Goal: Task Accomplishment & Management: Use online tool/utility

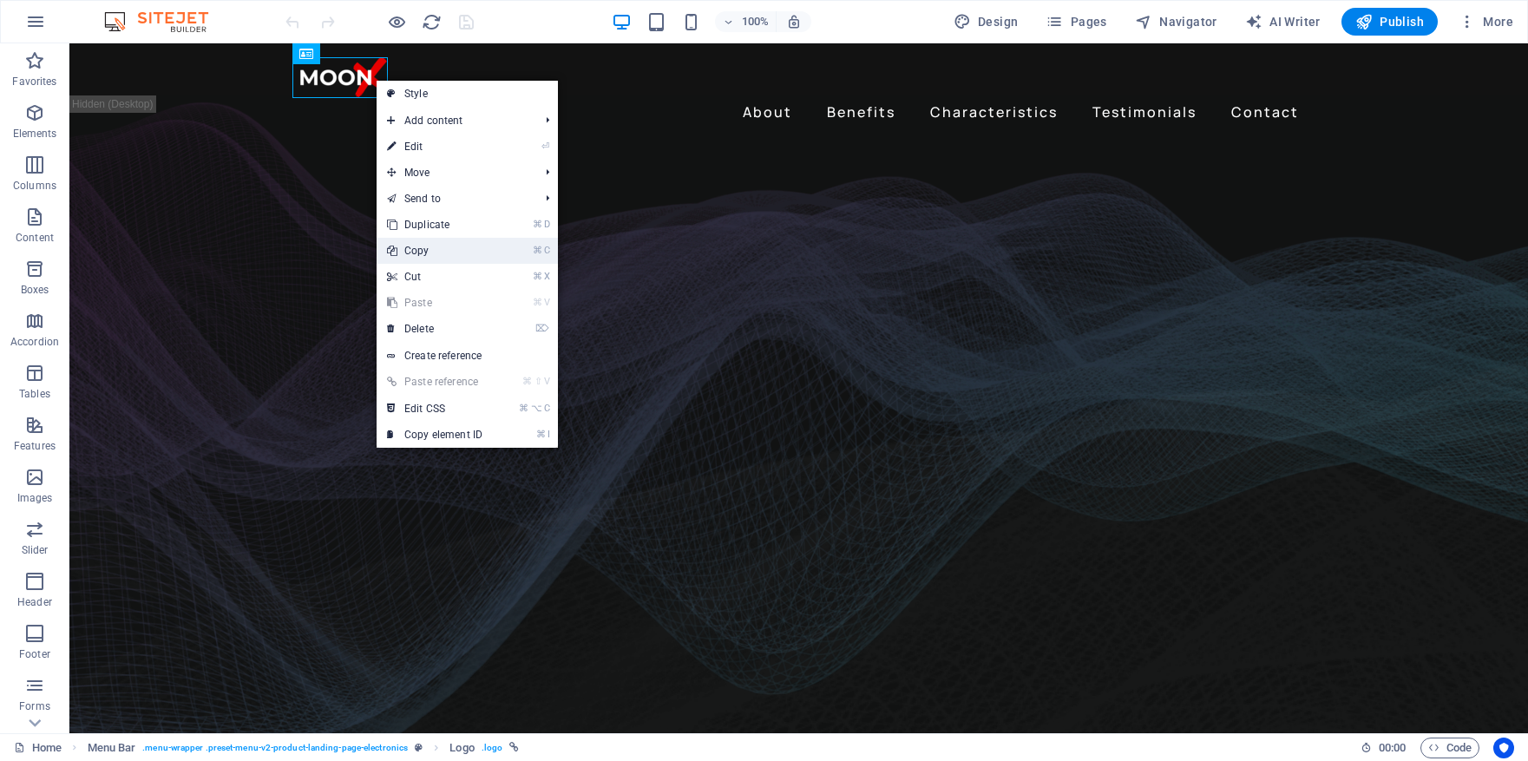
click at [423, 250] on link "⌘ C Copy" at bounding box center [435, 251] width 116 height 26
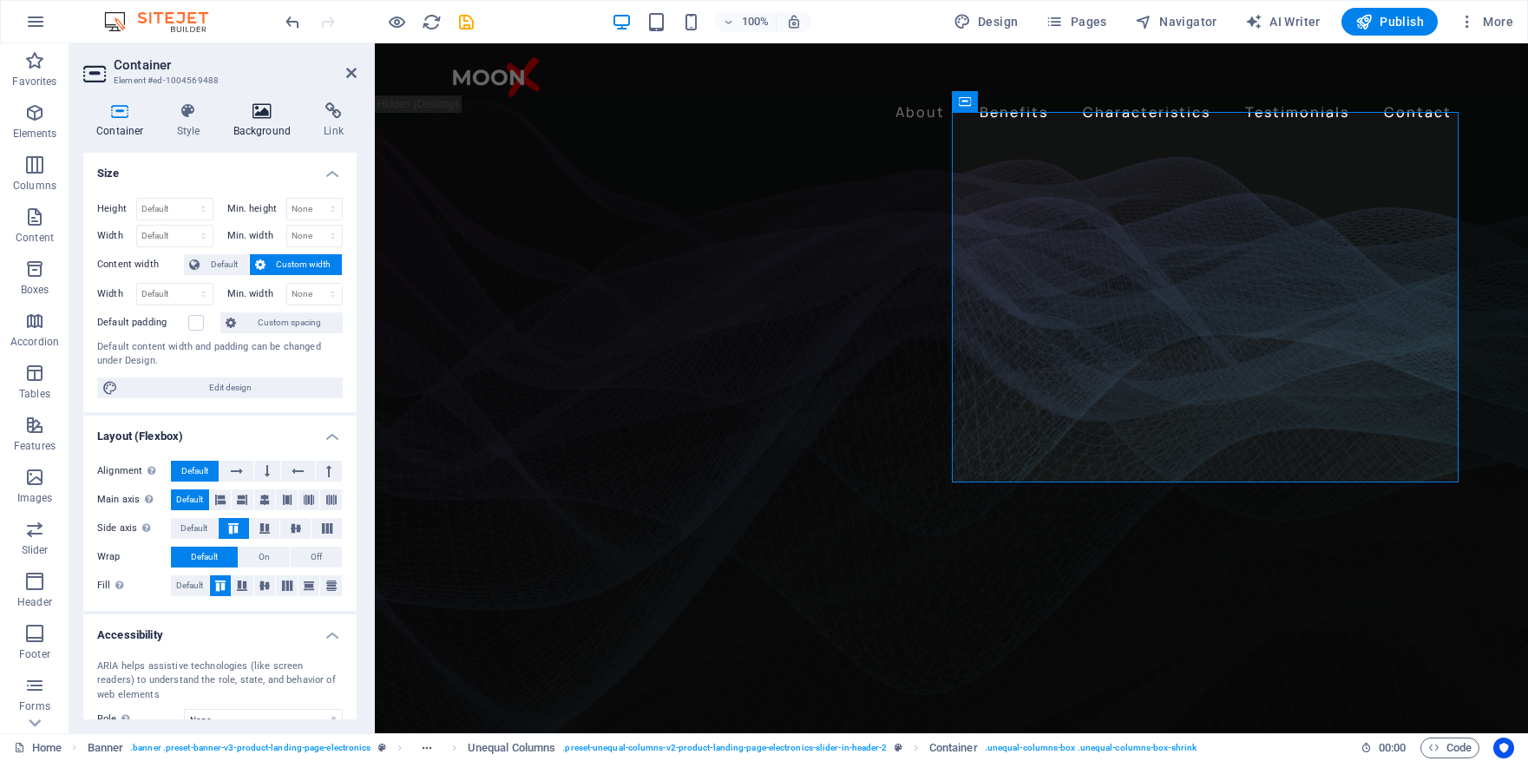
click at [256, 116] on icon at bounding box center [262, 110] width 84 height 17
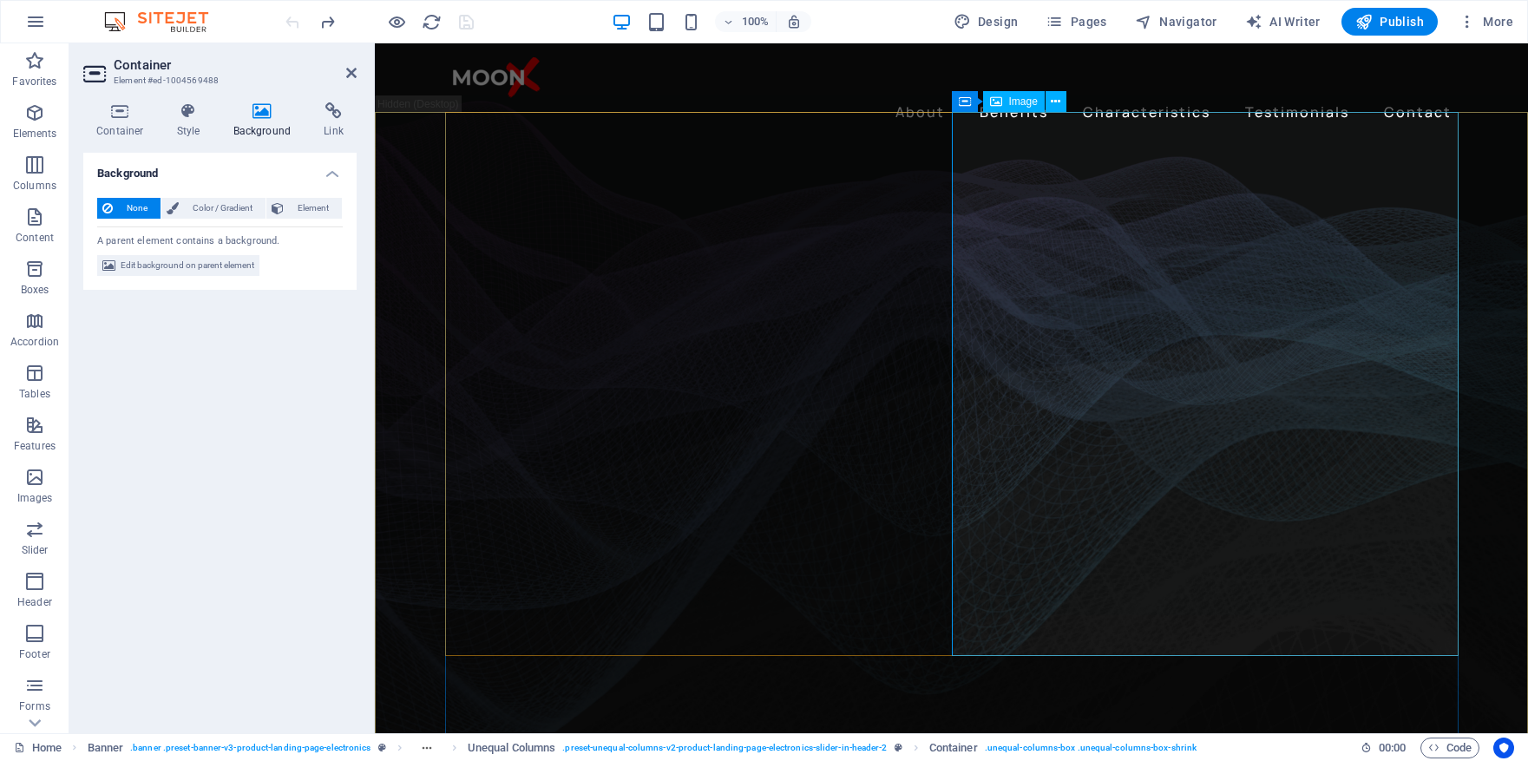
select select "px"
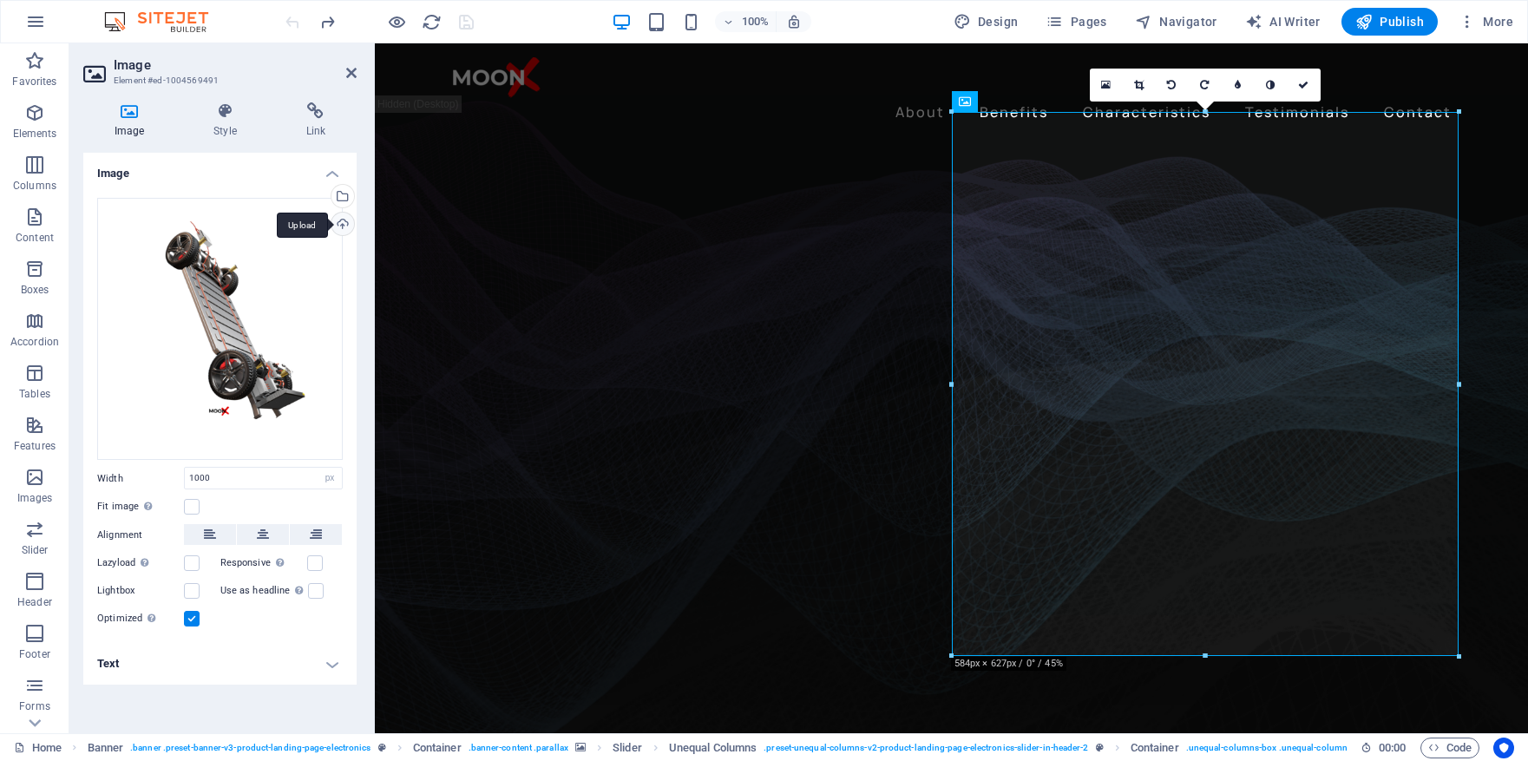
click at [348, 221] on div "Upload" at bounding box center [341, 226] width 26 height 26
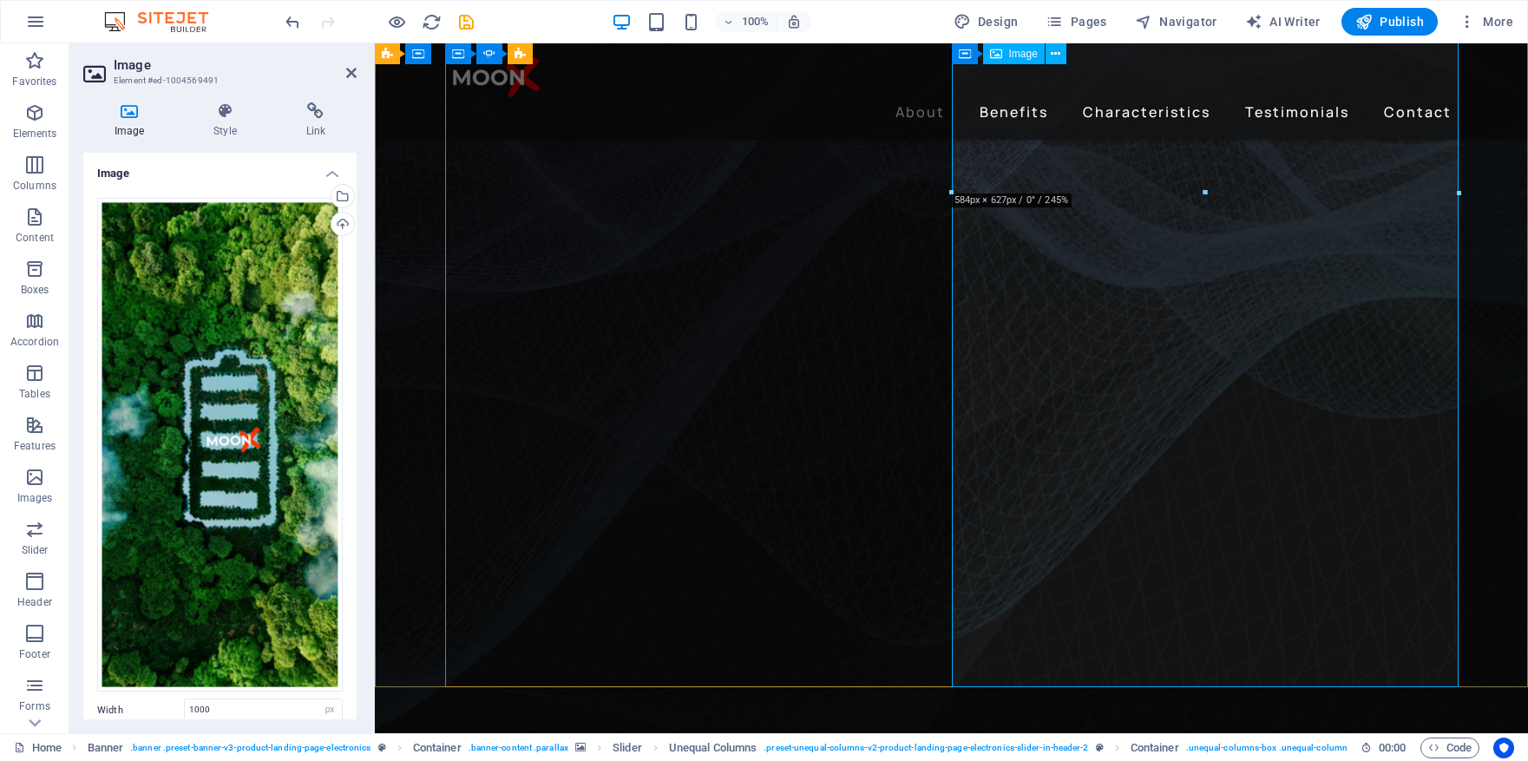
scroll to position [189, 0]
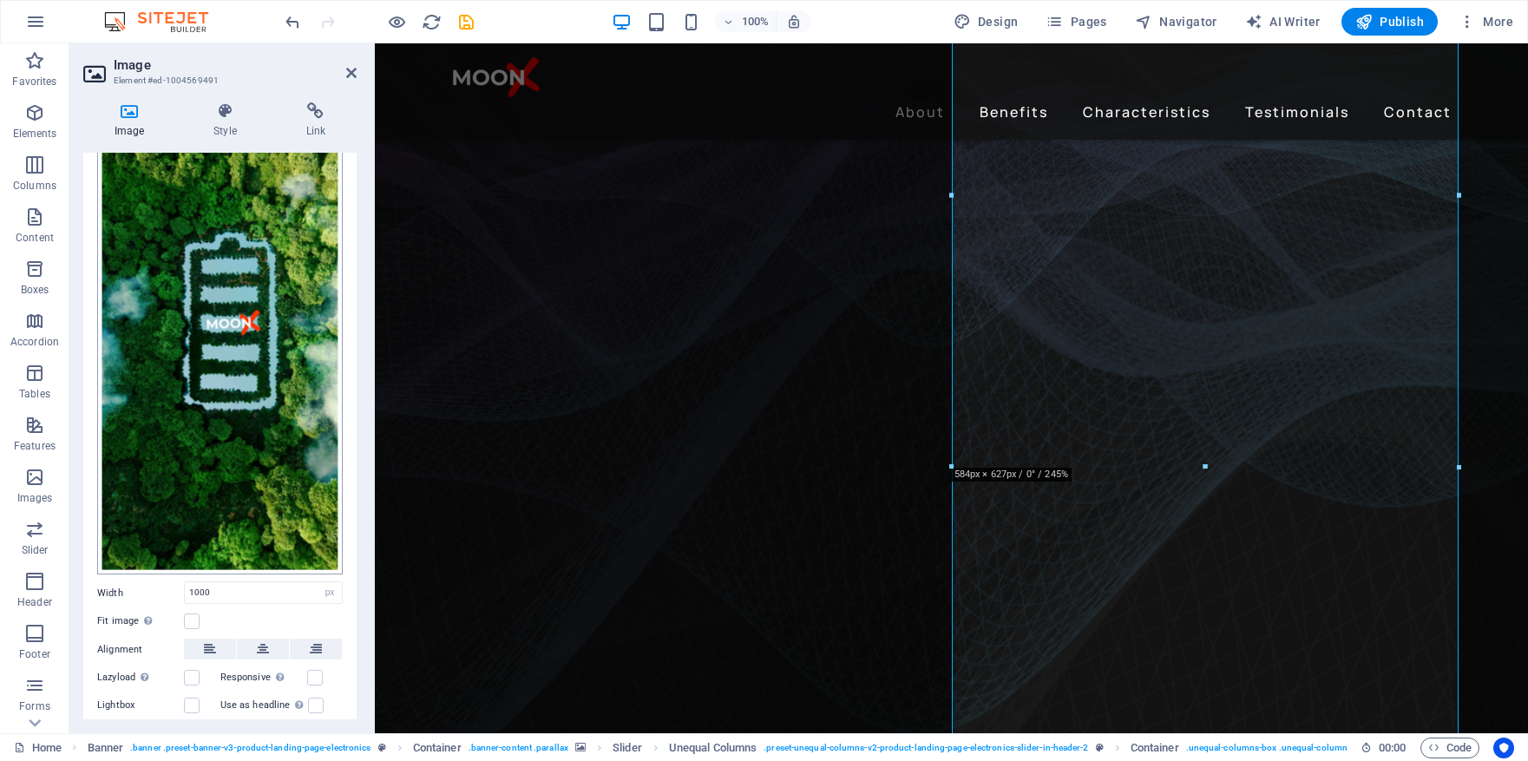
scroll to position [190, 0]
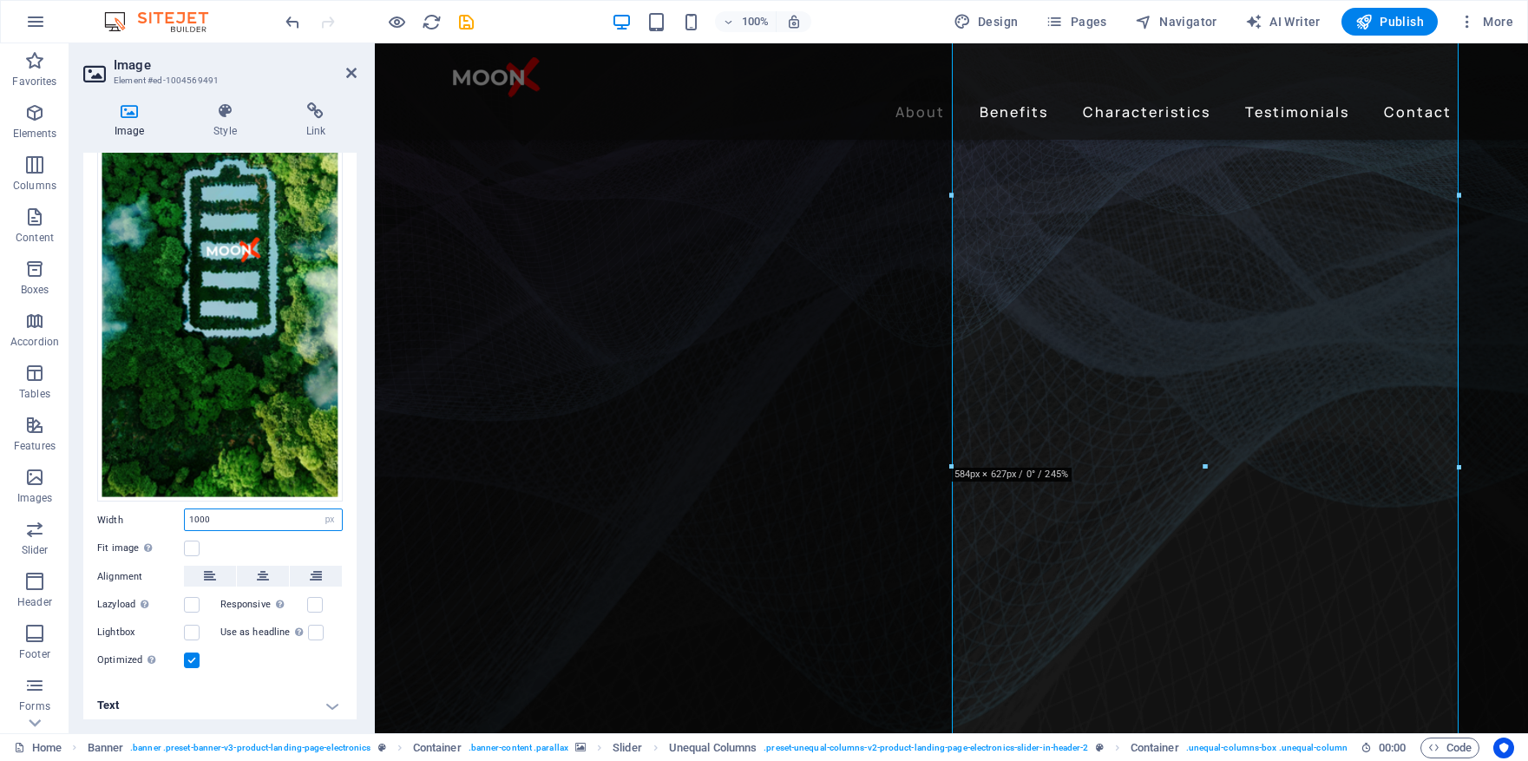
click at [249, 515] on input "1000" at bounding box center [263, 519] width 157 height 21
drag, startPoint x: 249, startPoint y: 515, endPoint x: 165, endPoint y: 515, distance: 84.2
click at [165, 515] on div "Width 1000 Default auto px rem % em vh vw" at bounding box center [220, 520] width 246 height 23
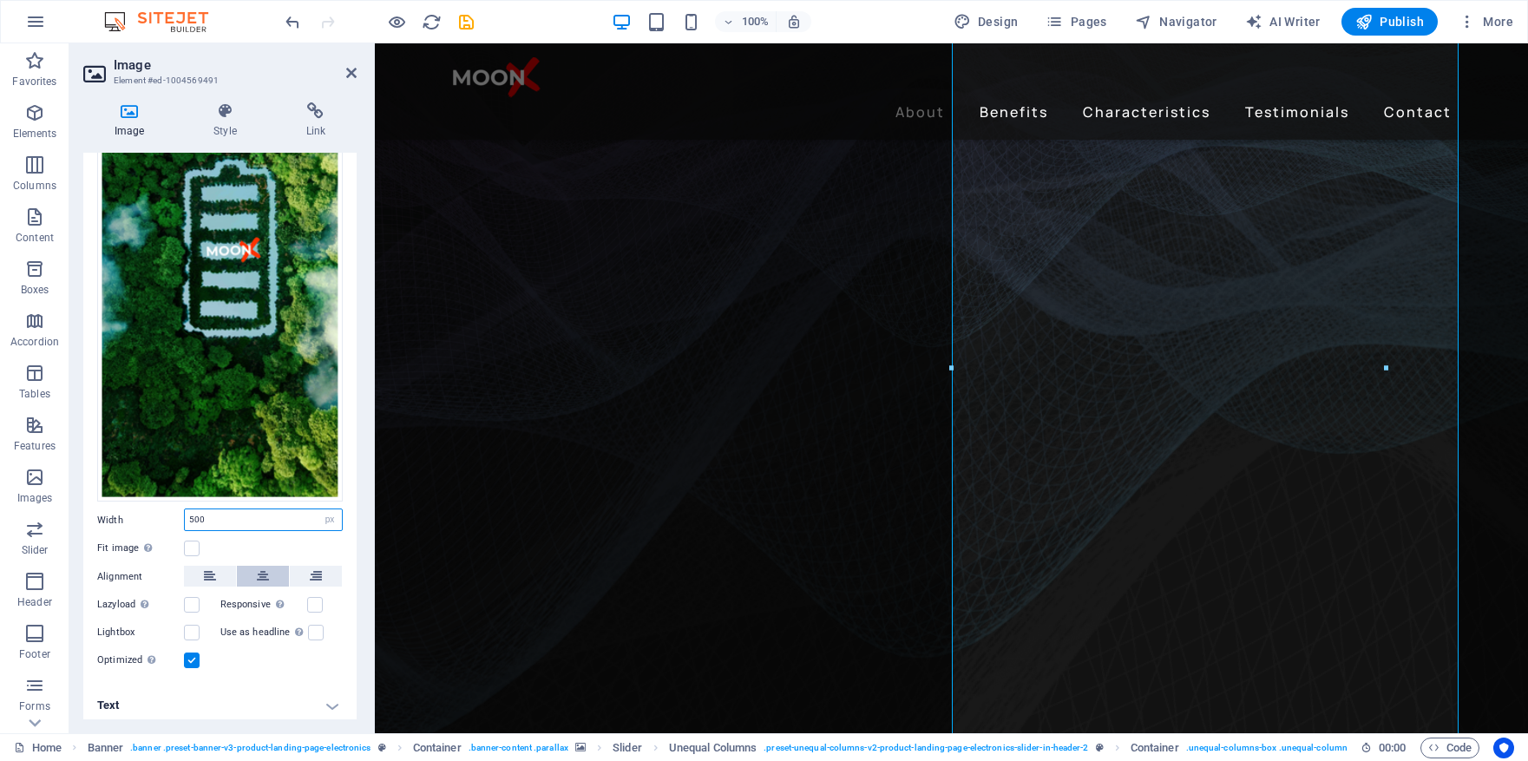
type input "500"
click at [263, 568] on icon at bounding box center [263, 576] width 12 height 21
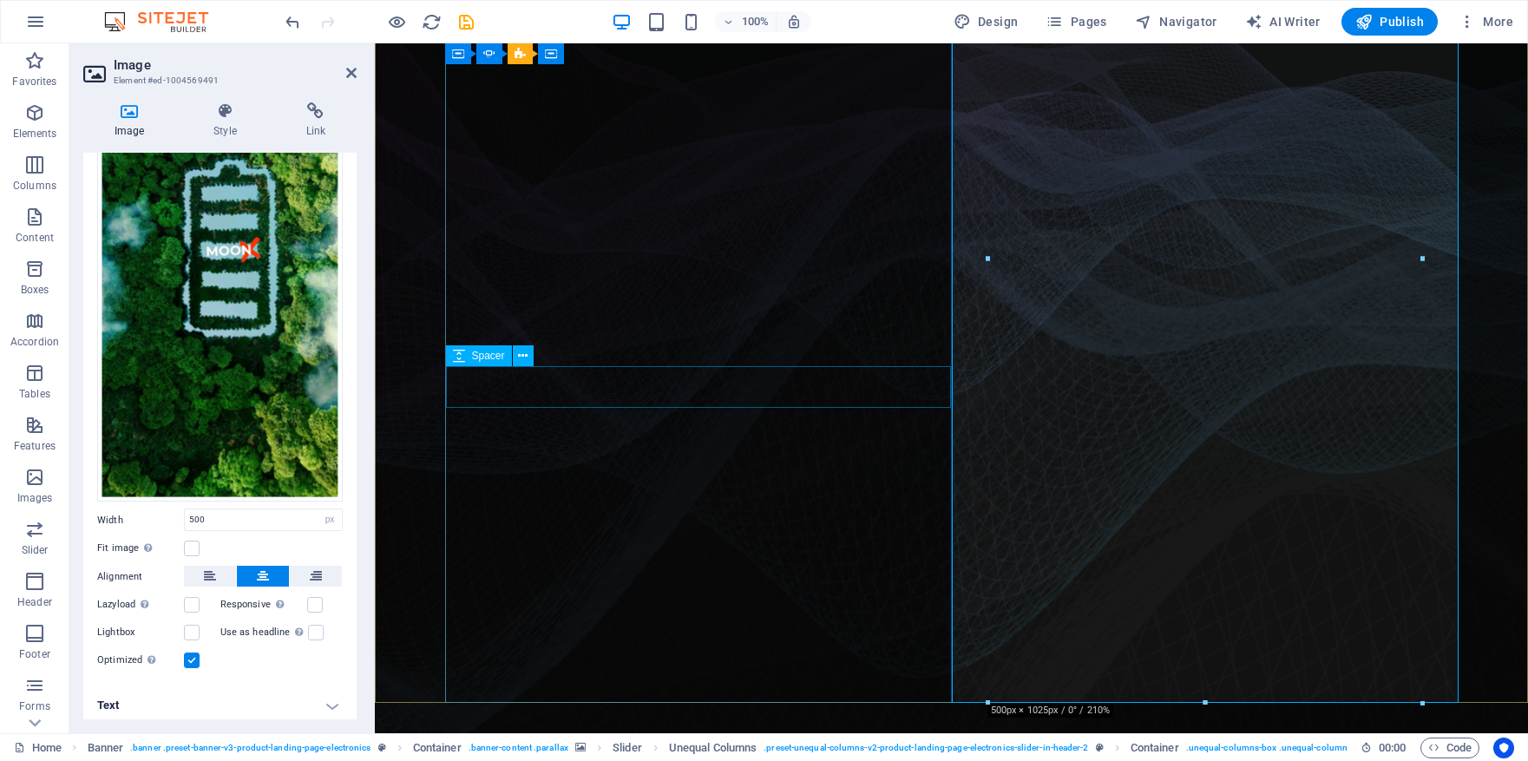
scroll to position [0, 0]
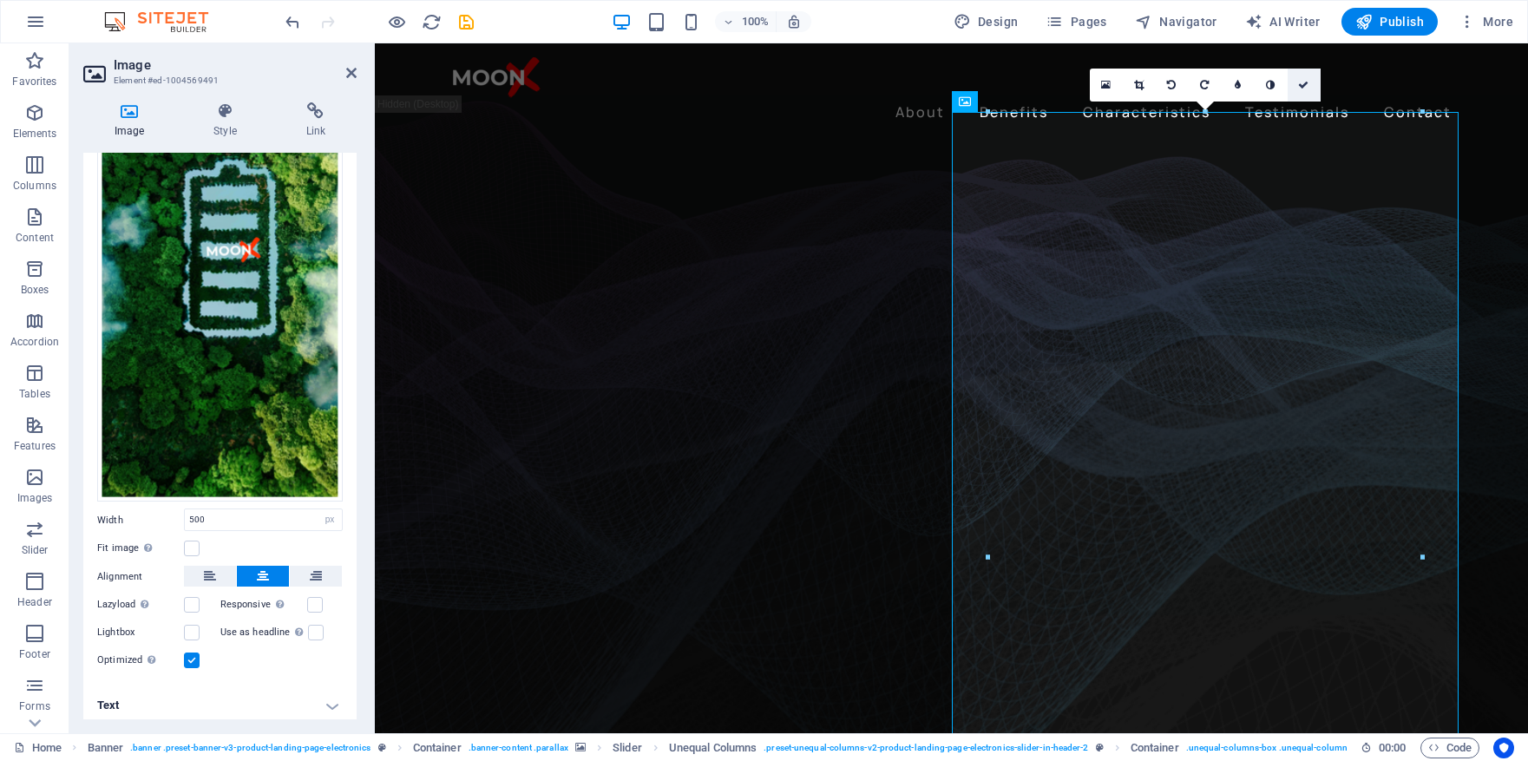
click at [1303, 82] on icon at bounding box center [1303, 85] width 10 height 10
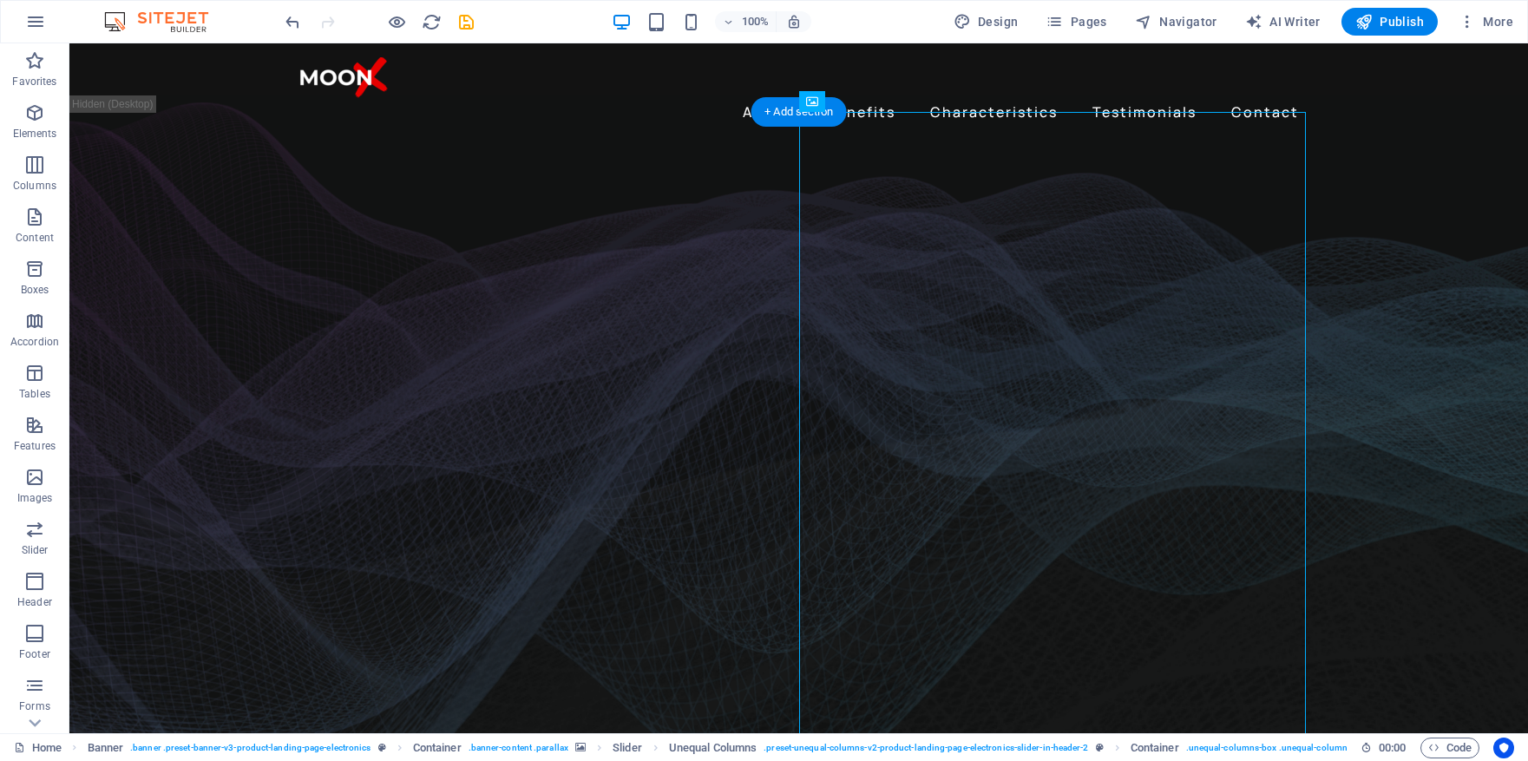
click at [1378, 331] on figure at bounding box center [798, 517] width 1459 height 810
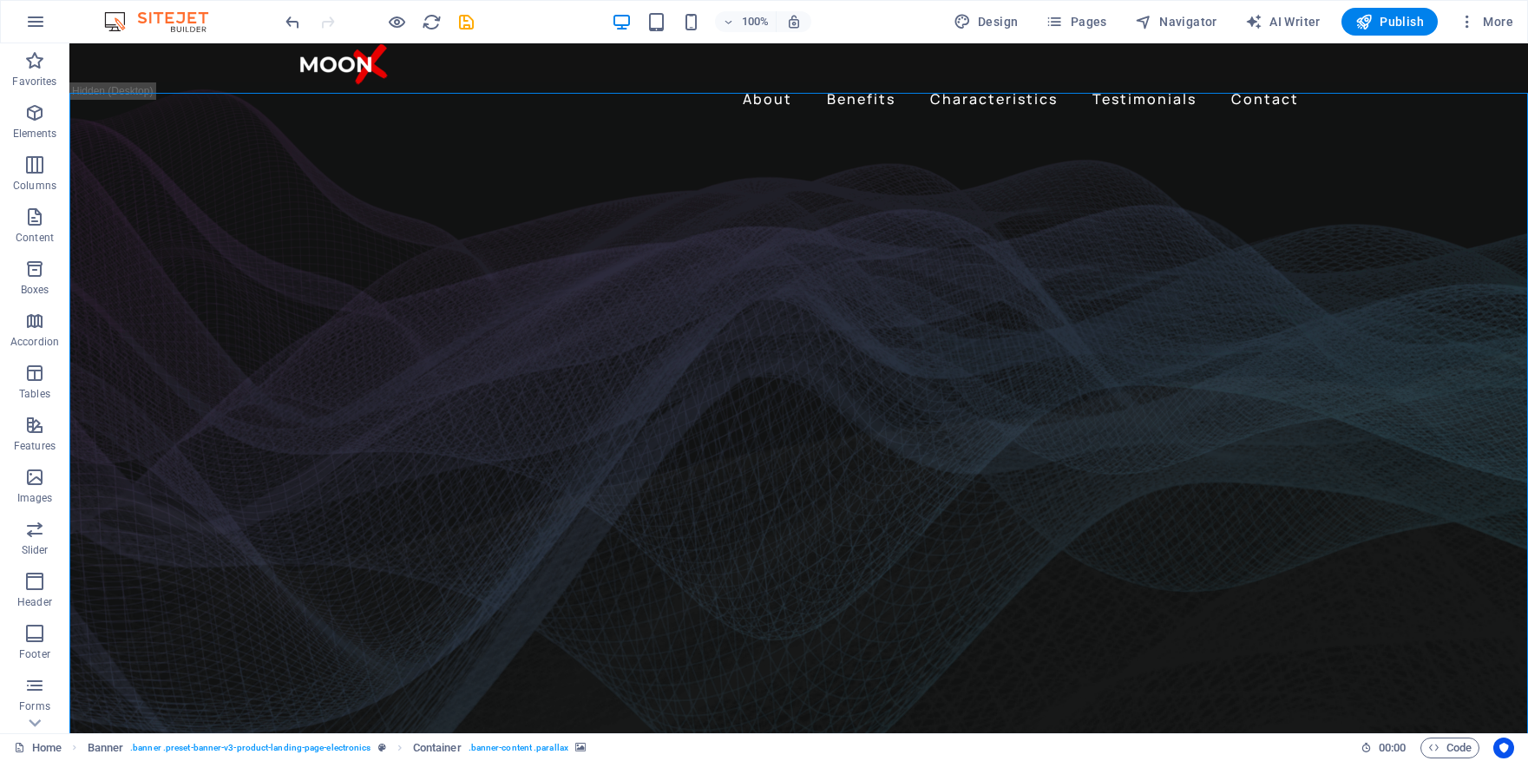
scroll to position [9, 0]
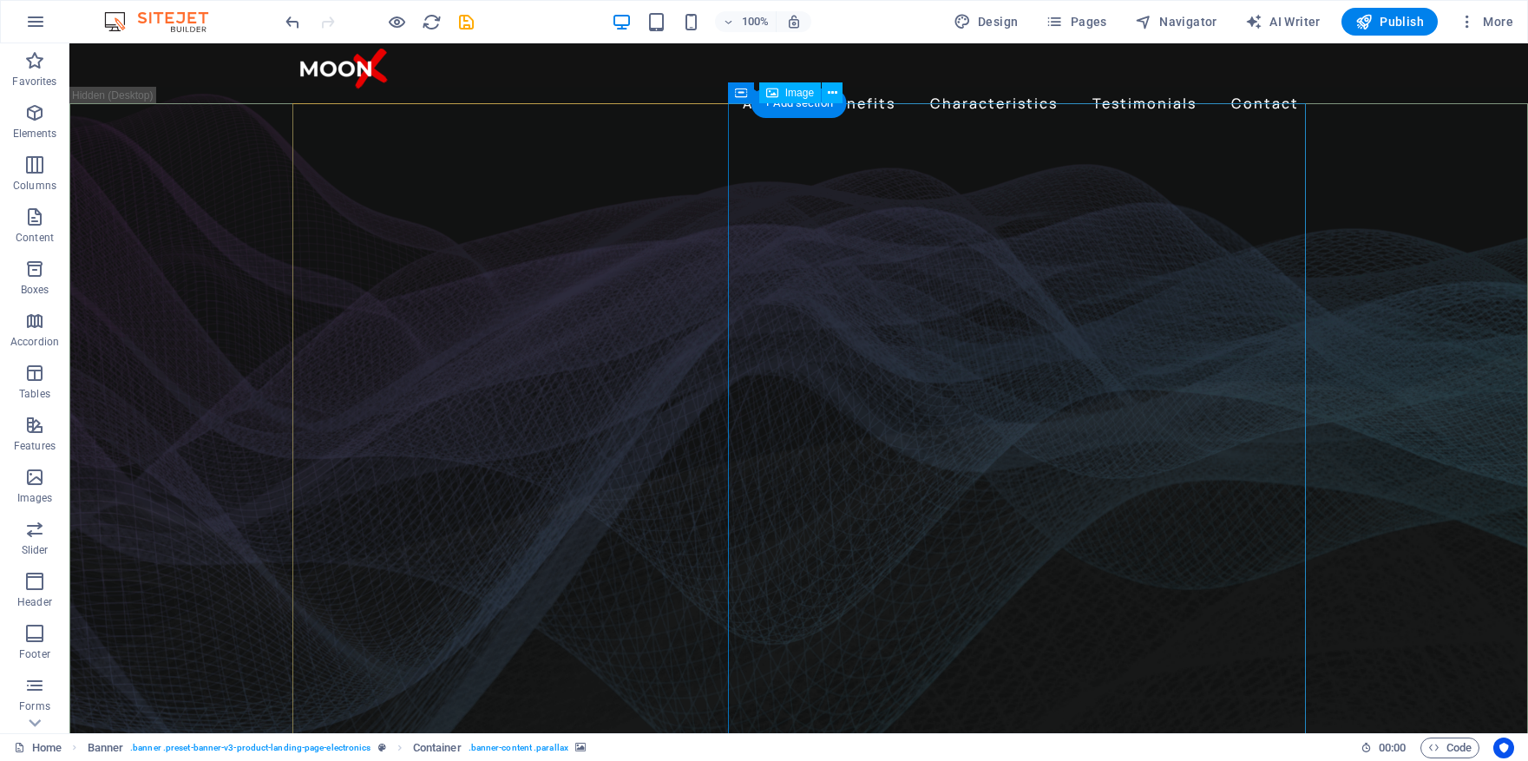
select select "px"
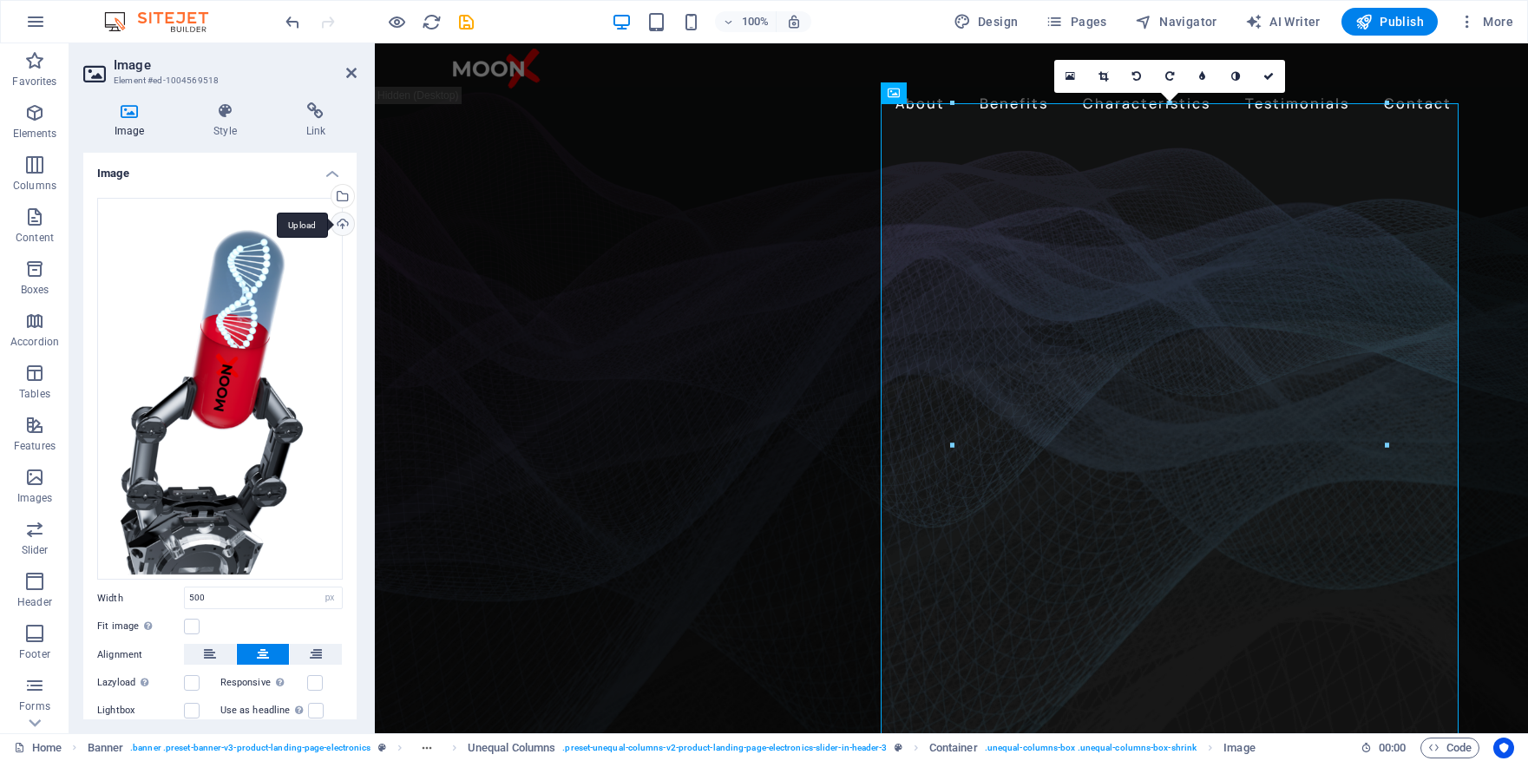
click at [338, 224] on div "Upload" at bounding box center [341, 226] width 26 height 26
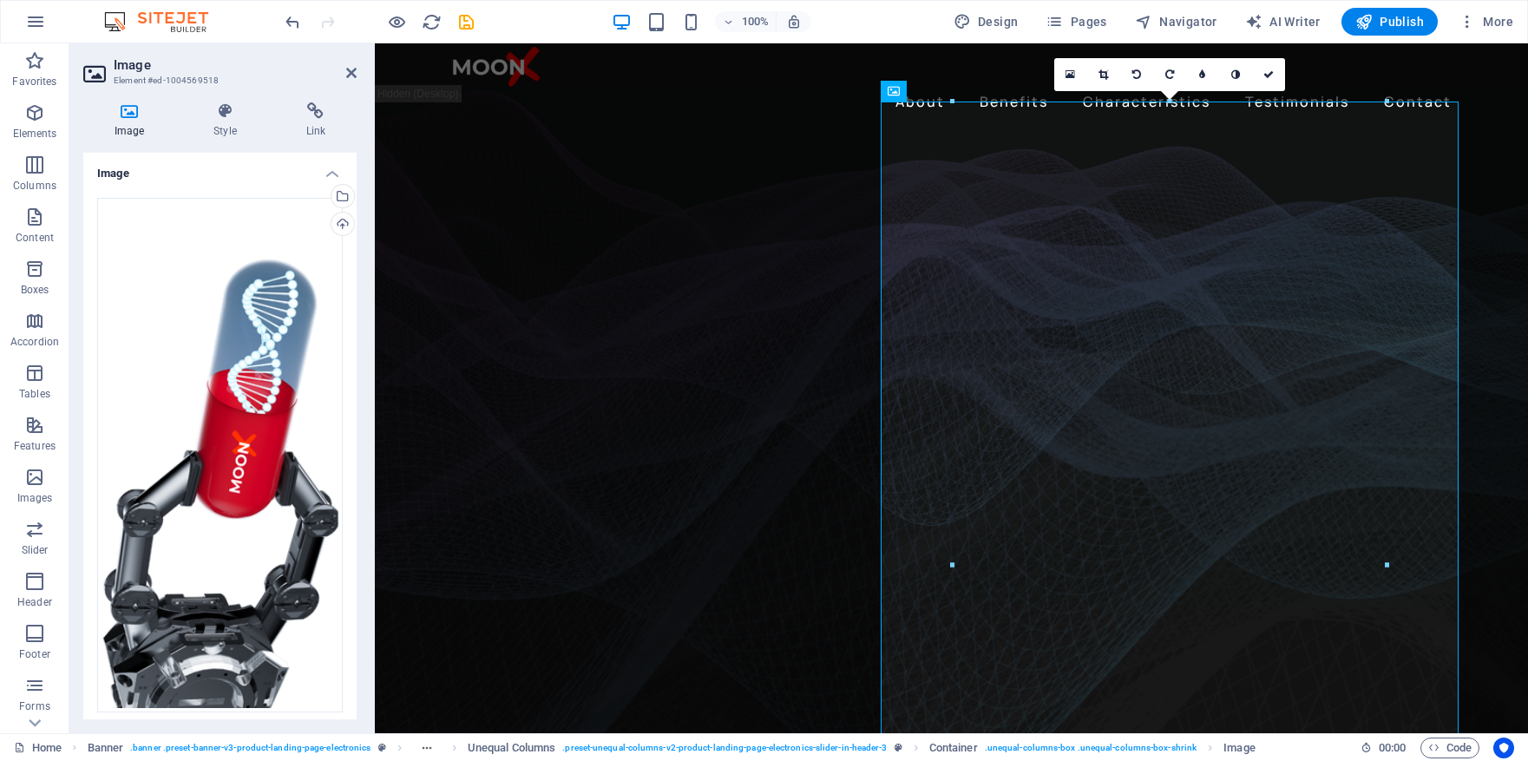
scroll to position [0, 0]
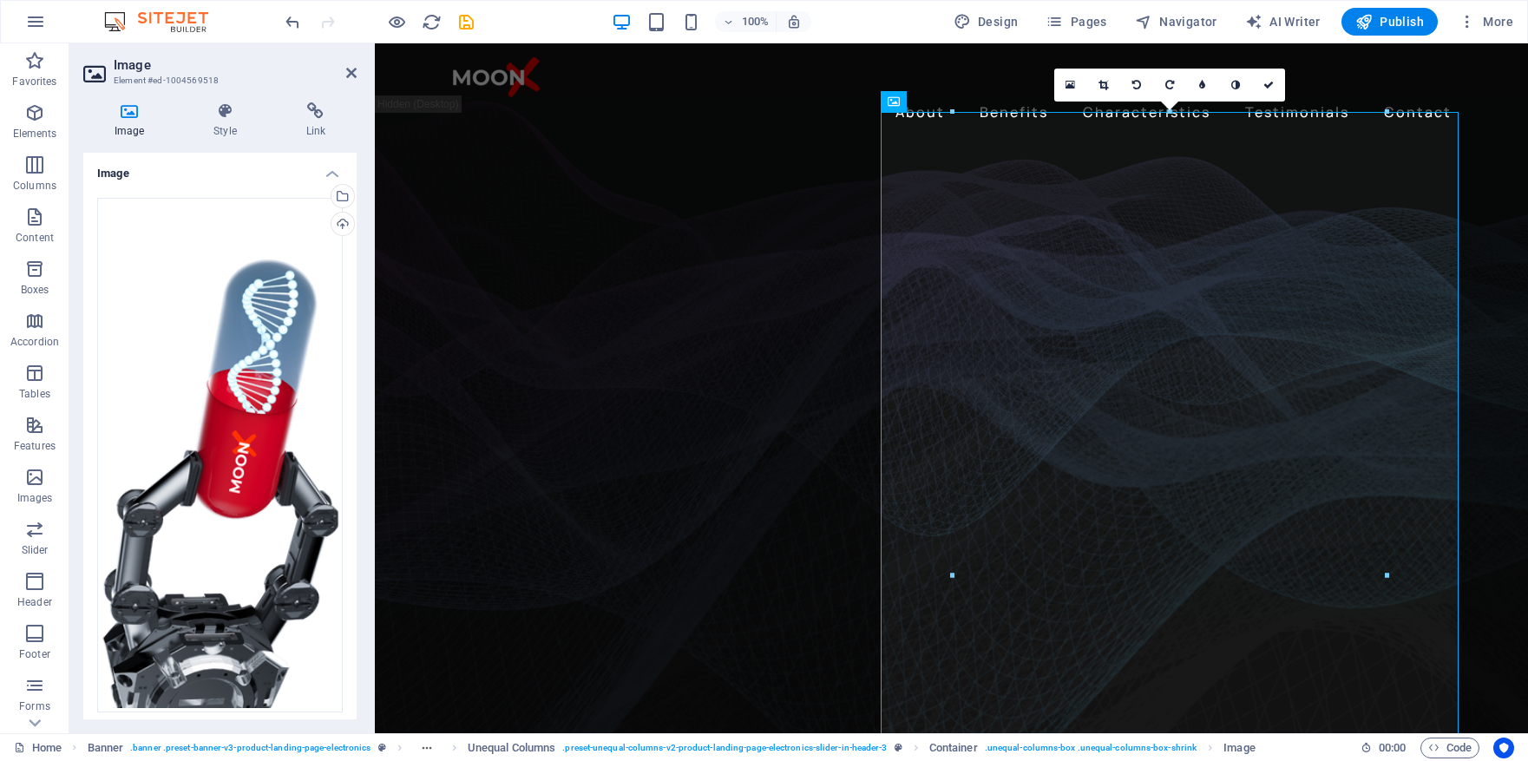
click at [1496, 302] on figure at bounding box center [951, 528] width 1153 height 832
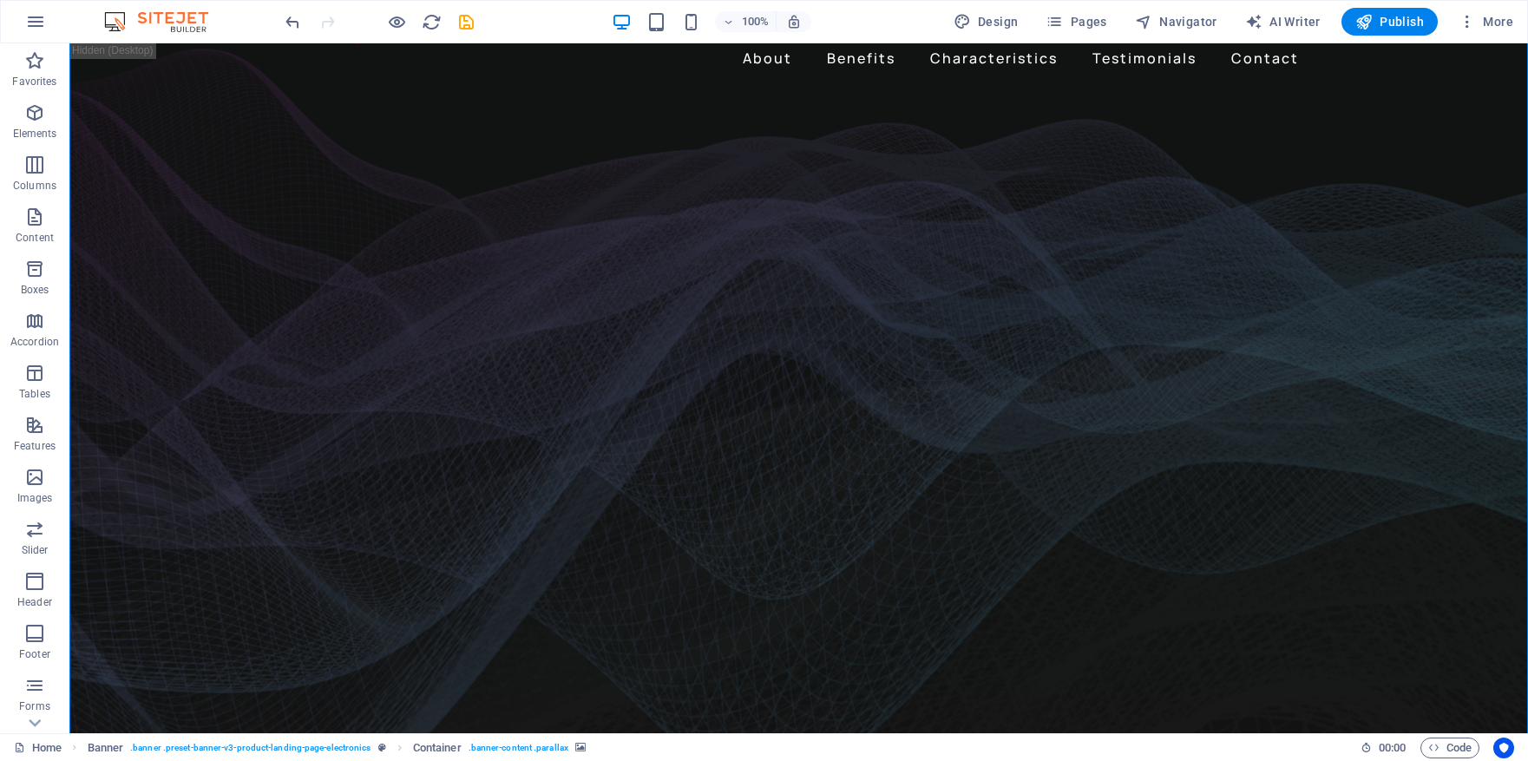
scroll to position [42, 0]
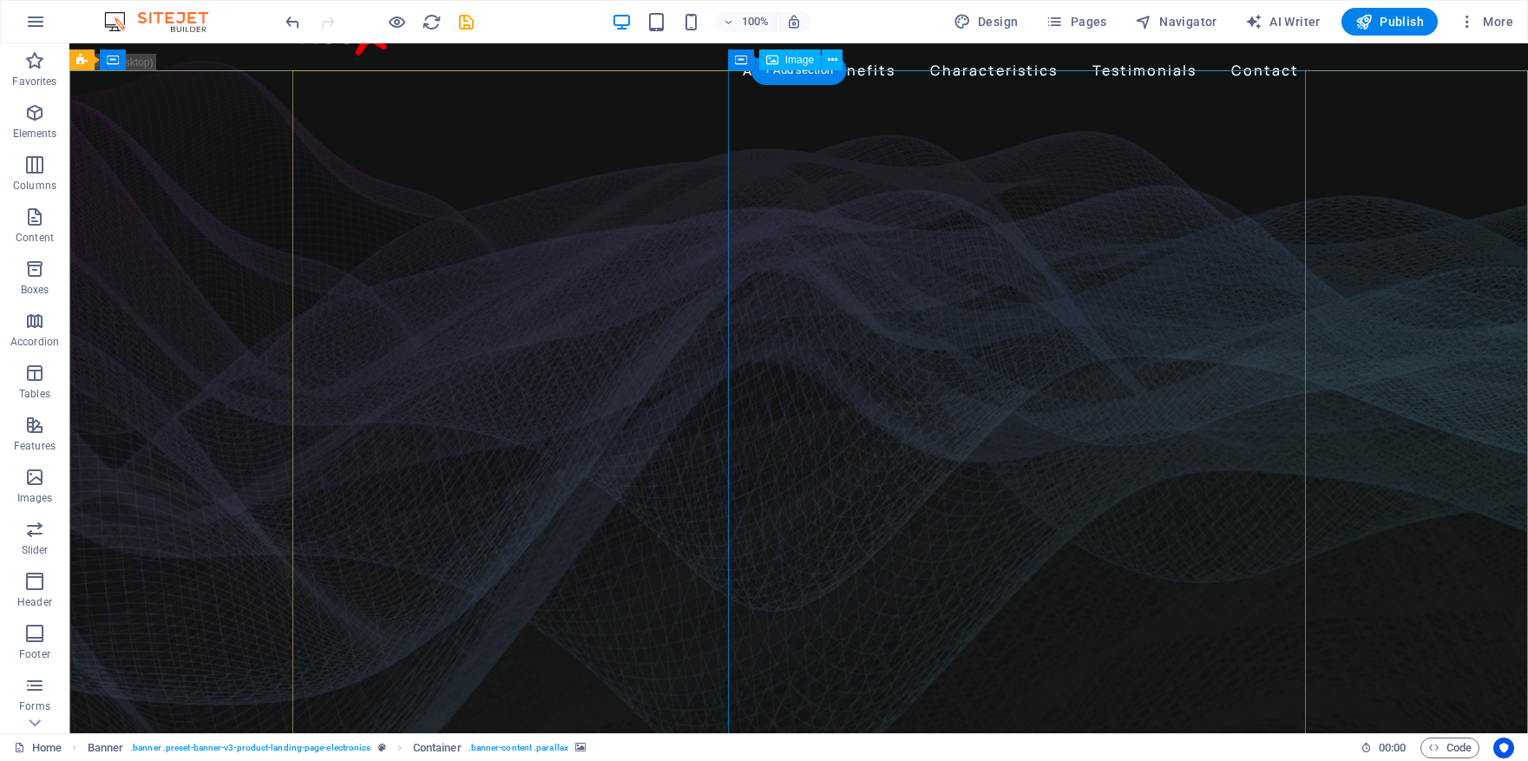
select select "px"
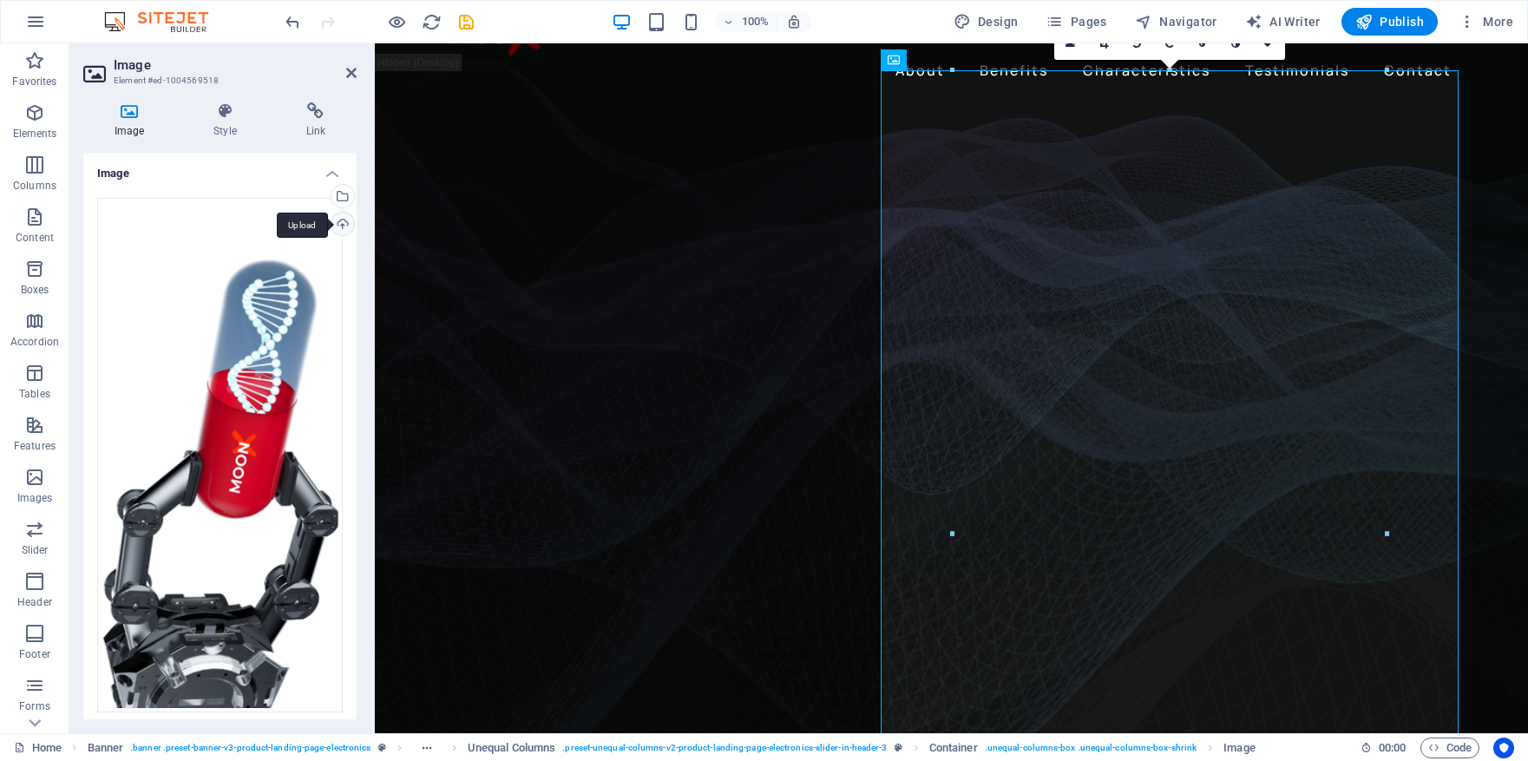
click at [337, 223] on div "Upload" at bounding box center [341, 226] width 26 height 26
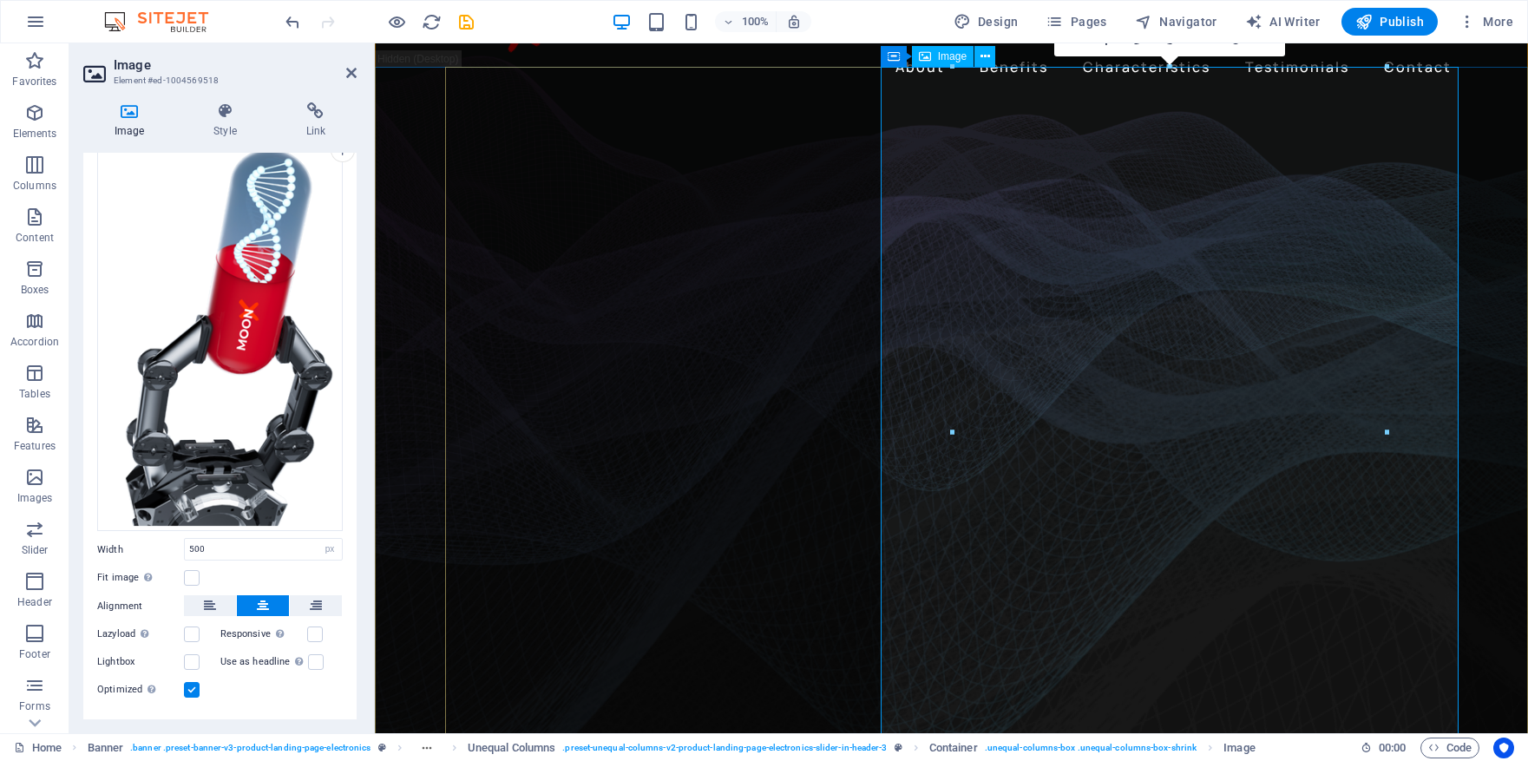
scroll to position [0, 0]
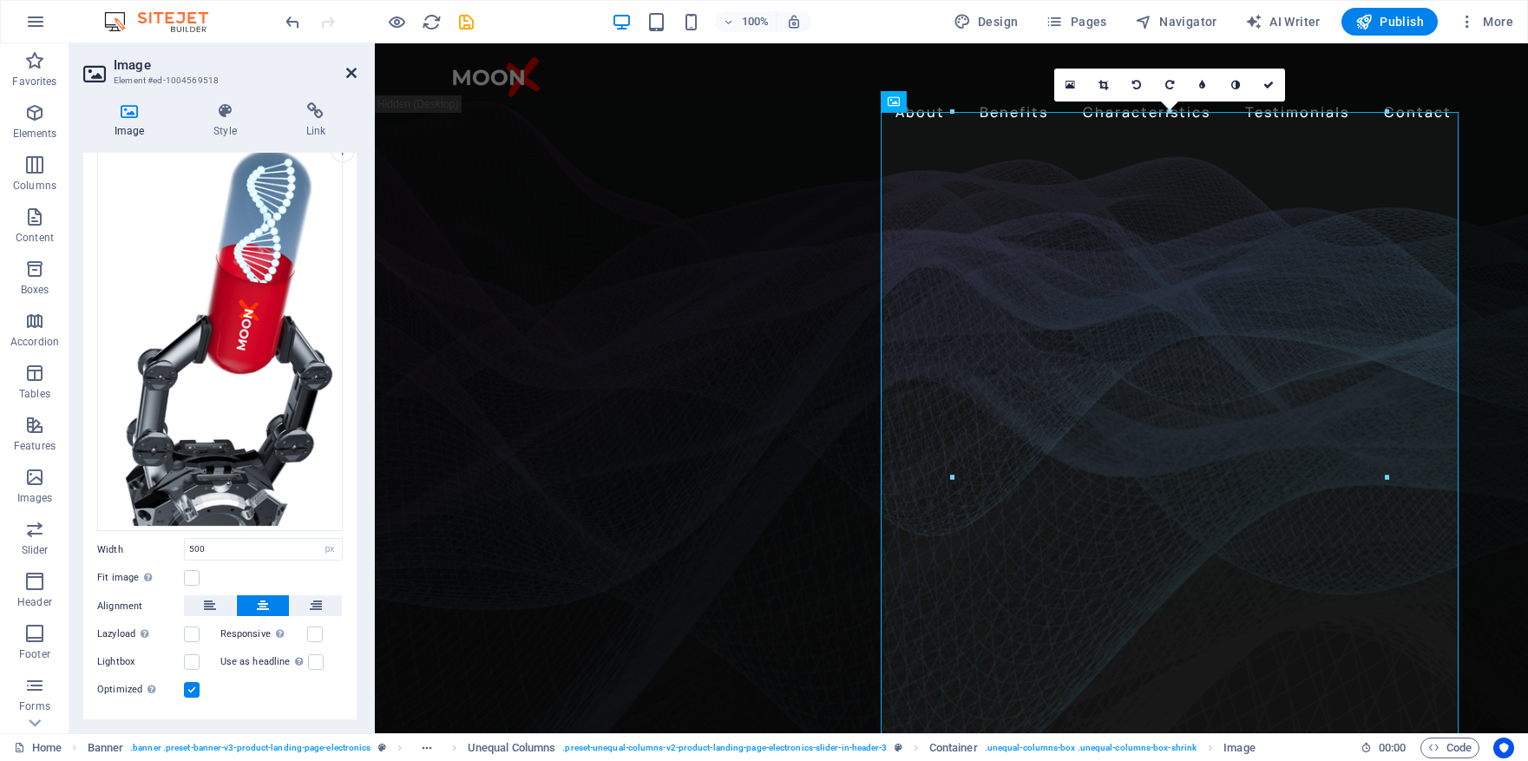
click at [349, 75] on icon at bounding box center [351, 73] width 10 height 14
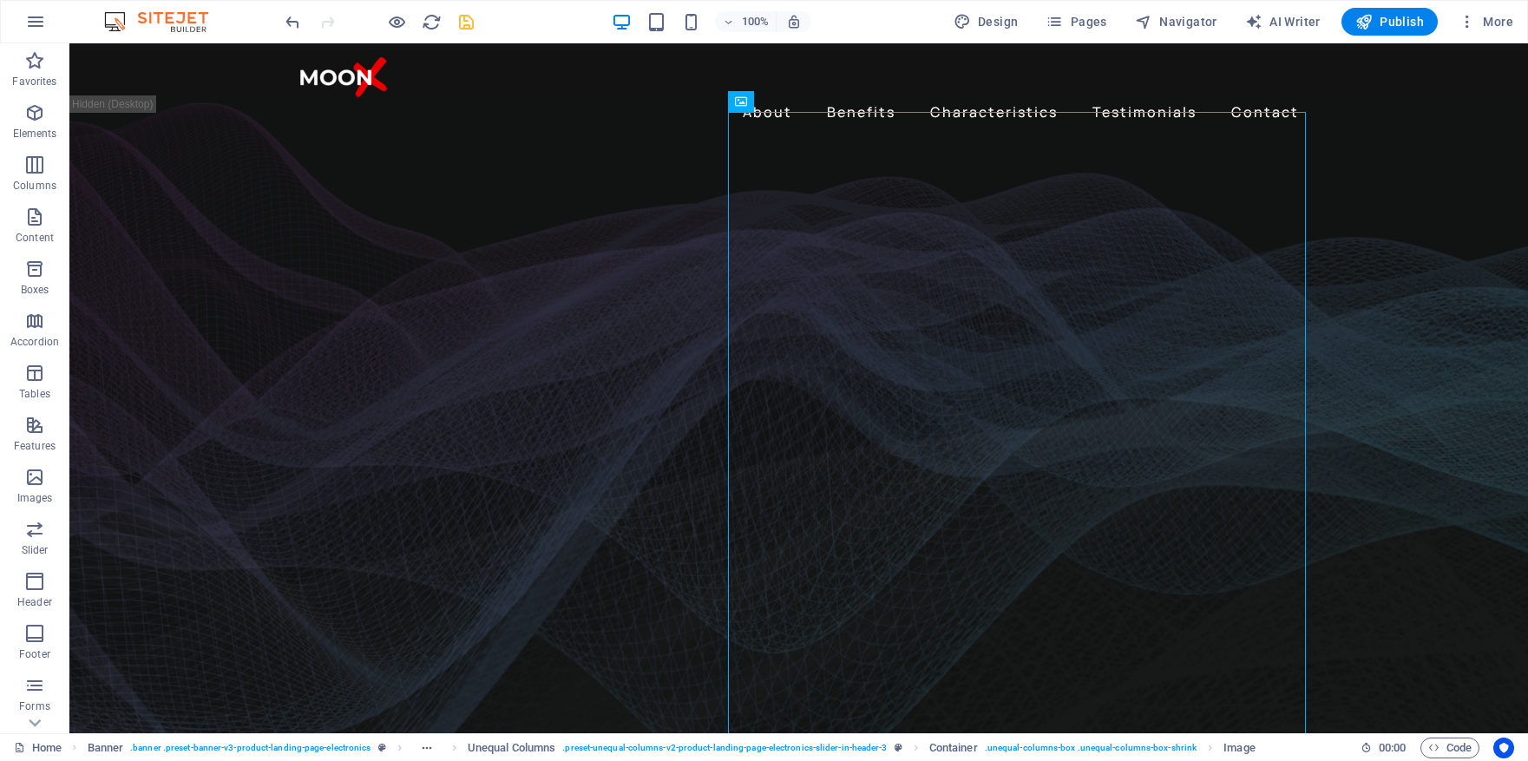
click at [463, 19] on icon "save" at bounding box center [466, 22] width 20 height 20
checkbox input "false"
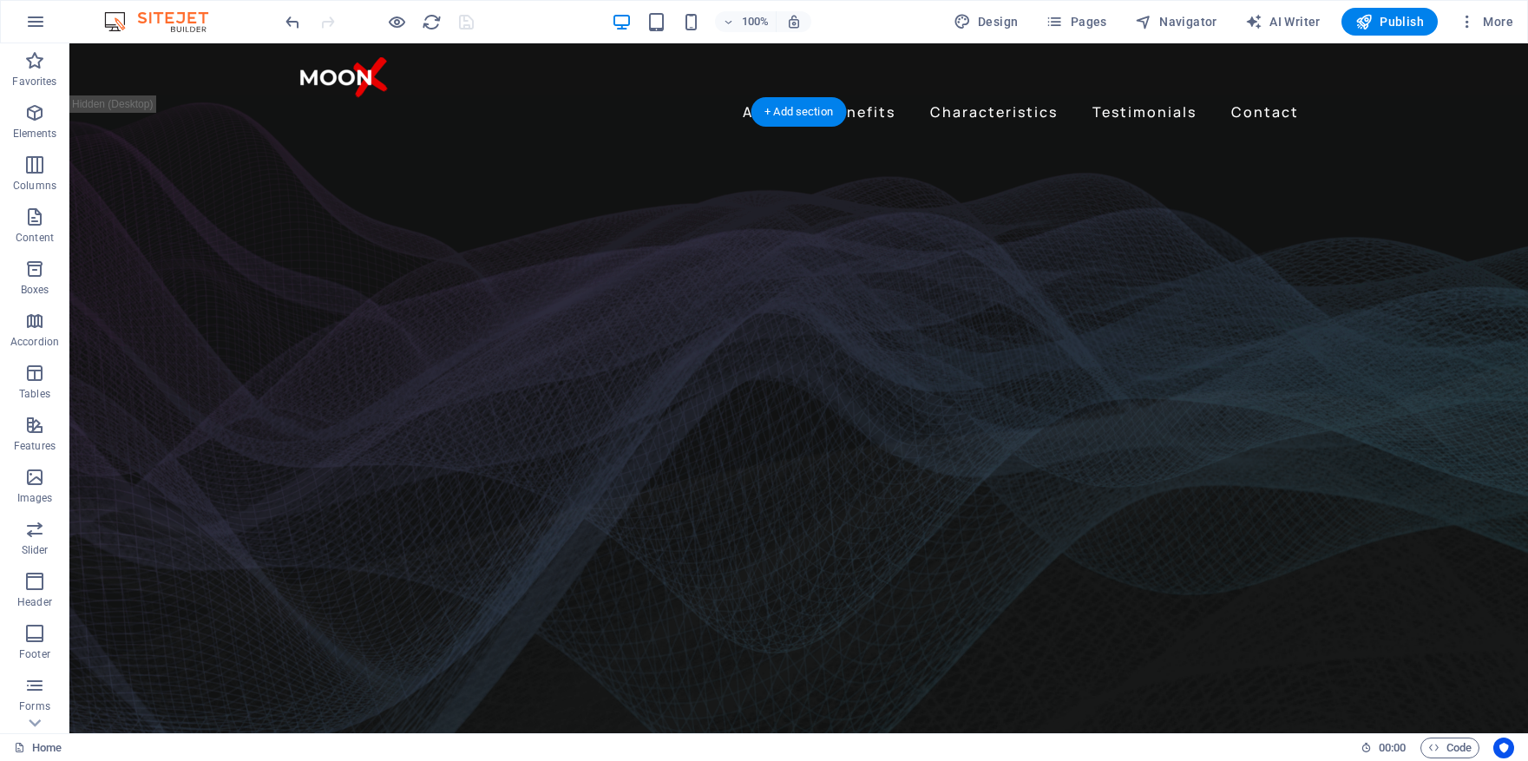
click at [1416, 270] on figure at bounding box center [798, 517] width 1459 height 810
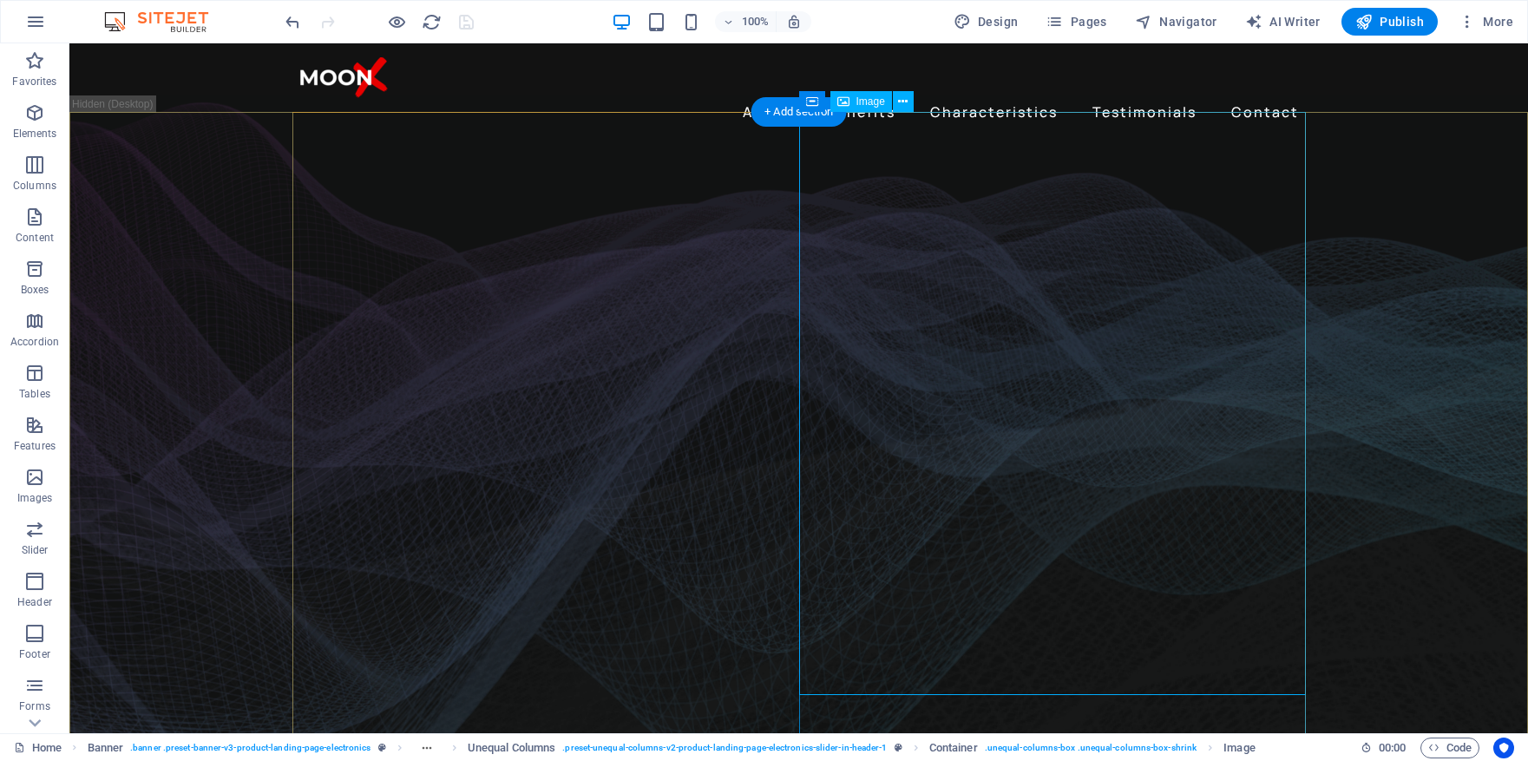
select select "px"
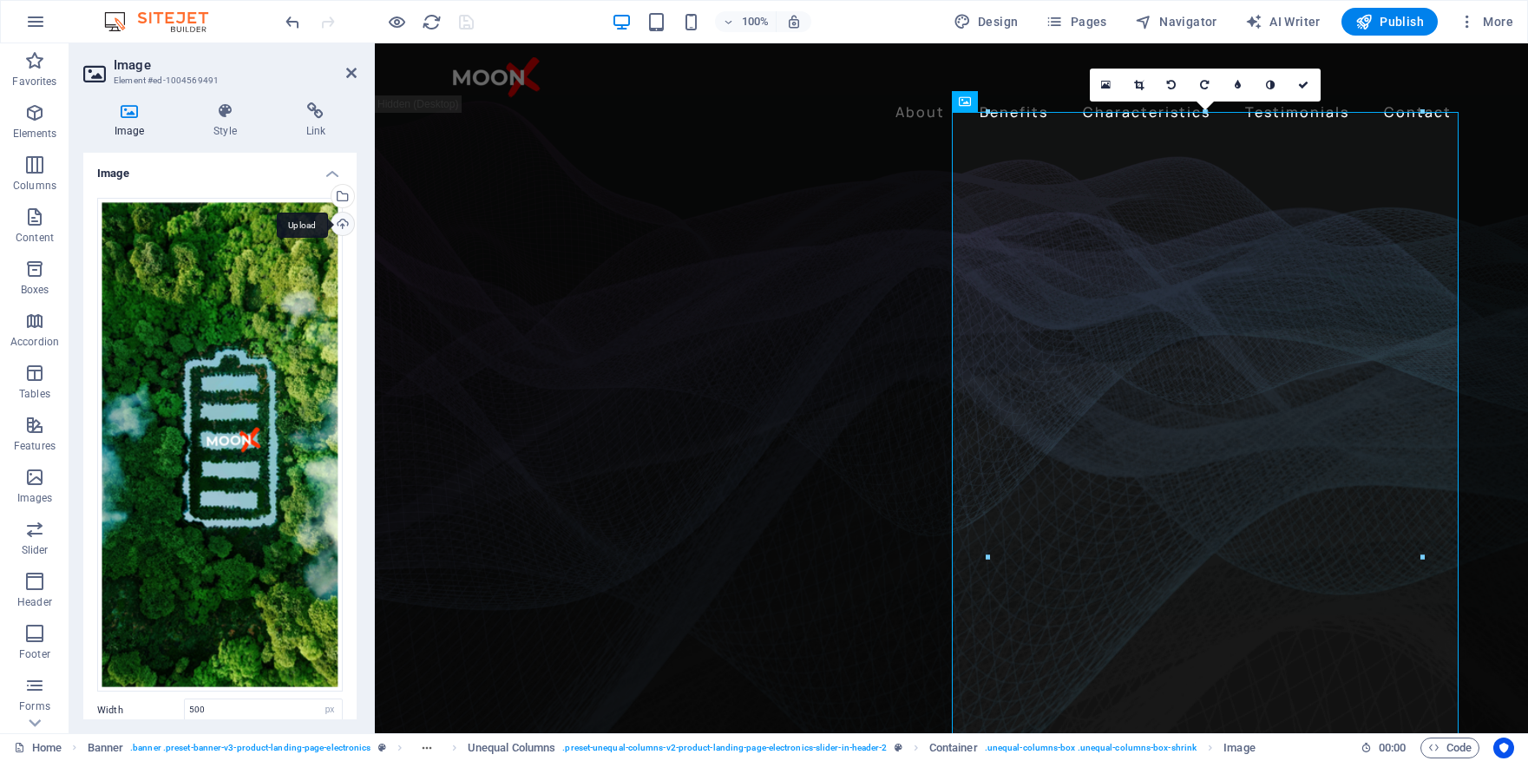
click at [341, 219] on div "Upload" at bounding box center [341, 226] width 26 height 26
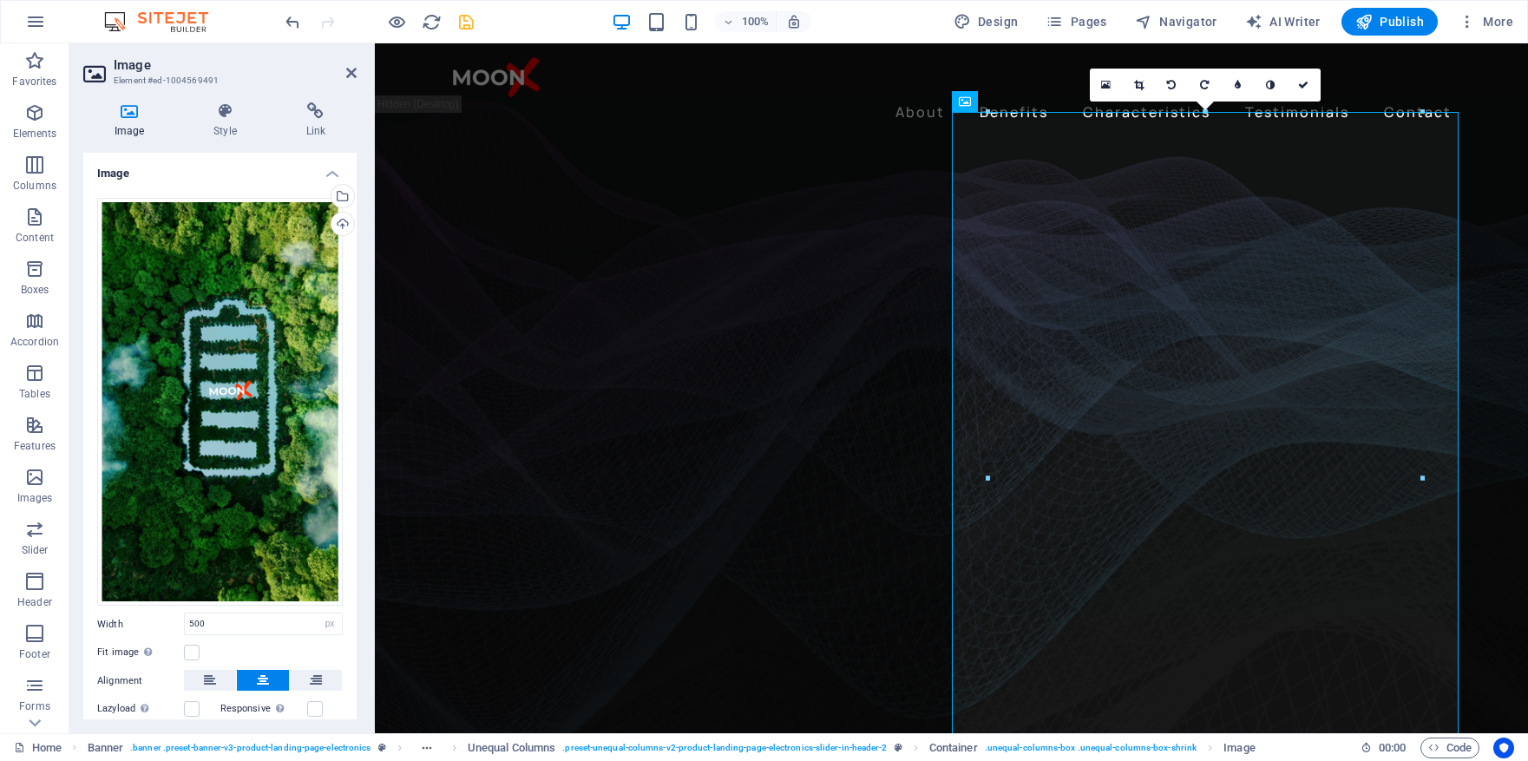
click at [1506, 394] on figure at bounding box center [951, 469] width 1153 height 715
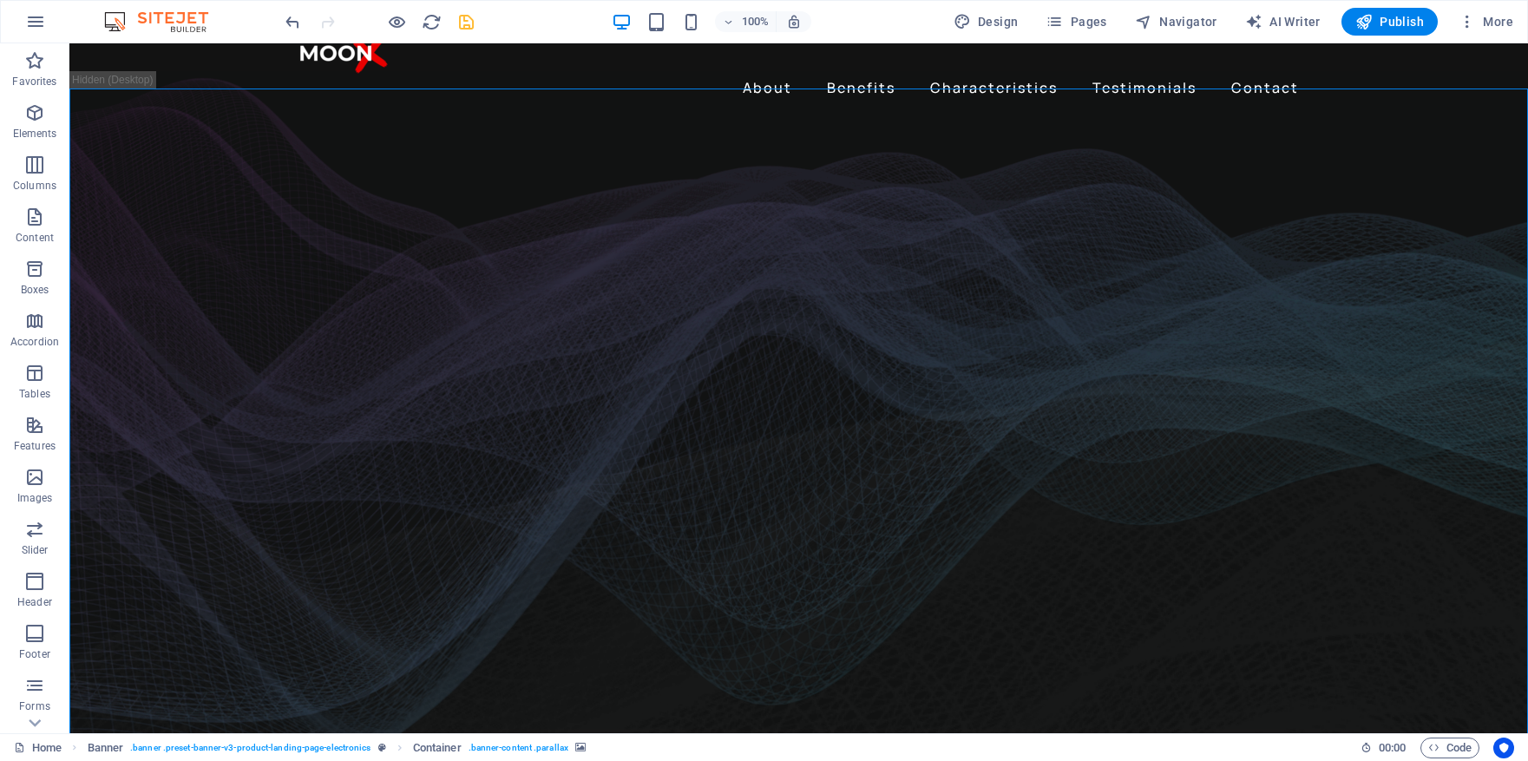
scroll to position [23, 0]
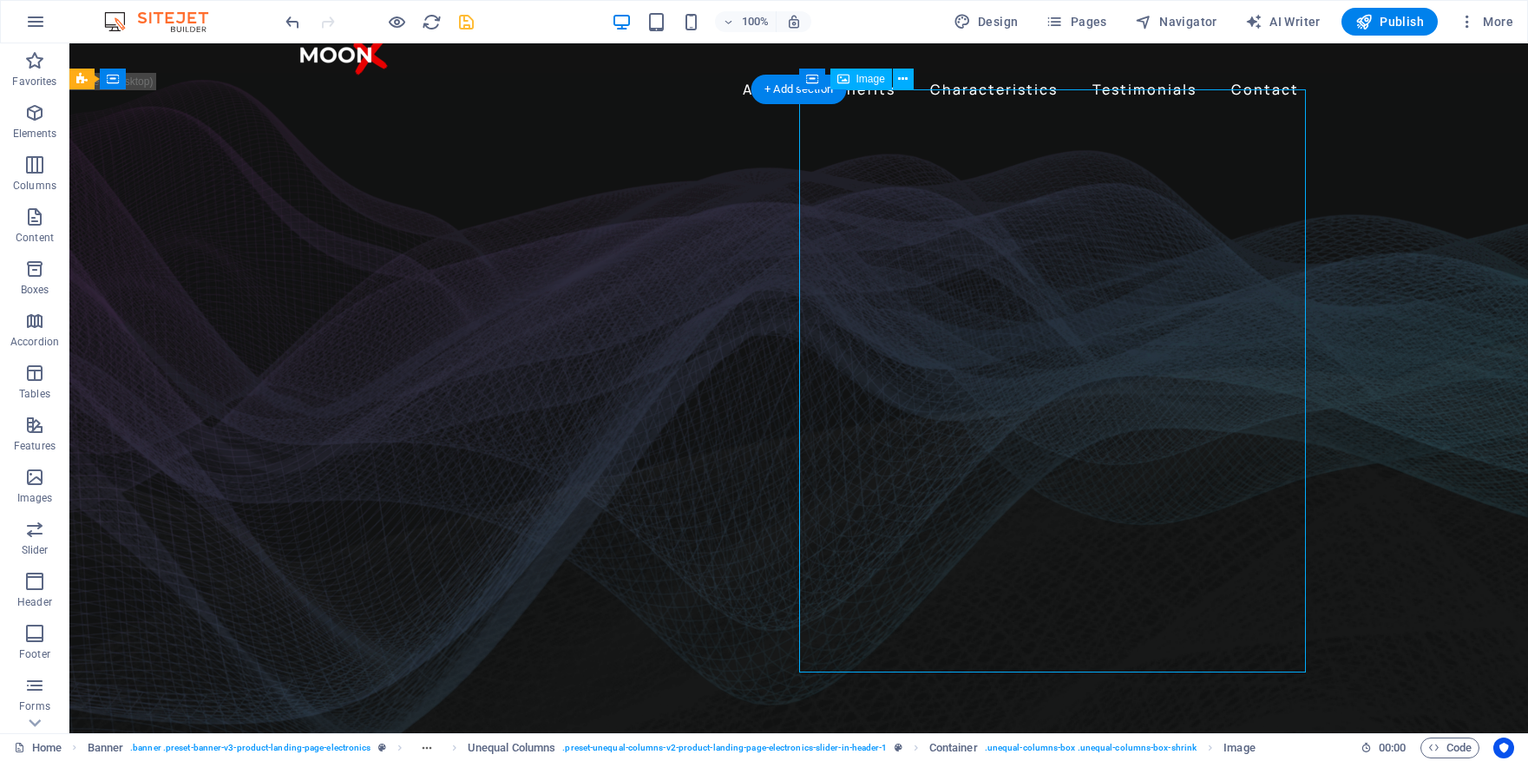
select select "px"
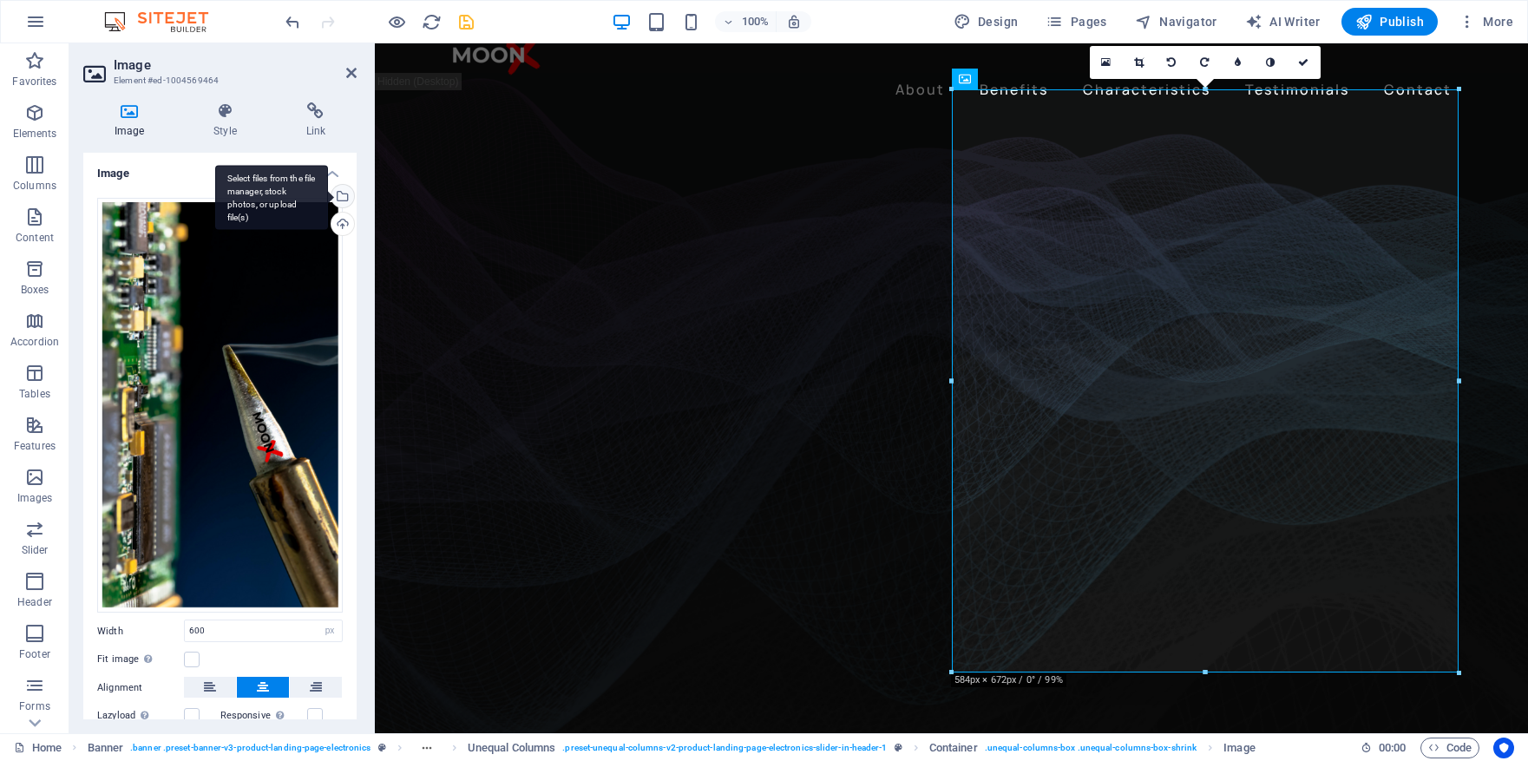
click at [341, 197] on div "Select files from the file manager, stock photos, or upload file(s)" at bounding box center [341, 198] width 26 height 26
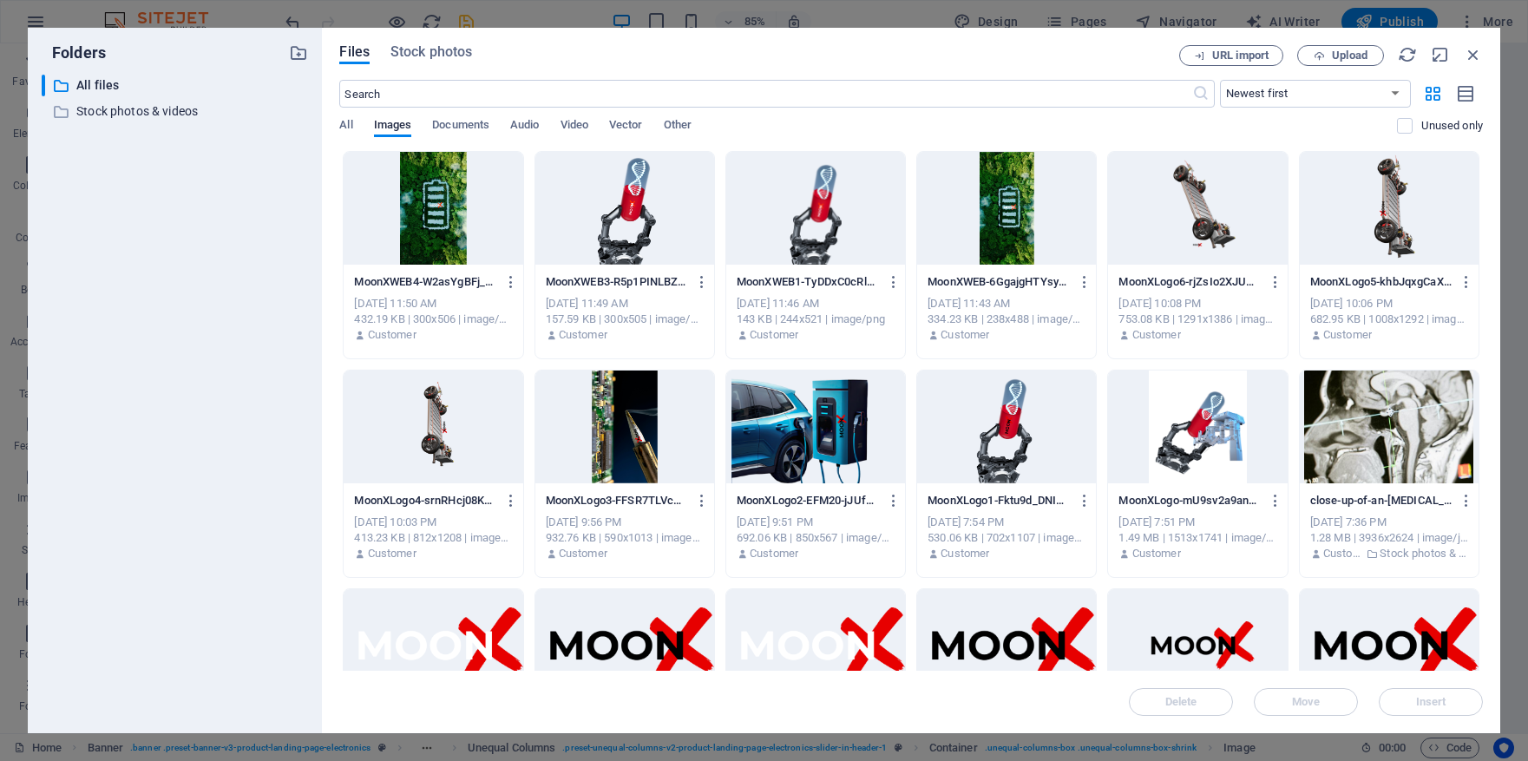
click at [627, 424] on div at bounding box center [624, 427] width 179 height 113
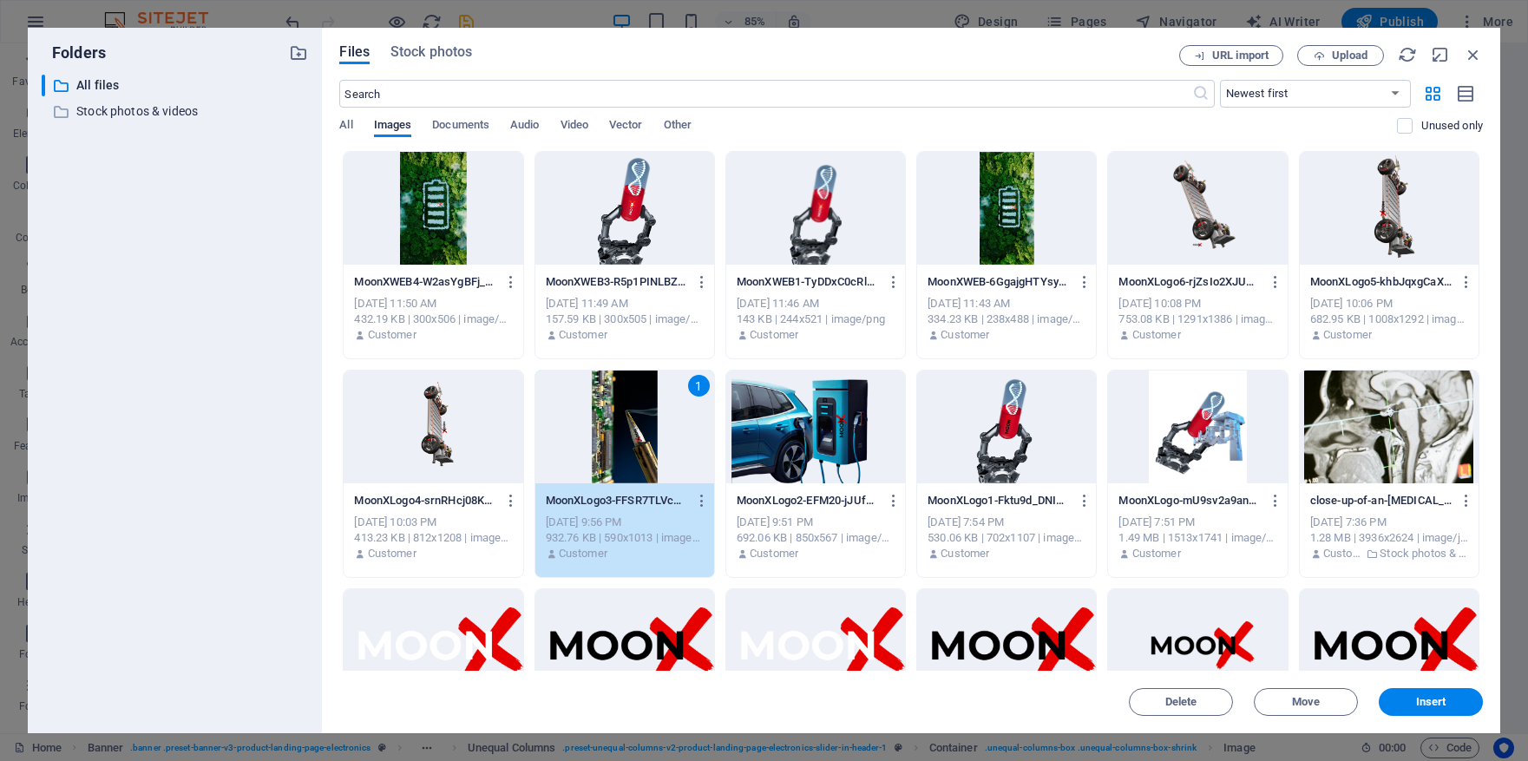
click at [627, 424] on div "1" at bounding box center [624, 427] width 179 height 113
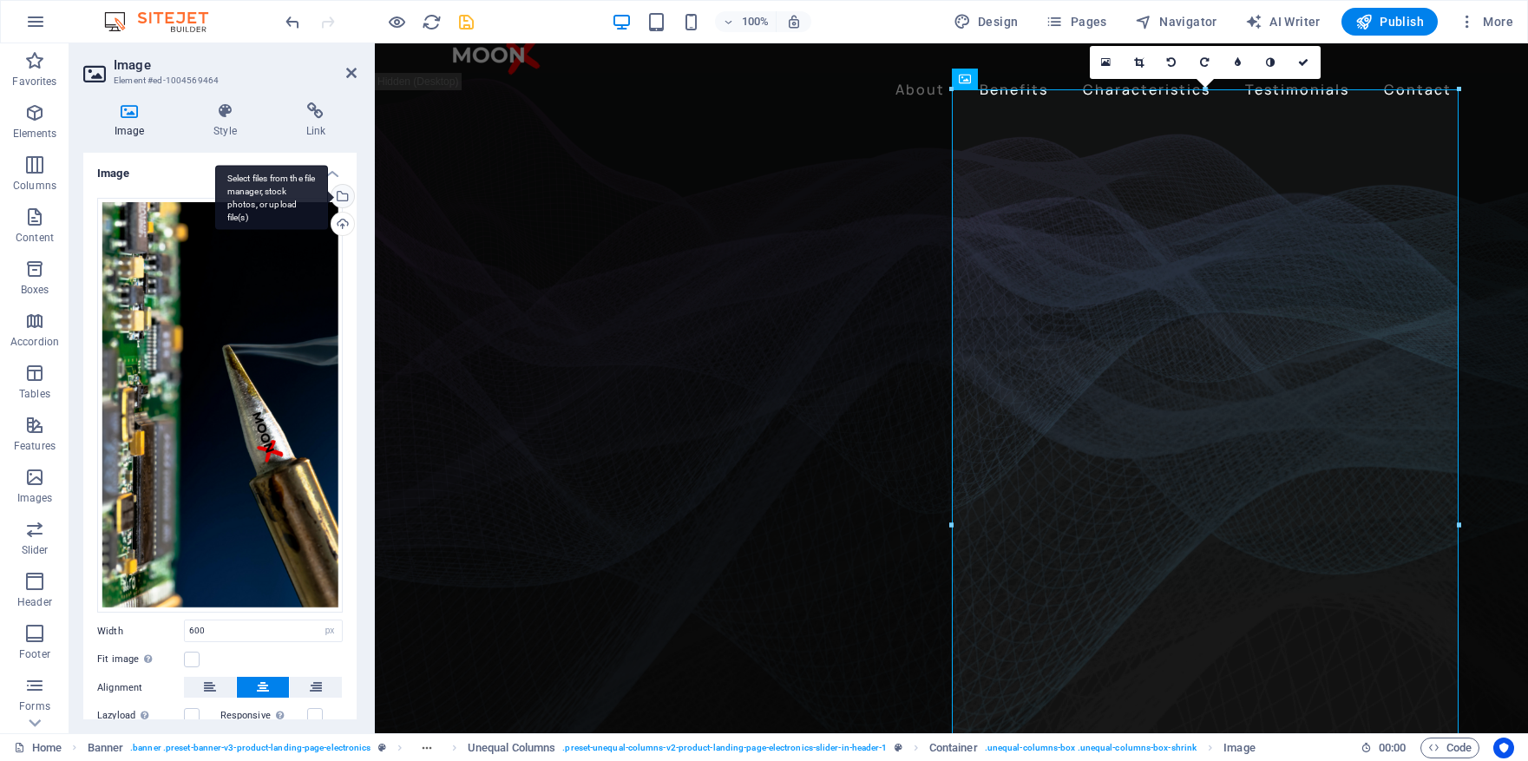
click at [338, 193] on div "Select files from the file manager, stock photos, or upload file(s)" at bounding box center [341, 198] width 26 height 26
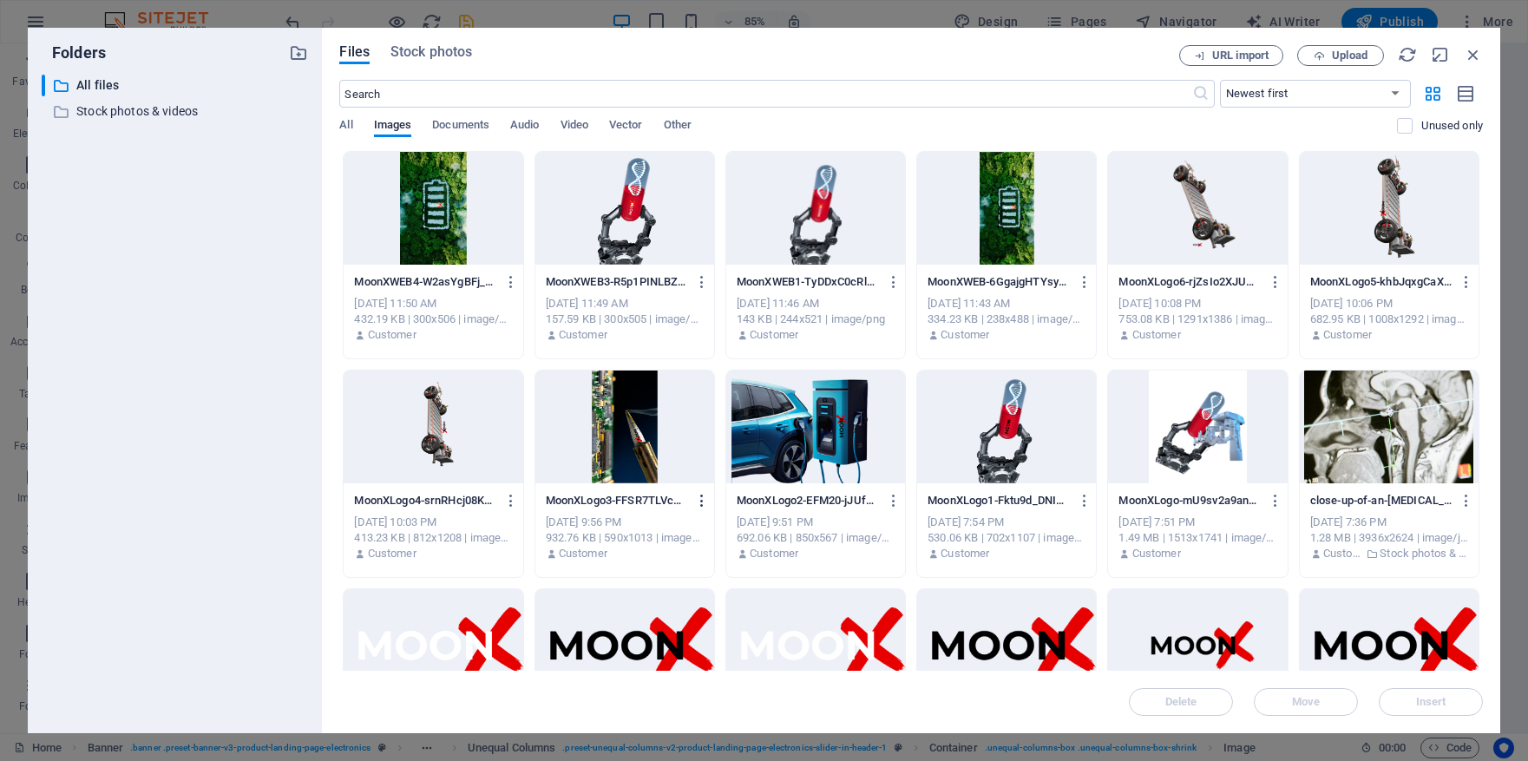
click at [701, 501] on icon "button" at bounding box center [702, 501] width 16 height 16
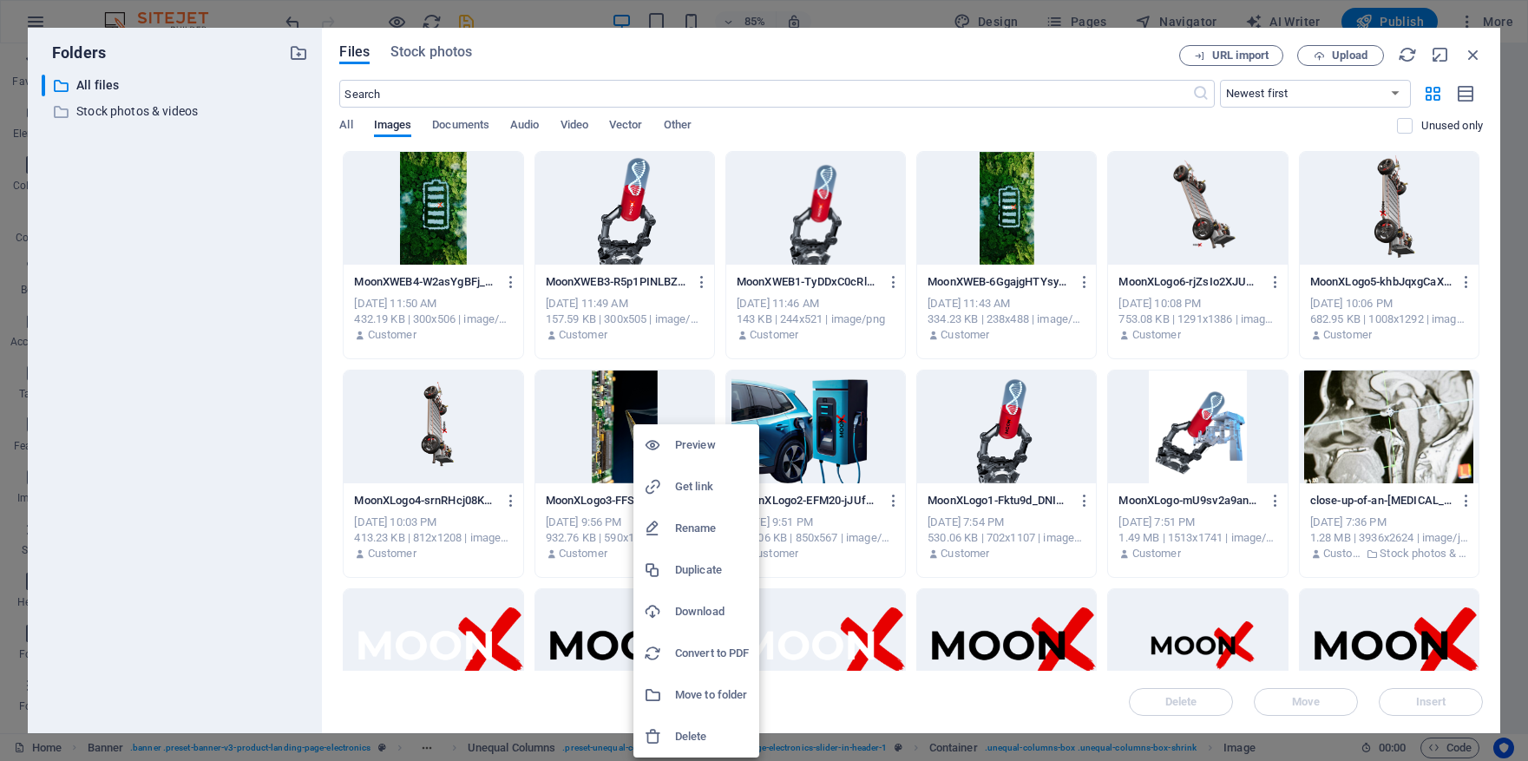
click at [709, 611] on h6 "Download" at bounding box center [712, 611] width 74 height 21
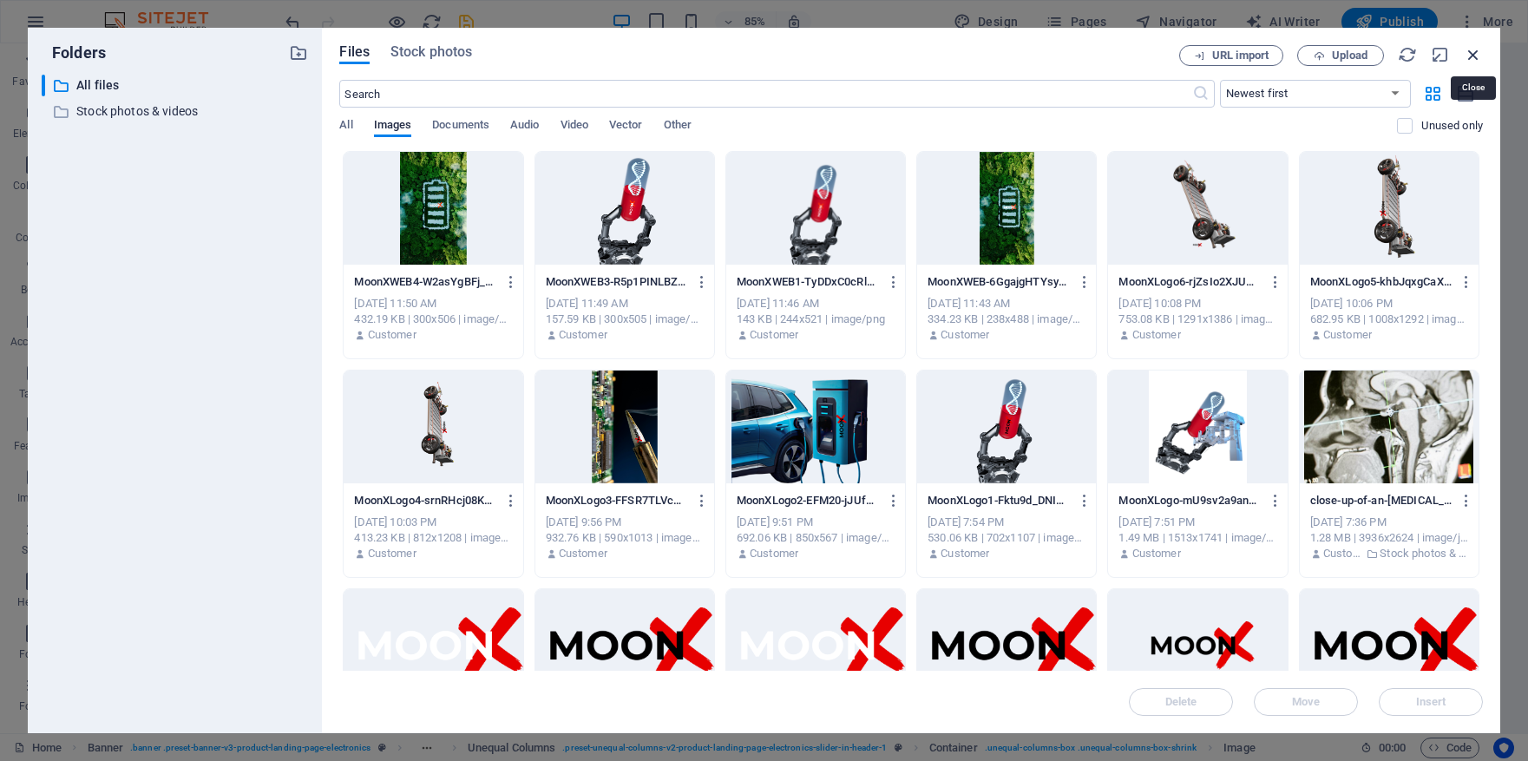
click at [1478, 56] on icon "button" at bounding box center [1473, 54] width 19 height 19
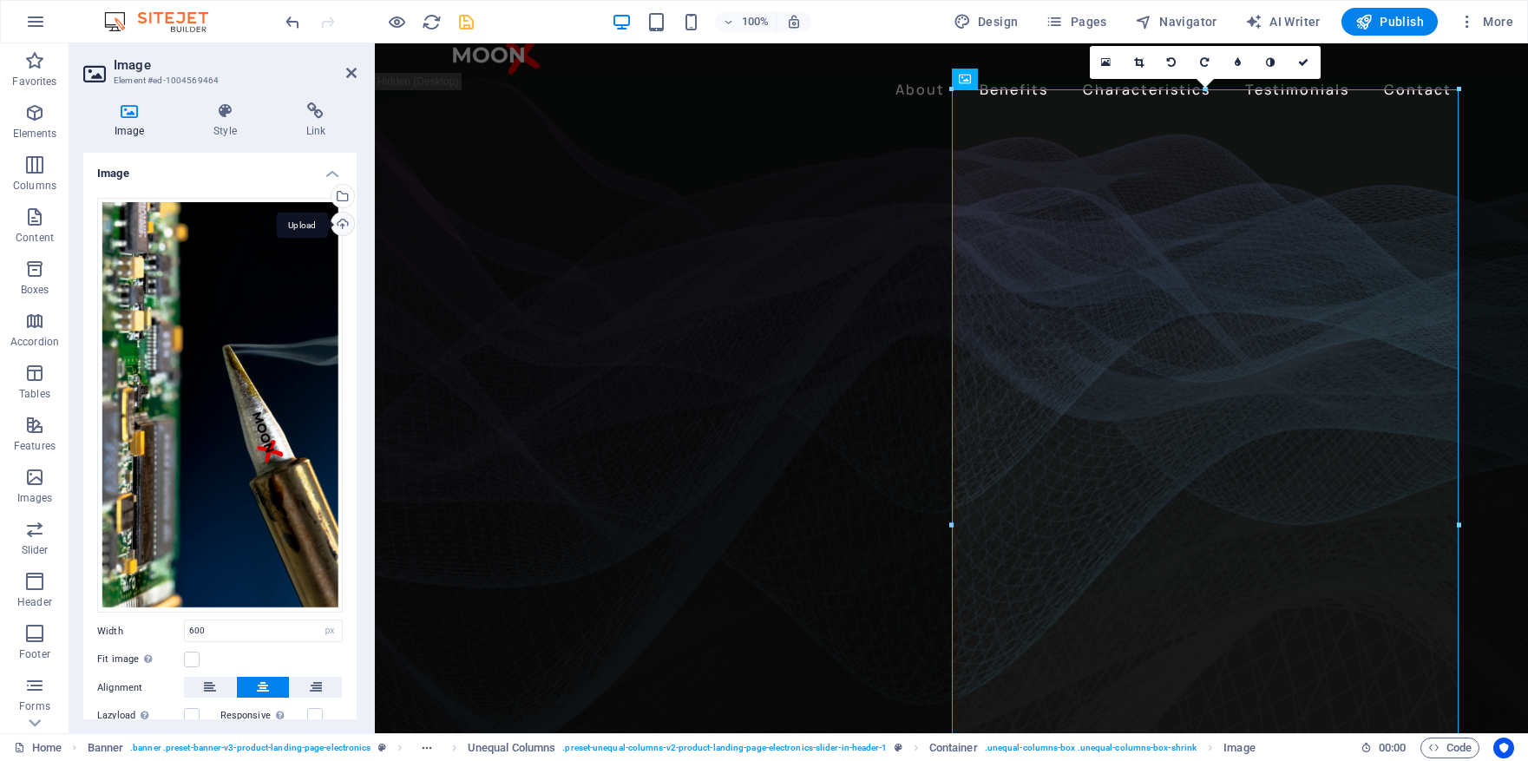
click at [338, 225] on div "Upload" at bounding box center [341, 226] width 26 height 26
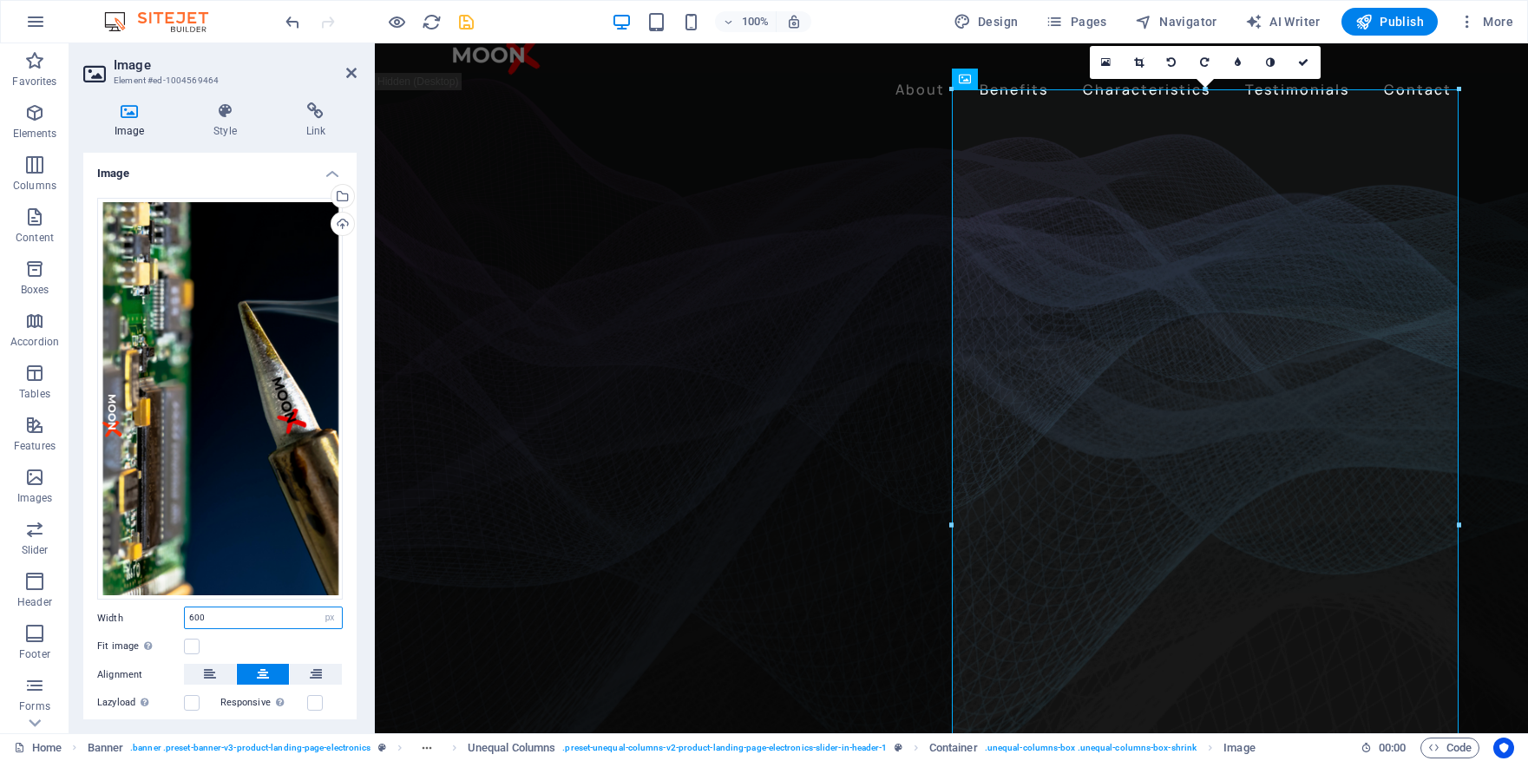
click at [238, 621] on input "600" at bounding box center [263, 617] width 157 height 21
drag, startPoint x: 238, startPoint y: 621, endPoint x: 154, endPoint y: 621, distance: 83.3
click at [154, 621] on div "Width 600 Default auto px rem % em vh vw" at bounding box center [220, 618] width 246 height 23
click at [273, 614] on input "500" at bounding box center [263, 617] width 157 height 21
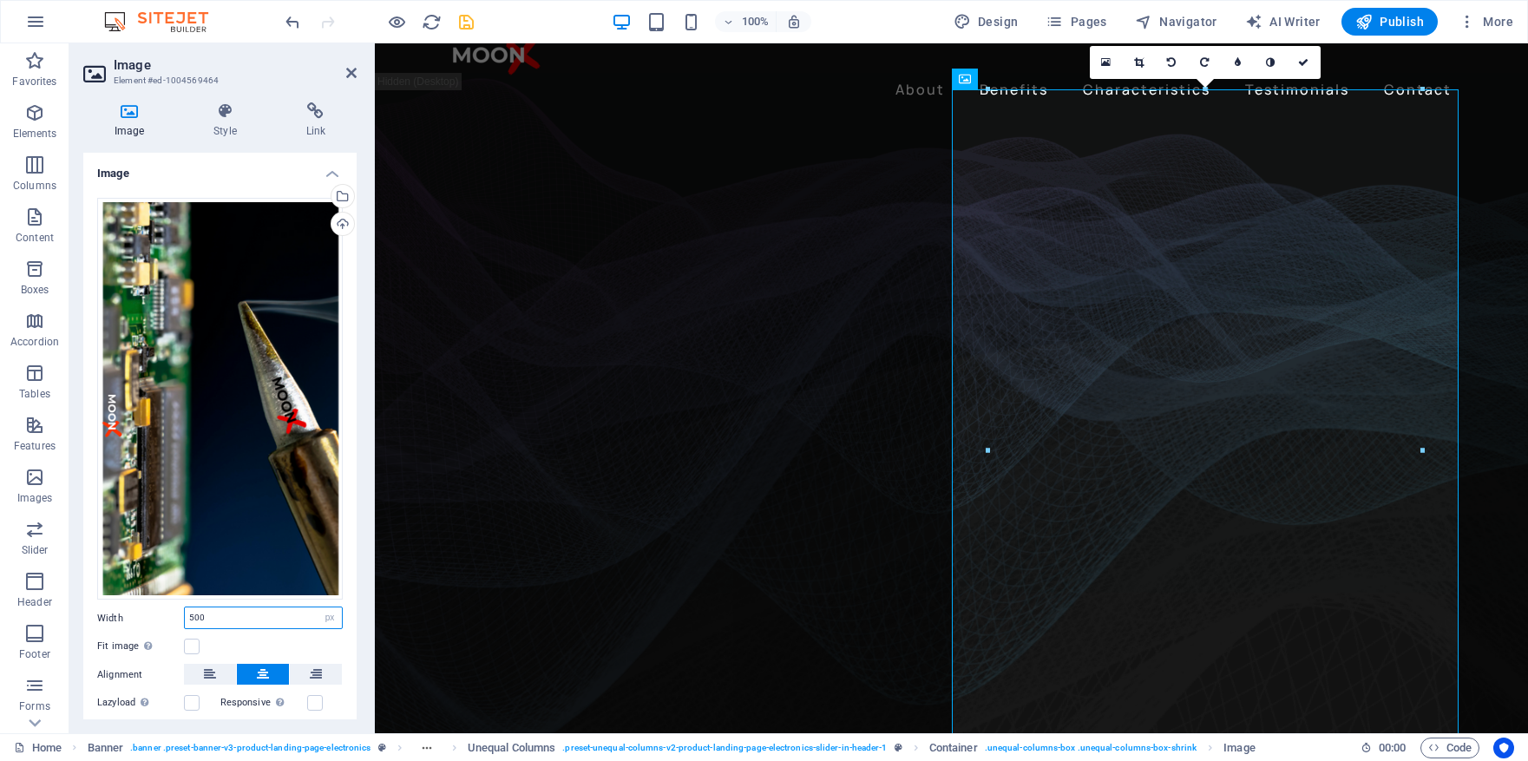
type input "500"
click at [1474, 337] on figure at bounding box center [951, 456] width 1153 height 715
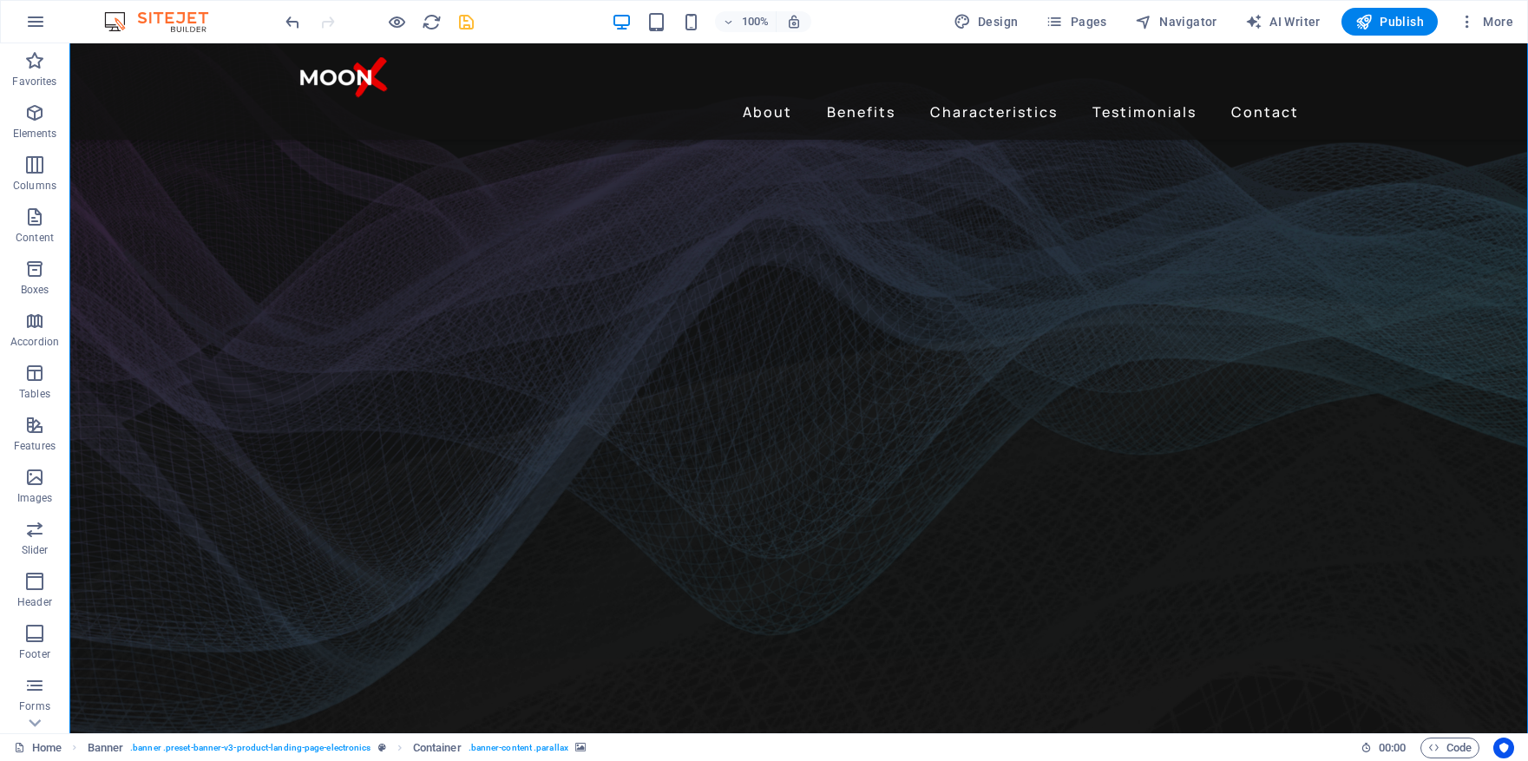
scroll to position [93, 0]
click at [472, 21] on icon "save" at bounding box center [466, 22] width 20 height 20
checkbox input "false"
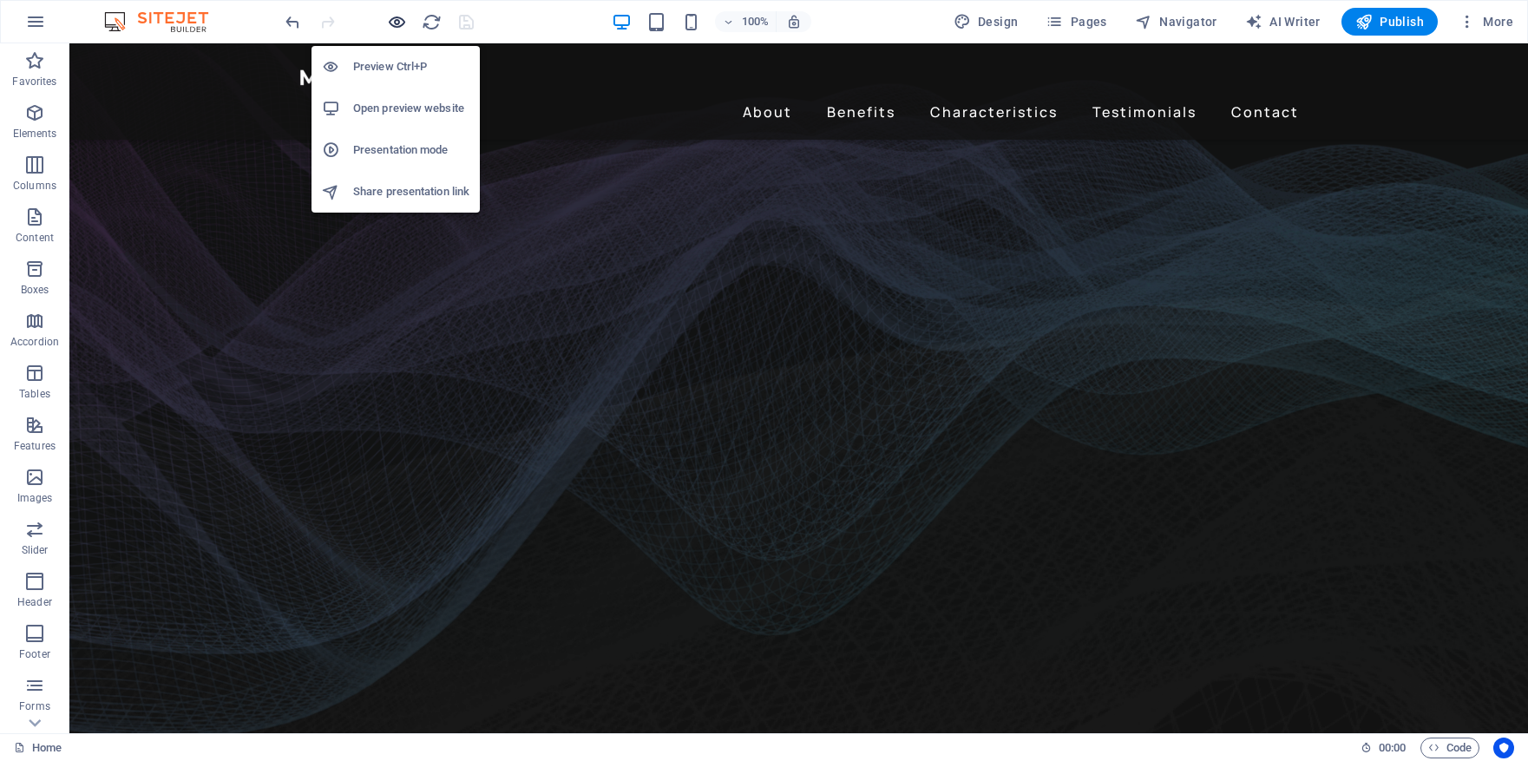
click at [389, 27] on icon "button" at bounding box center [397, 22] width 20 height 20
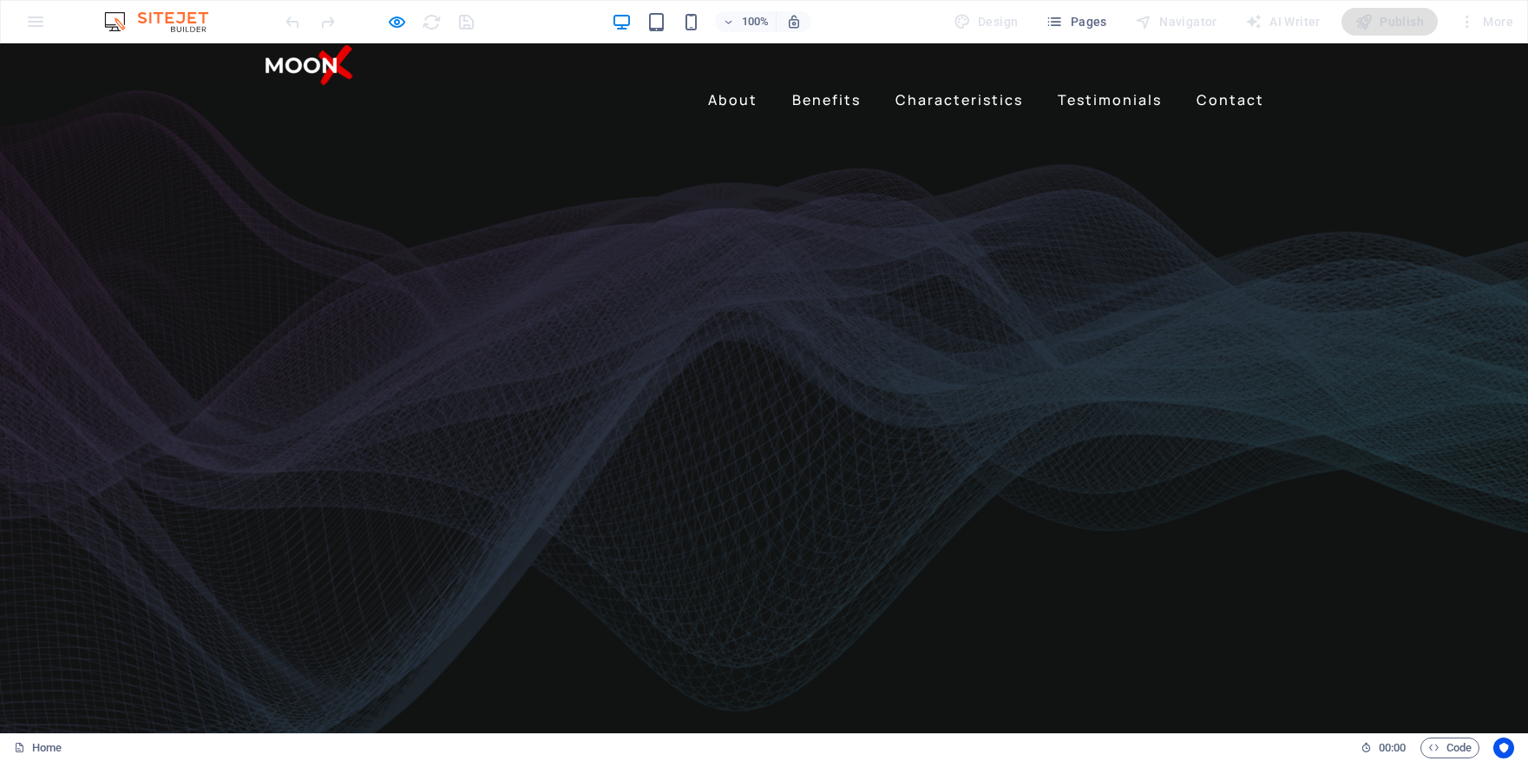
scroll to position [13, 0]
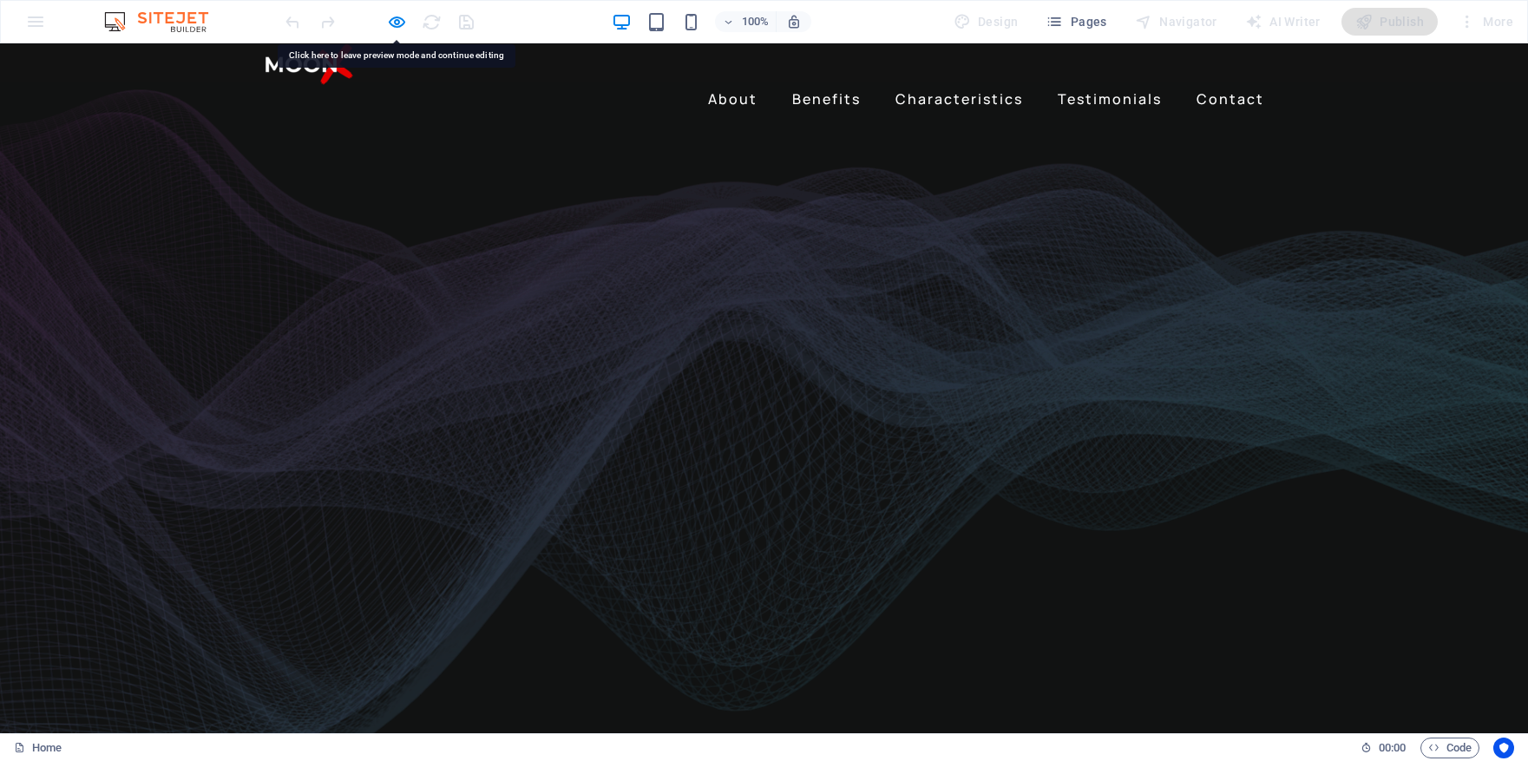
click at [385, 26] on div at bounding box center [379, 22] width 194 height 28
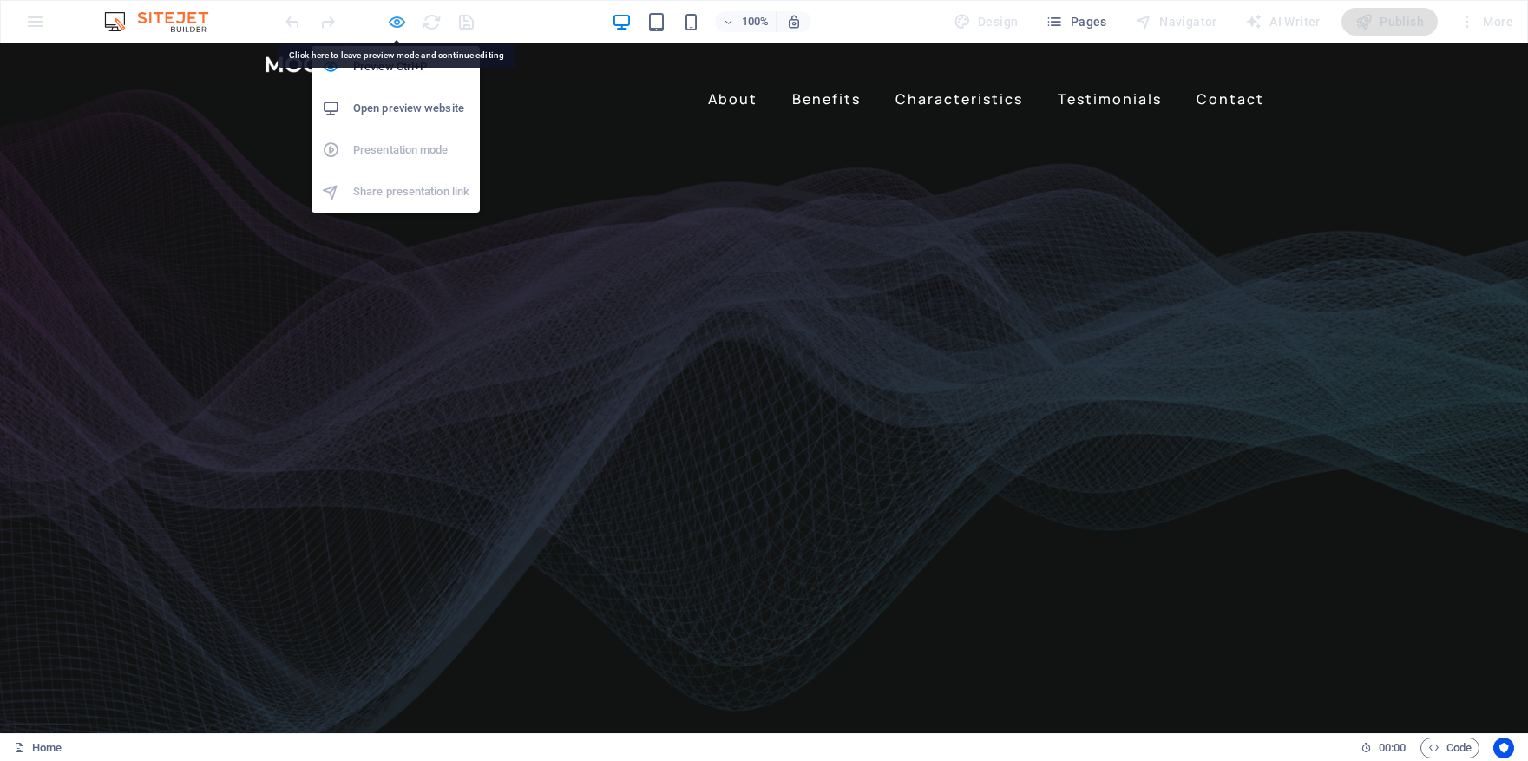
click at [399, 23] on icon "button" at bounding box center [397, 22] width 20 height 20
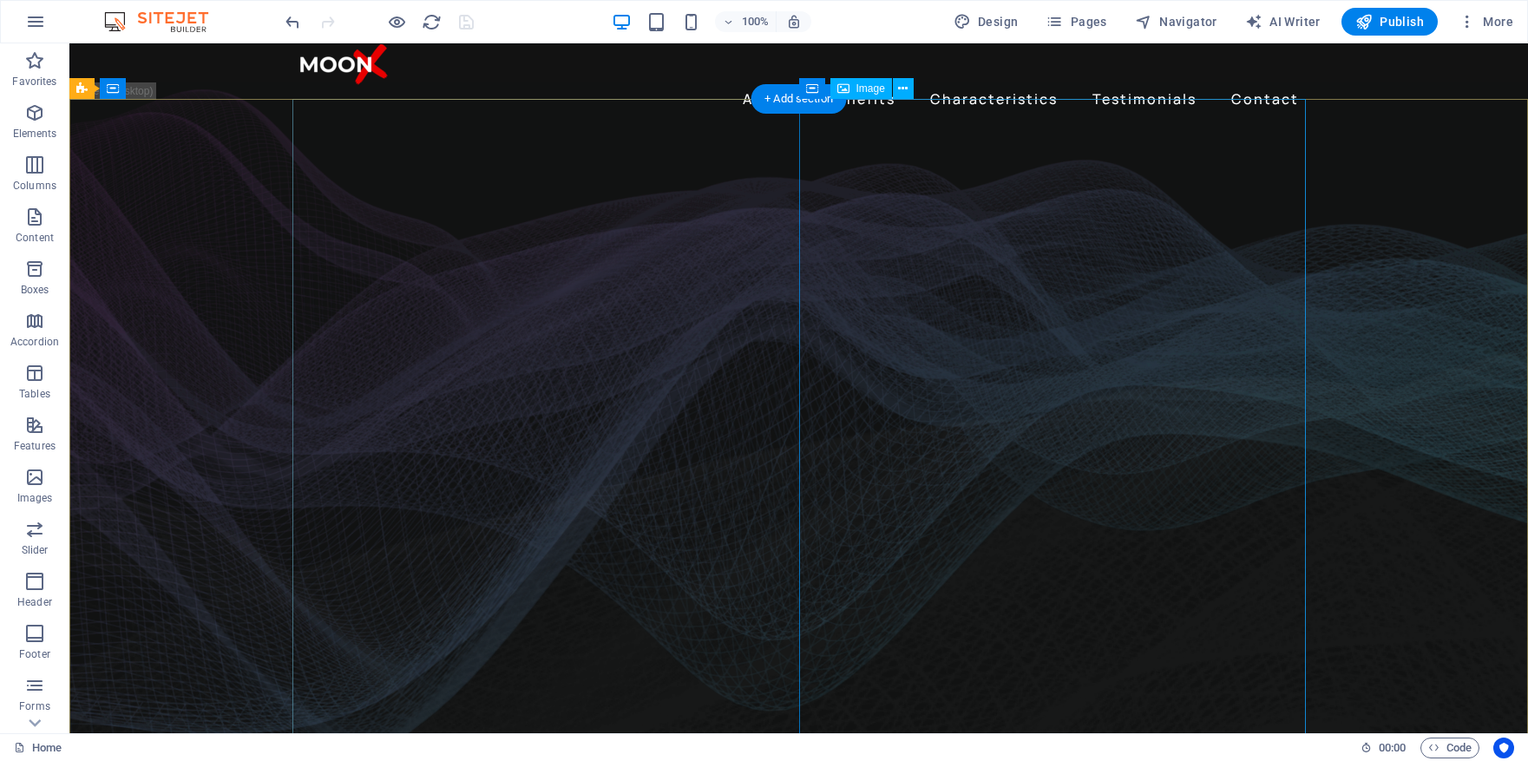
select select "px"
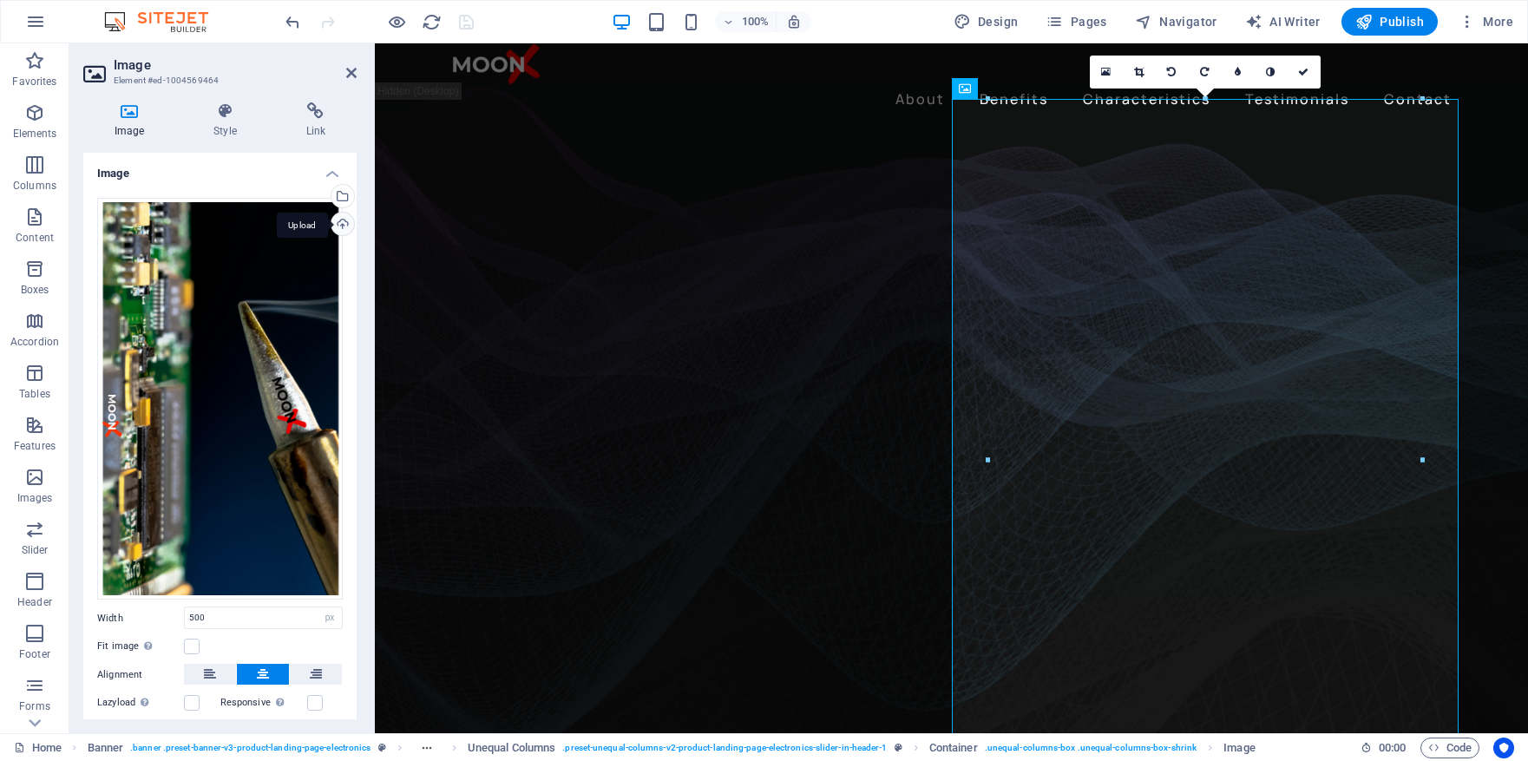
click at [337, 224] on div "Upload" at bounding box center [341, 226] width 26 height 26
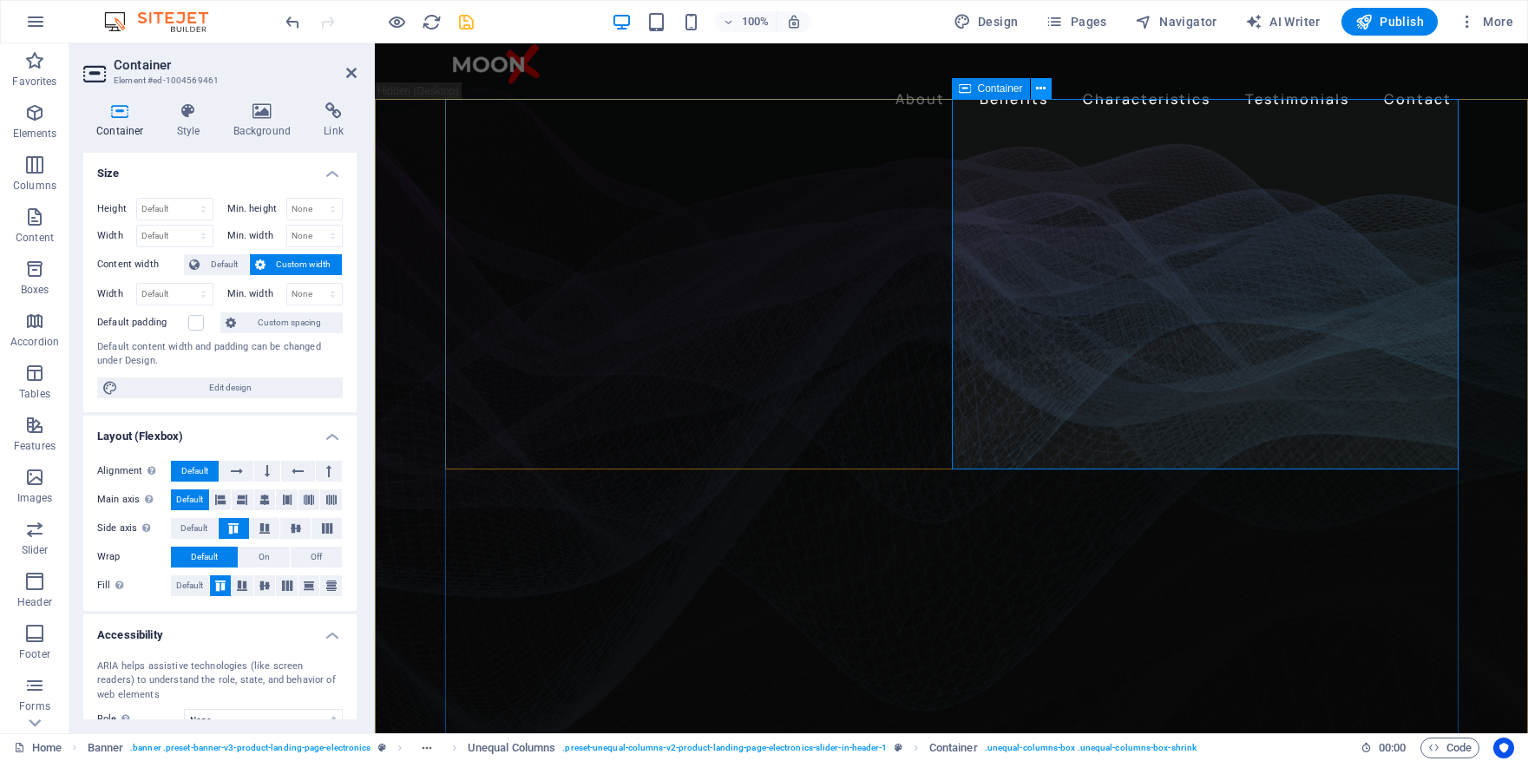
click at [1038, 92] on icon at bounding box center [1041, 89] width 10 height 18
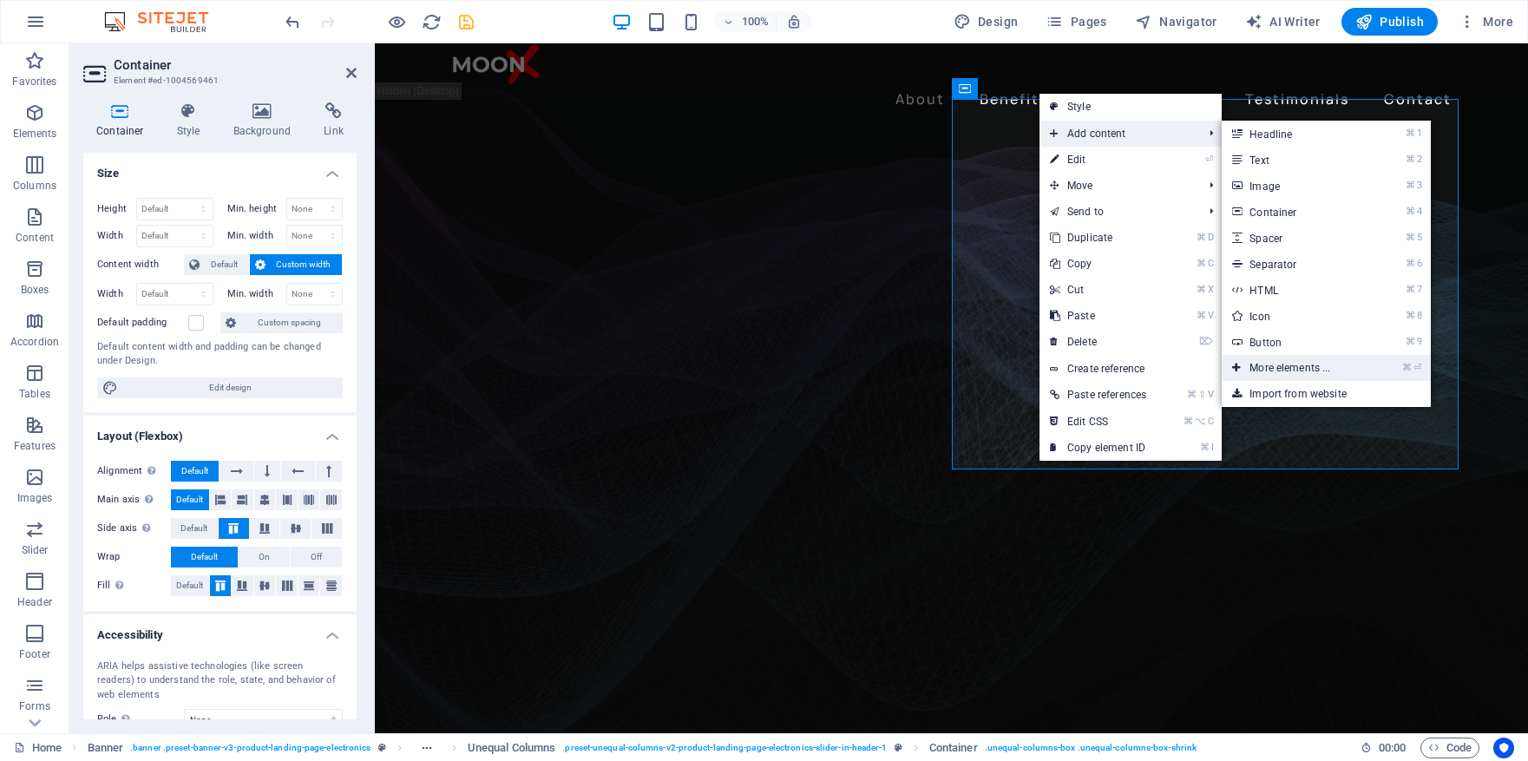
click at [1325, 362] on link "⌘ ⏎ More elements ..." at bounding box center [1293, 368] width 143 height 26
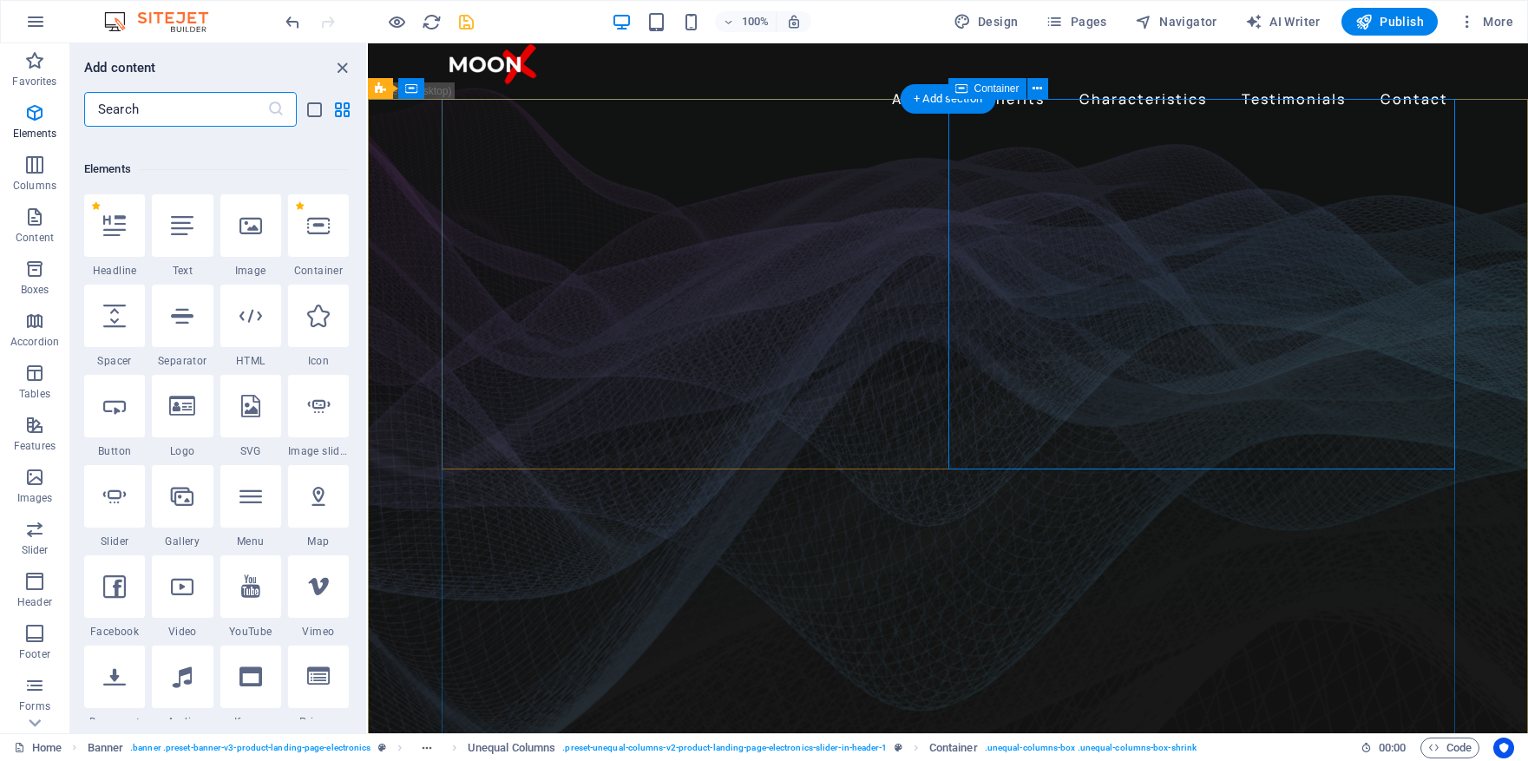
scroll to position [185, 0]
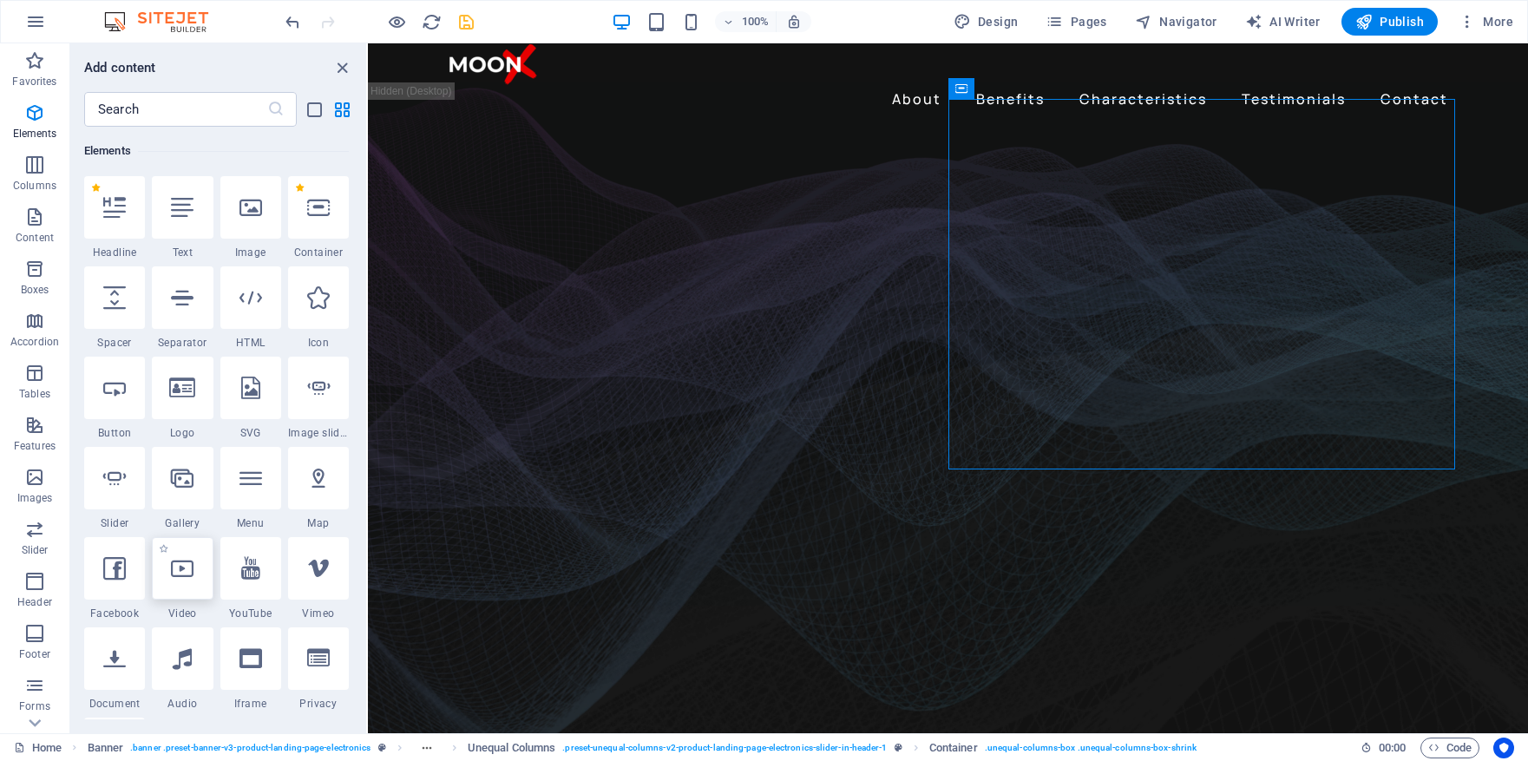
click at [188, 572] on icon at bounding box center [182, 568] width 23 height 23
select select "%"
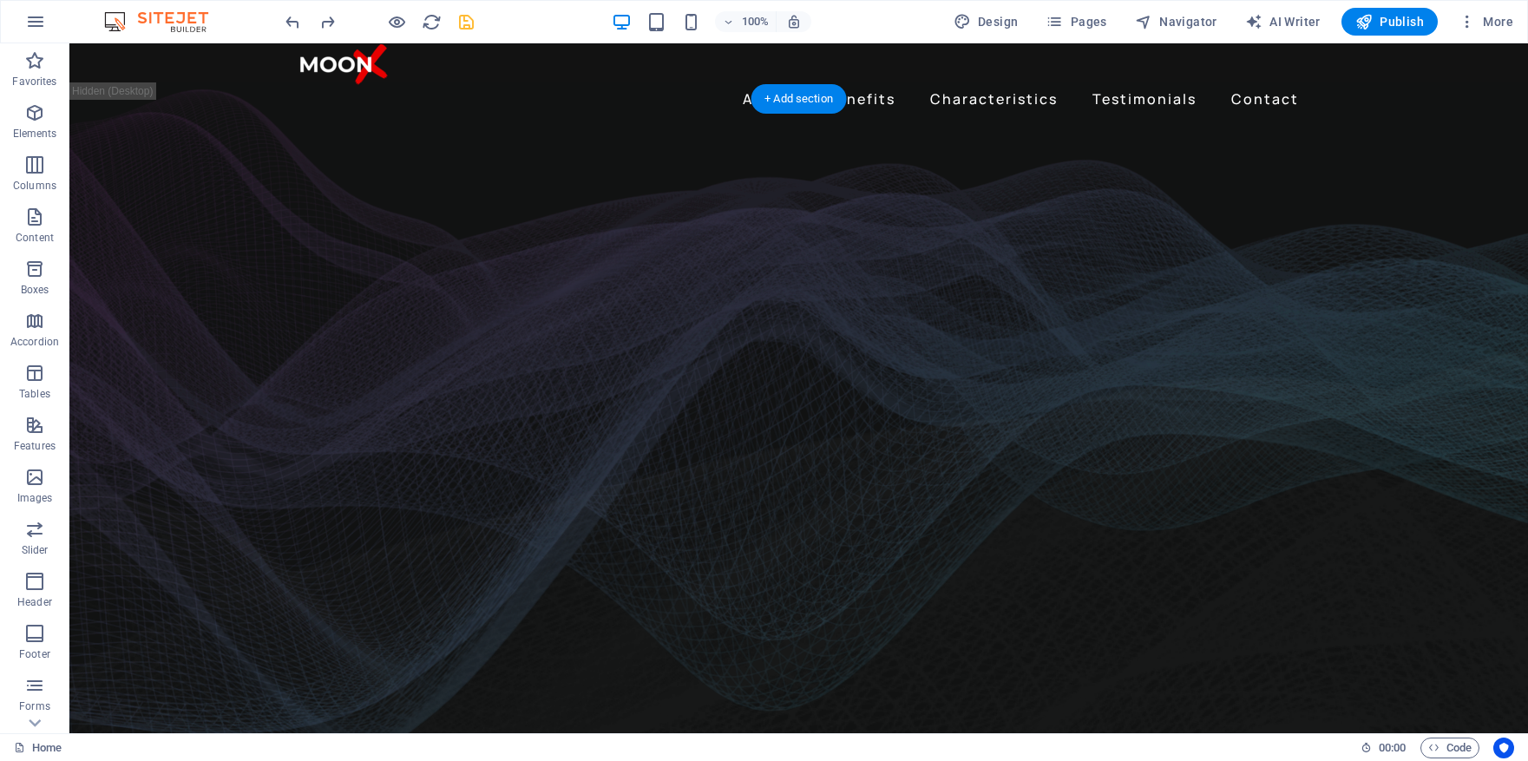
click at [1316, 440] on figure at bounding box center [798, 461] width 1459 height 715
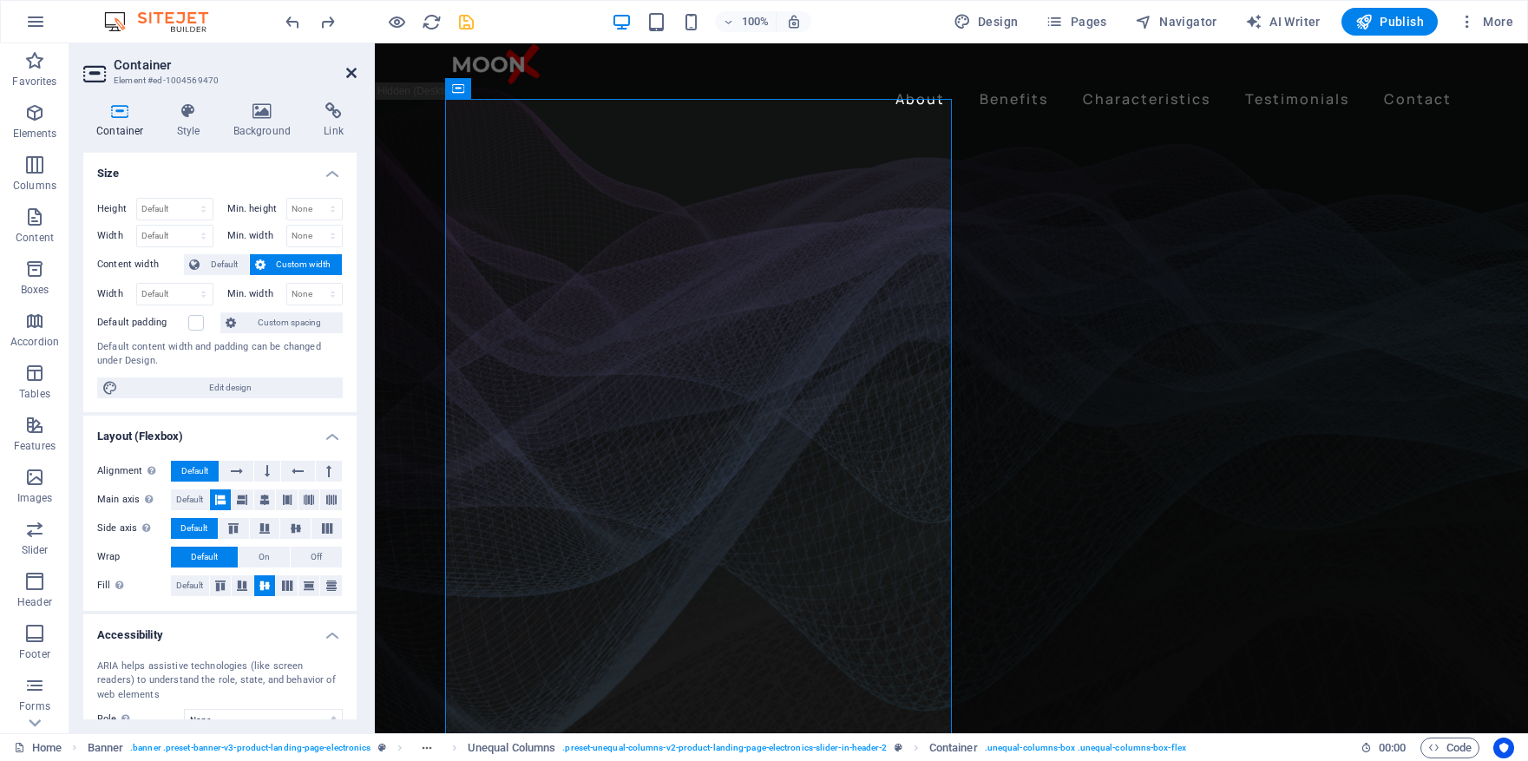
click at [351, 71] on icon at bounding box center [351, 73] width 10 height 14
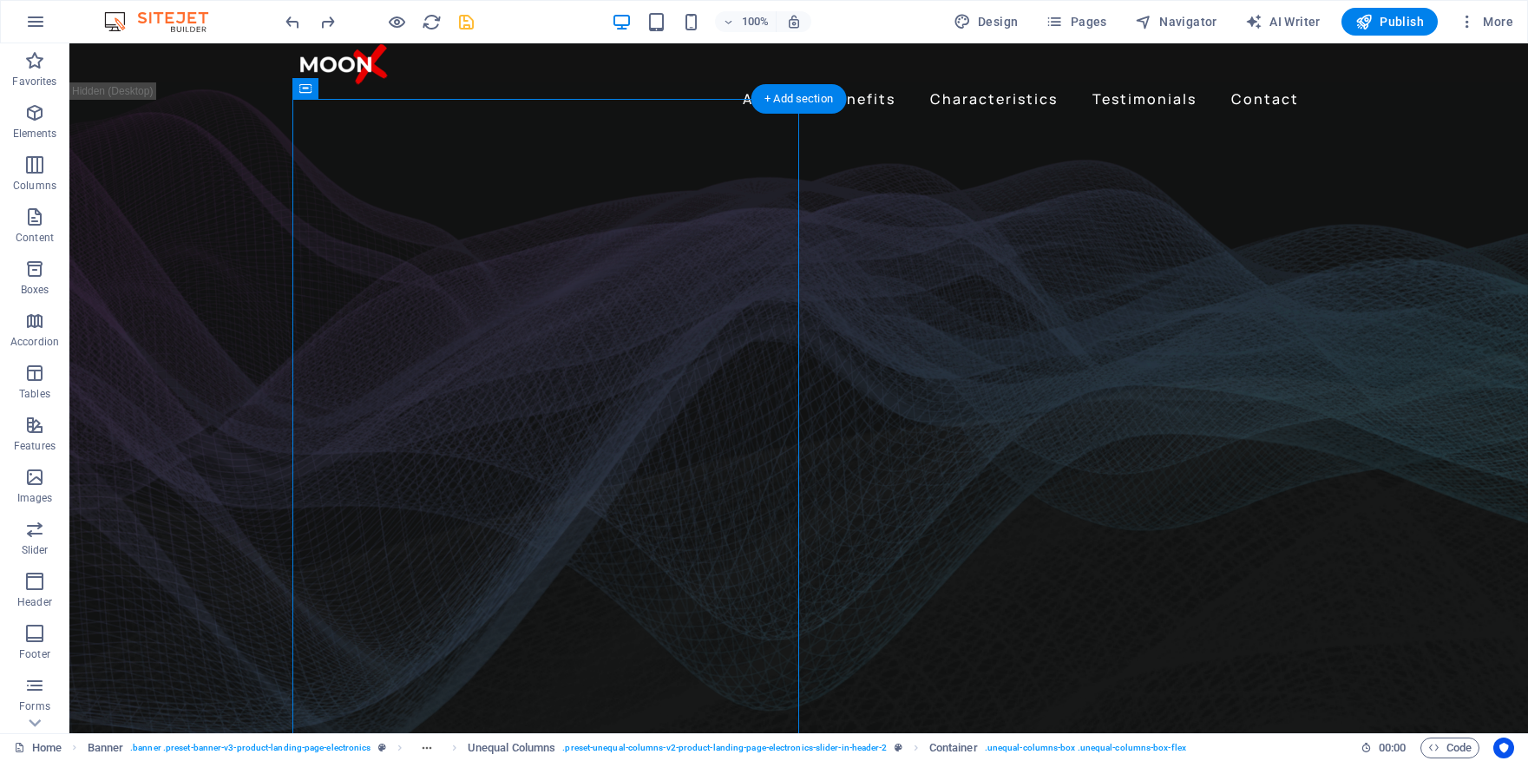
click at [1345, 246] on figure at bounding box center [798, 461] width 1459 height 715
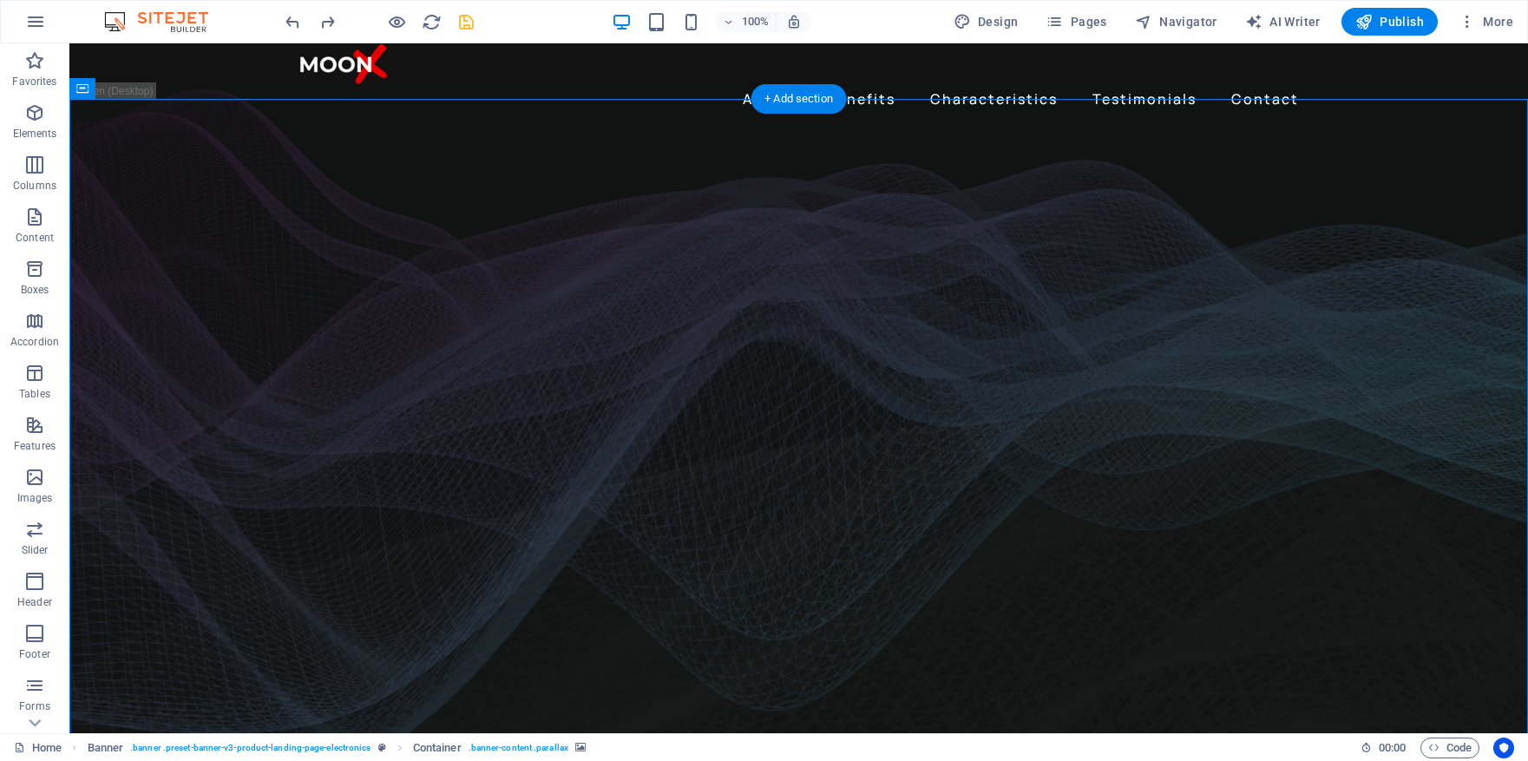
click at [1443, 526] on figure at bounding box center [798, 461] width 1459 height 715
click at [1396, 507] on figure at bounding box center [798, 461] width 1459 height 715
click at [1467, 543] on figure at bounding box center [798, 461] width 1459 height 715
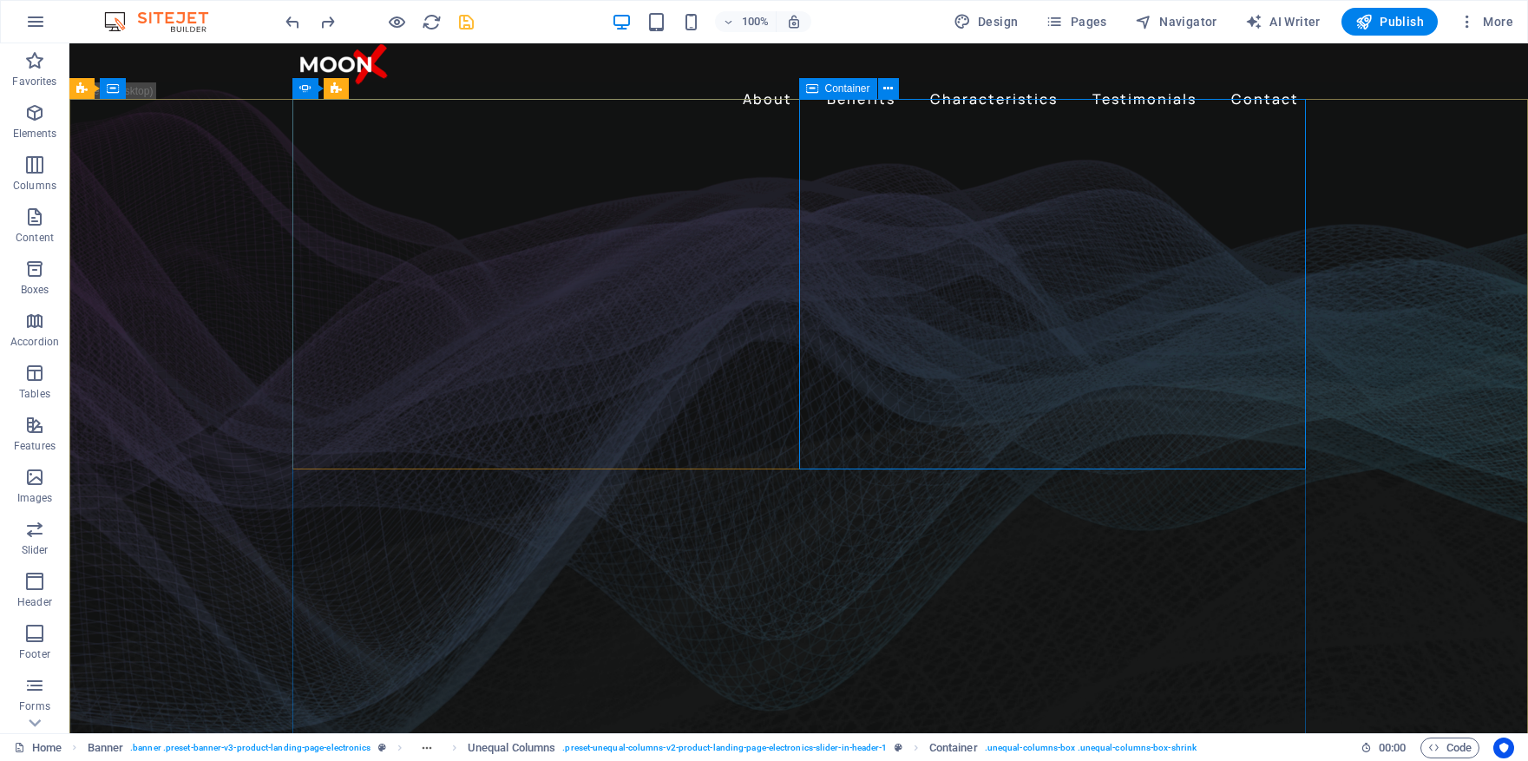
click at [864, 92] on span "Container" at bounding box center [847, 88] width 45 height 10
click at [889, 89] on icon at bounding box center [888, 89] width 10 height 18
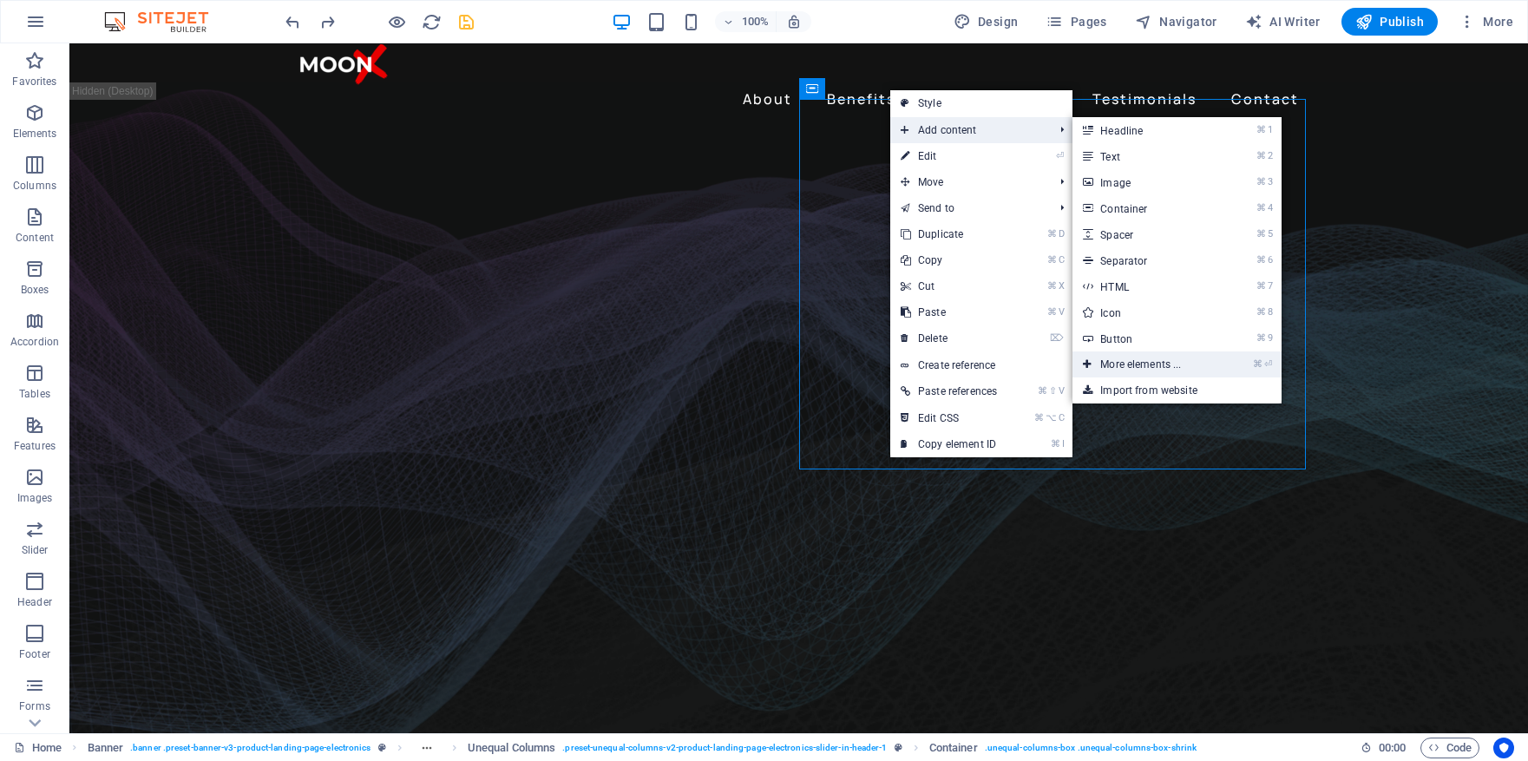
click at [1203, 360] on link "⌘ ⏎ More elements ..." at bounding box center [1144, 364] width 143 height 26
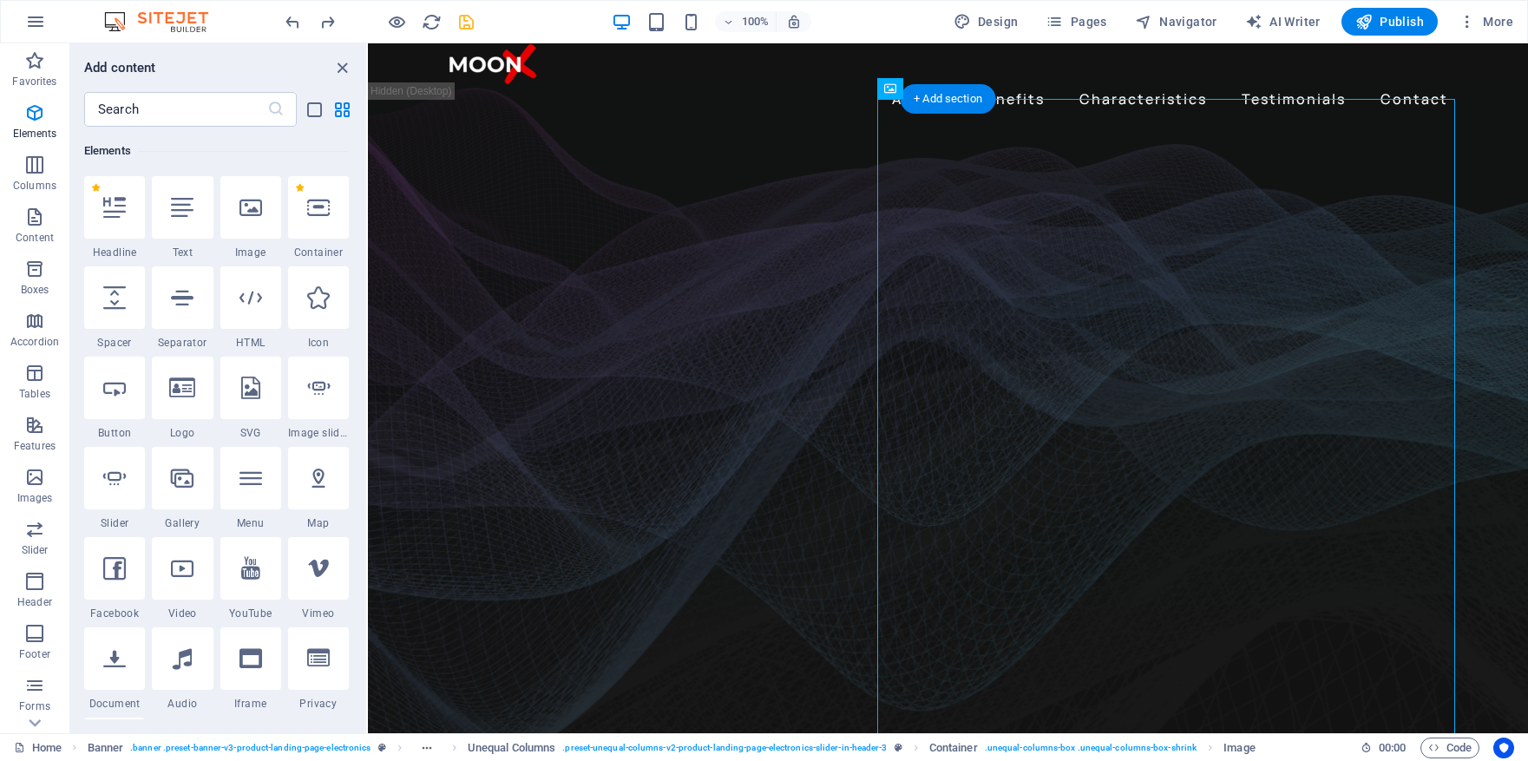
click at [1471, 257] on figure at bounding box center [948, 461] width 1160 height 715
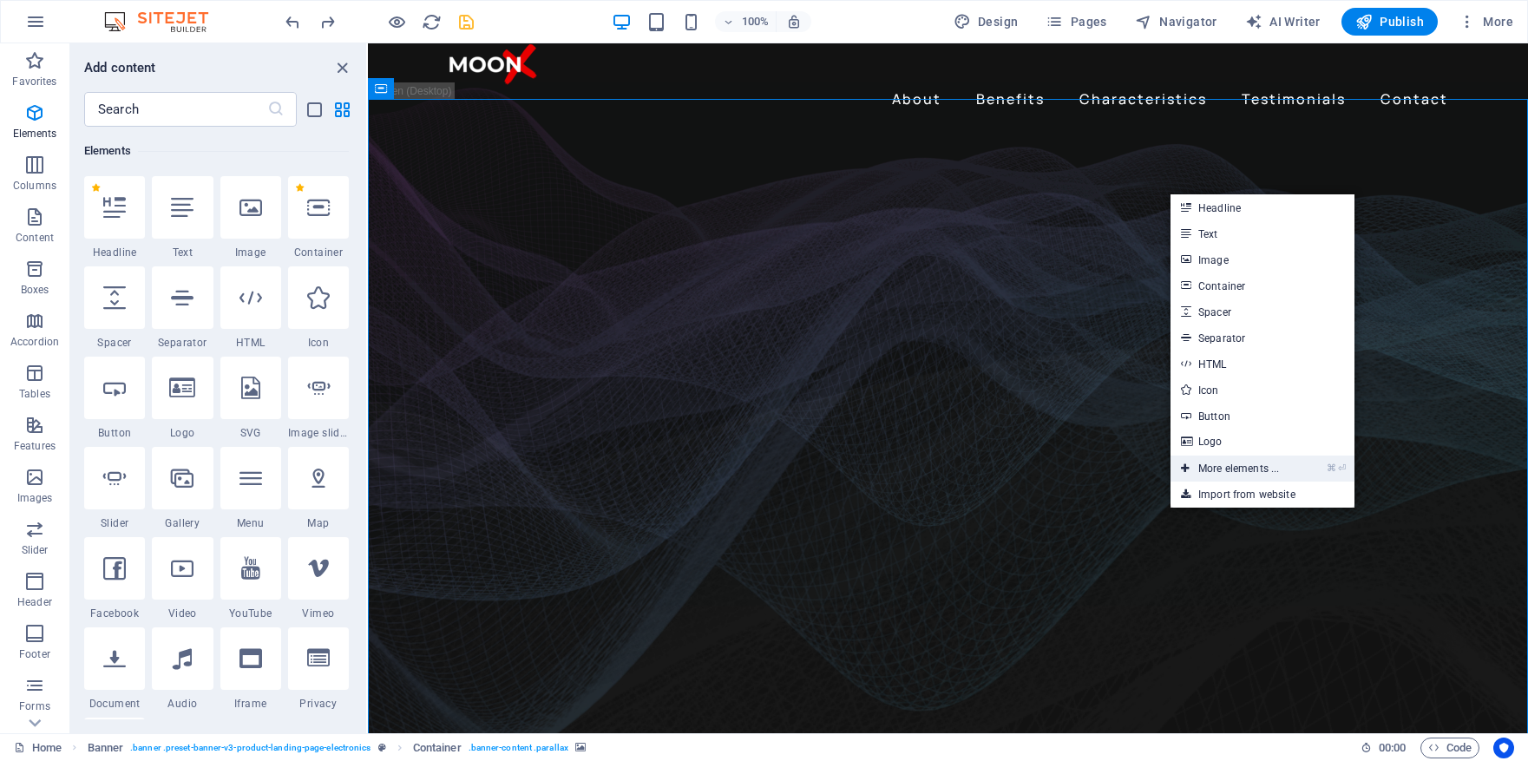
click at [1235, 466] on link "⌘ ⏎ More elements ..." at bounding box center [1230, 469] width 119 height 26
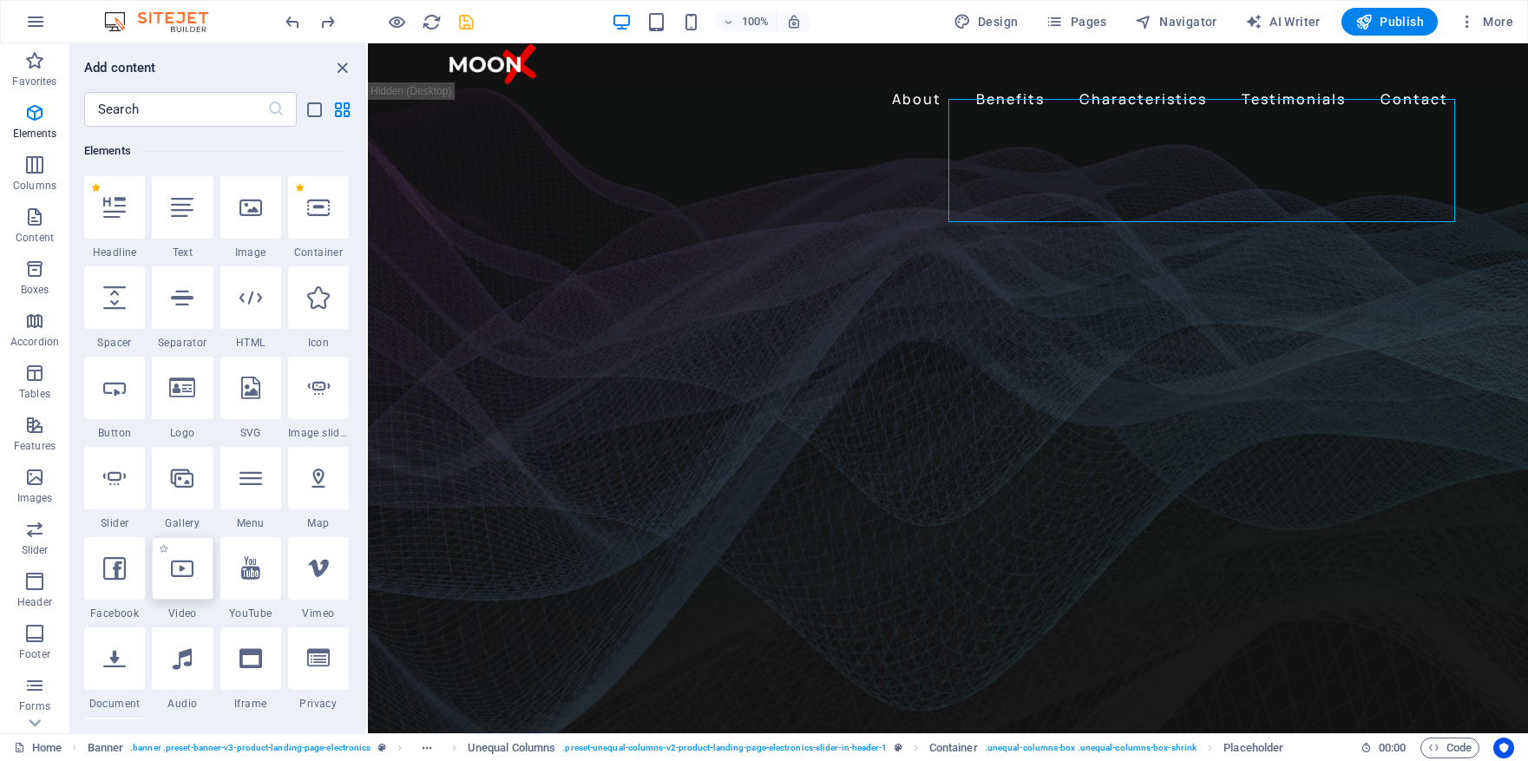
click at [201, 565] on div at bounding box center [182, 568] width 61 height 62
select select "%"
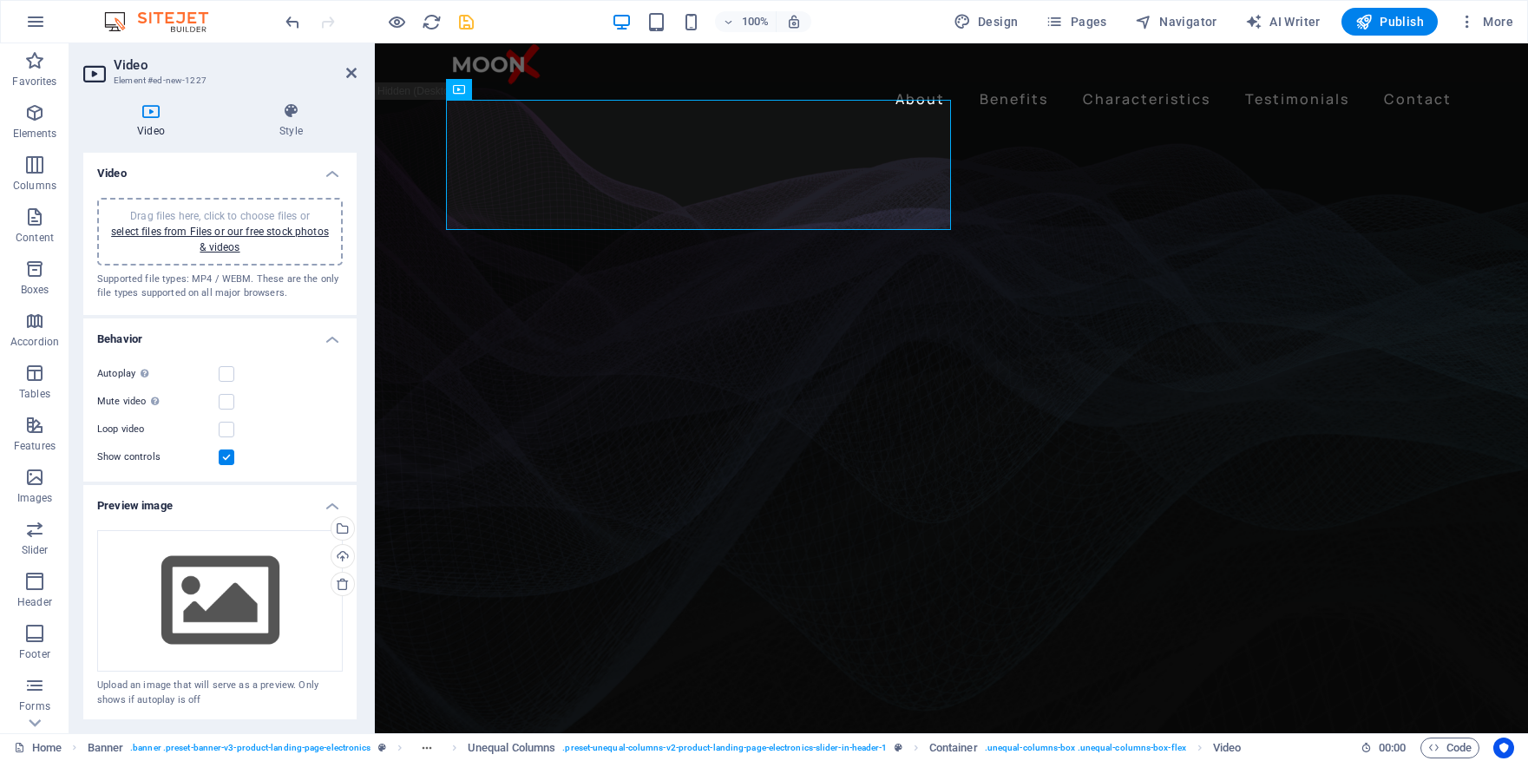
click at [1485, 299] on figure at bounding box center [951, 461] width 1153 height 715
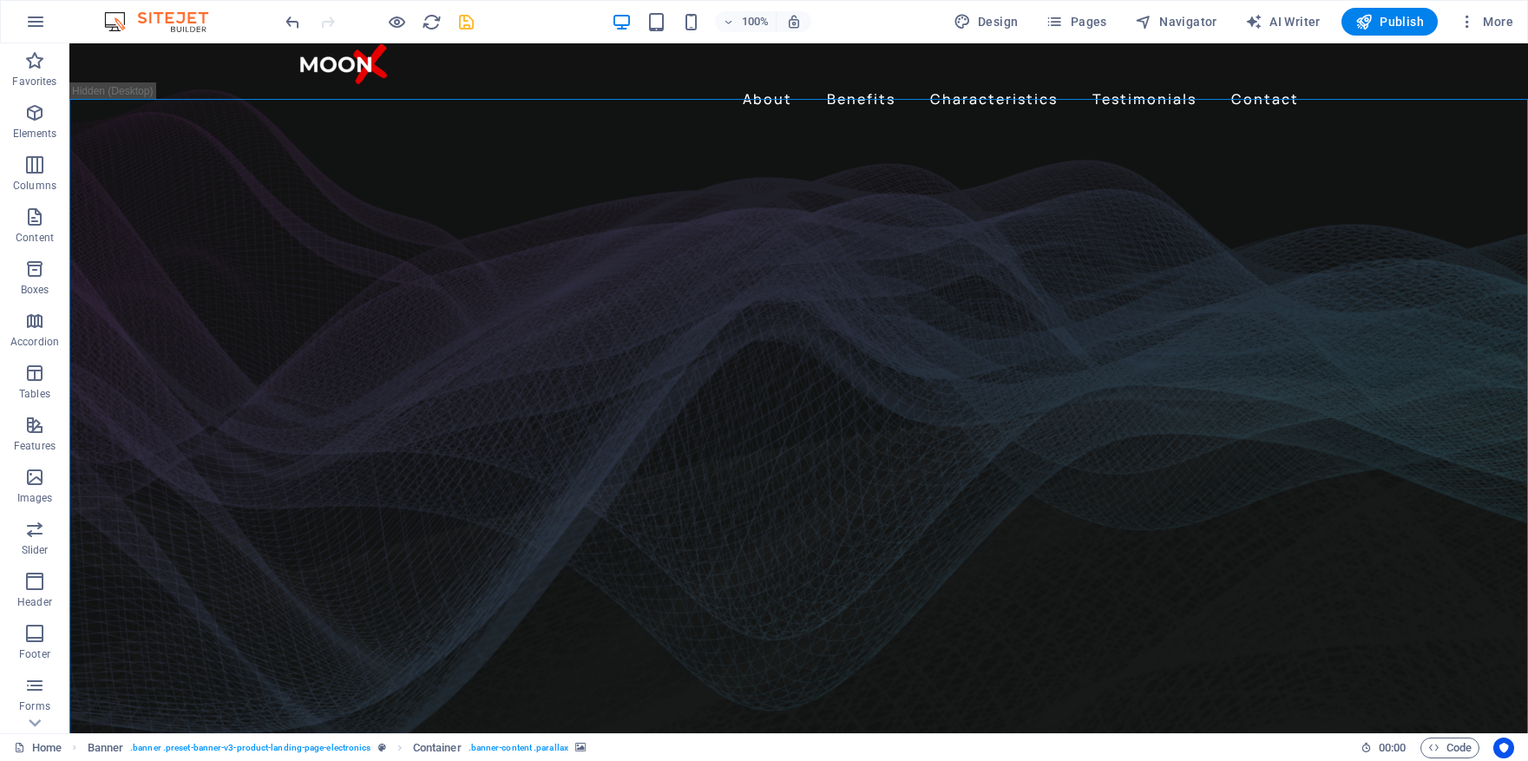
click at [1459, 312] on figure at bounding box center [798, 461] width 1459 height 715
click at [1451, 288] on figure at bounding box center [798, 461] width 1459 height 715
click at [1395, 282] on figure at bounding box center [798, 461] width 1459 height 715
click at [1415, 253] on figure at bounding box center [798, 461] width 1459 height 715
click at [1441, 266] on figure at bounding box center [798, 461] width 1459 height 715
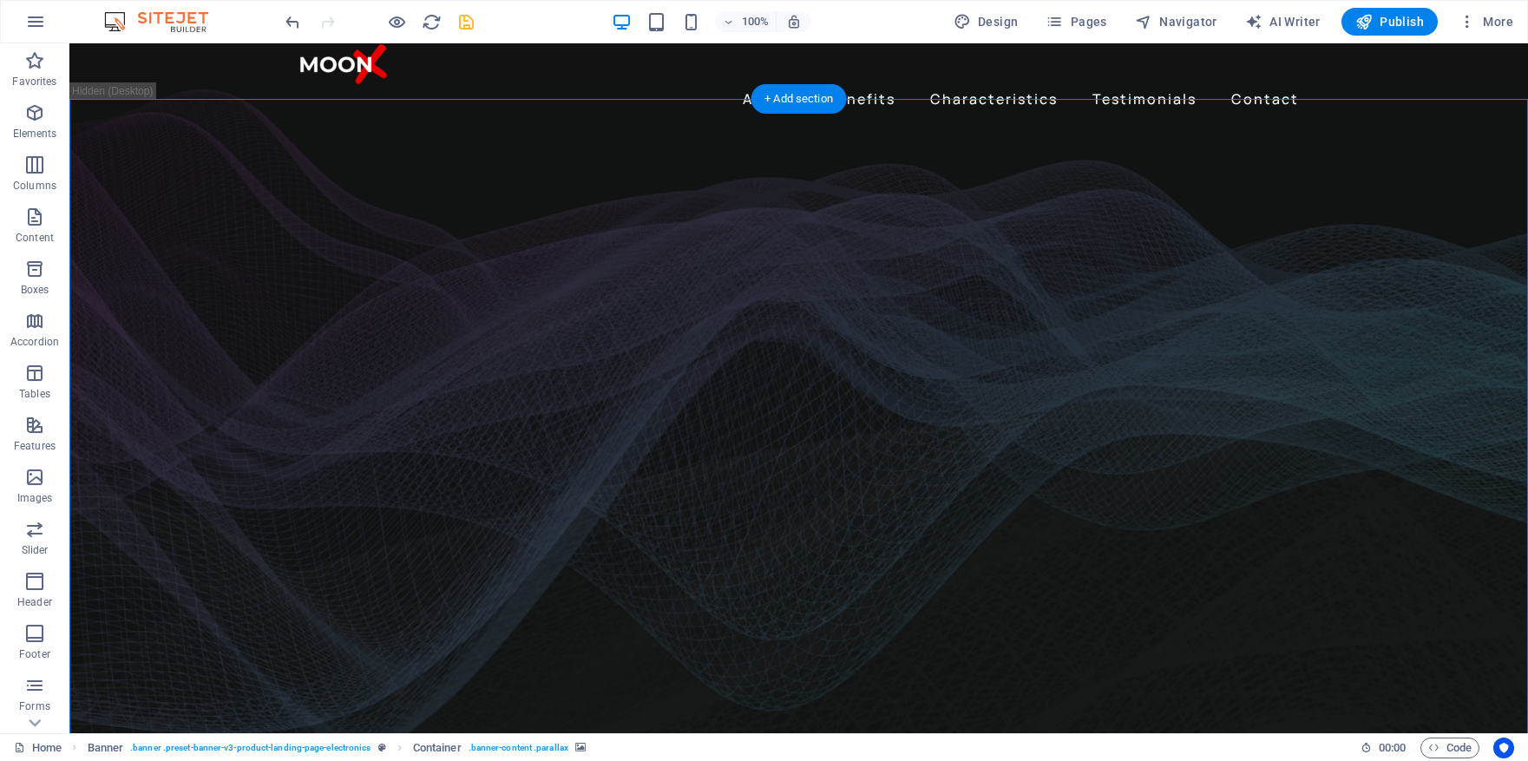
click at [1469, 515] on figure at bounding box center [798, 461] width 1459 height 715
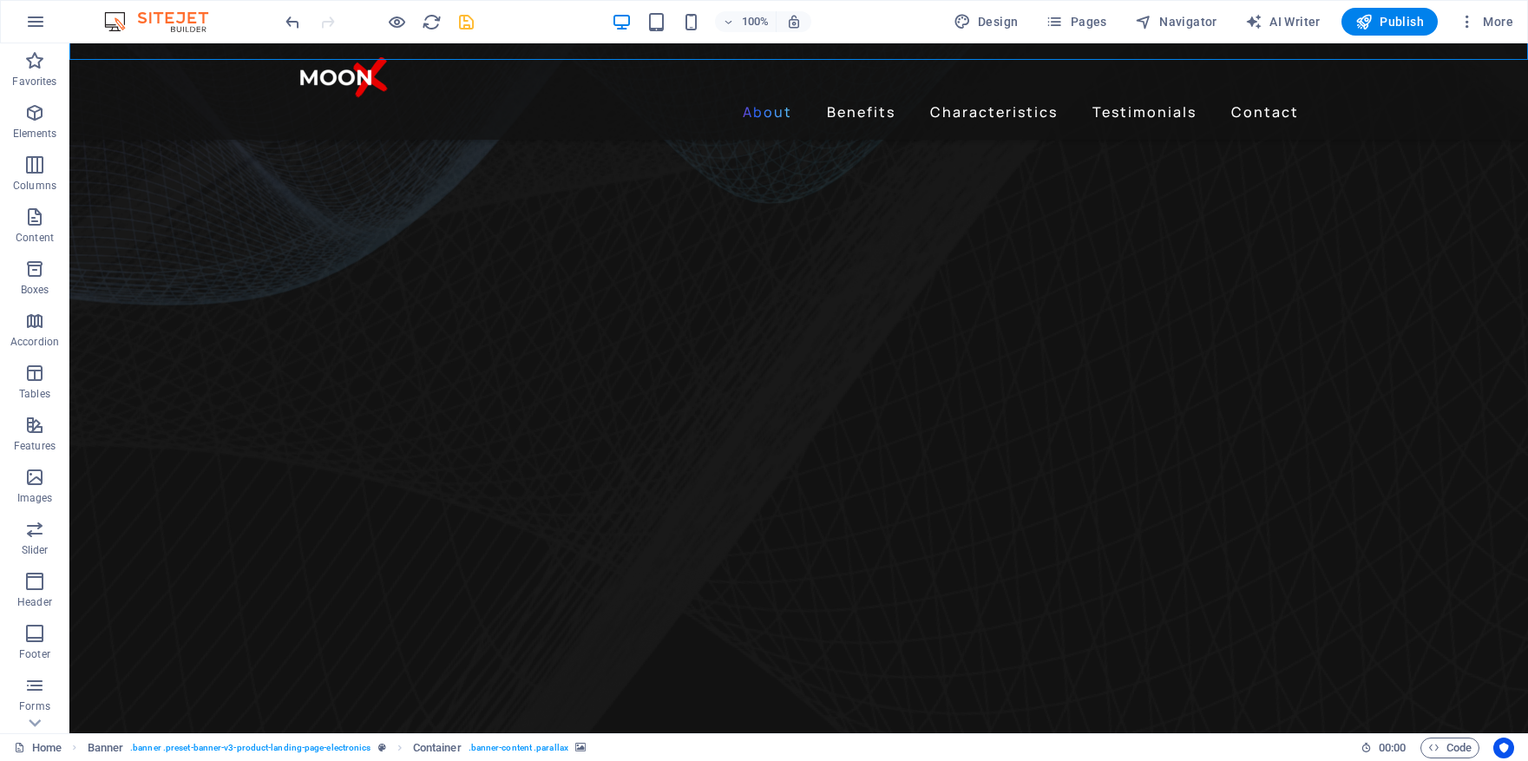
scroll to position [802, 0]
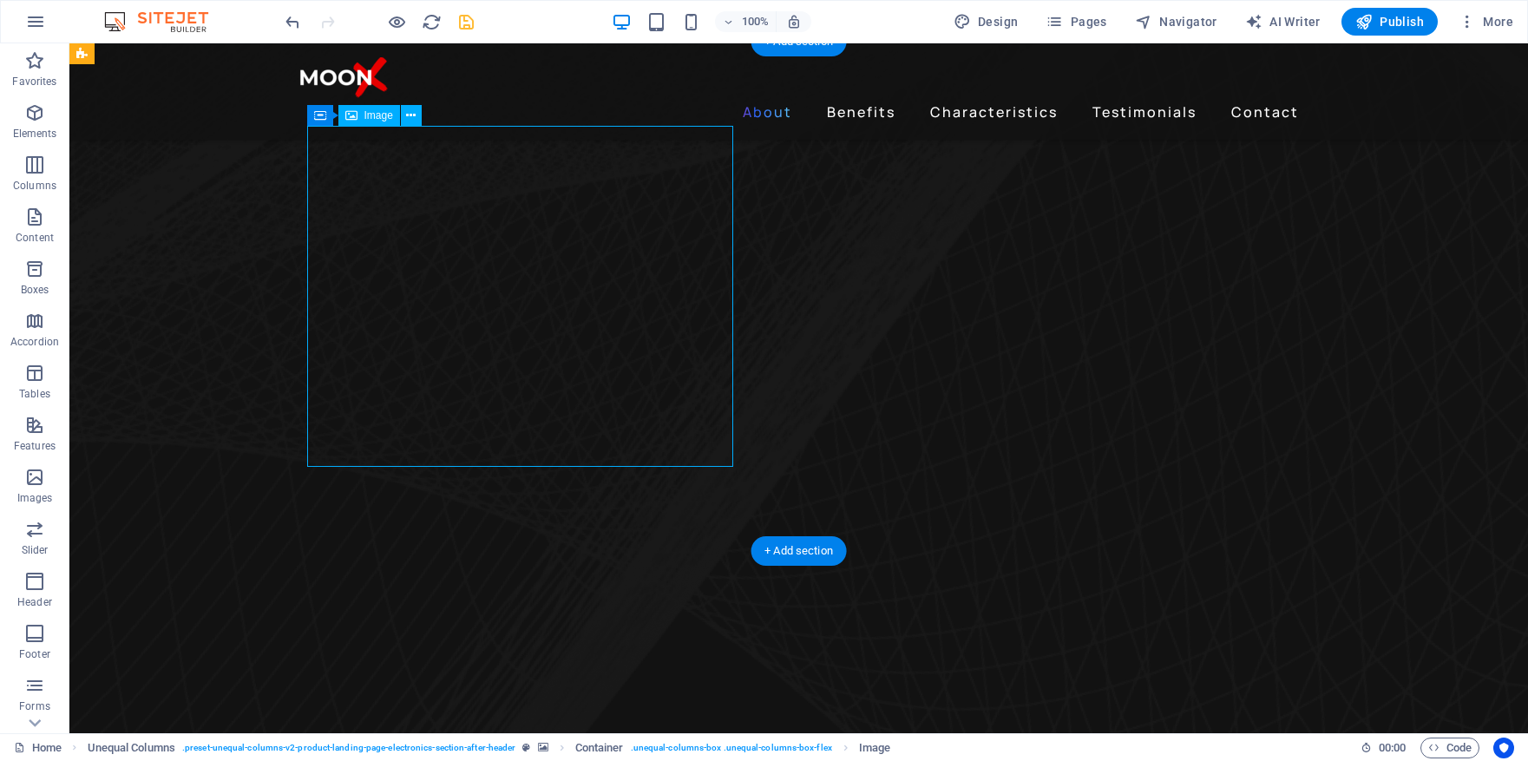
select select "%"
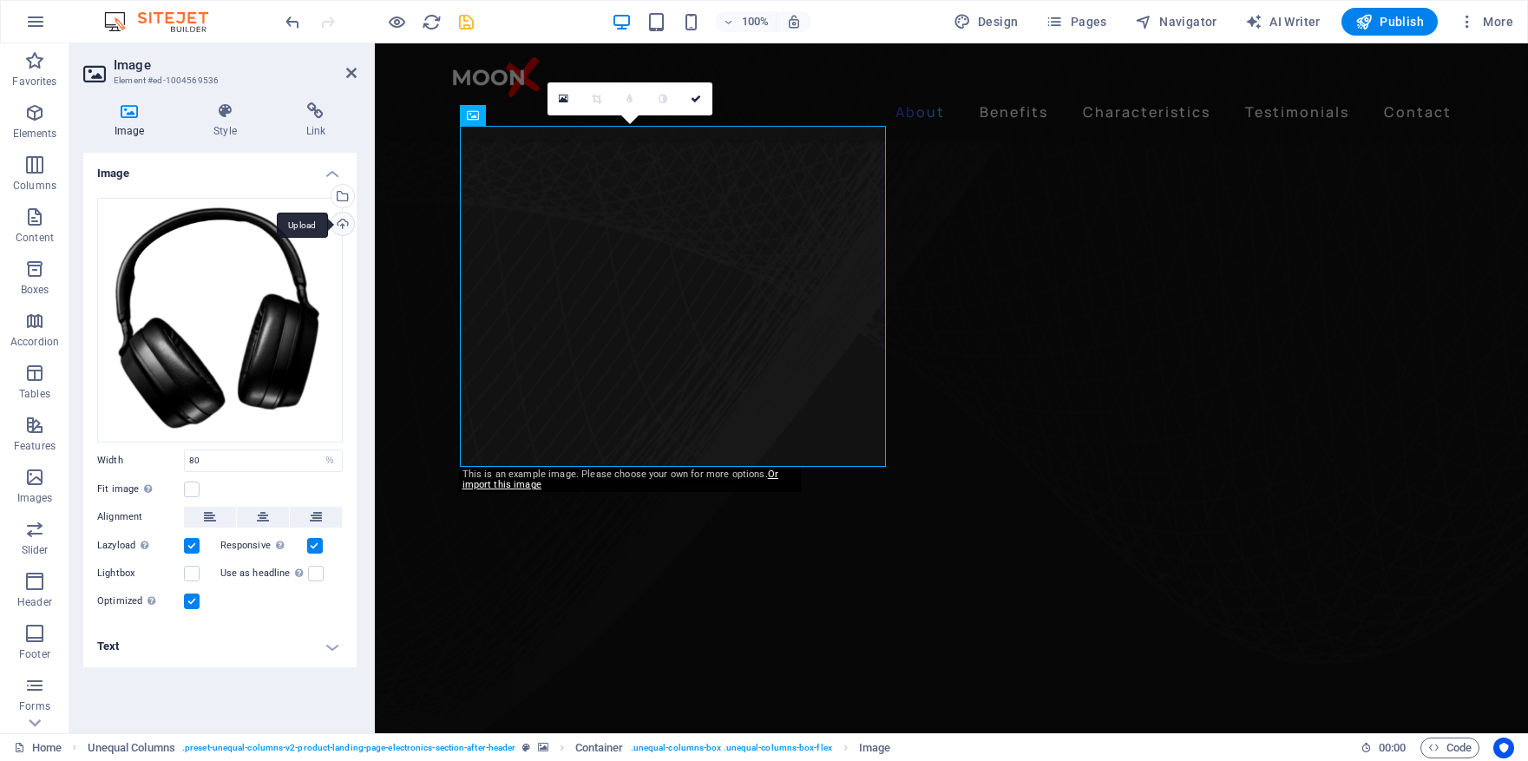
click at [343, 222] on div "Upload" at bounding box center [341, 226] width 26 height 26
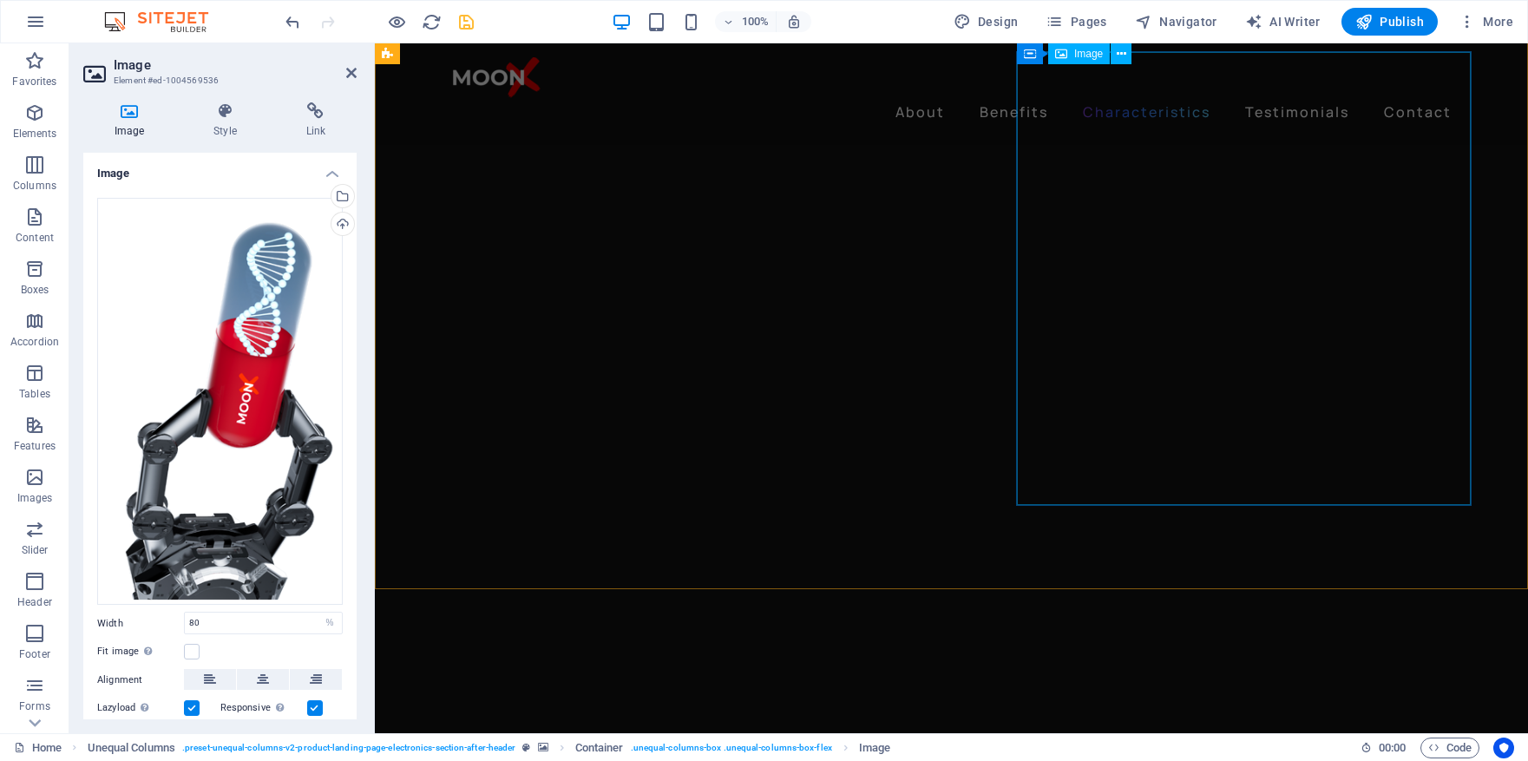
scroll to position [1834, 0]
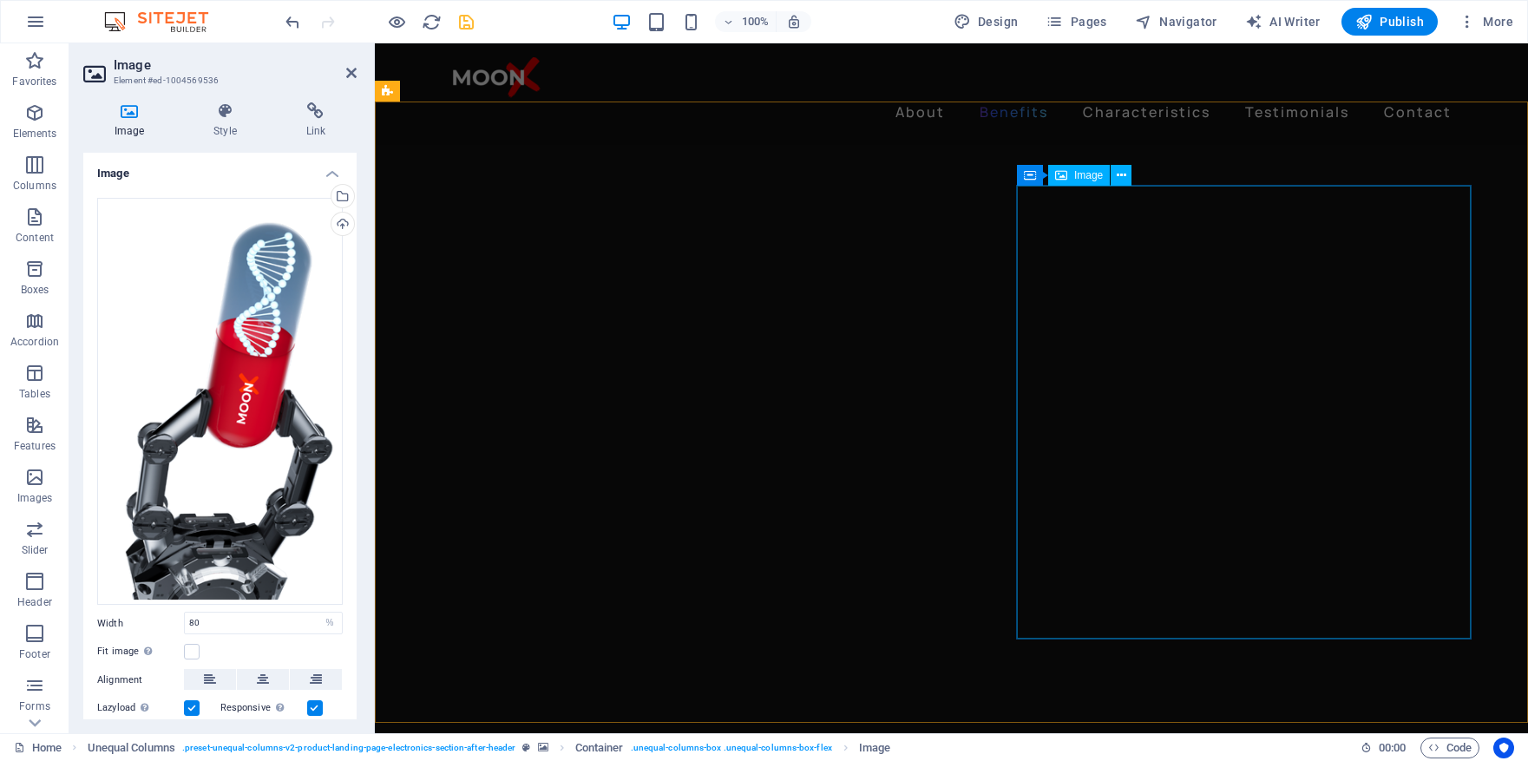
select select "px"
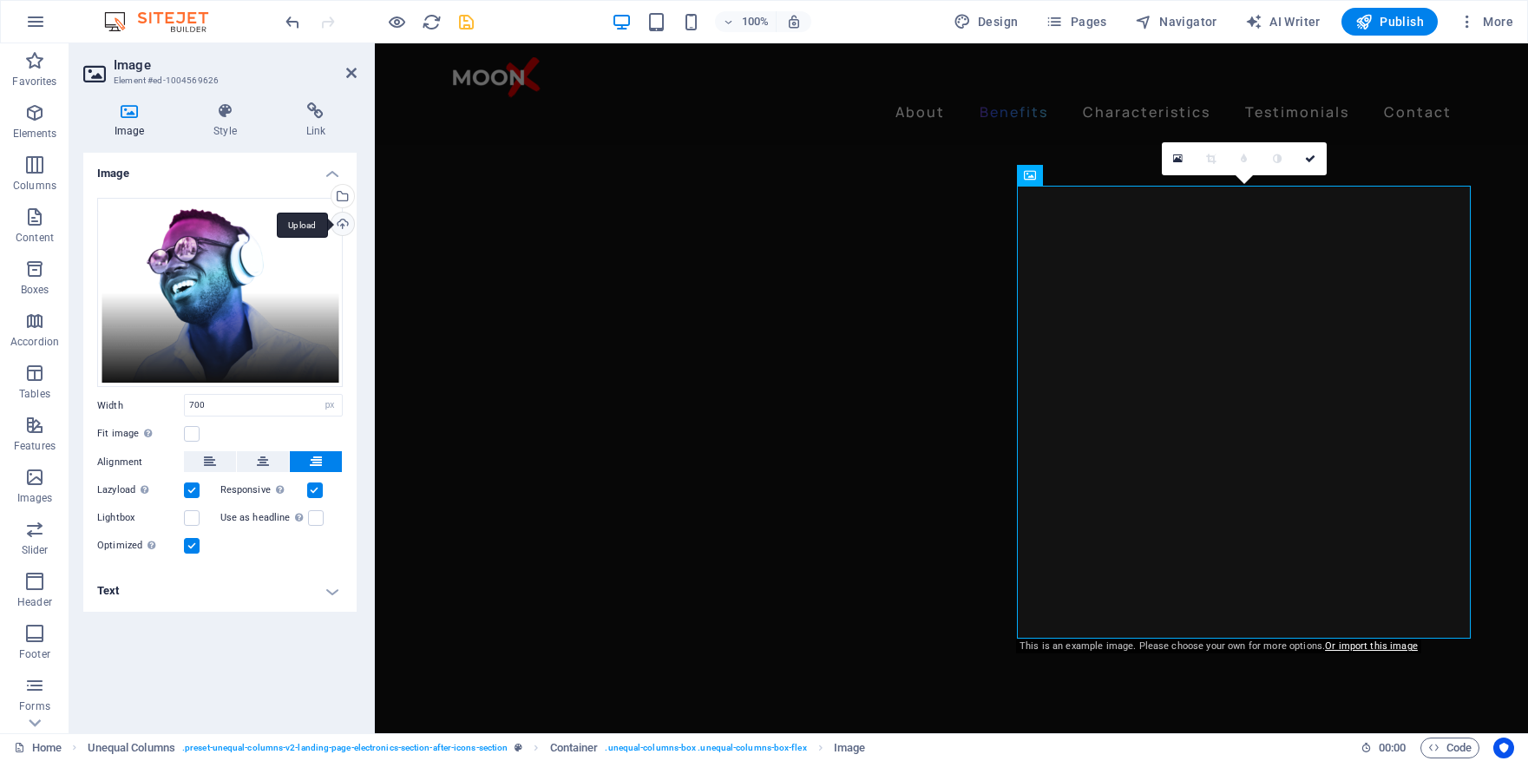
click at [344, 225] on div "Upload" at bounding box center [341, 226] width 26 height 26
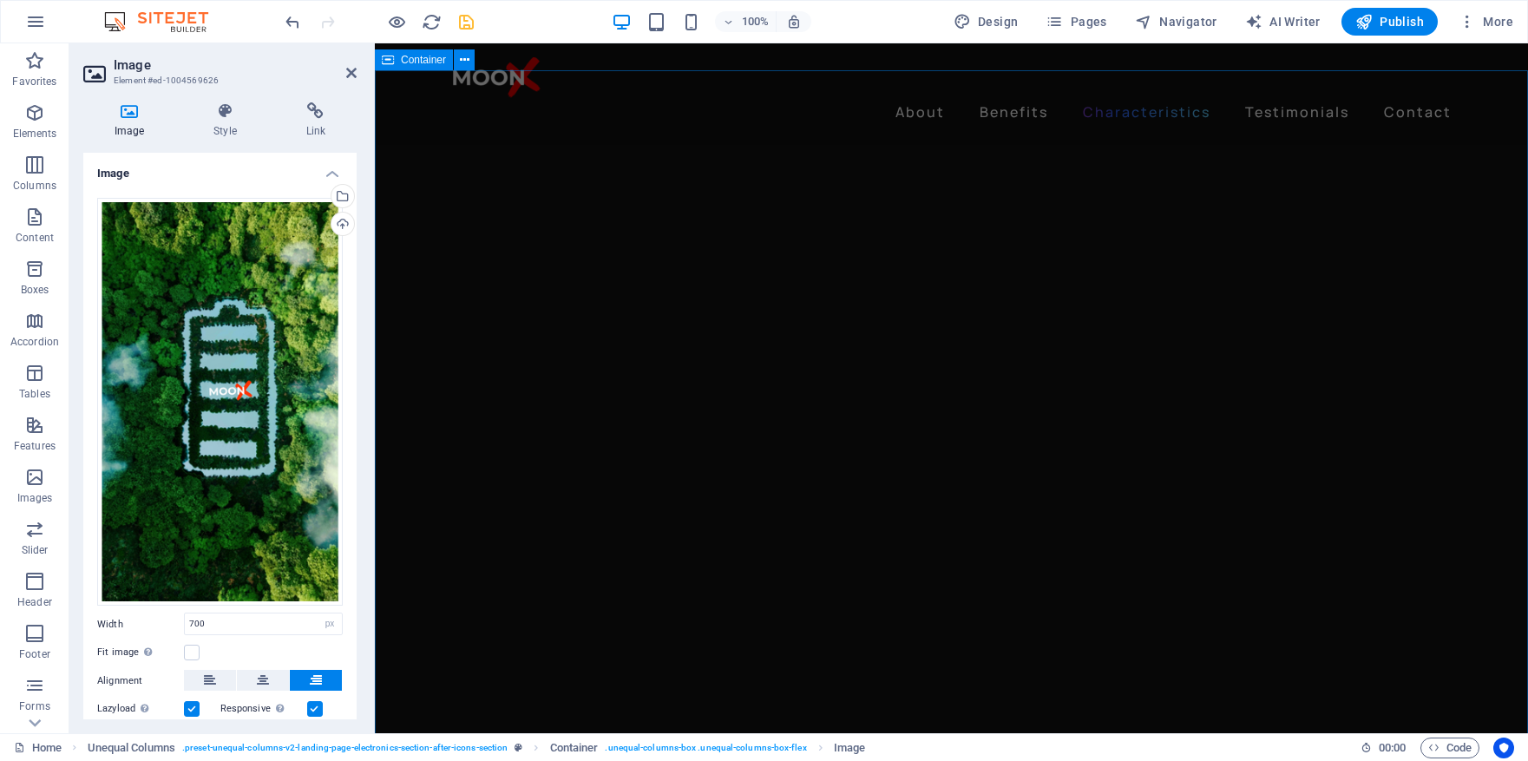
scroll to position [2502, 0]
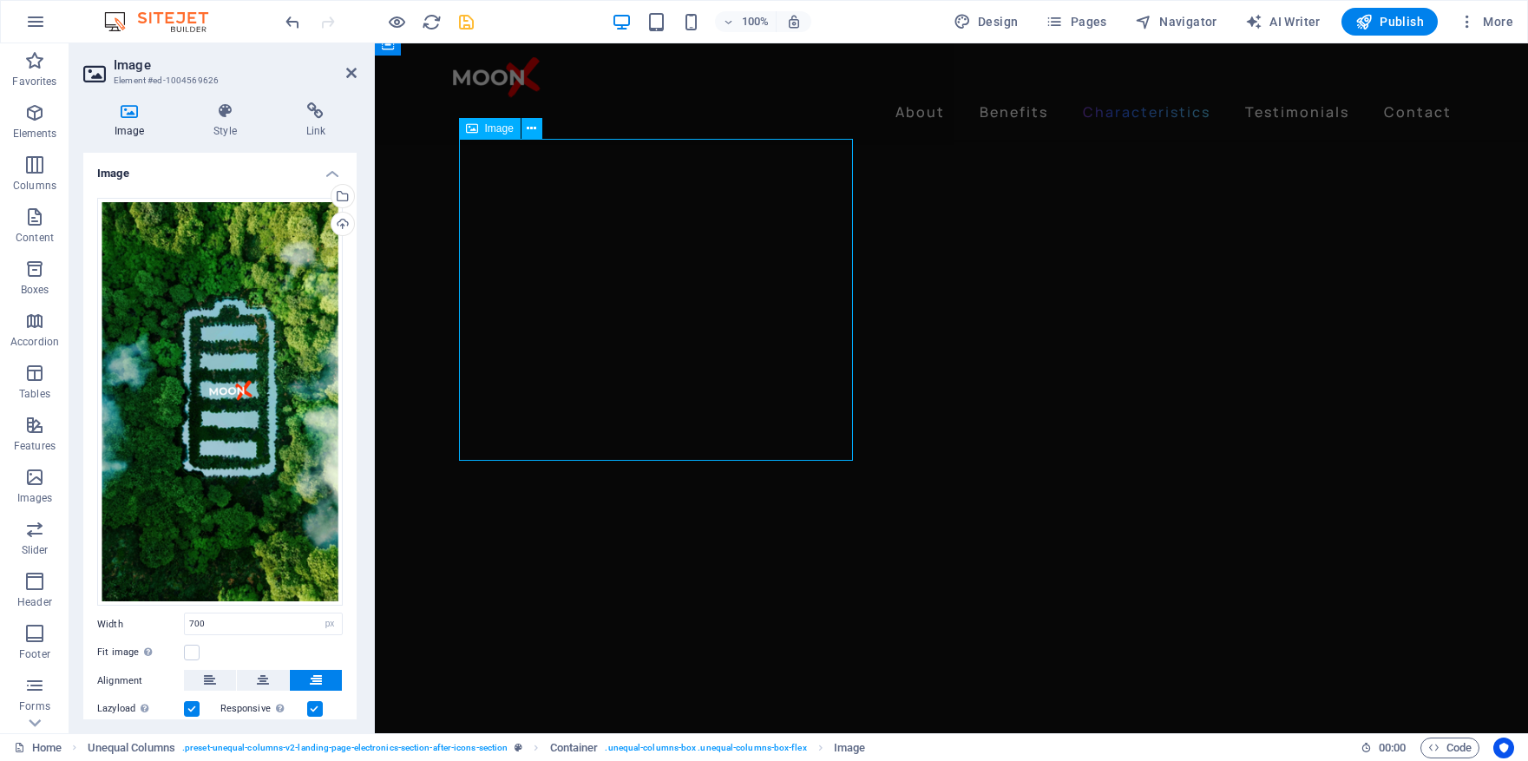
select select "%"
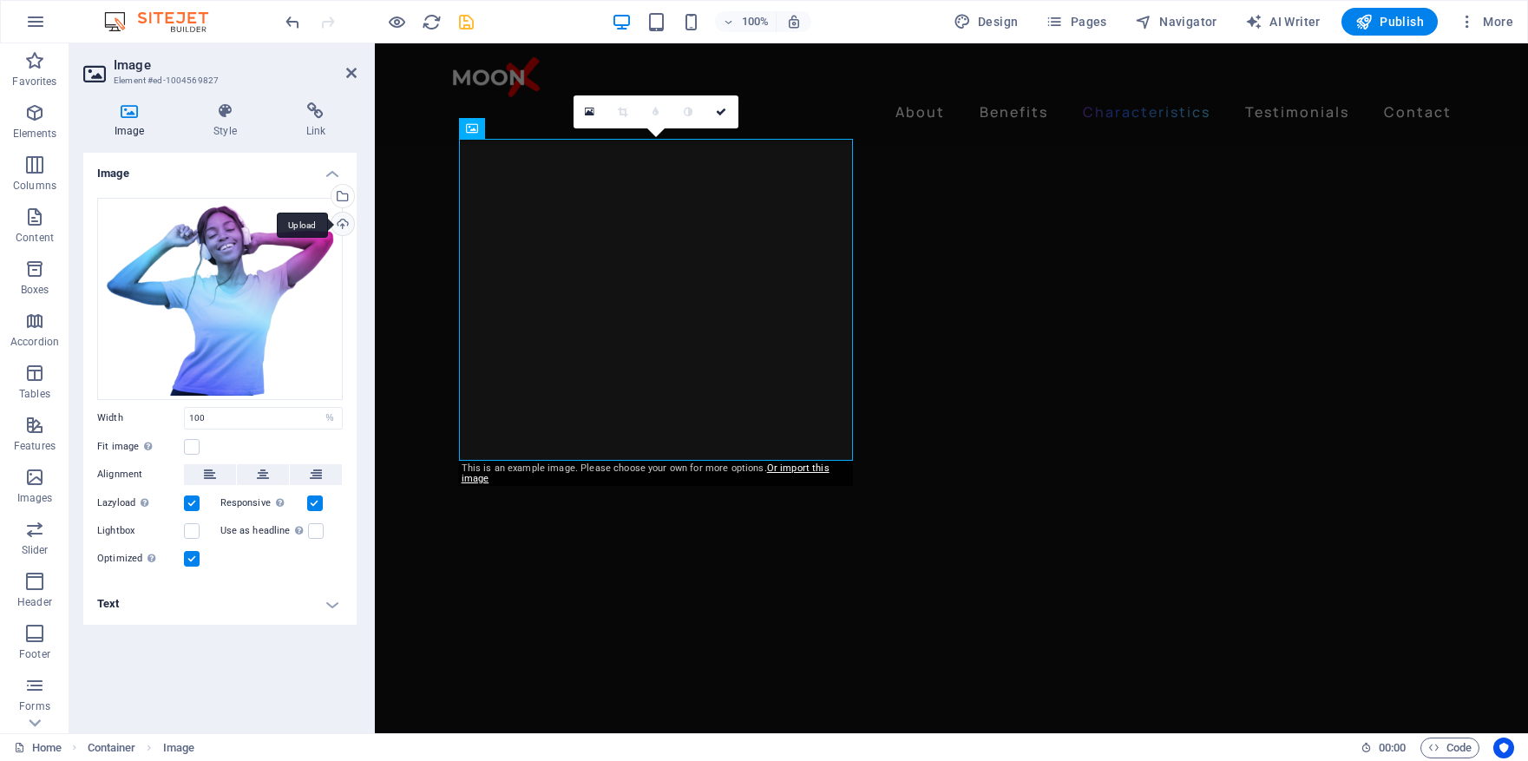
click at [343, 226] on div "Upload" at bounding box center [341, 226] width 26 height 26
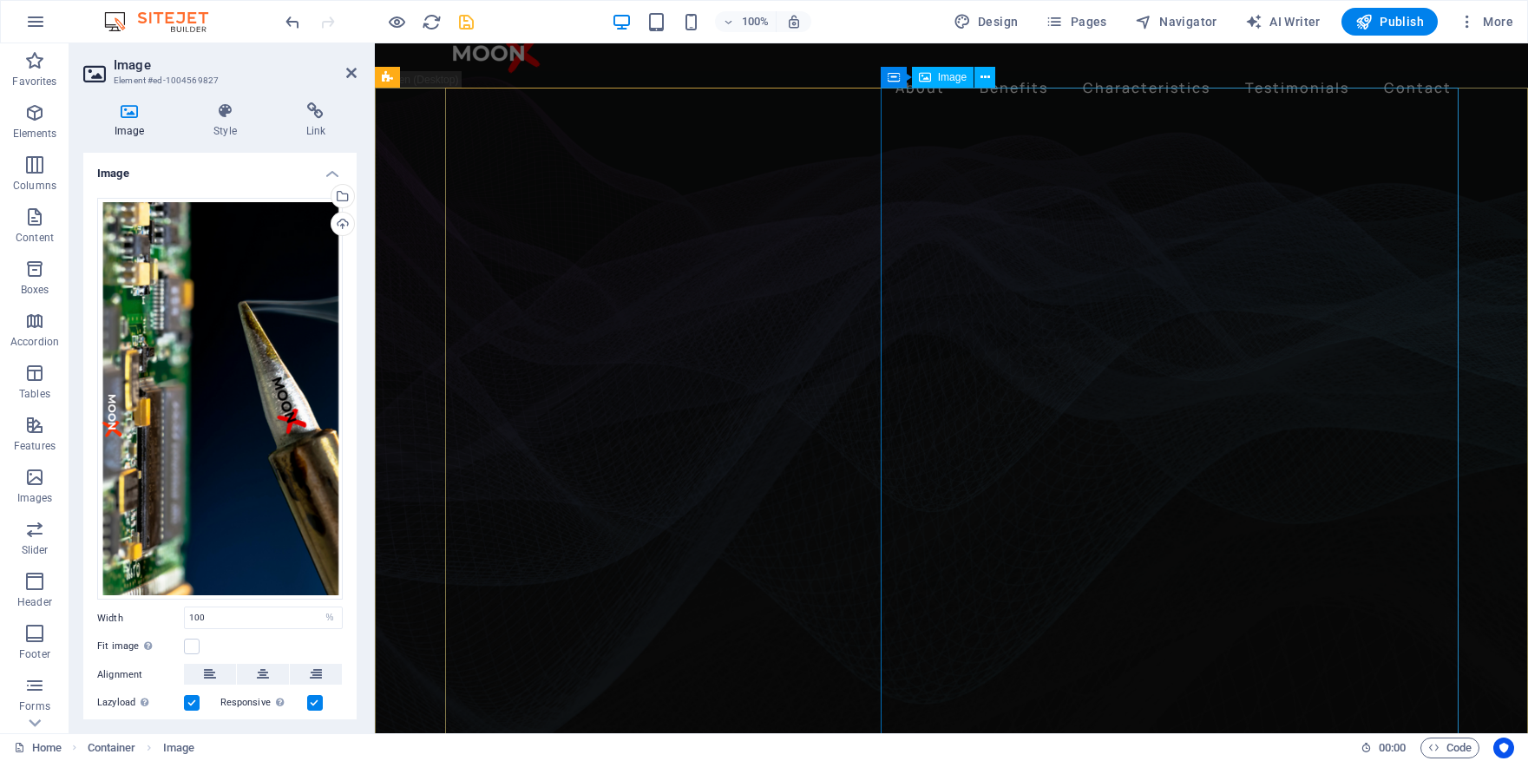
scroll to position [25, 0]
click at [1043, 79] on icon at bounding box center [1041, 77] width 10 height 18
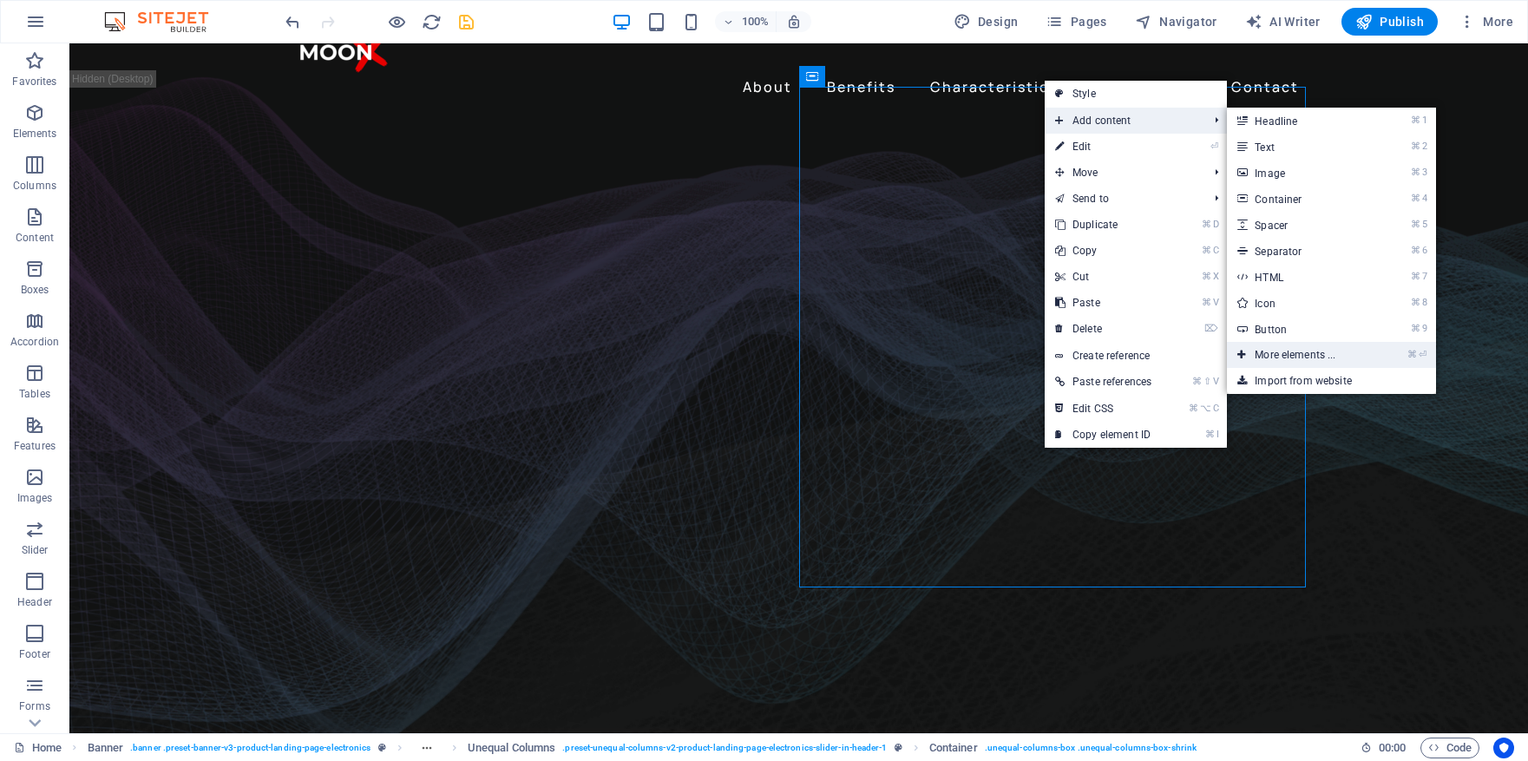
click at [1320, 360] on link "⌘ ⏎ More elements ..." at bounding box center [1298, 355] width 143 height 26
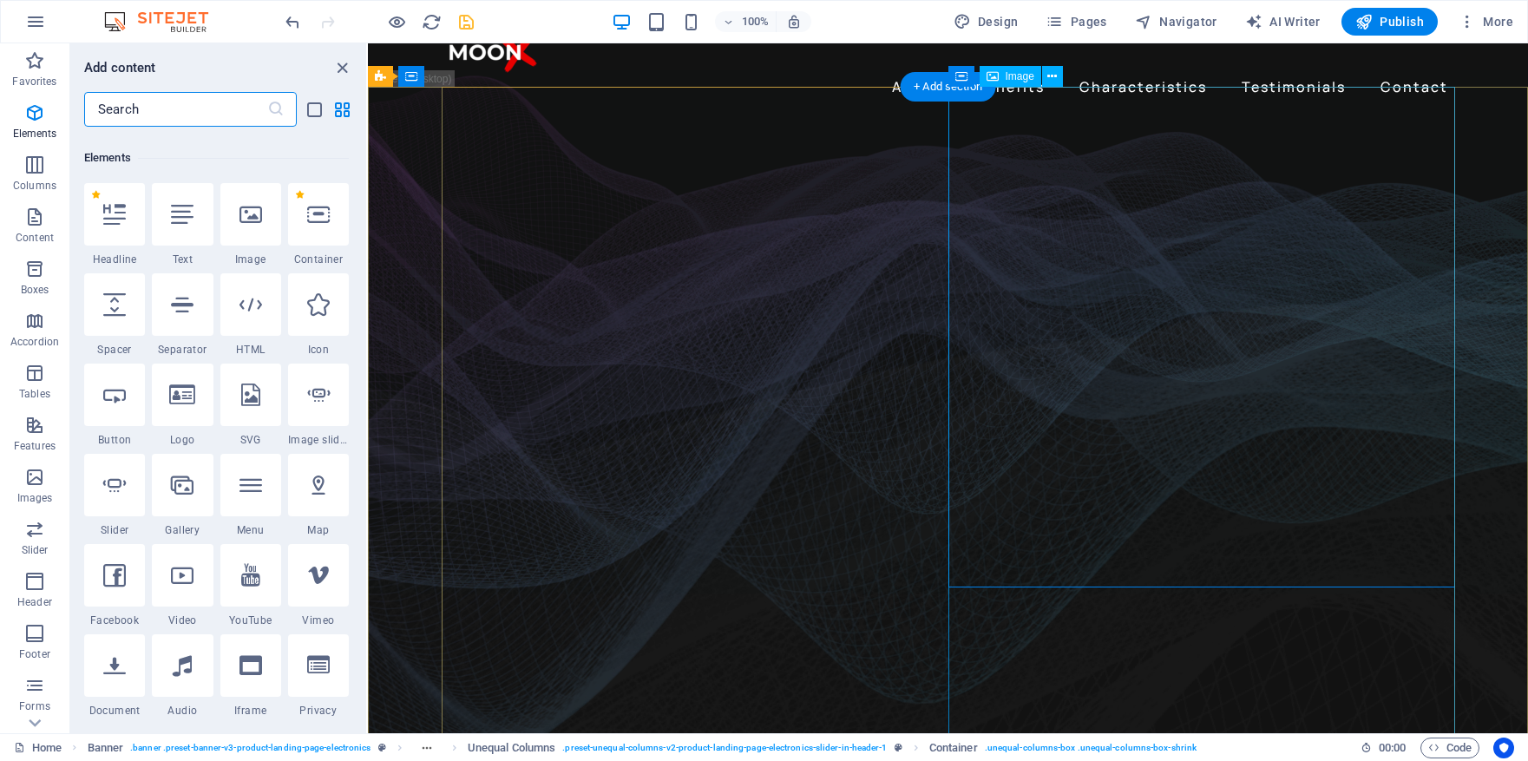
scroll to position [185, 0]
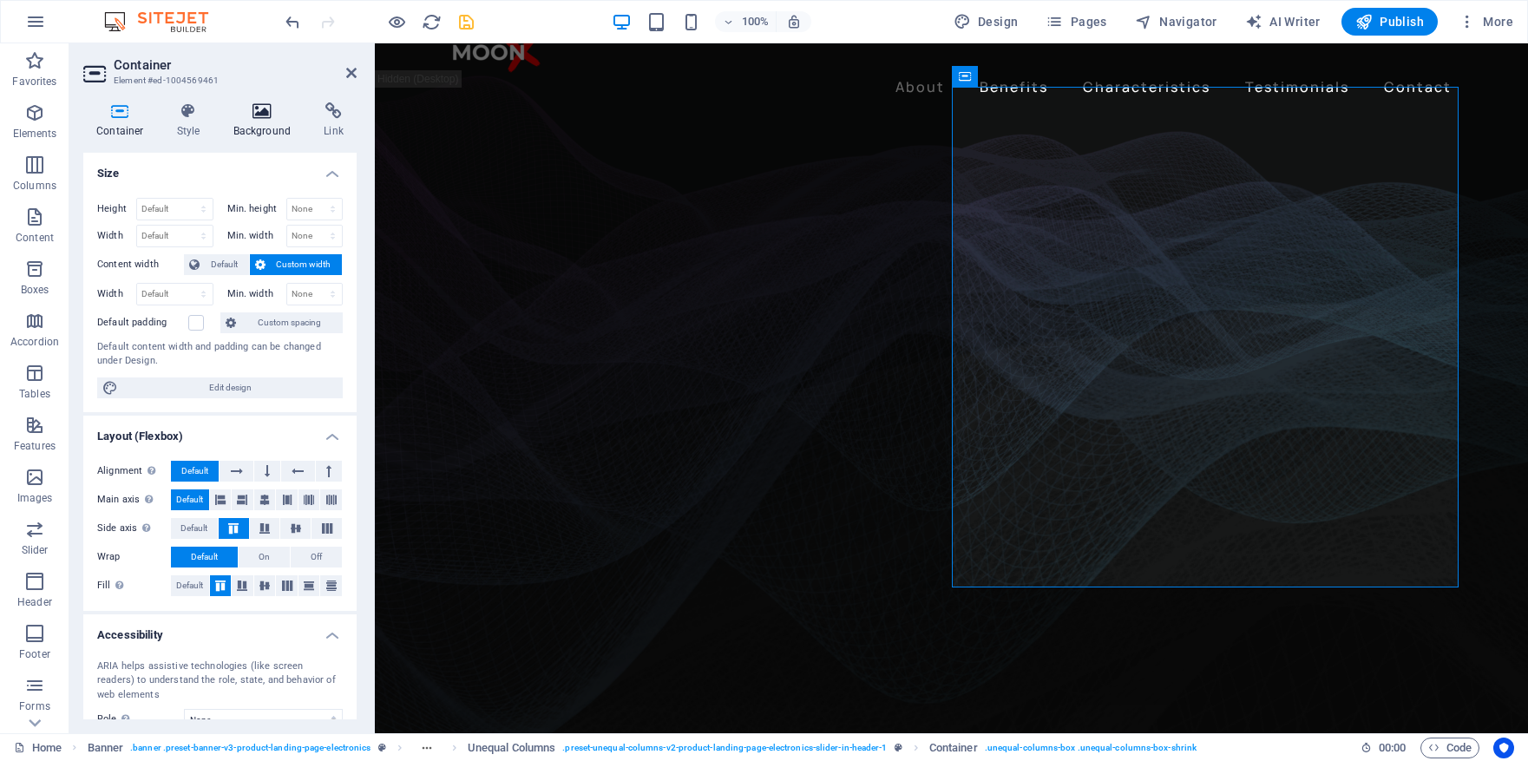
click at [259, 121] on h4 "Background" at bounding box center [265, 120] width 91 height 36
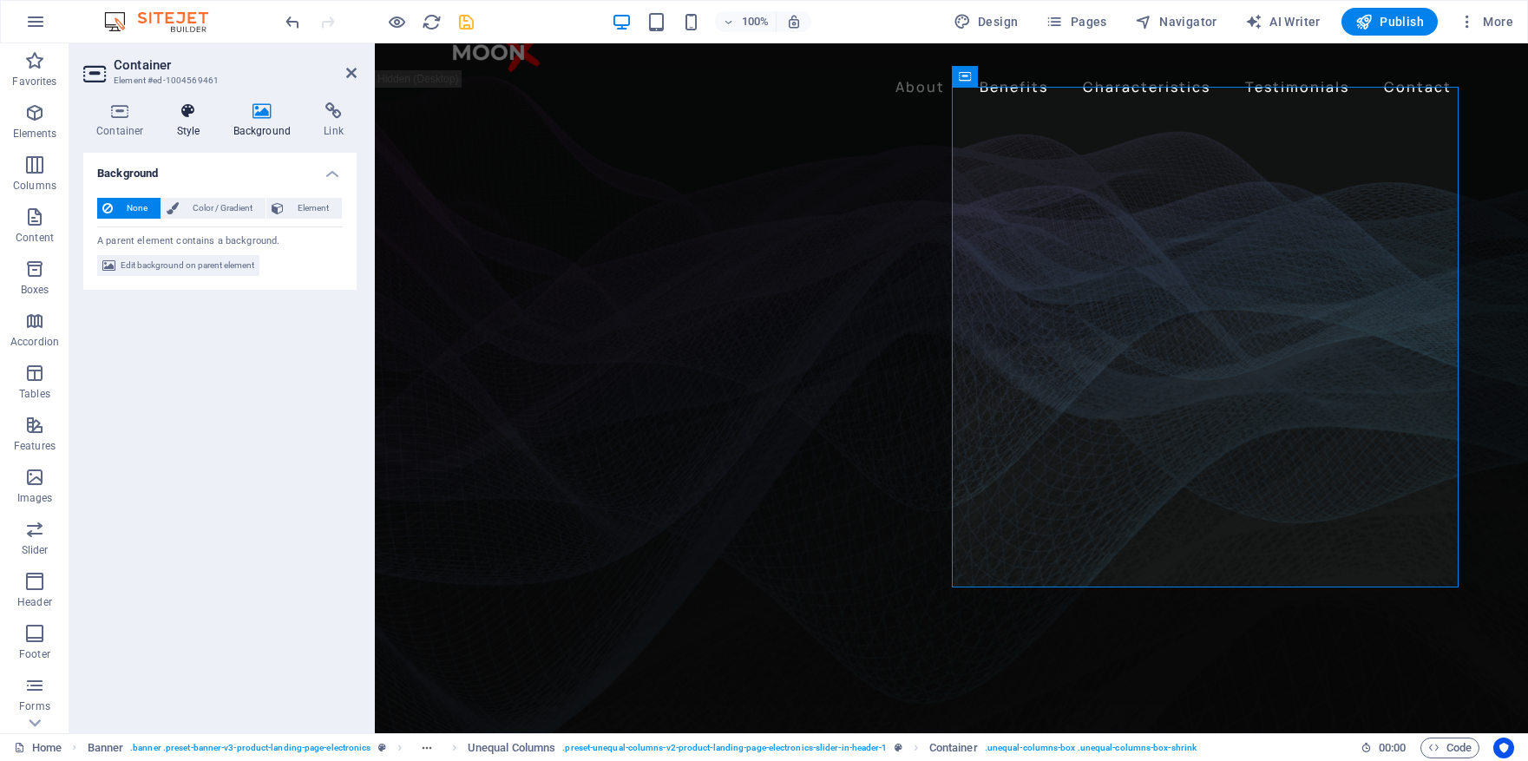
click at [188, 122] on h4 "Style" at bounding box center [192, 120] width 56 height 36
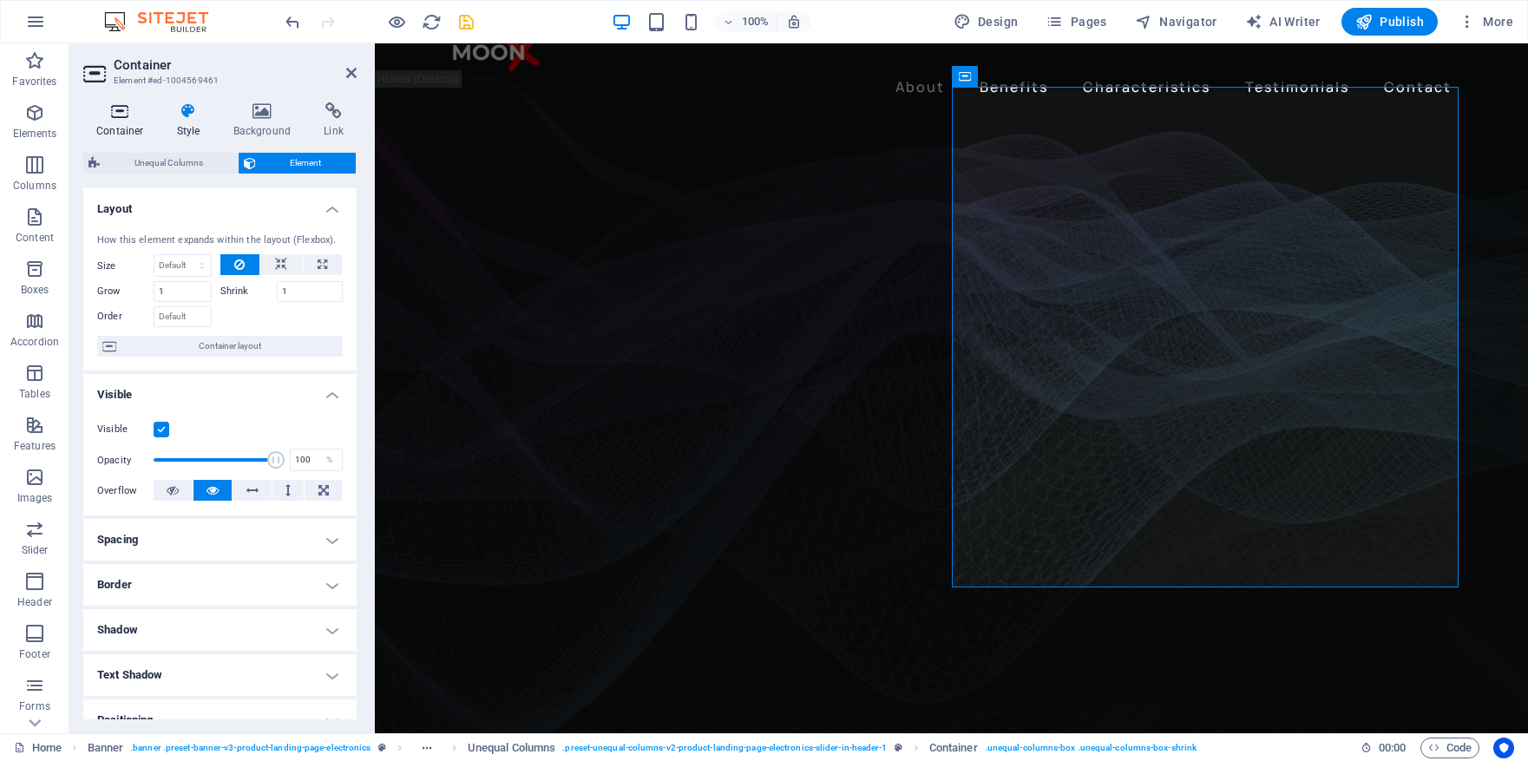
click at [115, 121] on h4 "Container" at bounding box center [123, 120] width 81 height 36
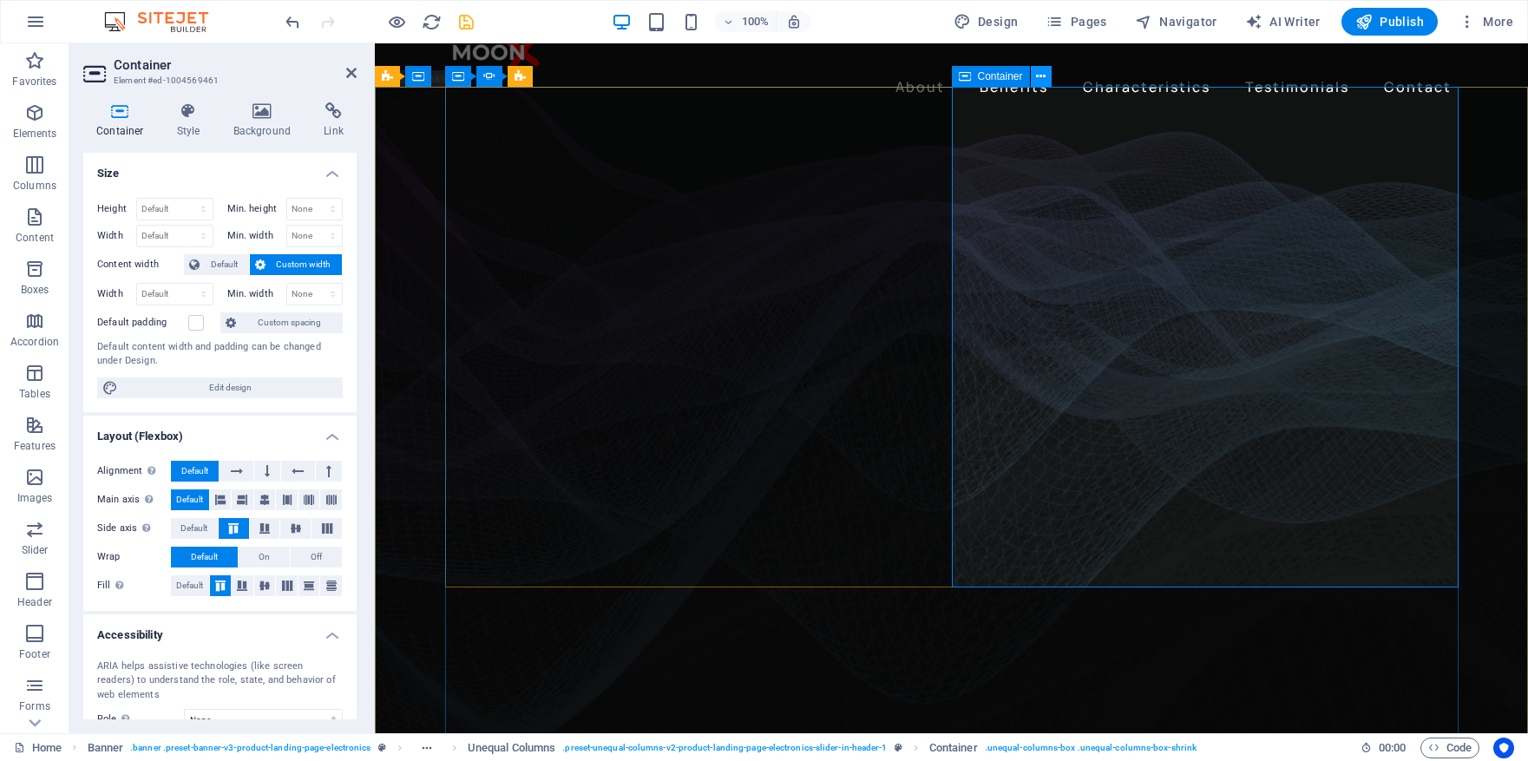
click at [1040, 78] on icon at bounding box center [1041, 77] width 10 height 18
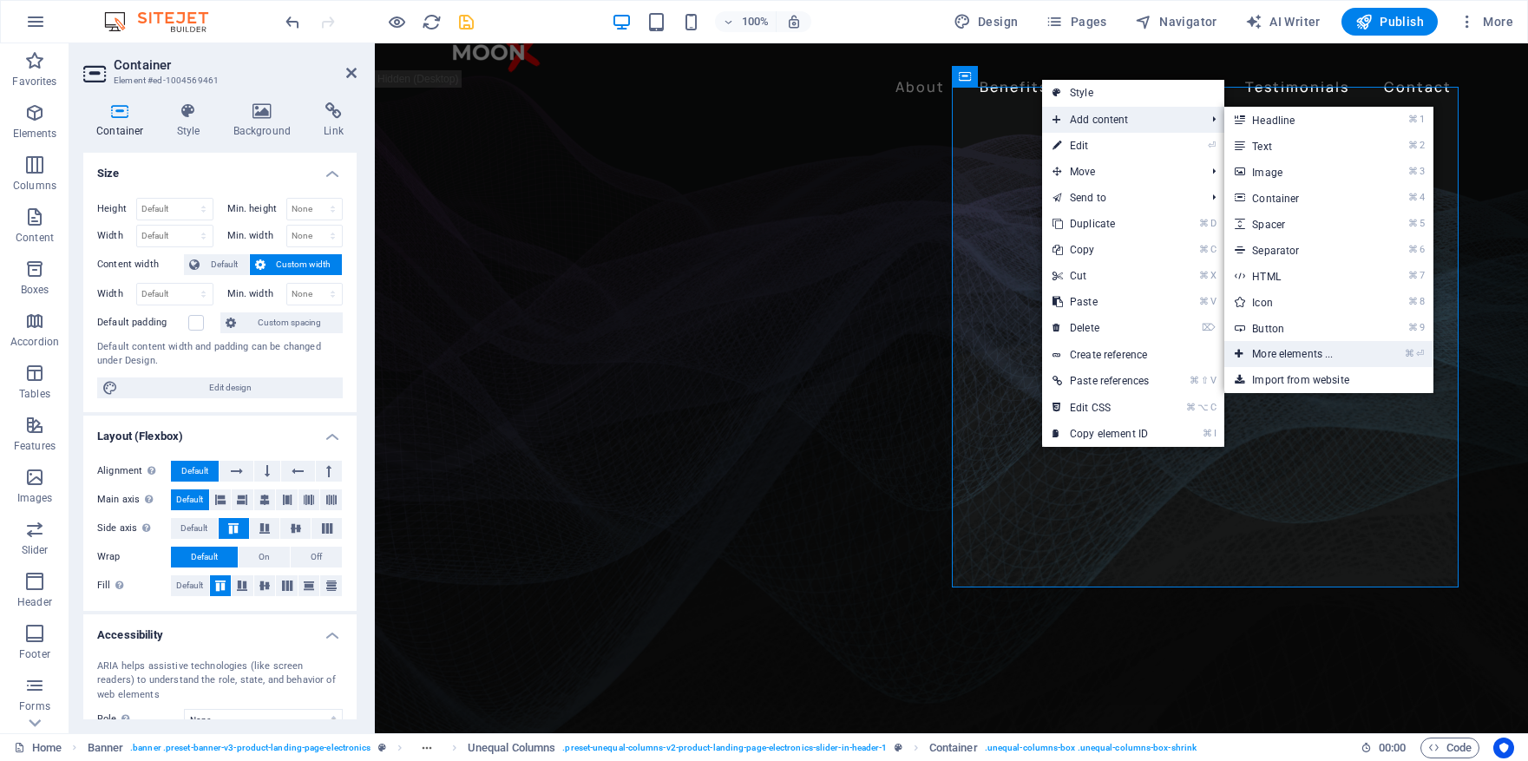
click at [1298, 361] on link "⌘ ⏎ More elements ..." at bounding box center [1295, 354] width 143 height 26
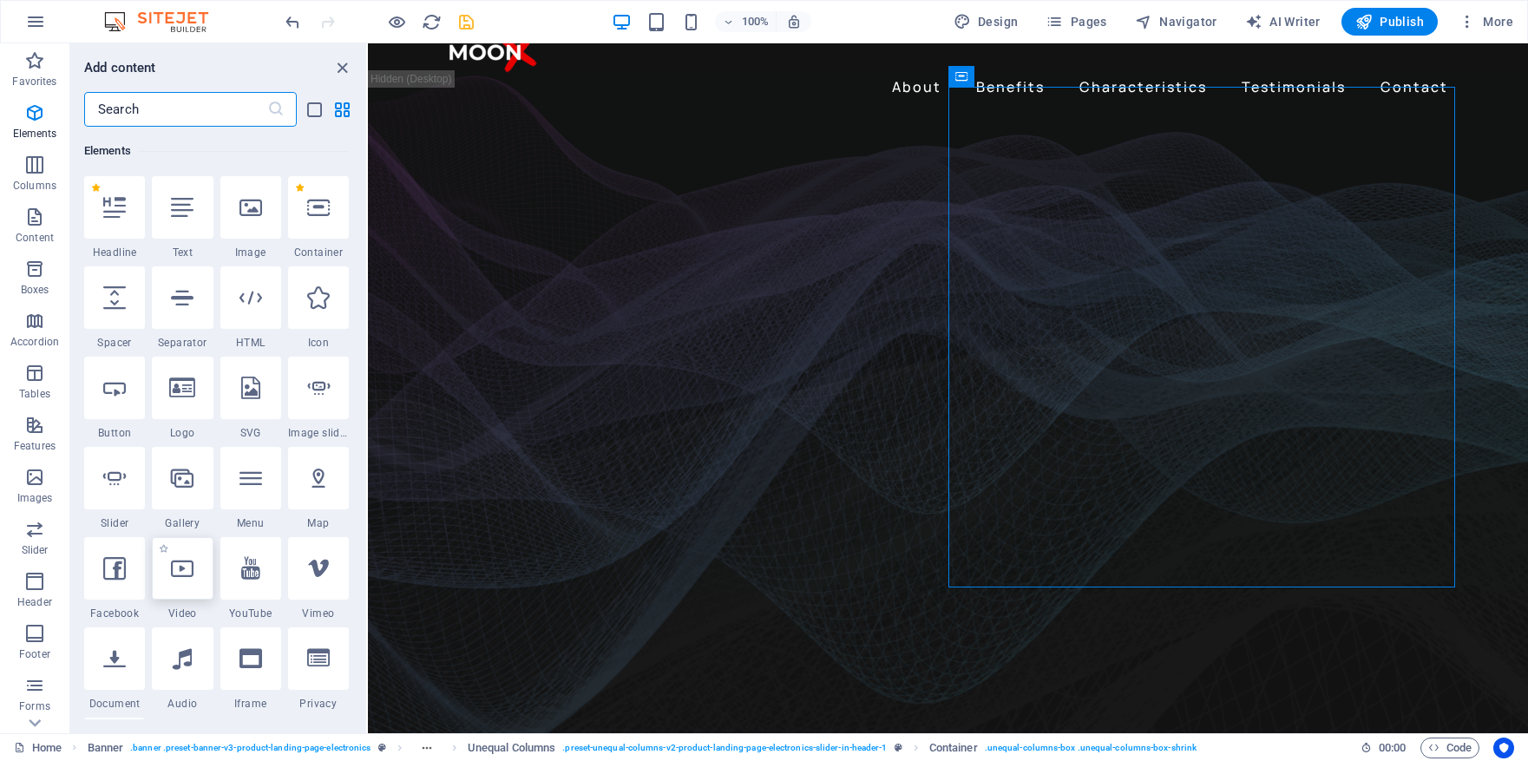
click at [197, 575] on div at bounding box center [182, 568] width 61 height 62
select select "%"
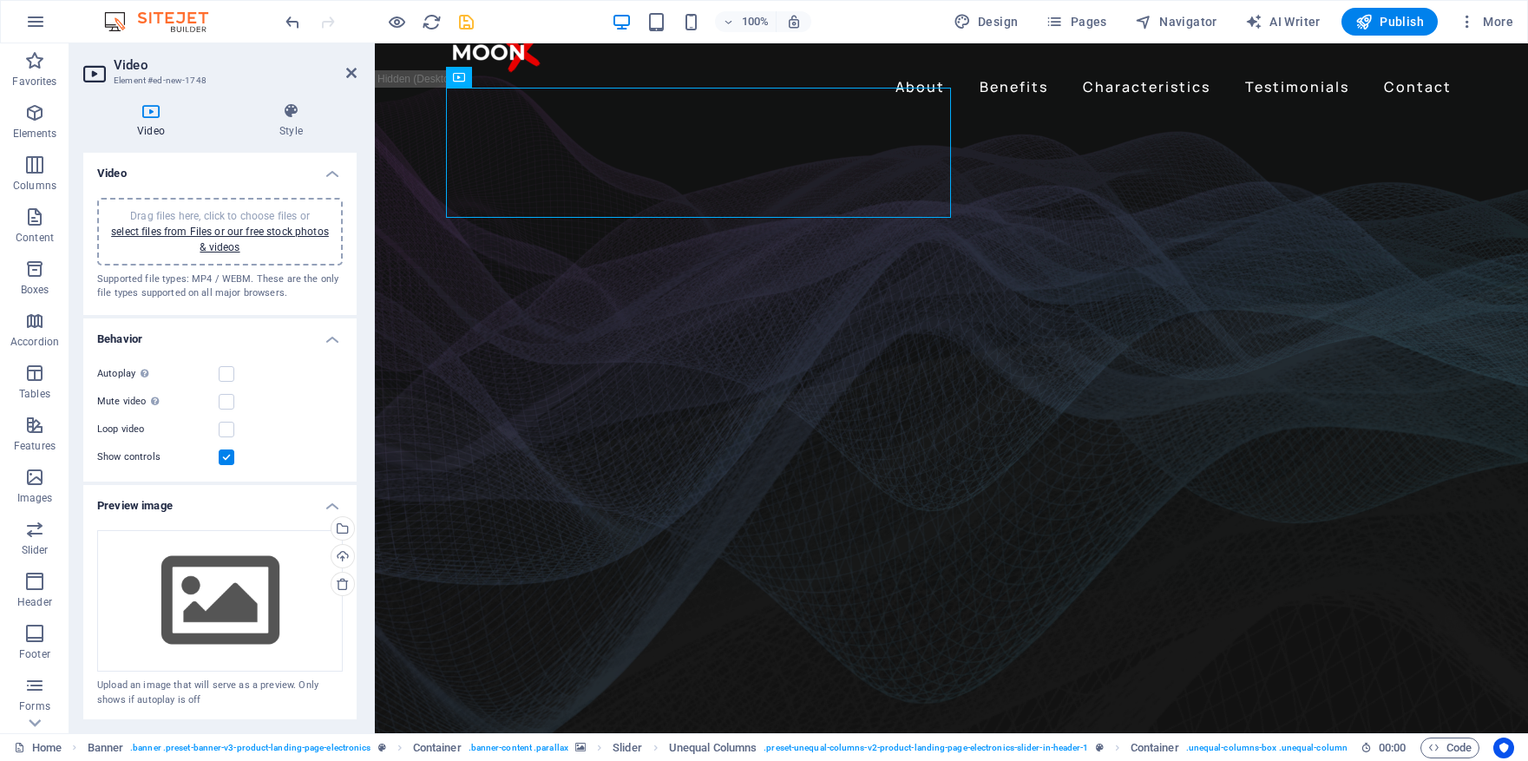
drag, startPoint x: 666, startPoint y: 170, endPoint x: 960, endPoint y: 165, distance: 293.4
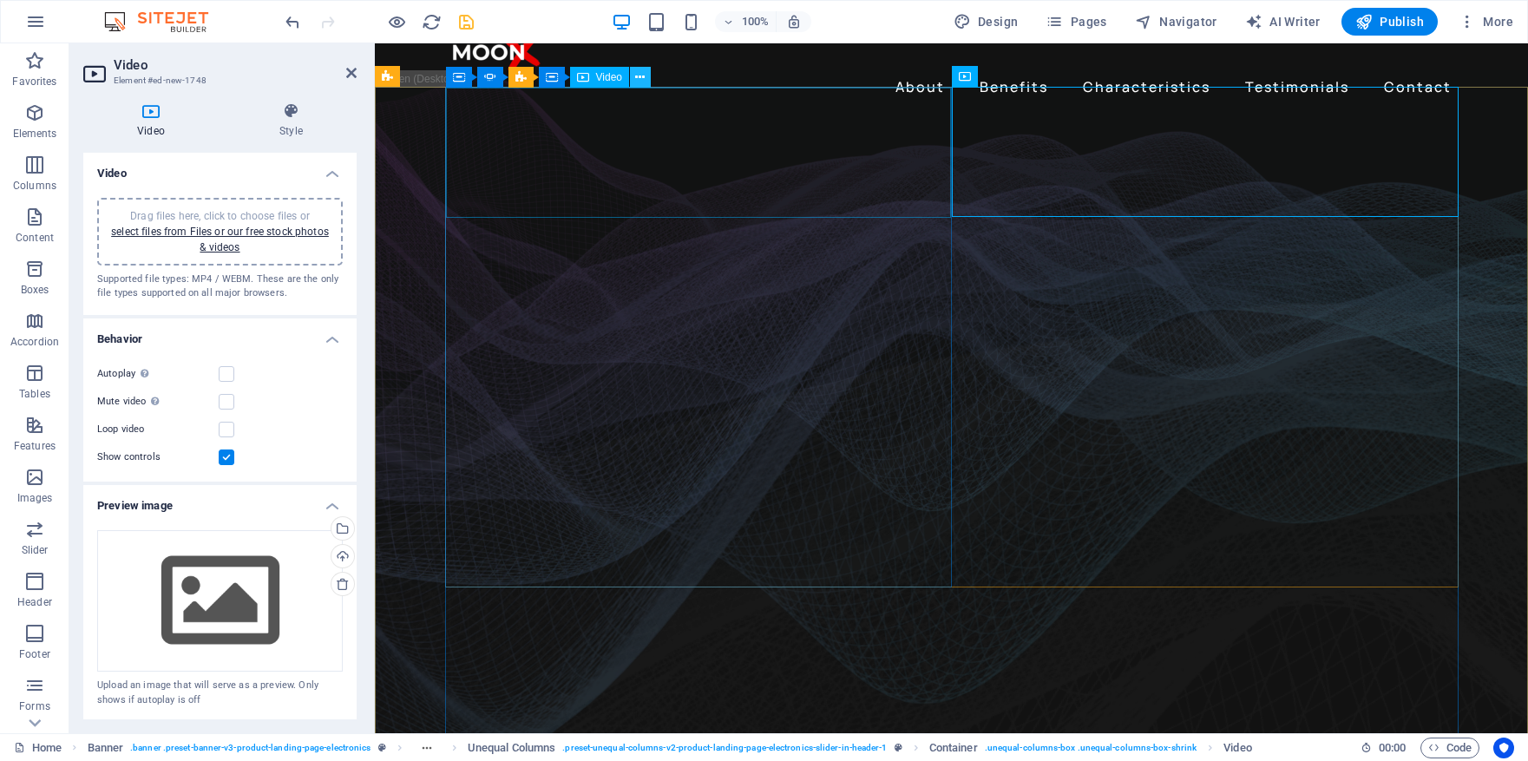
click at [638, 76] on icon at bounding box center [640, 78] width 10 height 18
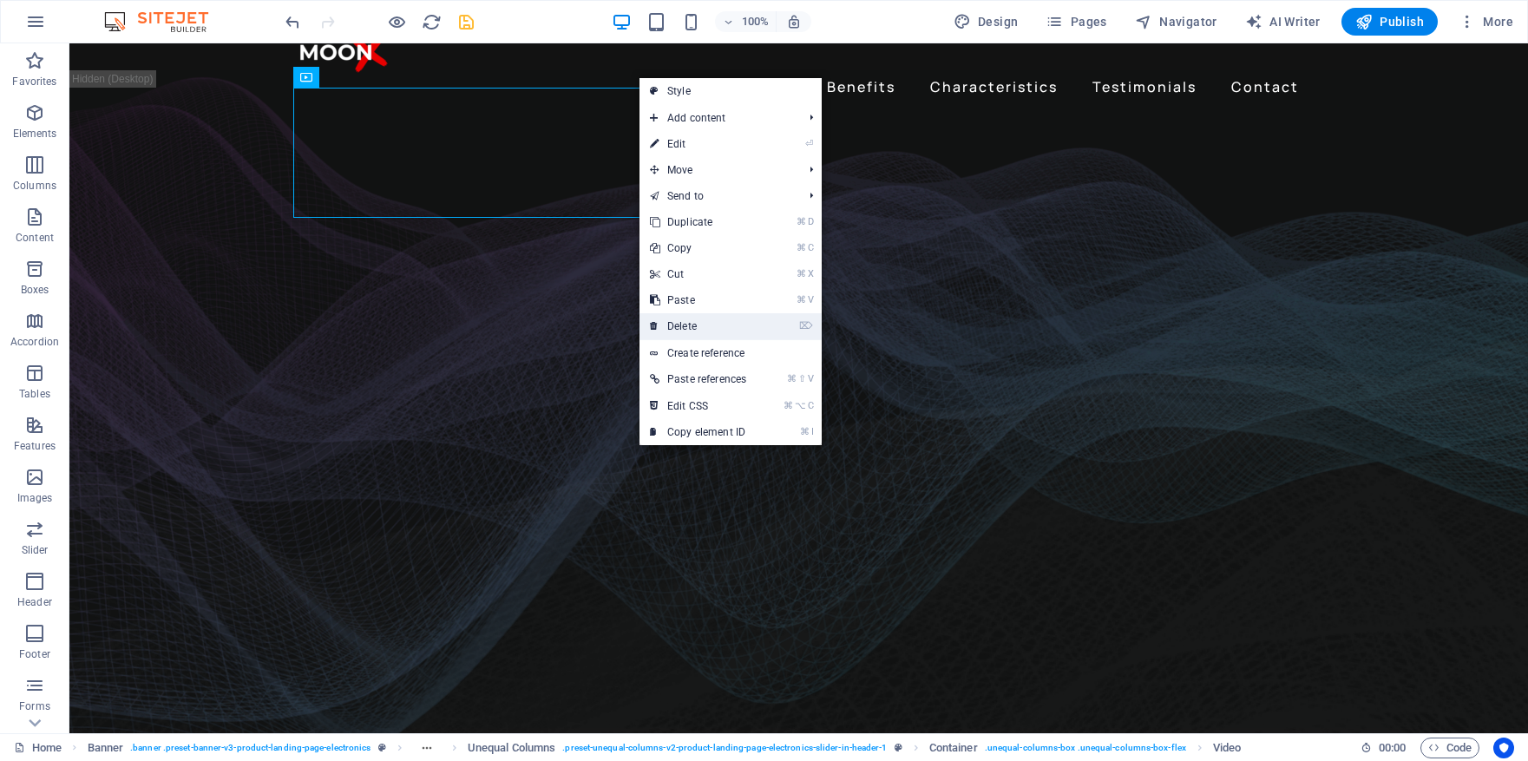
click at [703, 326] on link "⌦ Delete" at bounding box center [698, 326] width 117 height 26
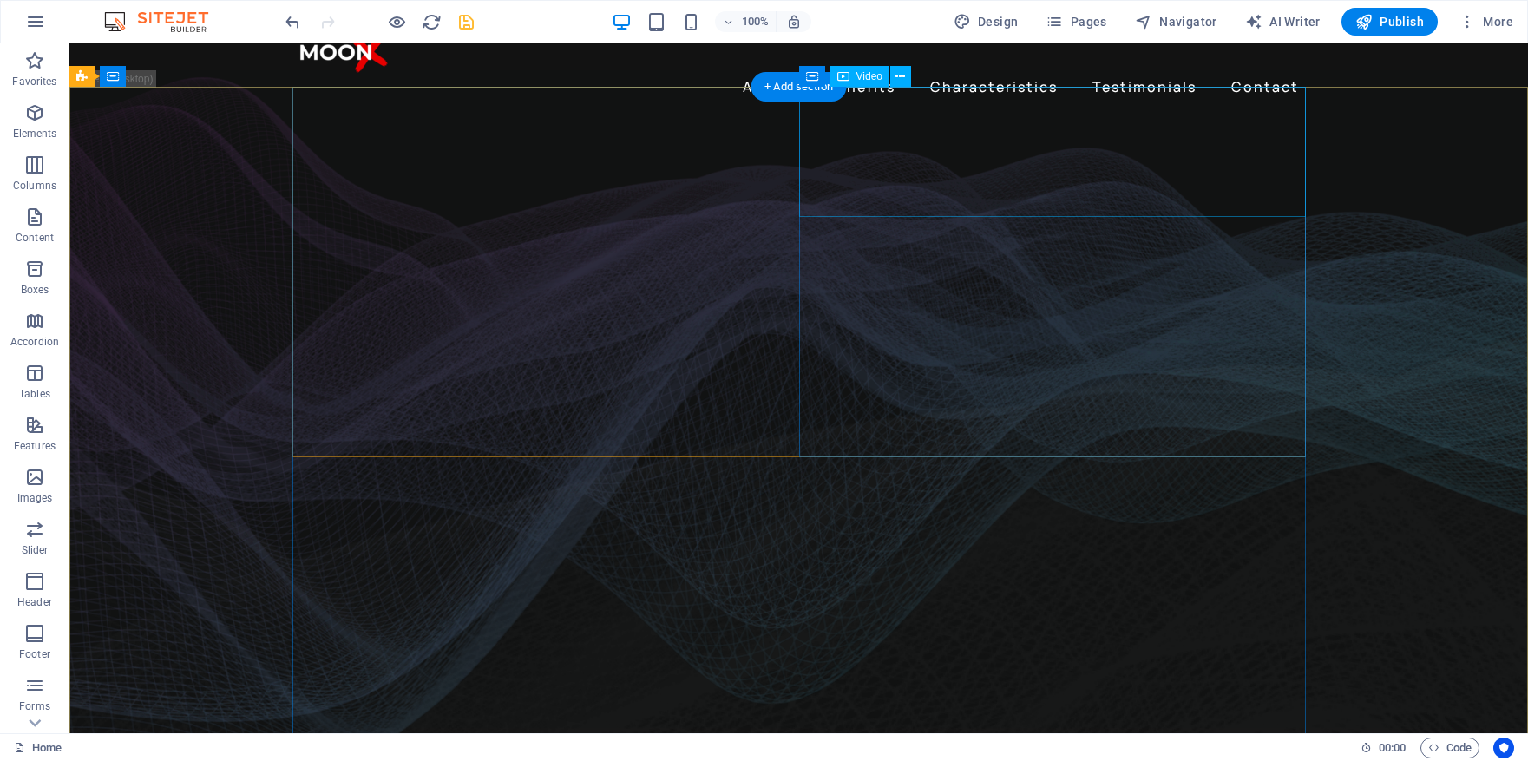
select select "%"
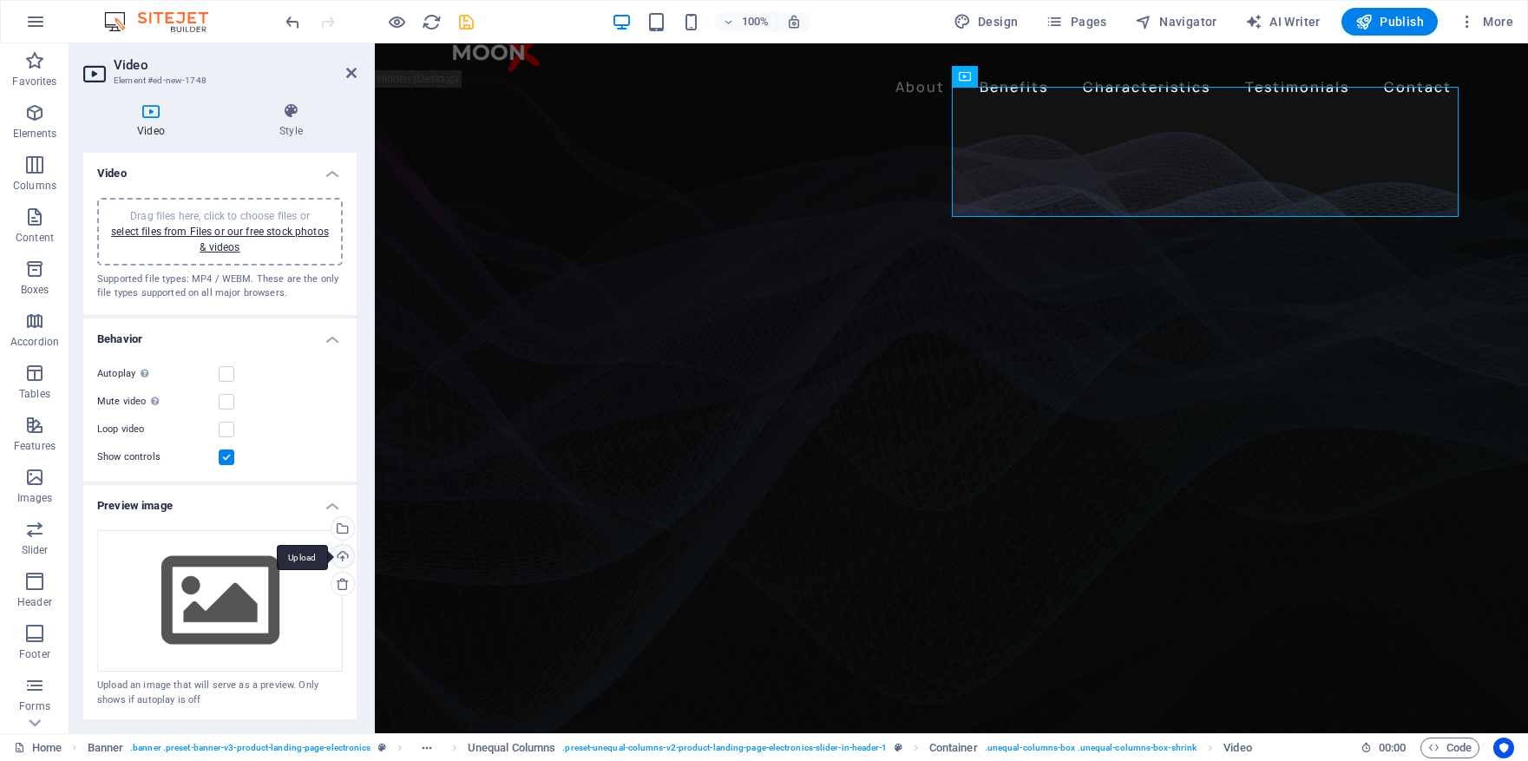
click at [341, 555] on div "Upload" at bounding box center [341, 558] width 26 height 26
click at [226, 424] on label at bounding box center [227, 430] width 16 height 16
click at [0, 0] on input "Loop video" at bounding box center [0, 0] width 0 height 0
click at [228, 457] on label at bounding box center [227, 458] width 16 height 16
click at [0, 0] on input "Show controls" at bounding box center [0, 0] width 0 height 0
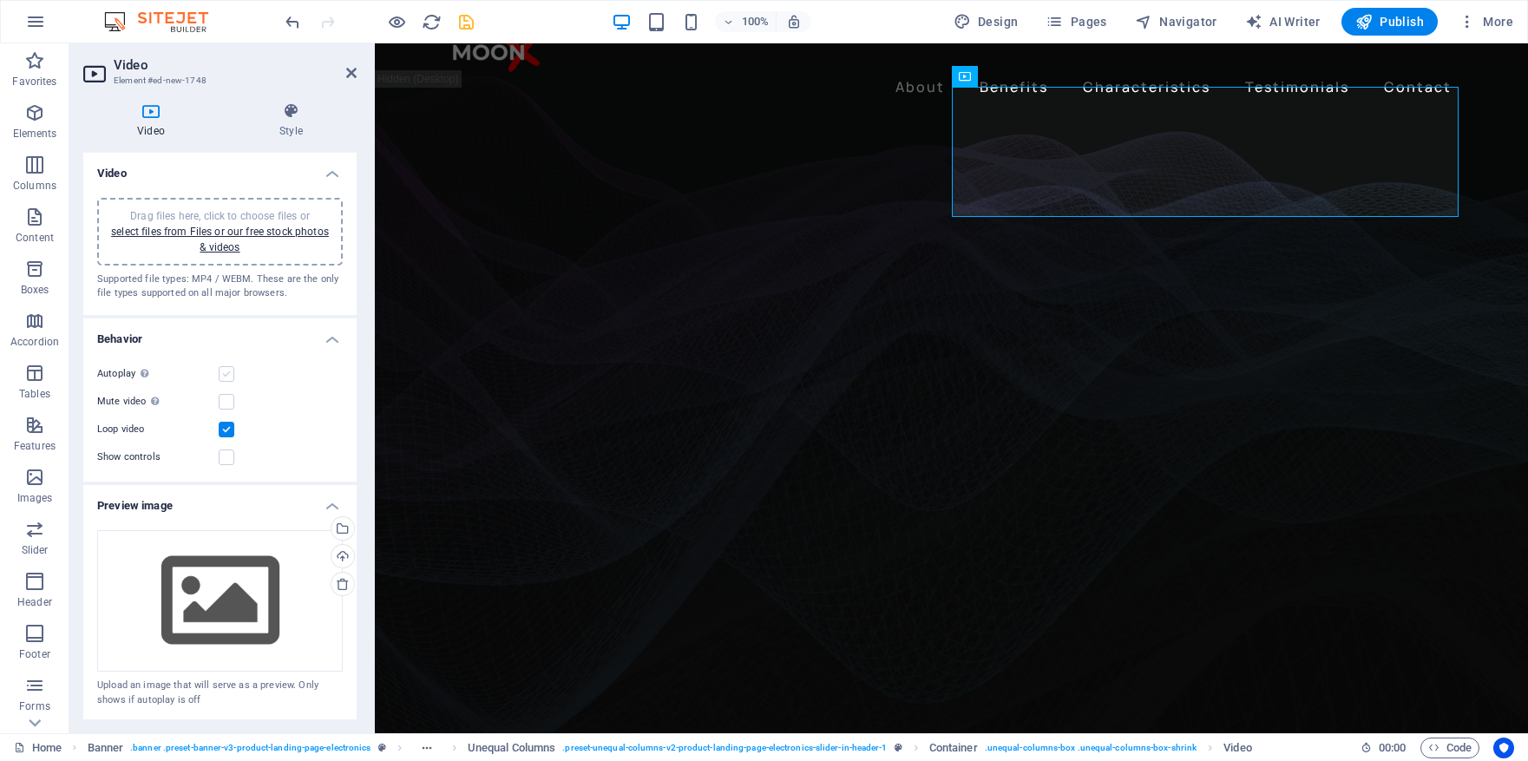
click at [228, 374] on label at bounding box center [227, 374] width 16 height 16
click at [0, 0] on input "Autoplay Autoplay is only available if muted is checked" at bounding box center [0, 0] width 0 height 0
click at [228, 429] on label at bounding box center [227, 430] width 16 height 16
click at [0, 0] on input "Loop video" at bounding box center [0, 0] width 0 height 0
click at [226, 371] on label at bounding box center [227, 374] width 16 height 16
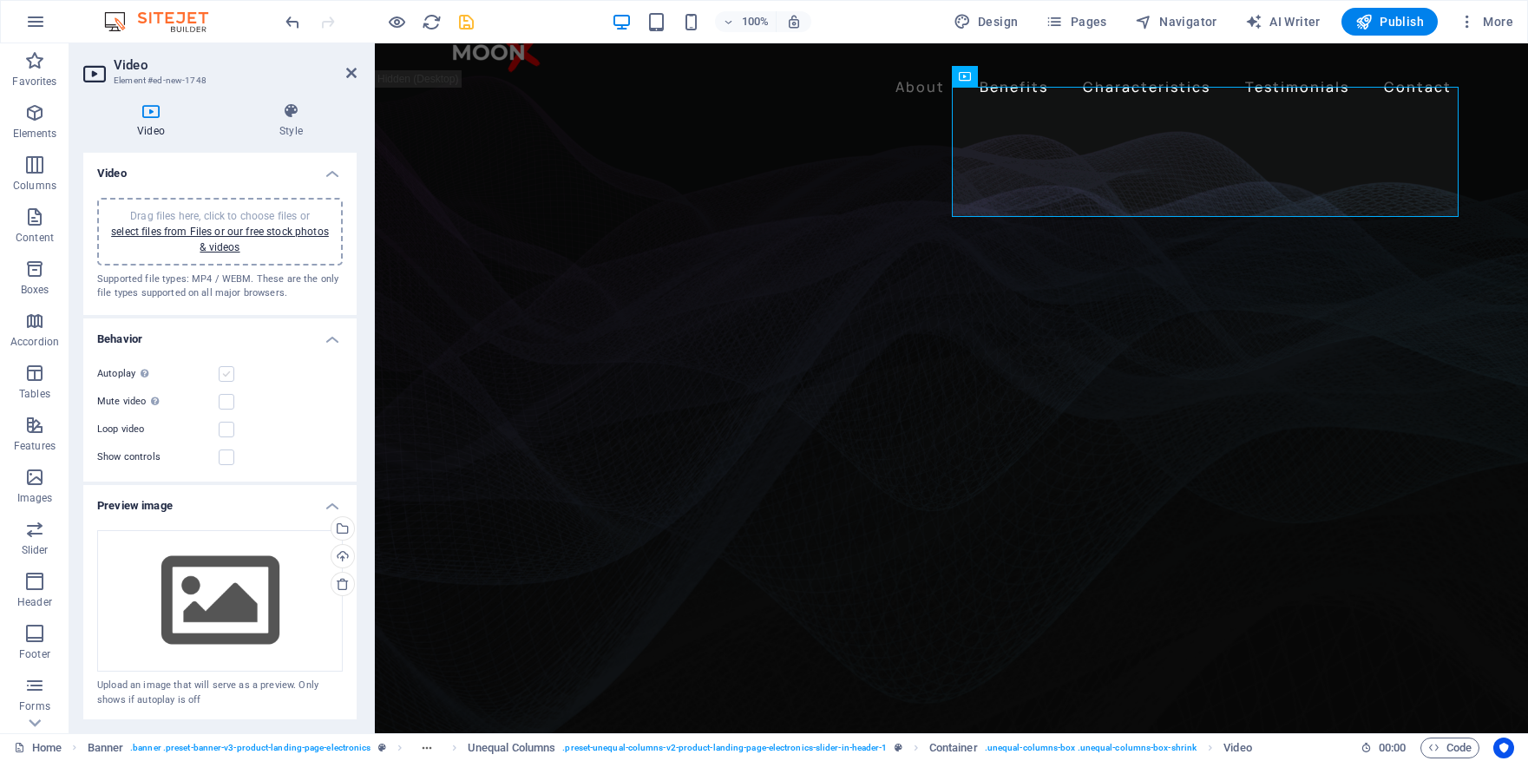
click at [0, 0] on input "Autoplay Autoplay is only available if muted is checked" at bounding box center [0, 0] width 0 height 0
click at [228, 391] on div "Mute video Autoplay will be available if muted is checked" at bounding box center [220, 401] width 246 height 21
click at [226, 404] on label at bounding box center [227, 402] width 16 height 16
click at [0, 0] on input "Mute video Autoplay will be available if muted is checked" at bounding box center [0, 0] width 0 height 0
click at [229, 366] on label at bounding box center [227, 374] width 16 height 16
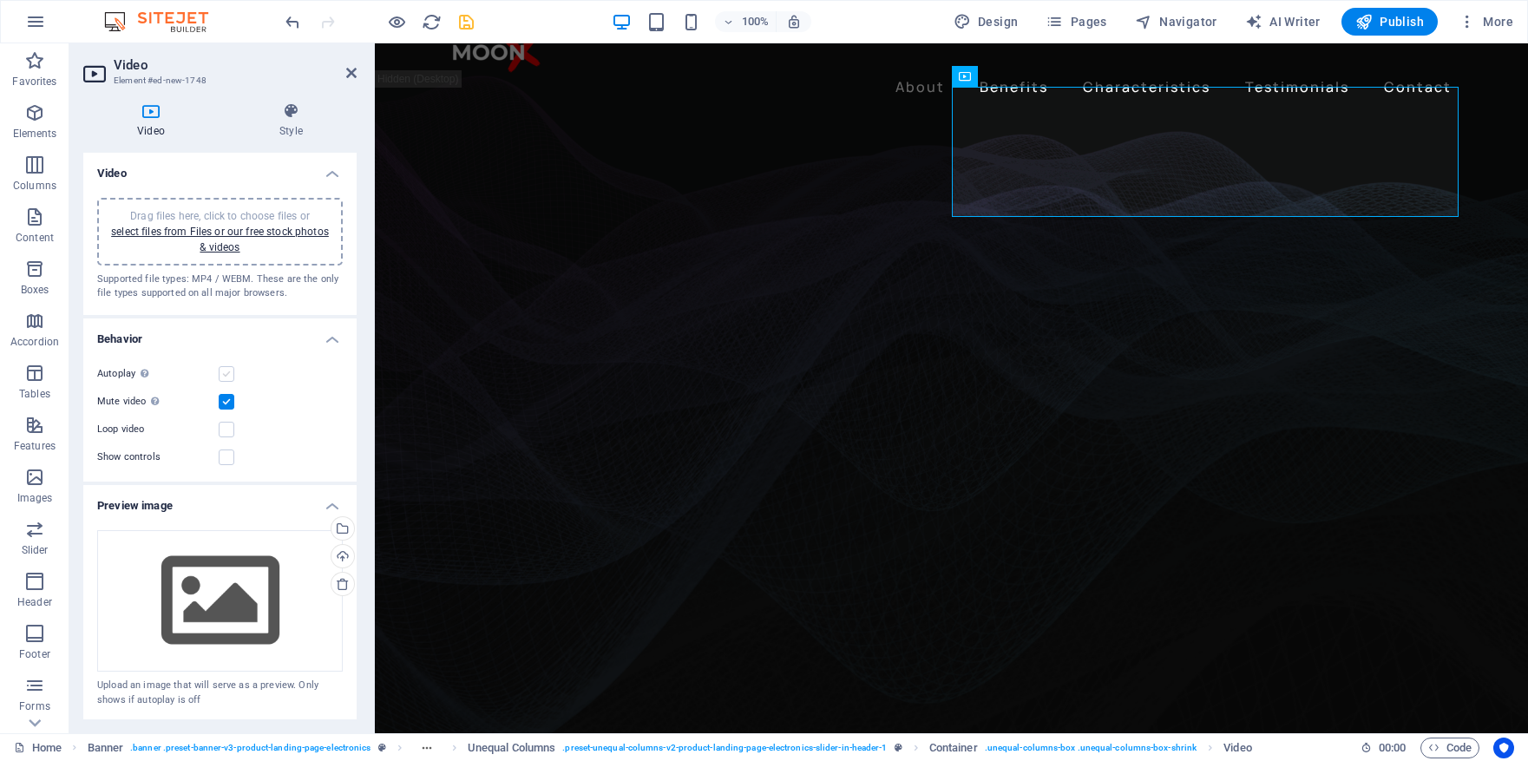
click at [0, 0] on input "Autoplay Autoplay is only available if muted is checked" at bounding box center [0, 0] width 0 height 0
click at [341, 558] on div "Upload" at bounding box center [341, 558] width 26 height 26
click at [345, 533] on div "Select files from the file manager, stock photos, or upload file(s)" at bounding box center [341, 530] width 26 height 26
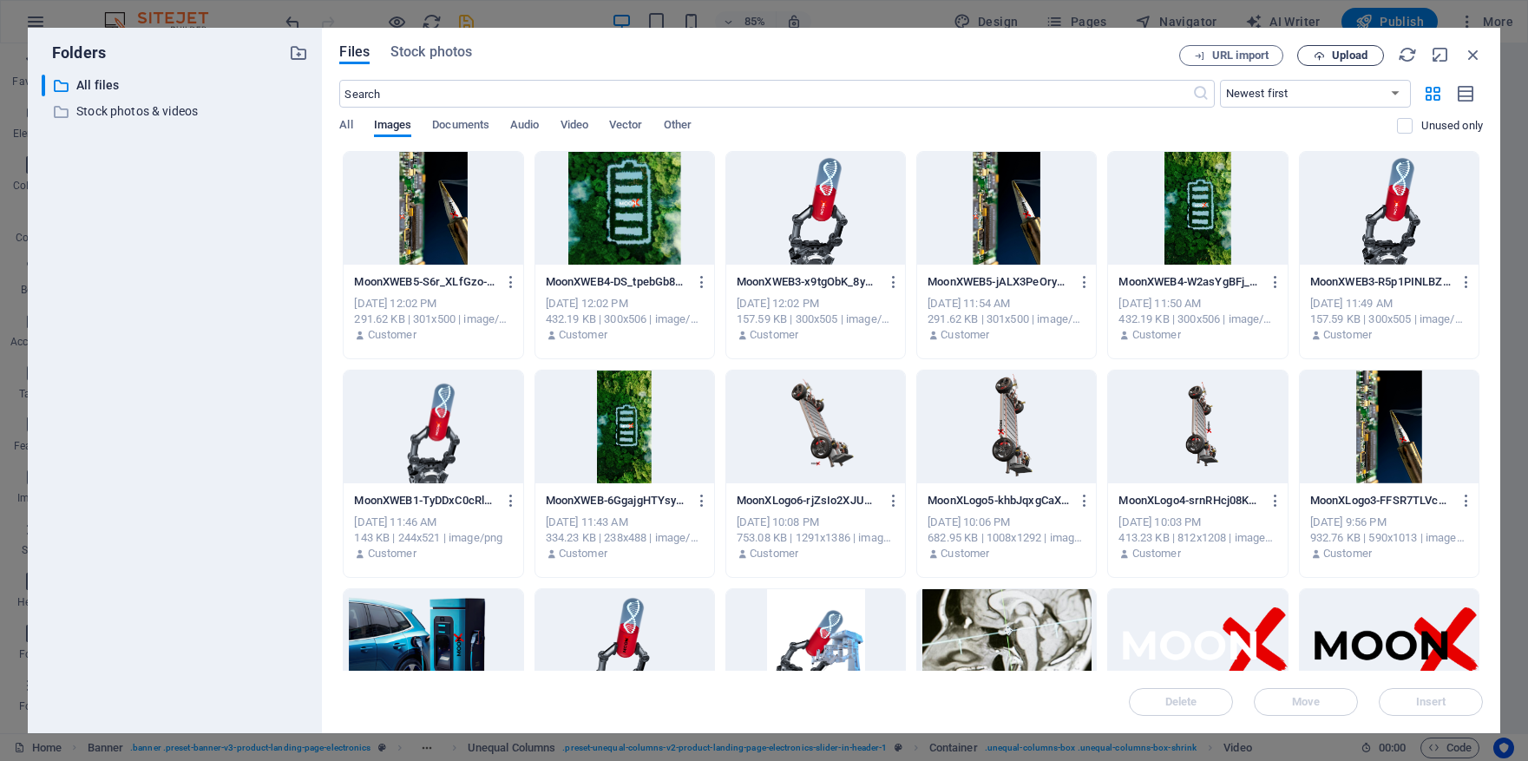
click at [1336, 52] on span "Upload" at bounding box center [1350, 55] width 36 height 10
click at [576, 118] on span "Video" at bounding box center [575, 127] width 28 height 24
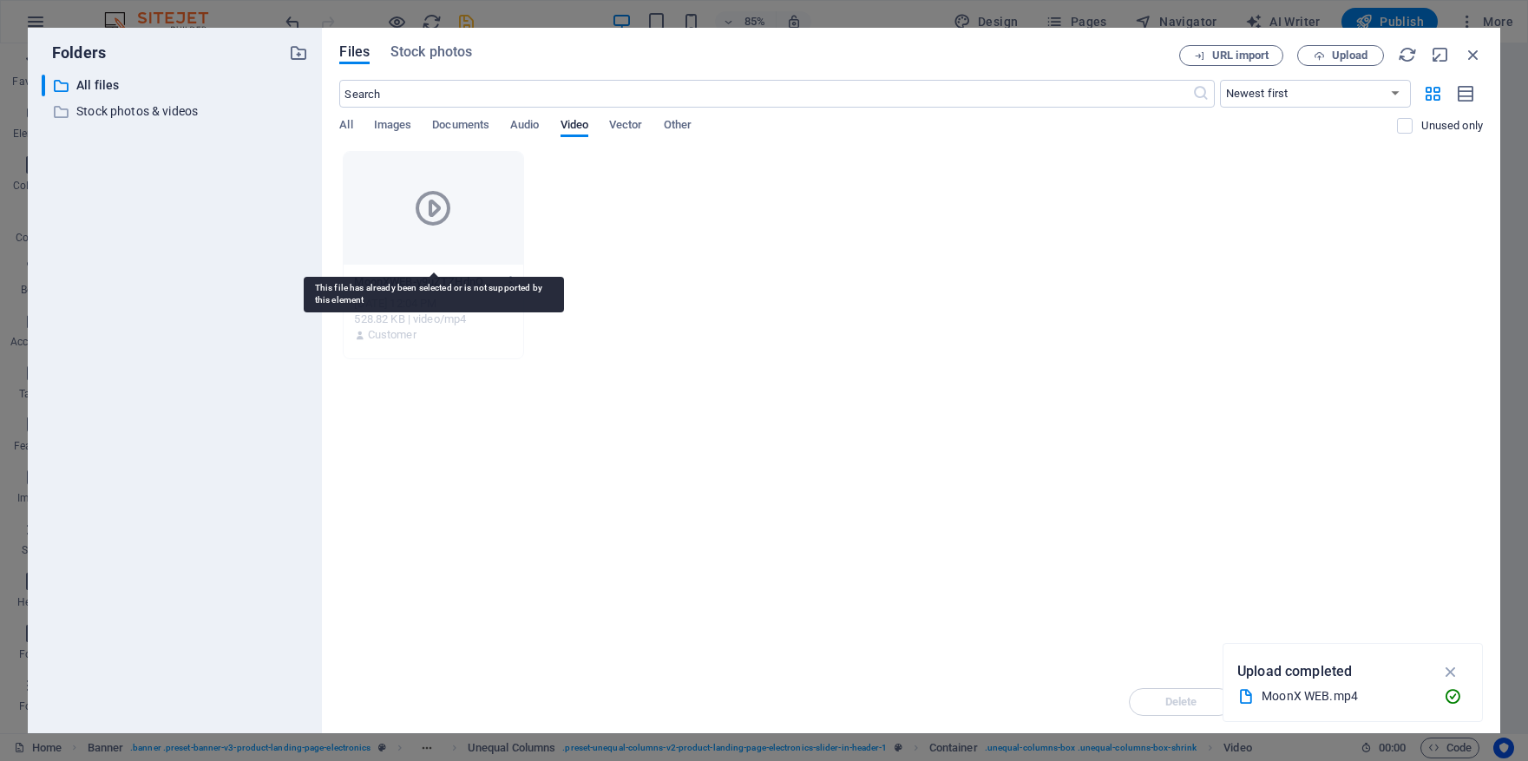
click at [427, 219] on icon at bounding box center [433, 208] width 42 height 42
click at [1455, 700] on icon "button" at bounding box center [1452, 696] width 18 height 17
click at [439, 212] on icon at bounding box center [433, 208] width 42 height 42
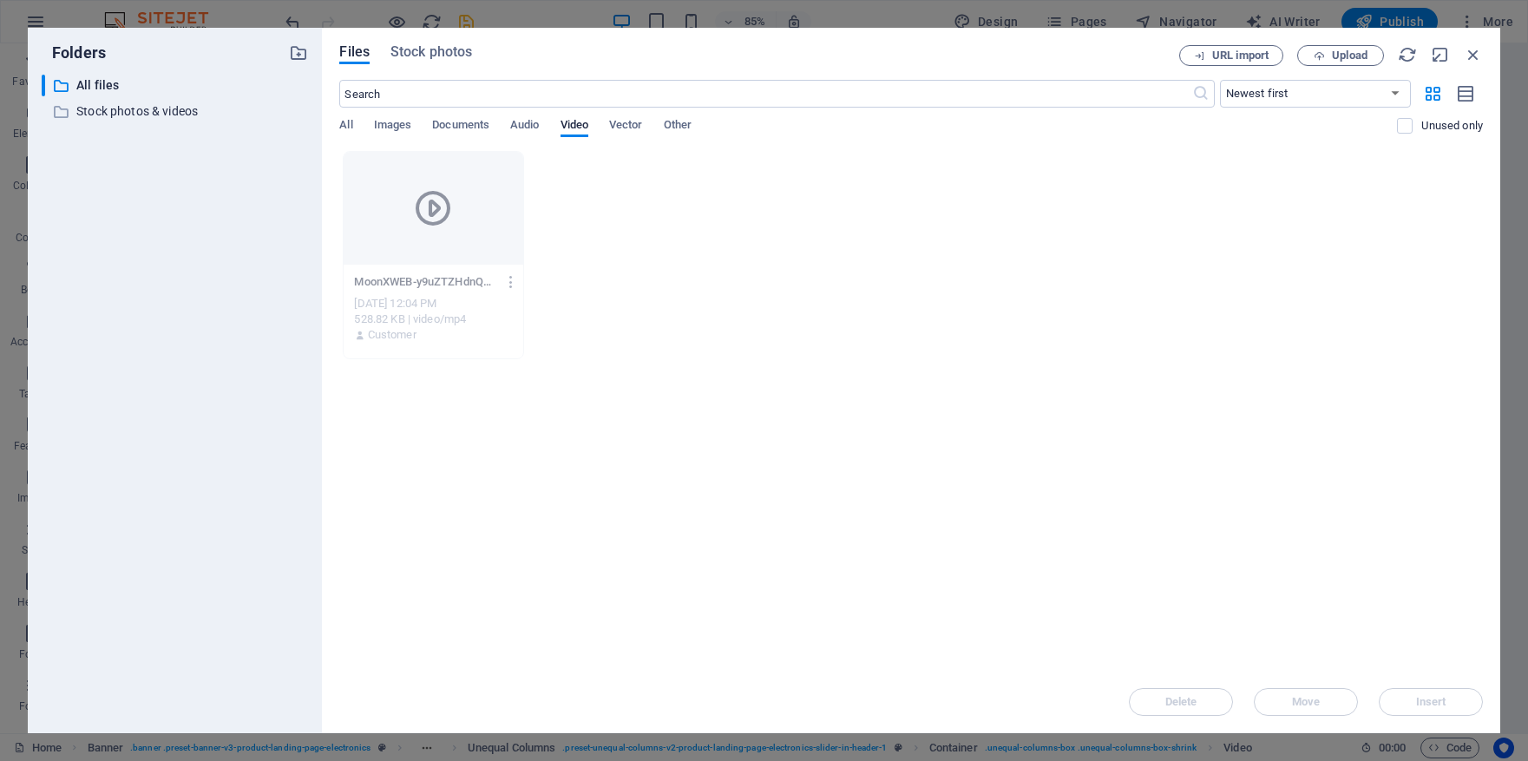
click at [455, 336] on div "Customer" at bounding box center [433, 335] width 158 height 16
click at [420, 50] on span "Stock photos" at bounding box center [432, 52] width 82 height 21
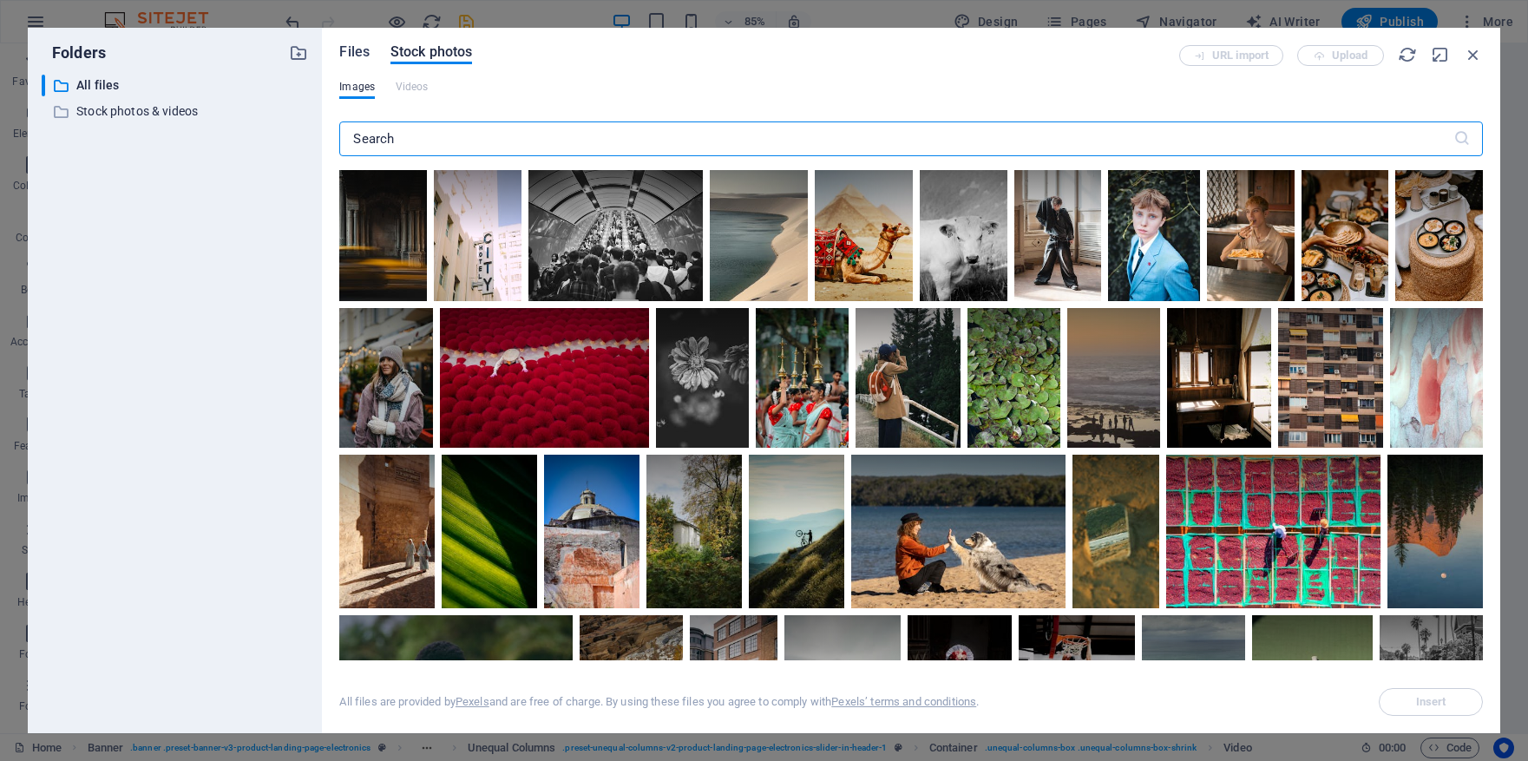
click at [345, 51] on span "Files" at bounding box center [354, 52] width 30 height 21
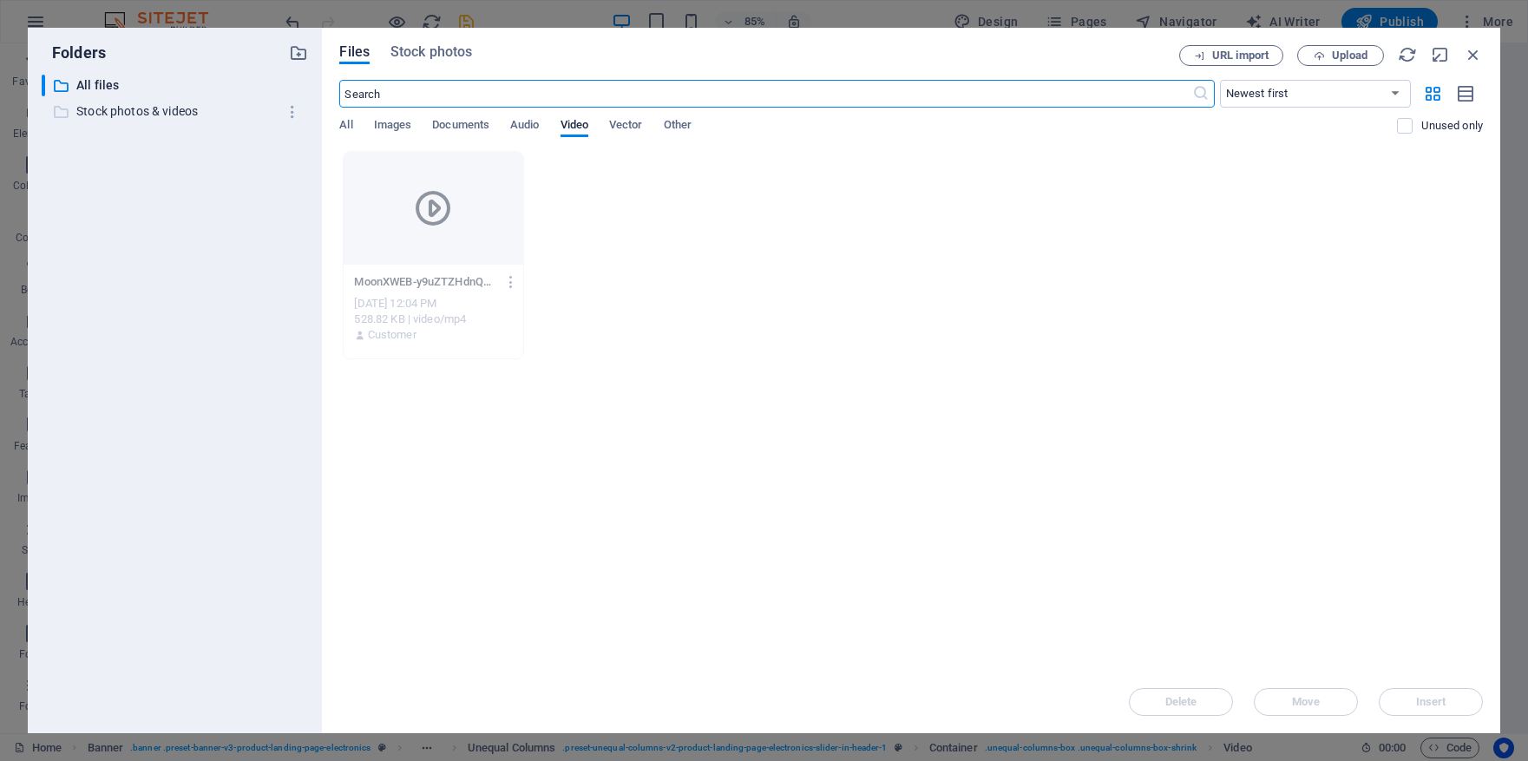
click at [167, 116] on p "Stock photos & videos" at bounding box center [176, 112] width 200 height 20
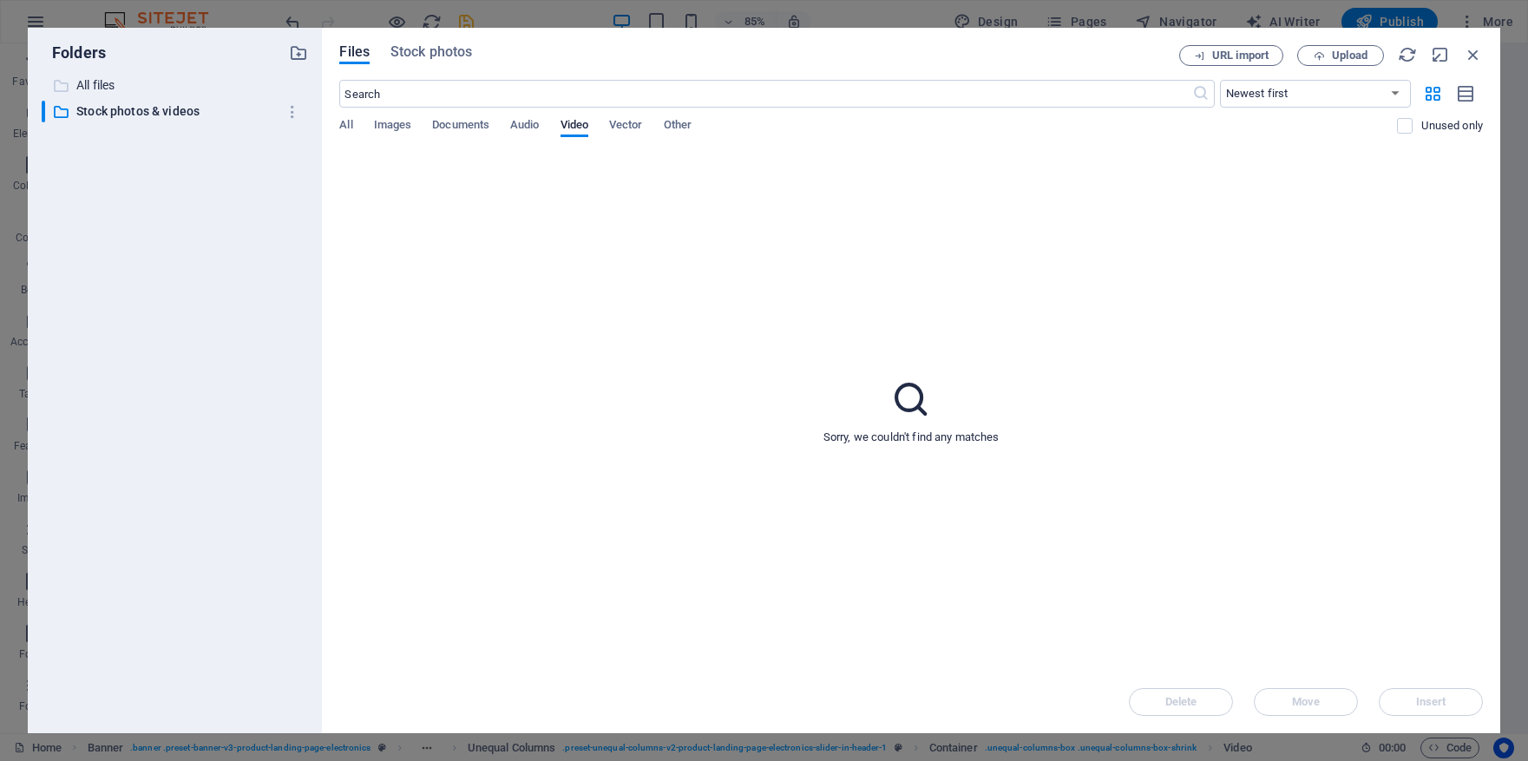
click at [115, 87] on p "All files" at bounding box center [176, 85] width 200 height 20
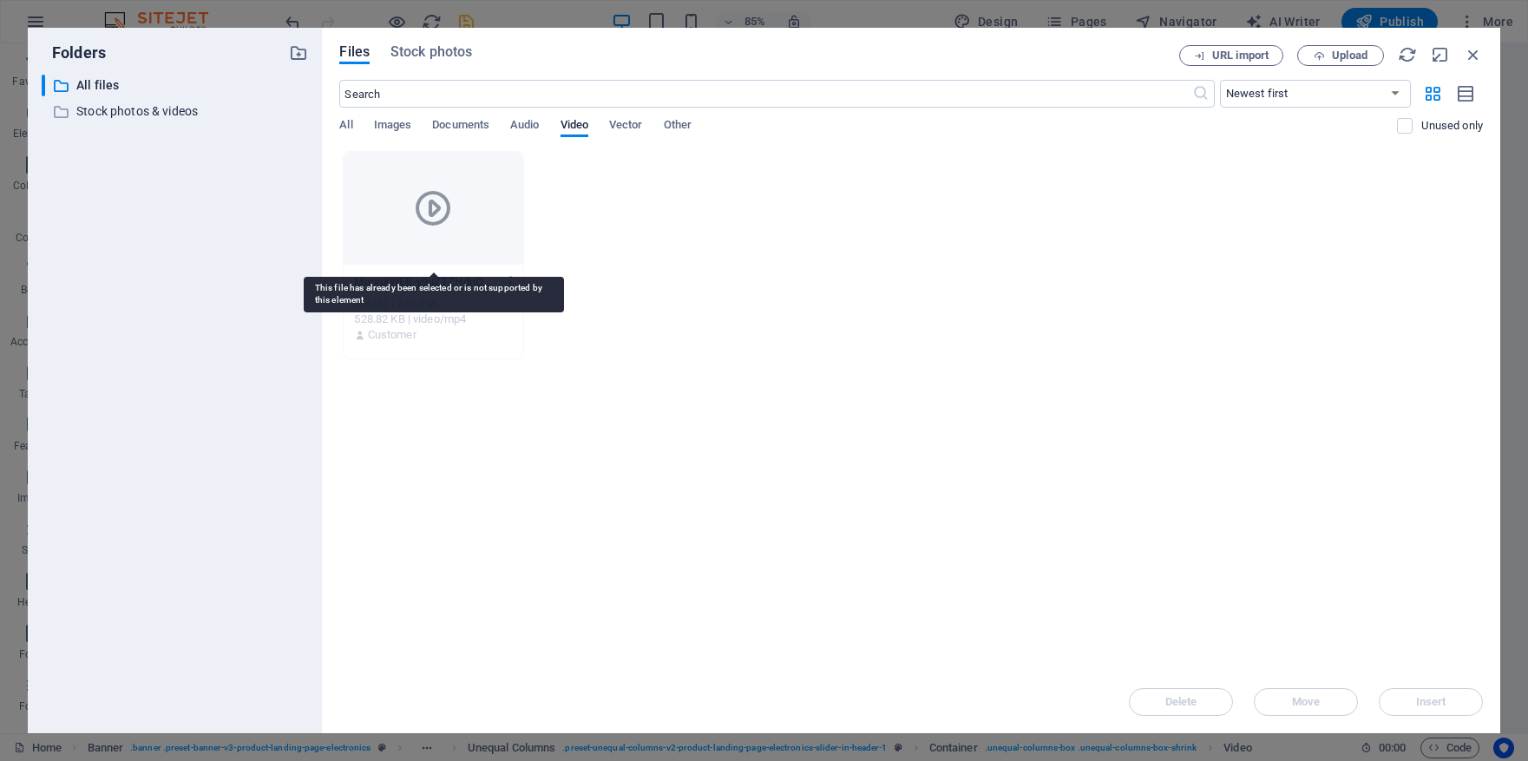
click at [450, 213] on icon at bounding box center [433, 208] width 42 height 42
click at [732, 260] on div "MoonXWEB-y9uZTZHdnQCJTurETtVwOw.mp4 MoonXWEB-y9uZTZHdnQCJTurETtVwOw.mp4 [DATE] …" at bounding box center [911, 255] width 1144 height 208
click at [1471, 55] on icon "button" at bounding box center [1473, 54] width 19 height 19
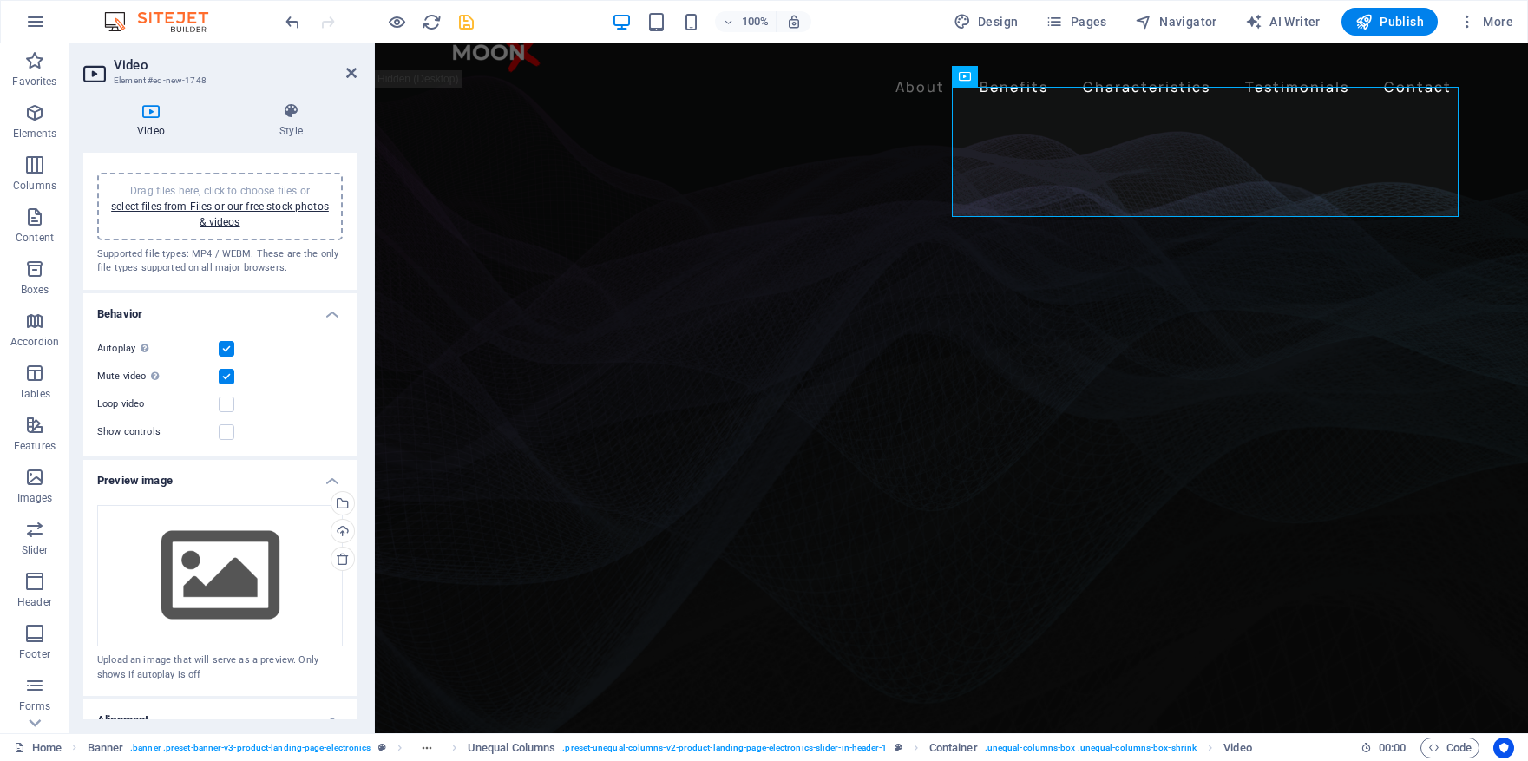
scroll to position [0, 0]
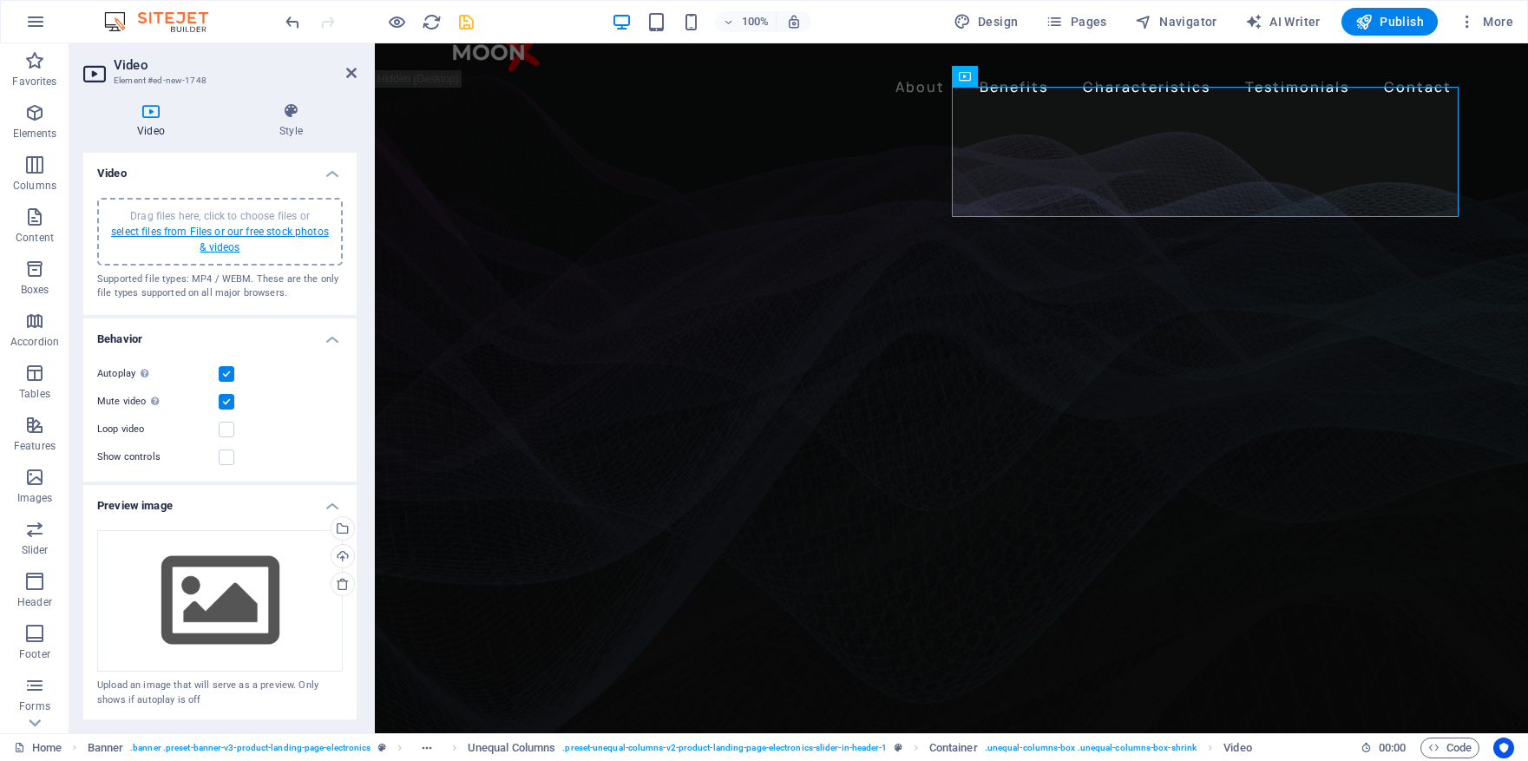
click at [220, 233] on link "select files from Files or our free stock photos & videos" at bounding box center [220, 240] width 218 height 28
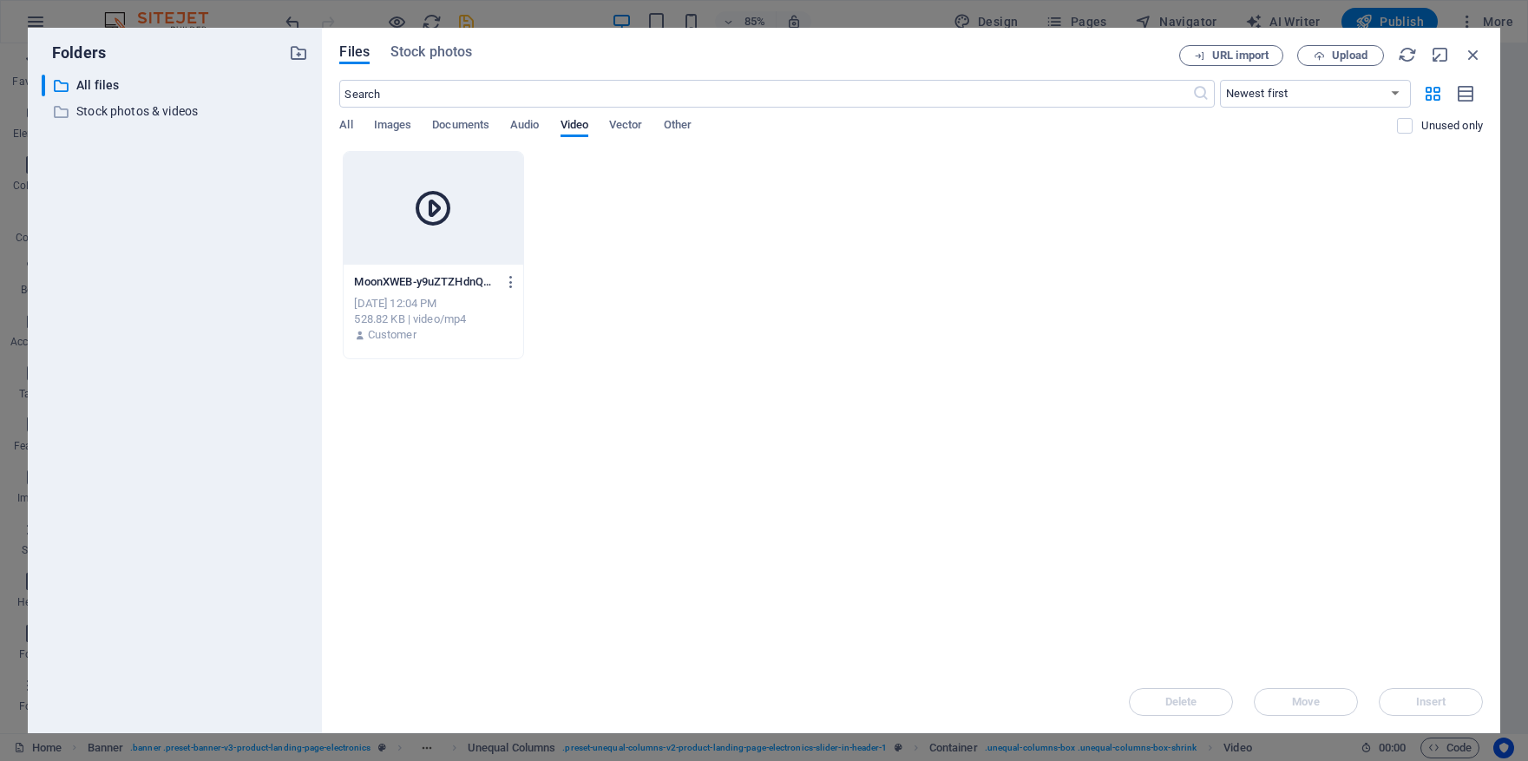
click at [470, 183] on div at bounding box center [433, 208] width 179 height 113
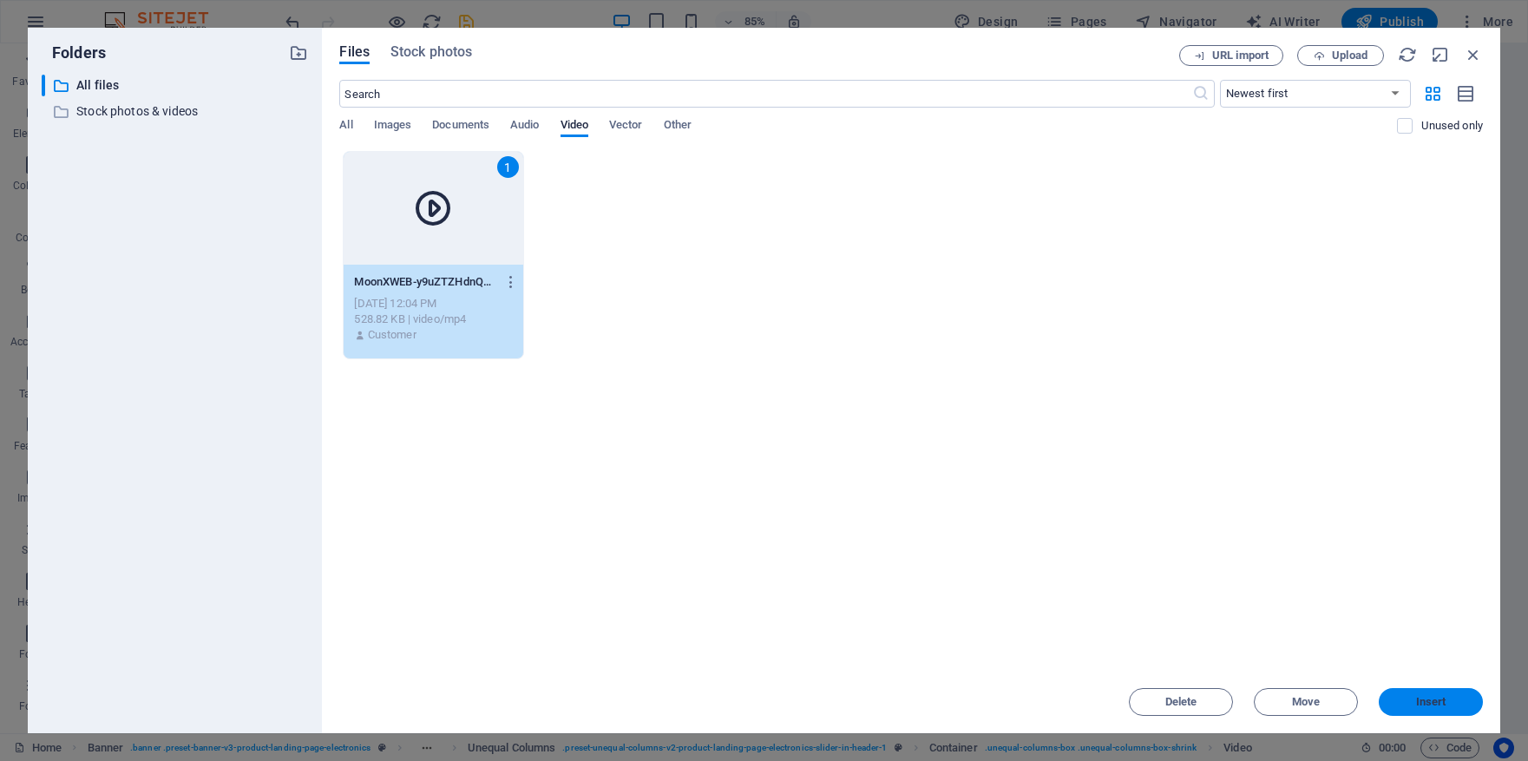
click at [1443, 698] on span "Insert" at bounding box center [1431, 702] width 30 height 10
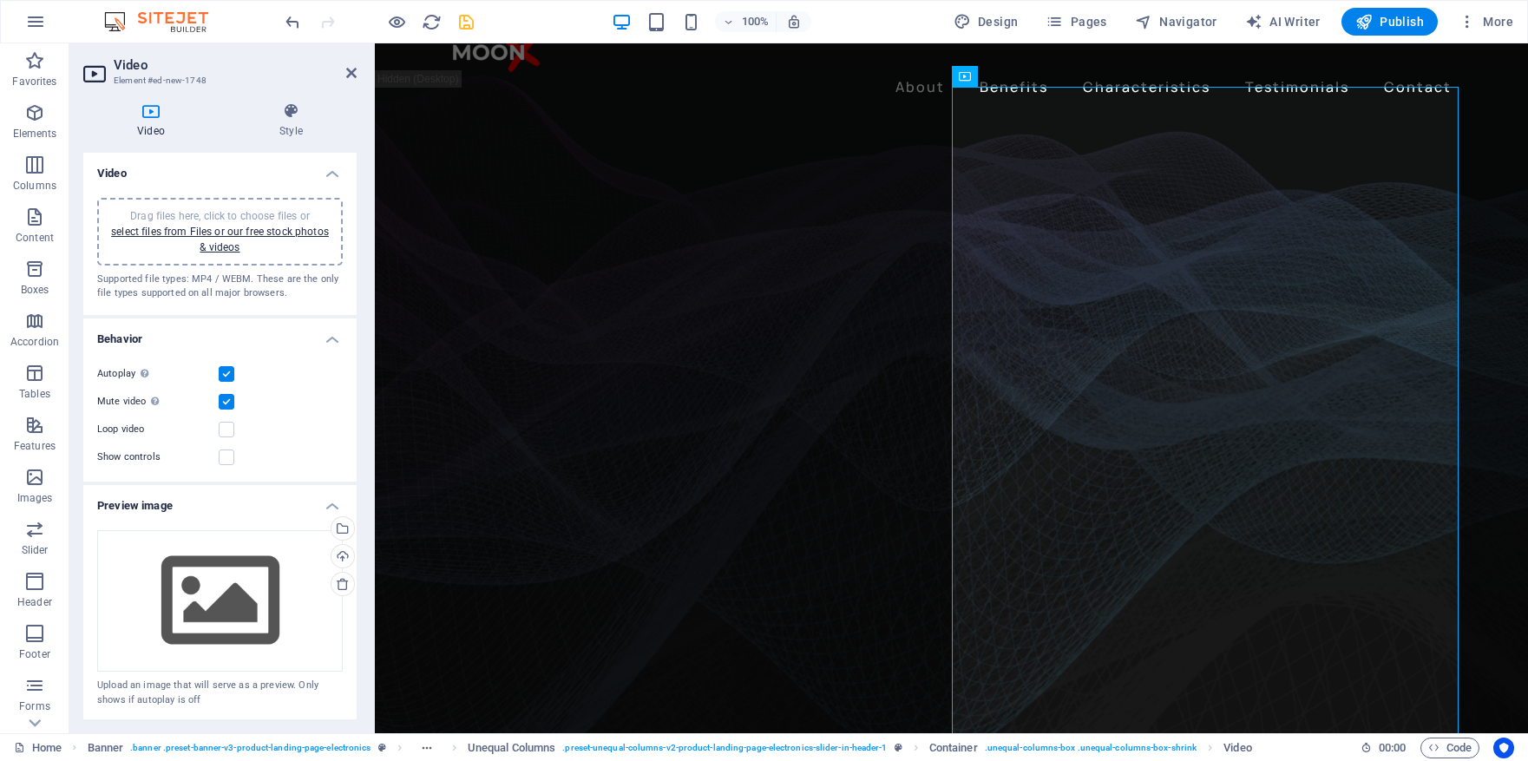
click at [357, 74] on aside "Video Element #ed-new-1748 Video Style Video Drag files here, click to choose f…" at bounding box center [221, 388] width 305 height 690
click at [354, 74] on icon at bounding box center [351, 73] width 10 height 14
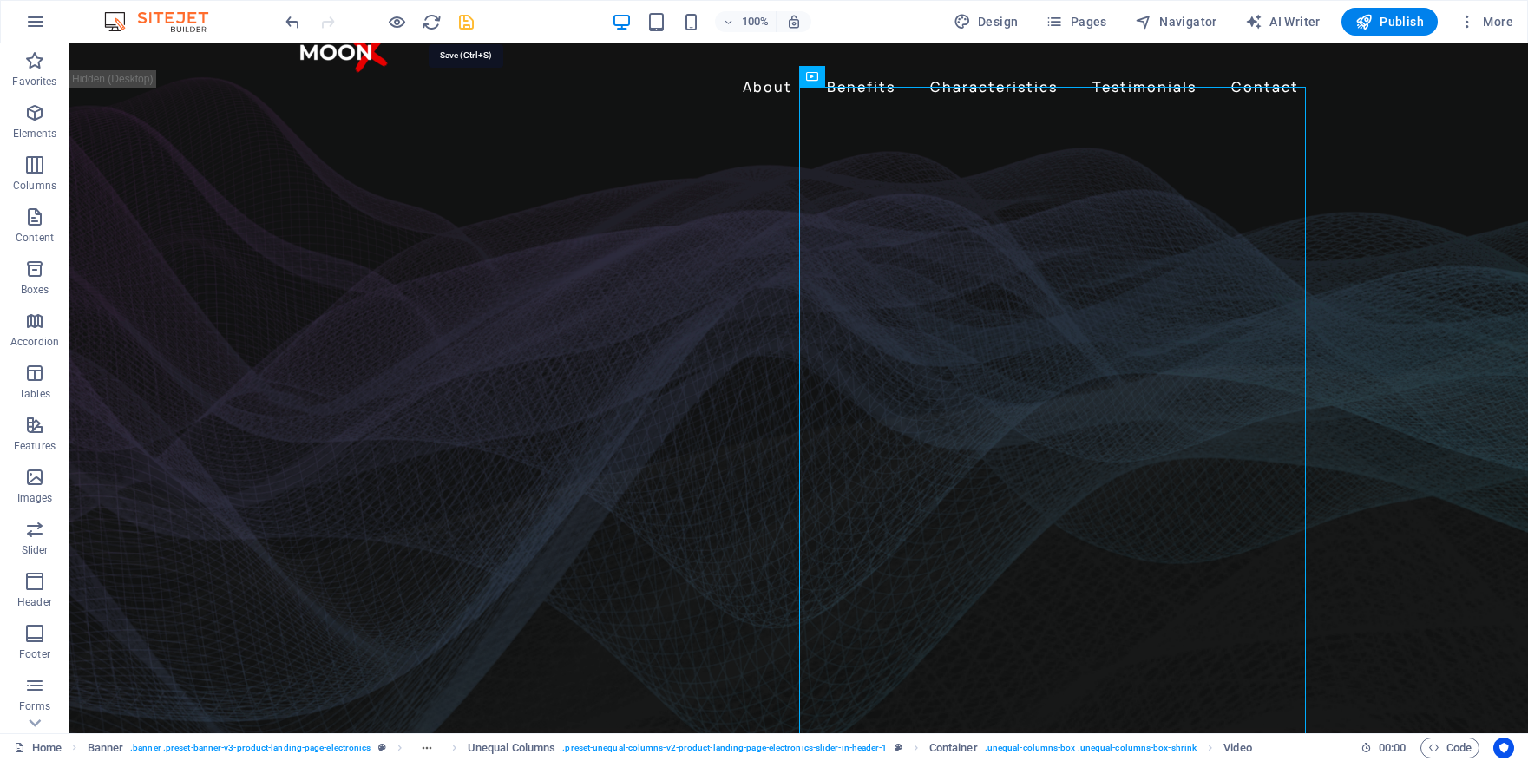
click at [474, 19] on icon "save" at bounding box center [466, 22] width 20 height 20
checkbox input "false"
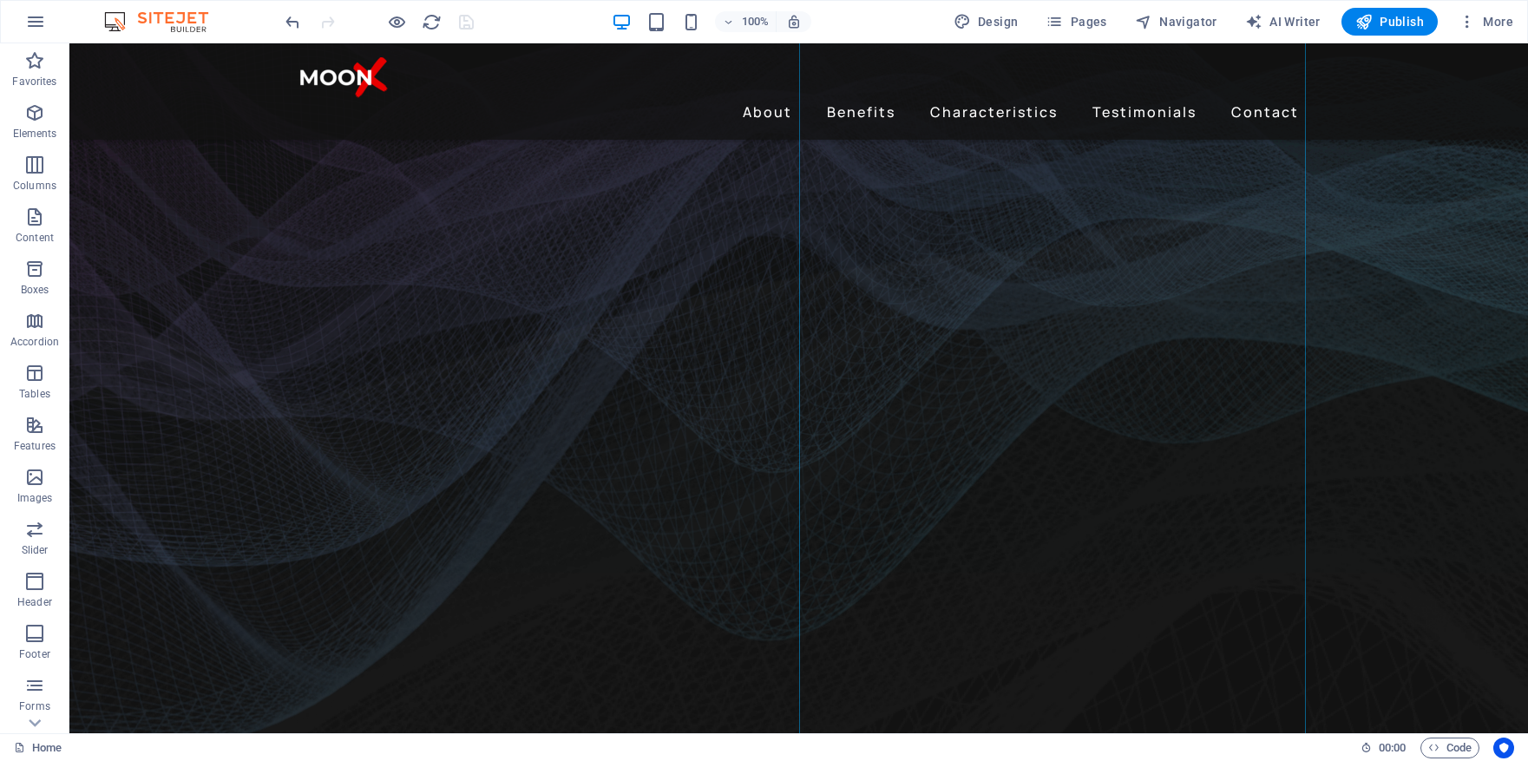
scroll to position [178, 0]
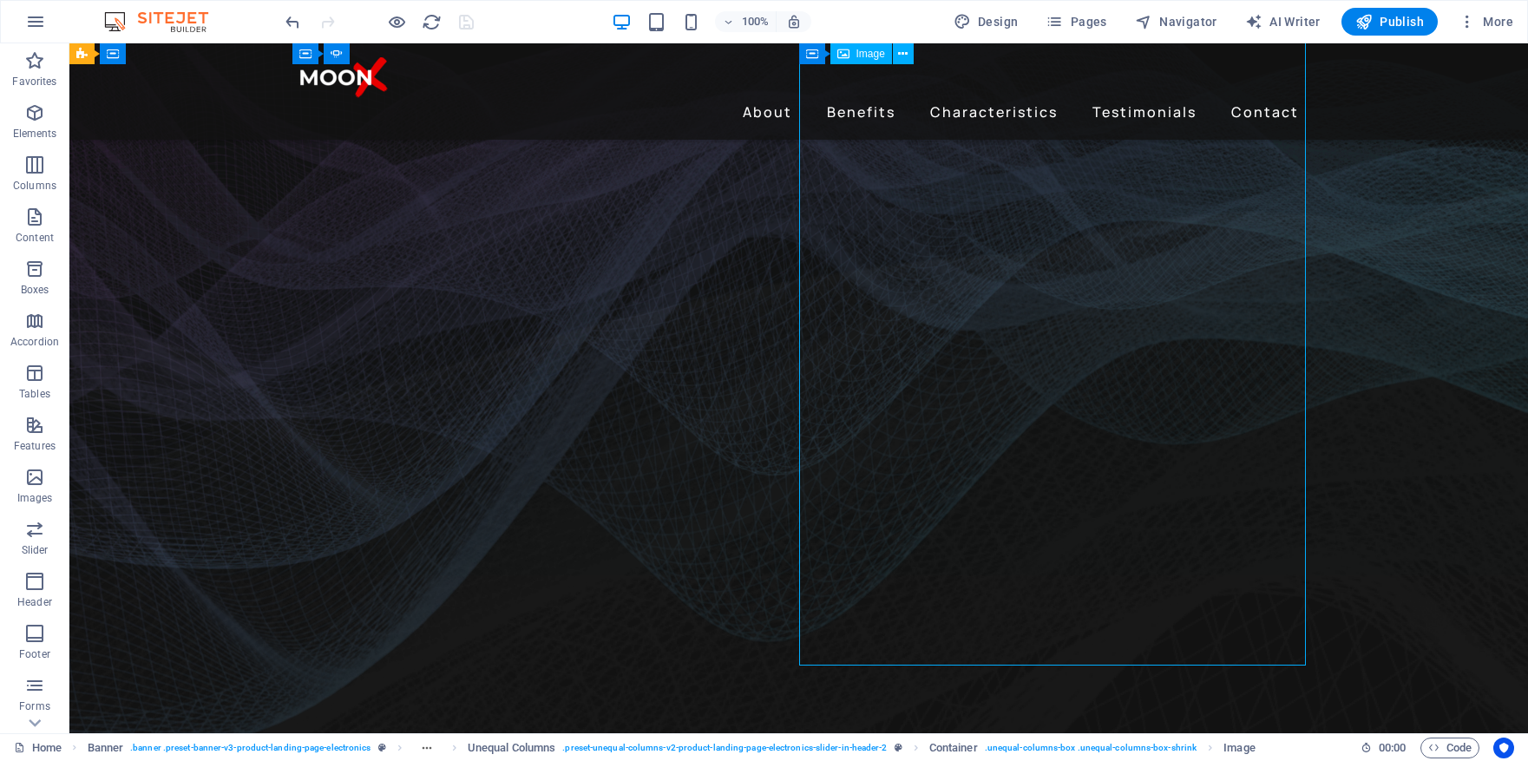
select select "px"
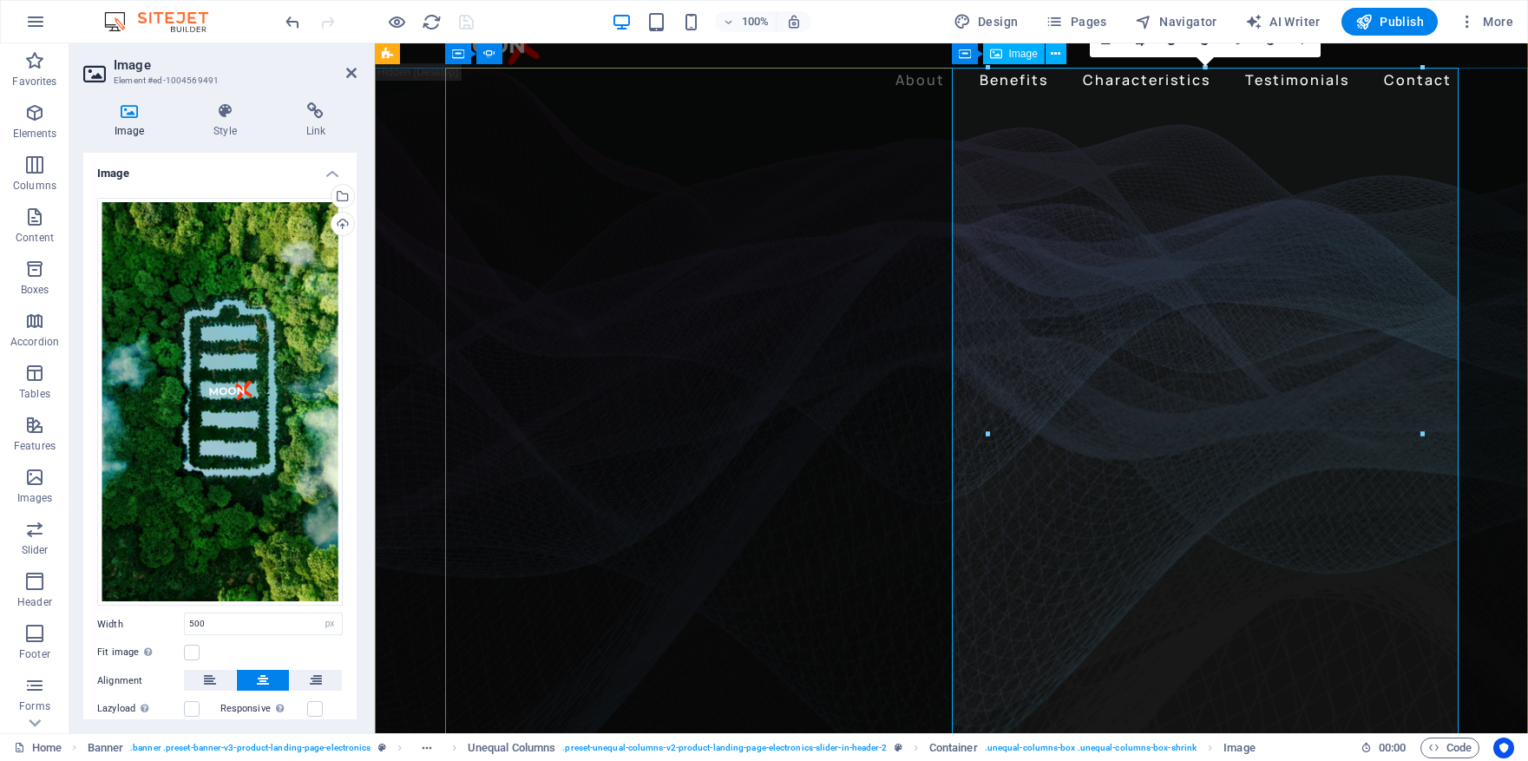
scroll to position [0, 0]
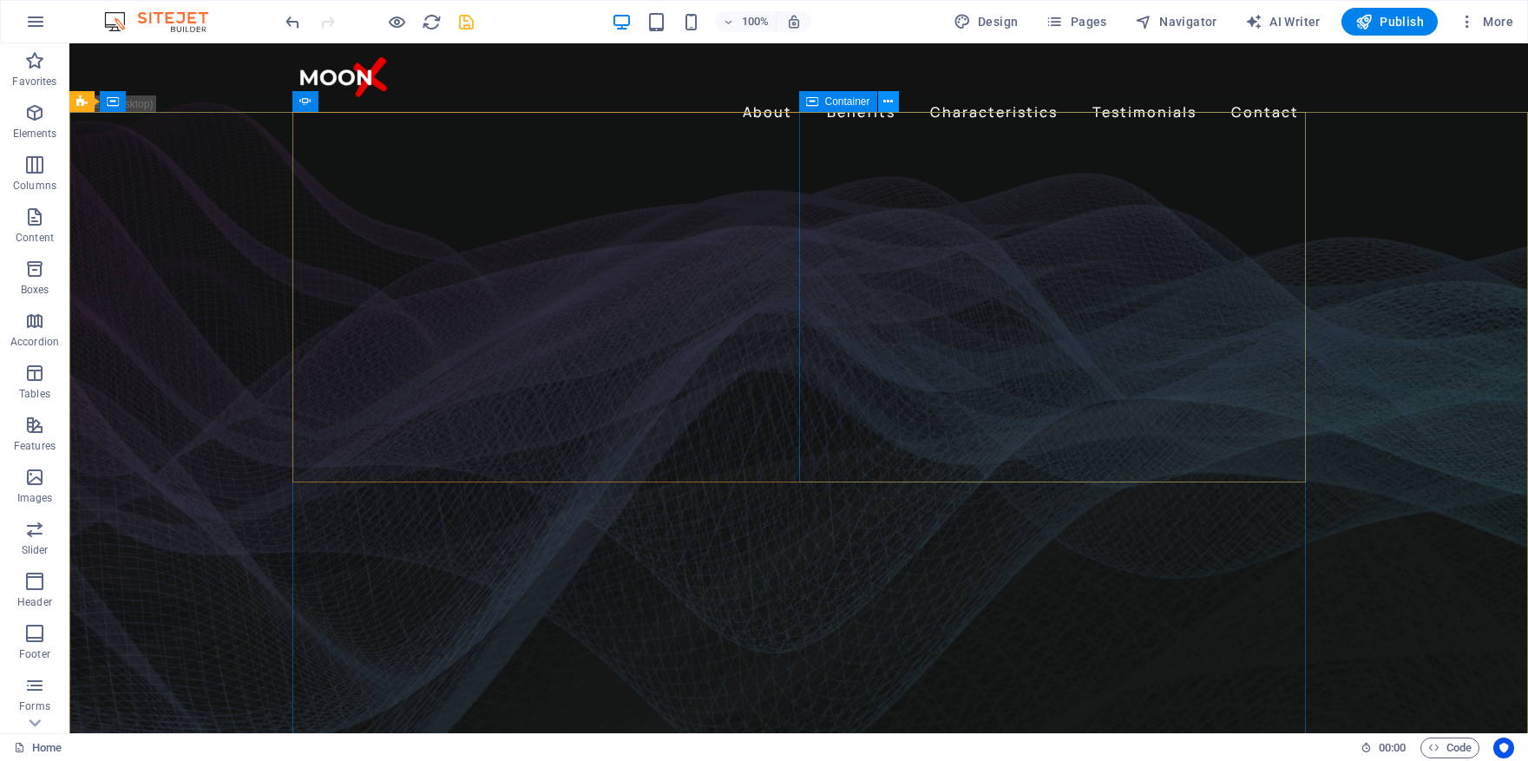
click at [885, 101] on icon at bounding box center [888, 102] width 10 height 18
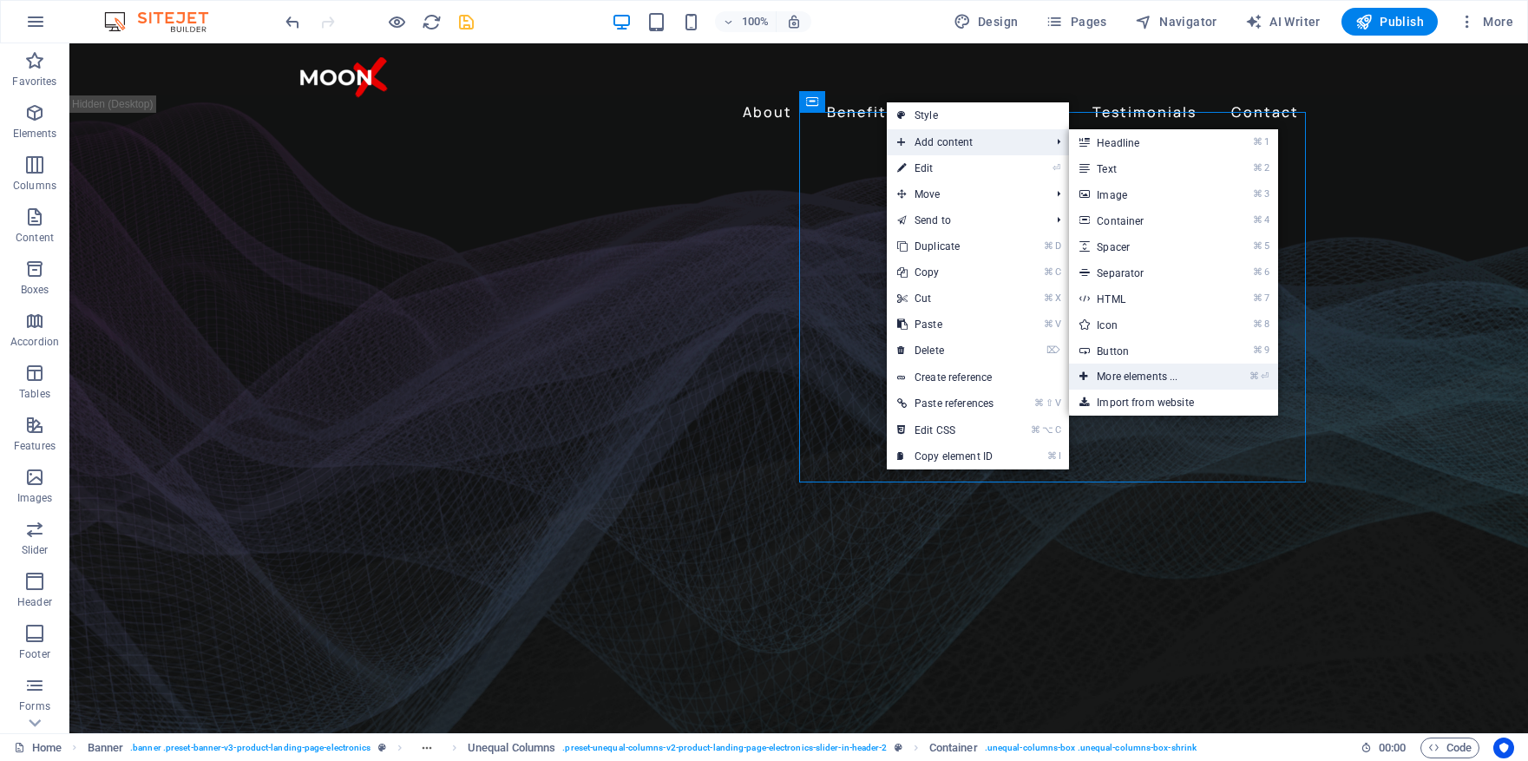
click at [1134, 372] on link "⌘ ⏎ More elements ..." at bounding box center [1140, 377] width 143 height 26
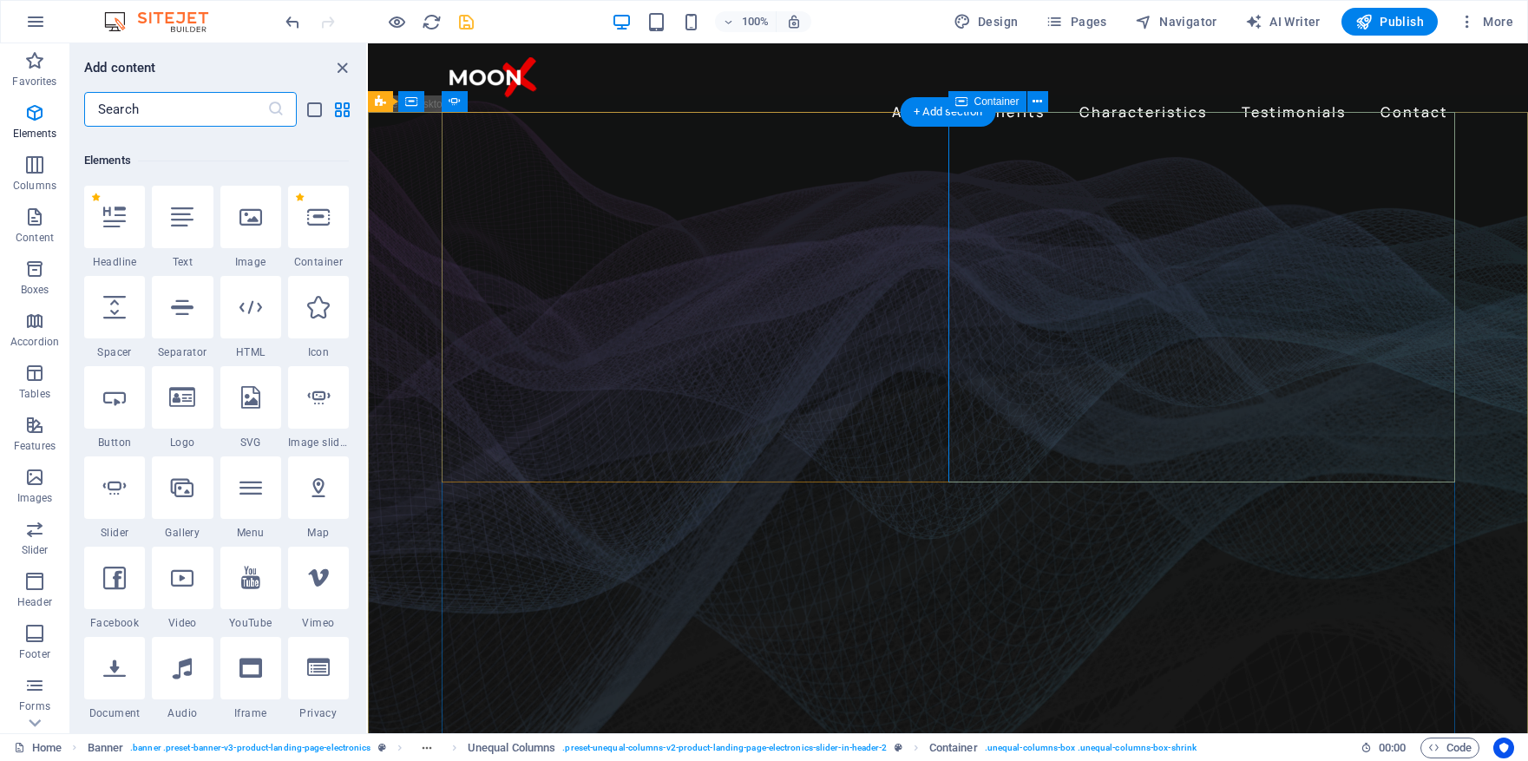
scroll to position [185, 0]
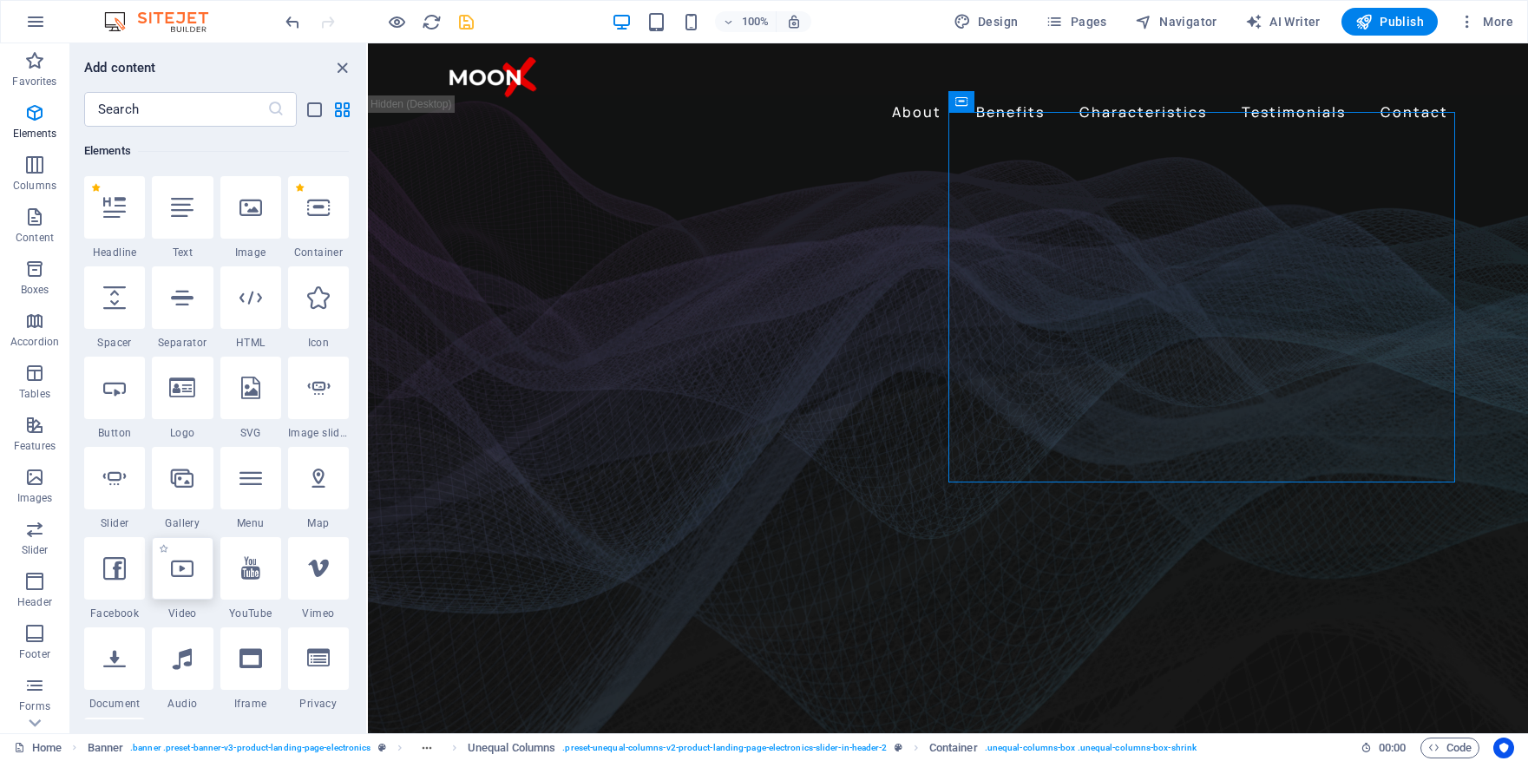
click at [187, 563] on icon at bounding box center [182, 568] width 23 height 23
select select "%"
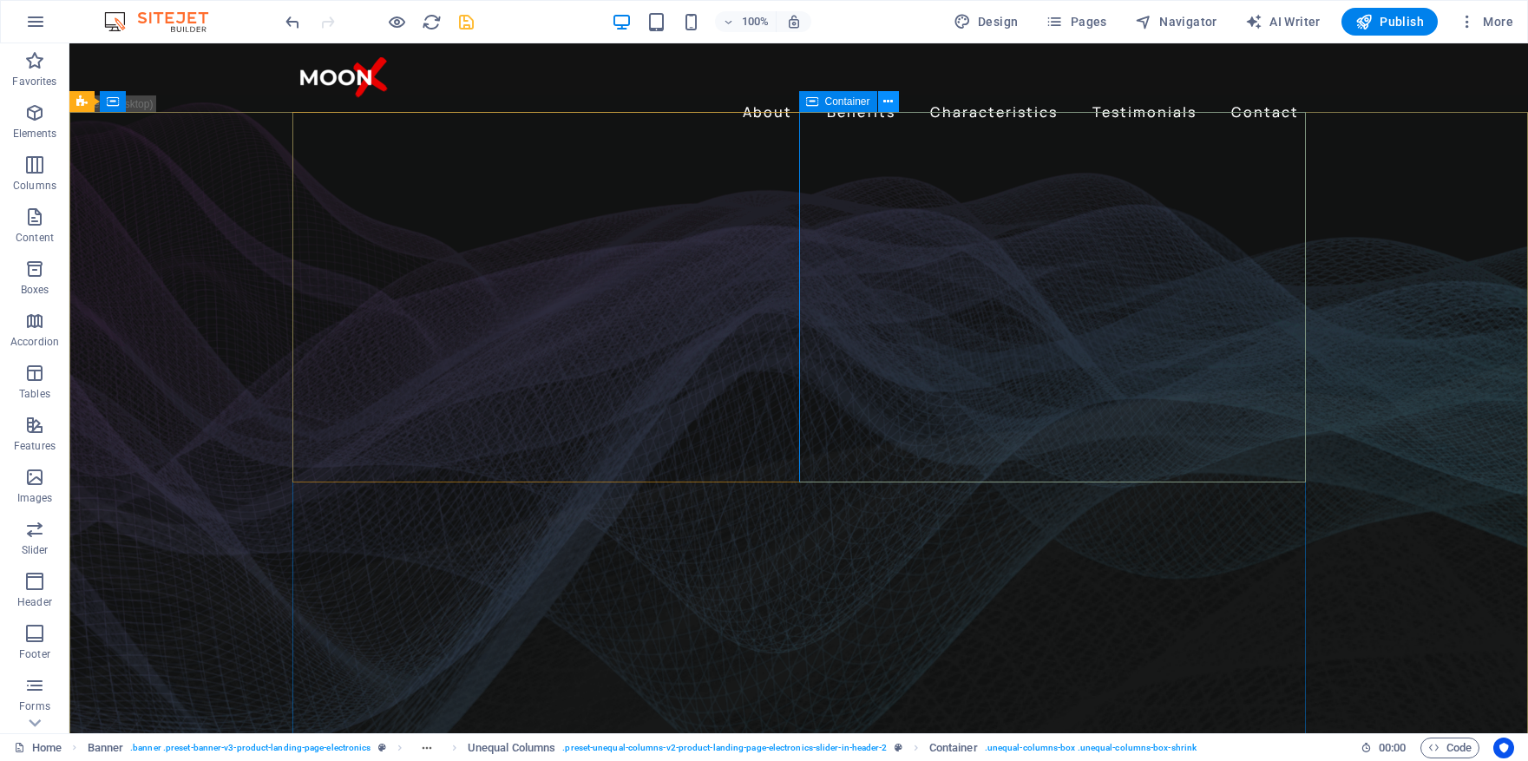
click at [887, 104] on icon at bounding box center [888, 102] width 10 height 18
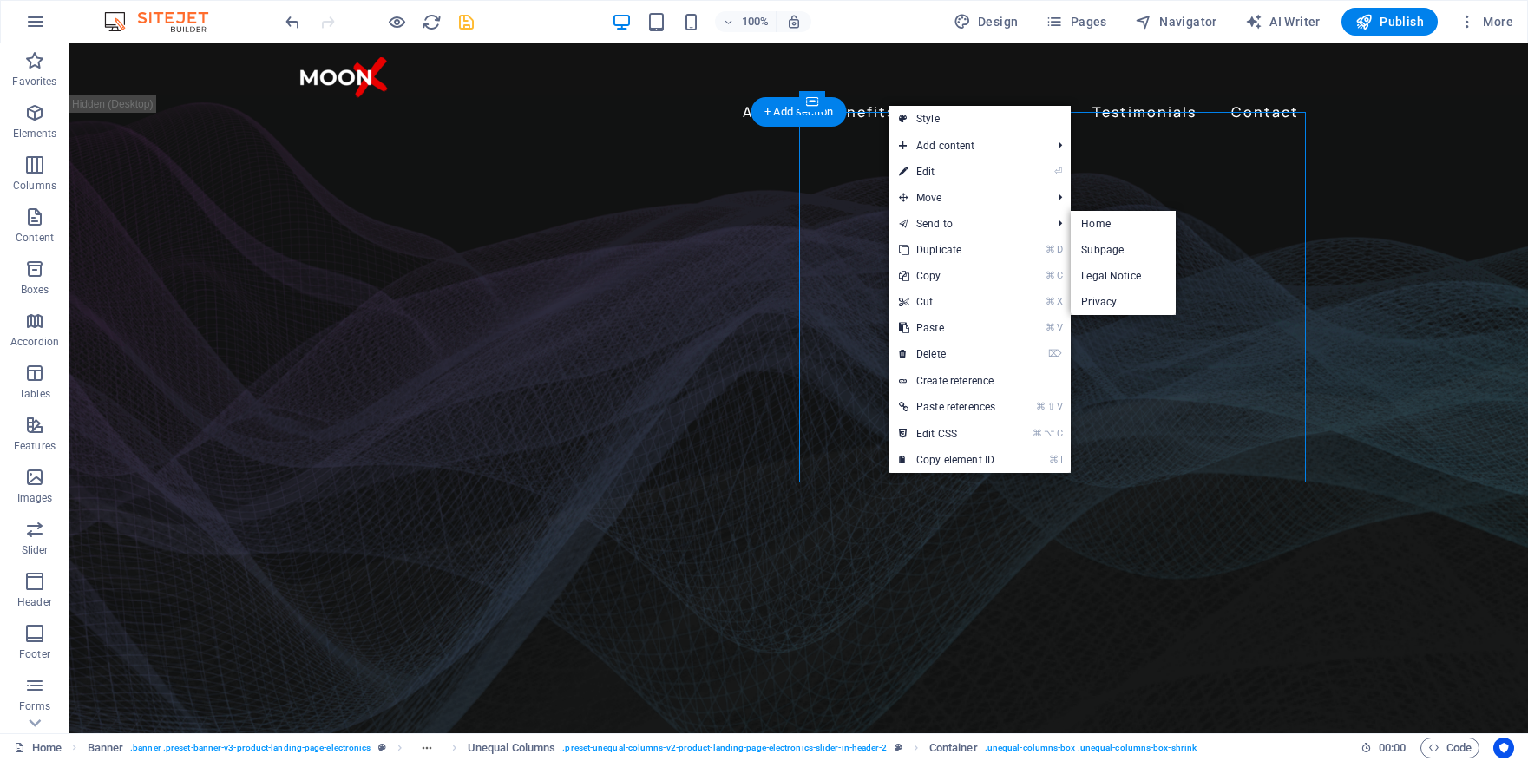
click at [1428, 233] on figure at bounding box center [798, 503] width 1459 height 783
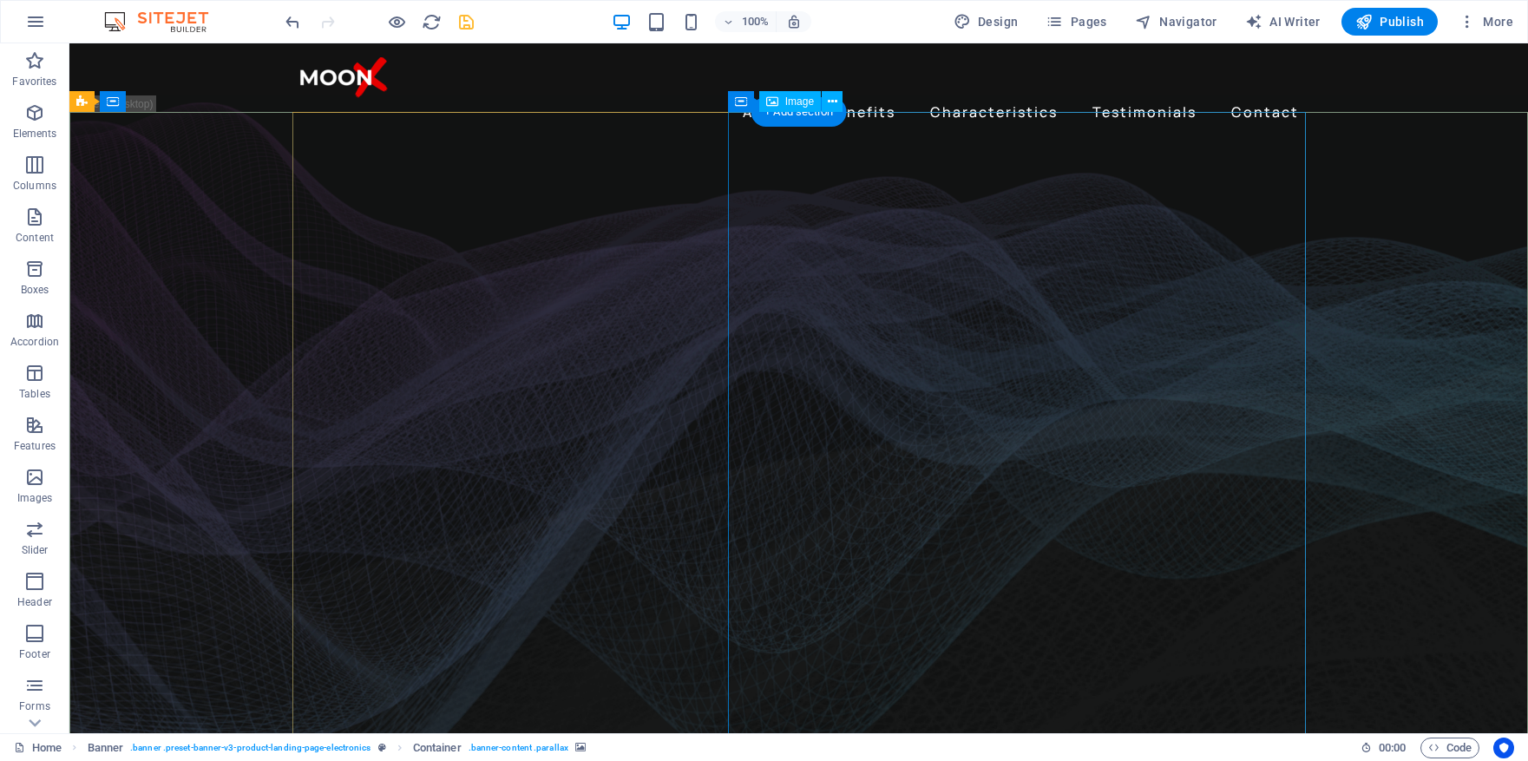
select select "px"
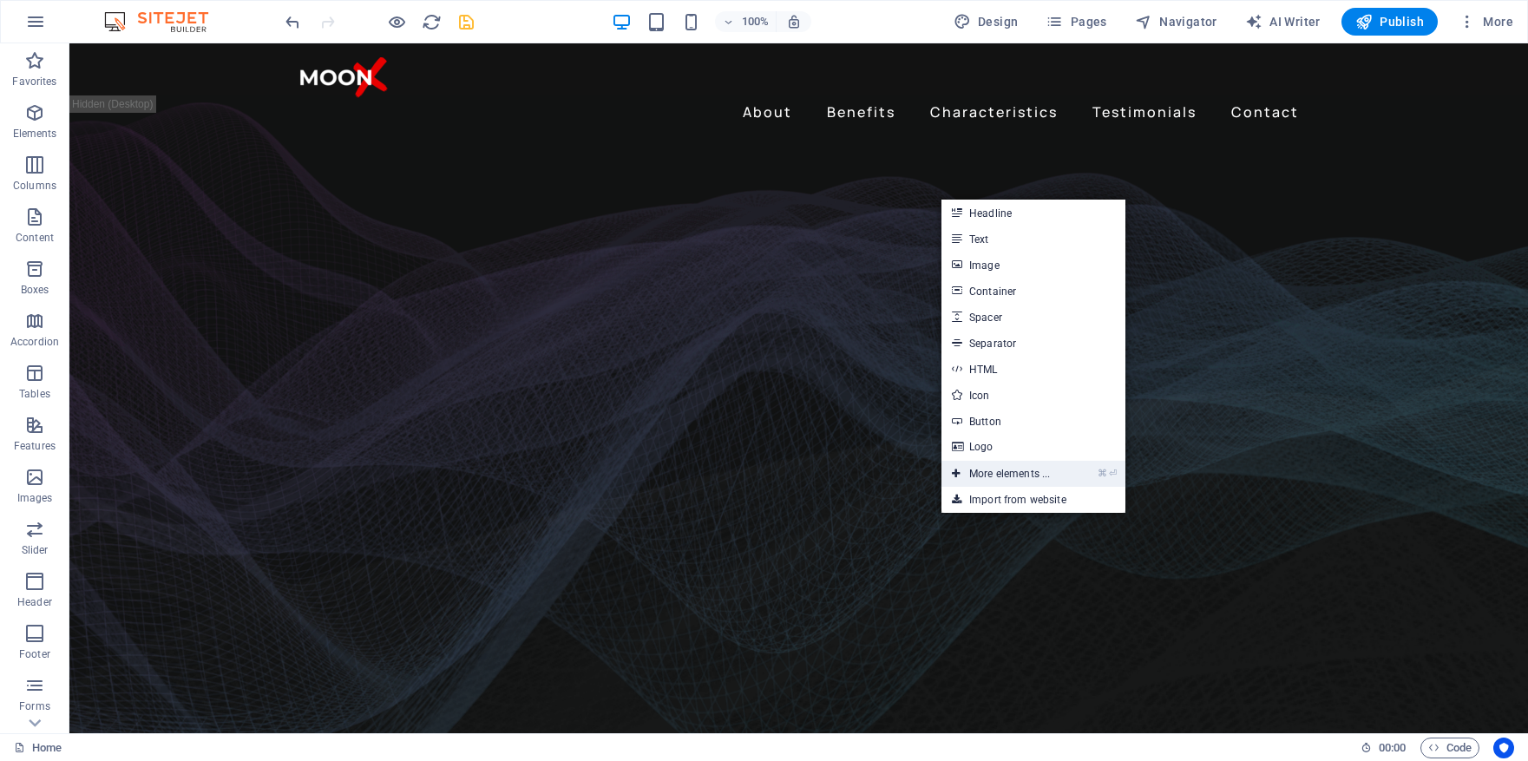
click at [1001, 469] on link "⌘ ⏎ More elements ..." at bounding box center [1001, 474] width 119 height 26
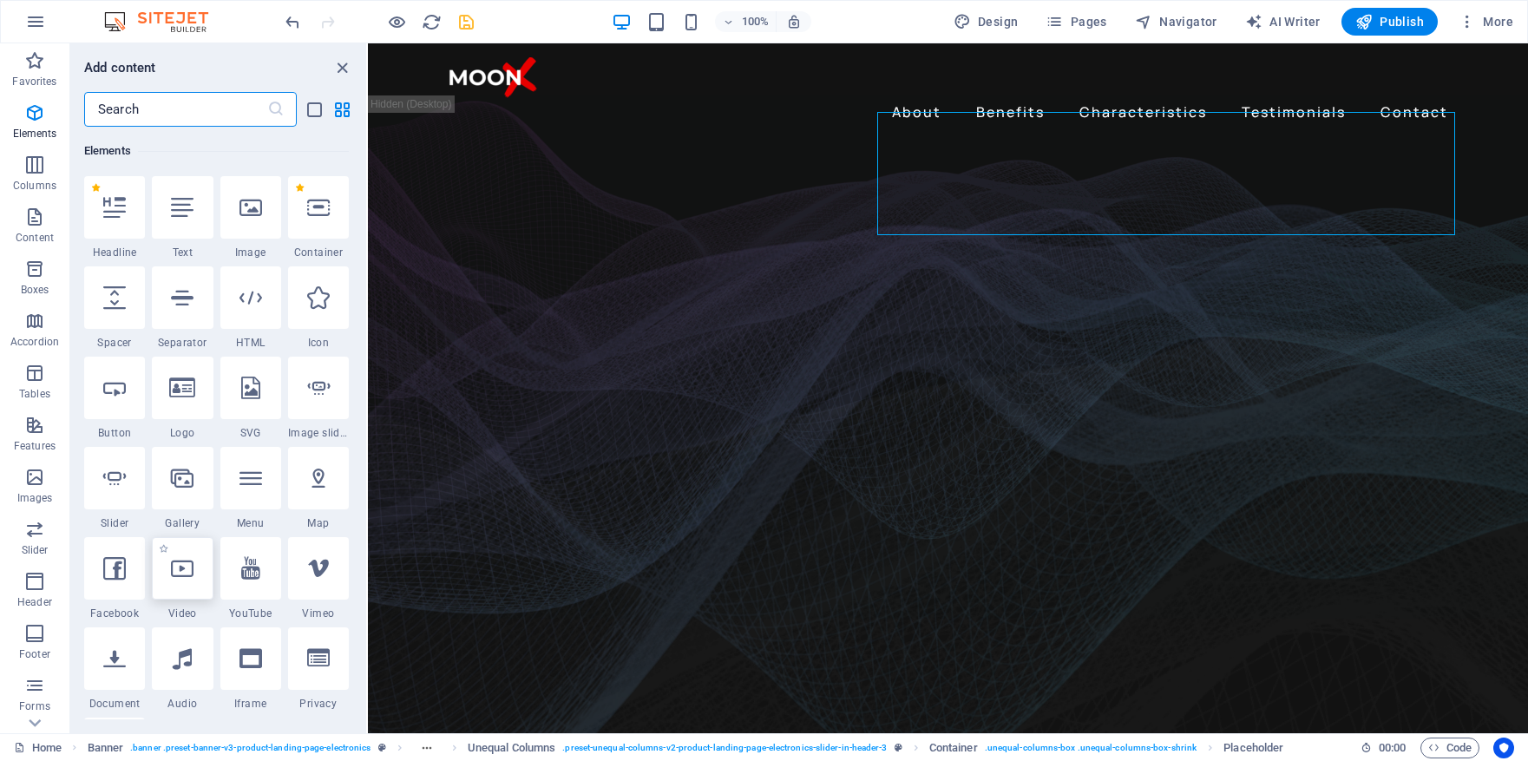
click at [200, 577] on div at bounding box center [182, 568] width 61 height 62
select select "%"
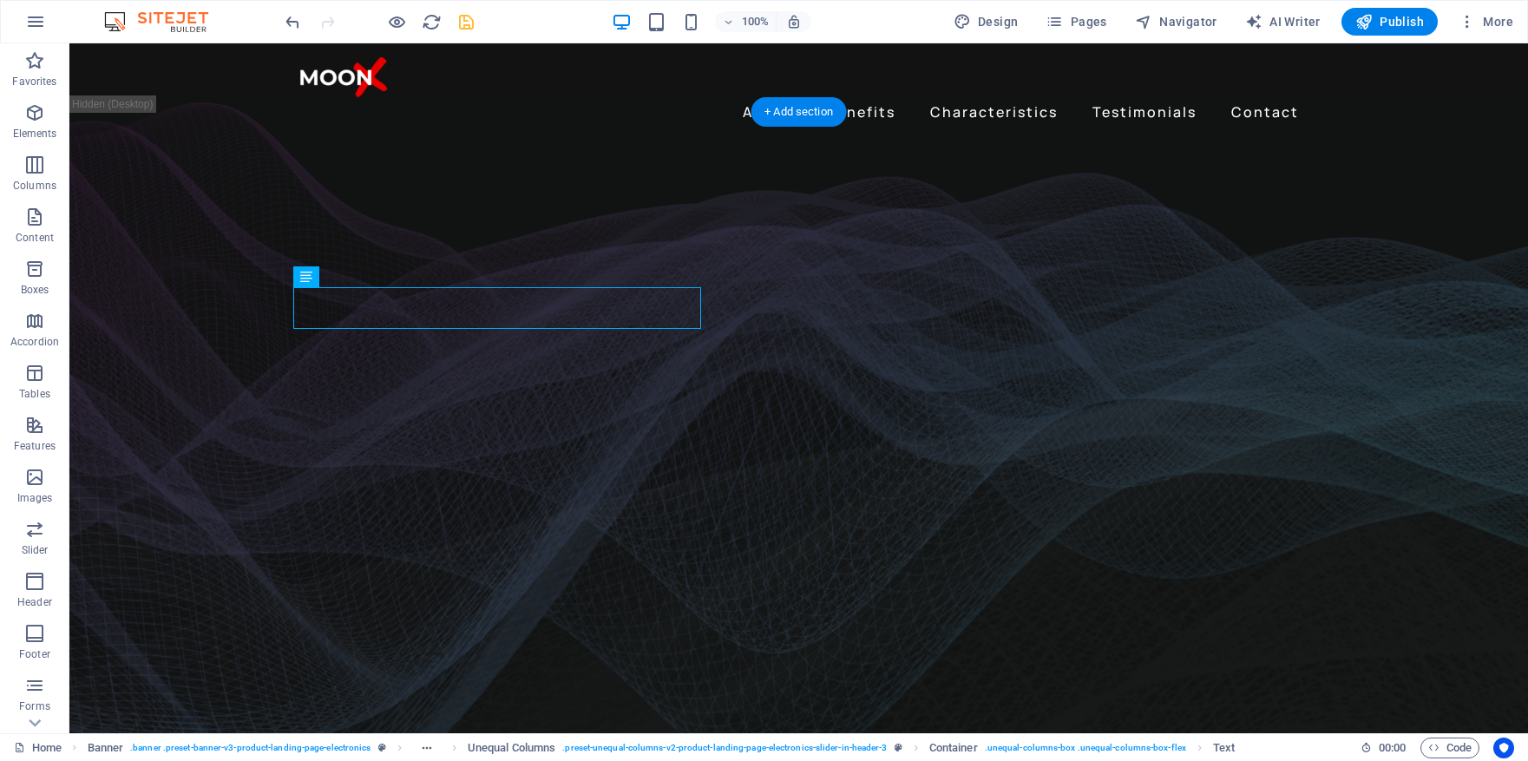
drag, startPoint x: 322, startPoint y: 292, endPoint x: 978, endPoint y: 168, distance: 667.7
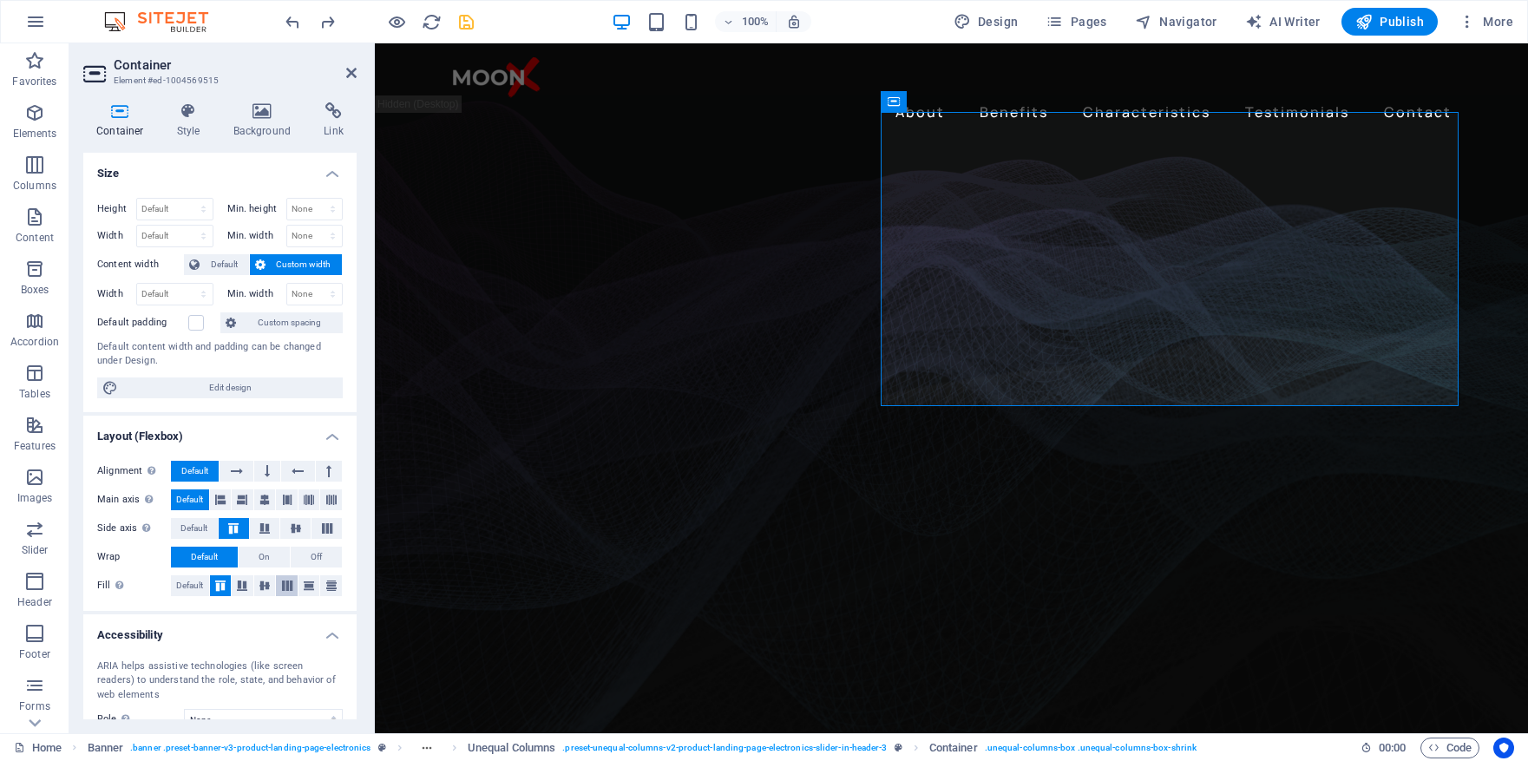
scroll to position [135, 0]
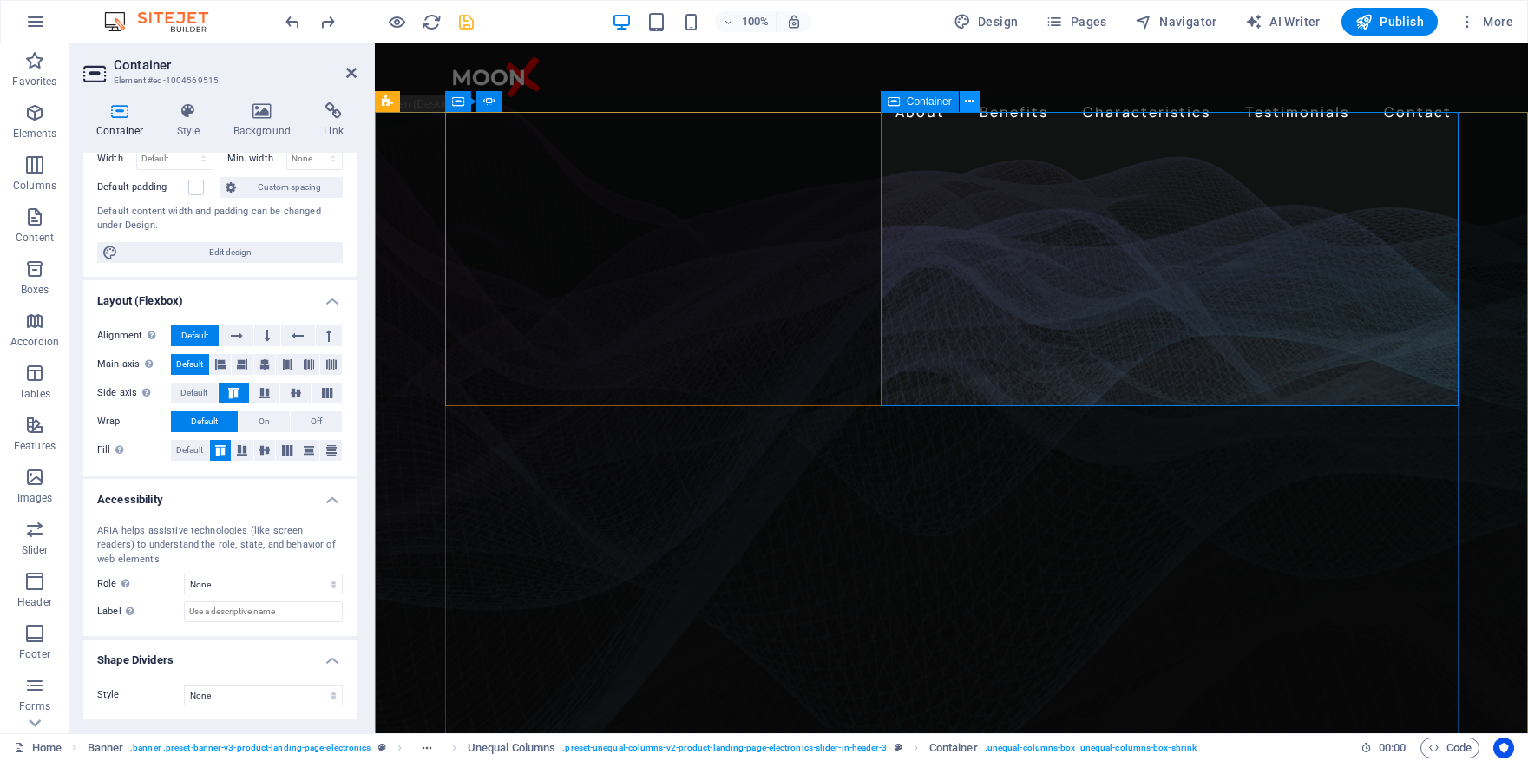
click at [972, 104] on icon at bounding box center [970, 102] width 10 height 18
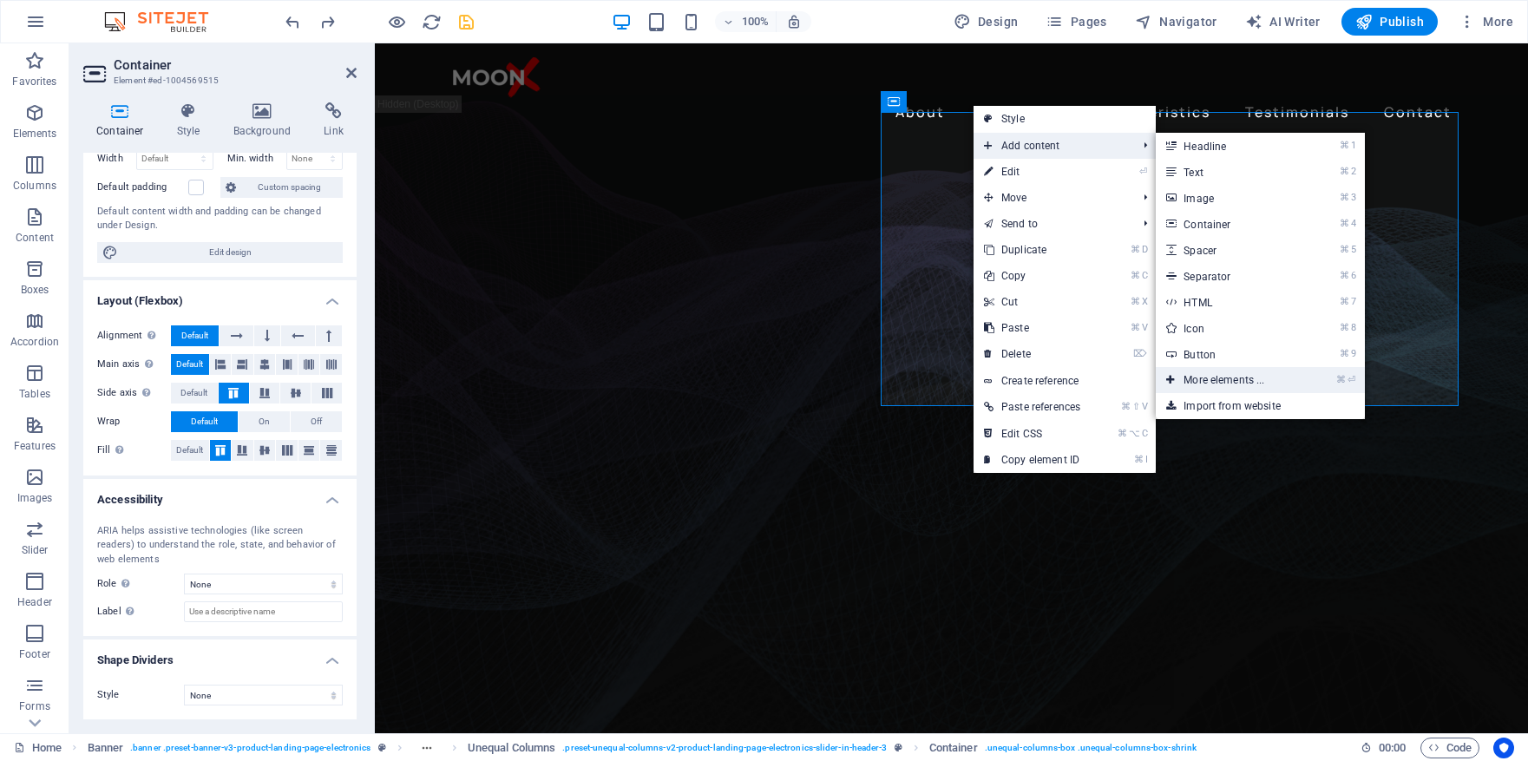
click at [1236, 379] on link "⌘ ⏎ More elements ..." at bounding box center [1227, 380] width 143 height 26
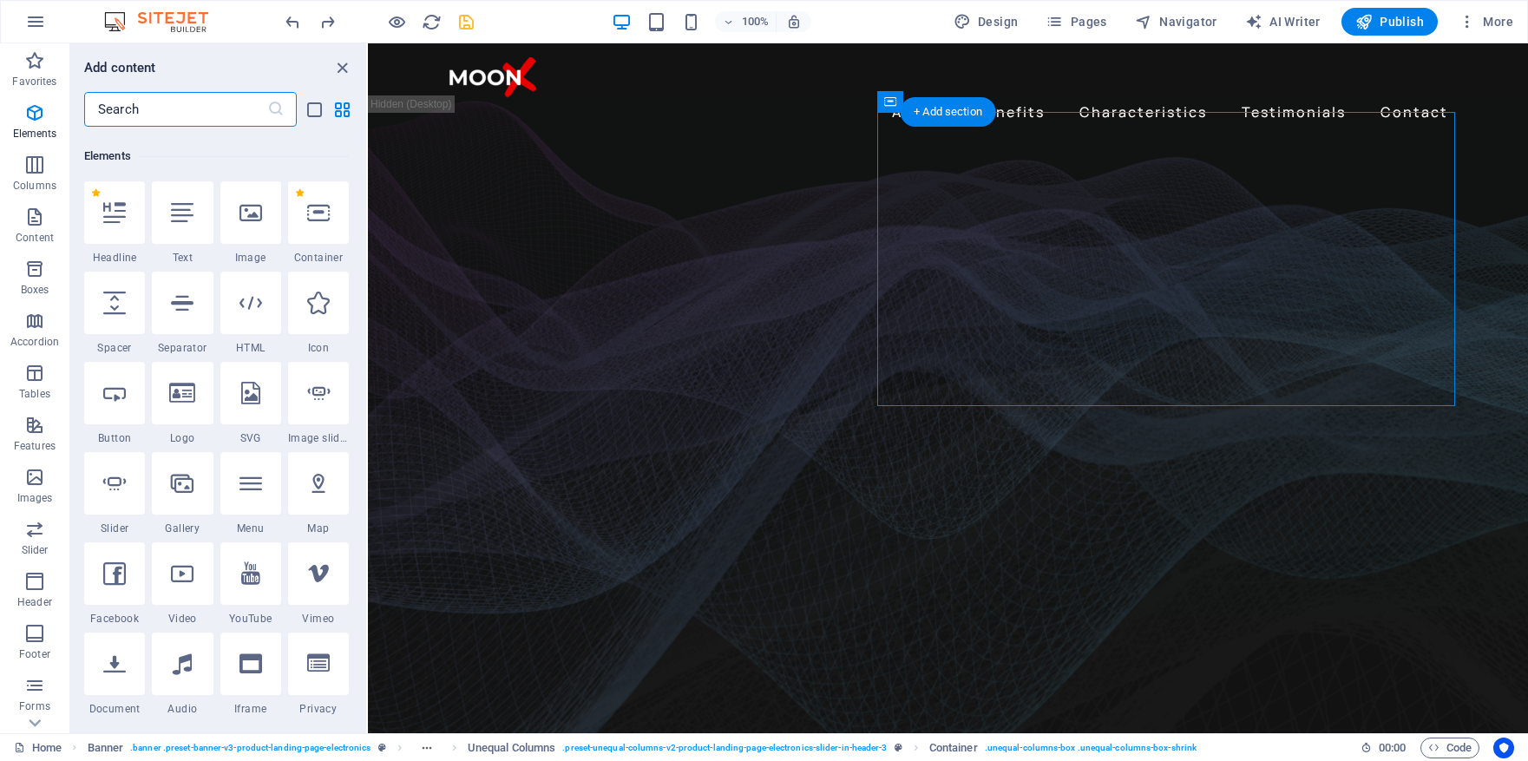
scroll to position [185, 0]
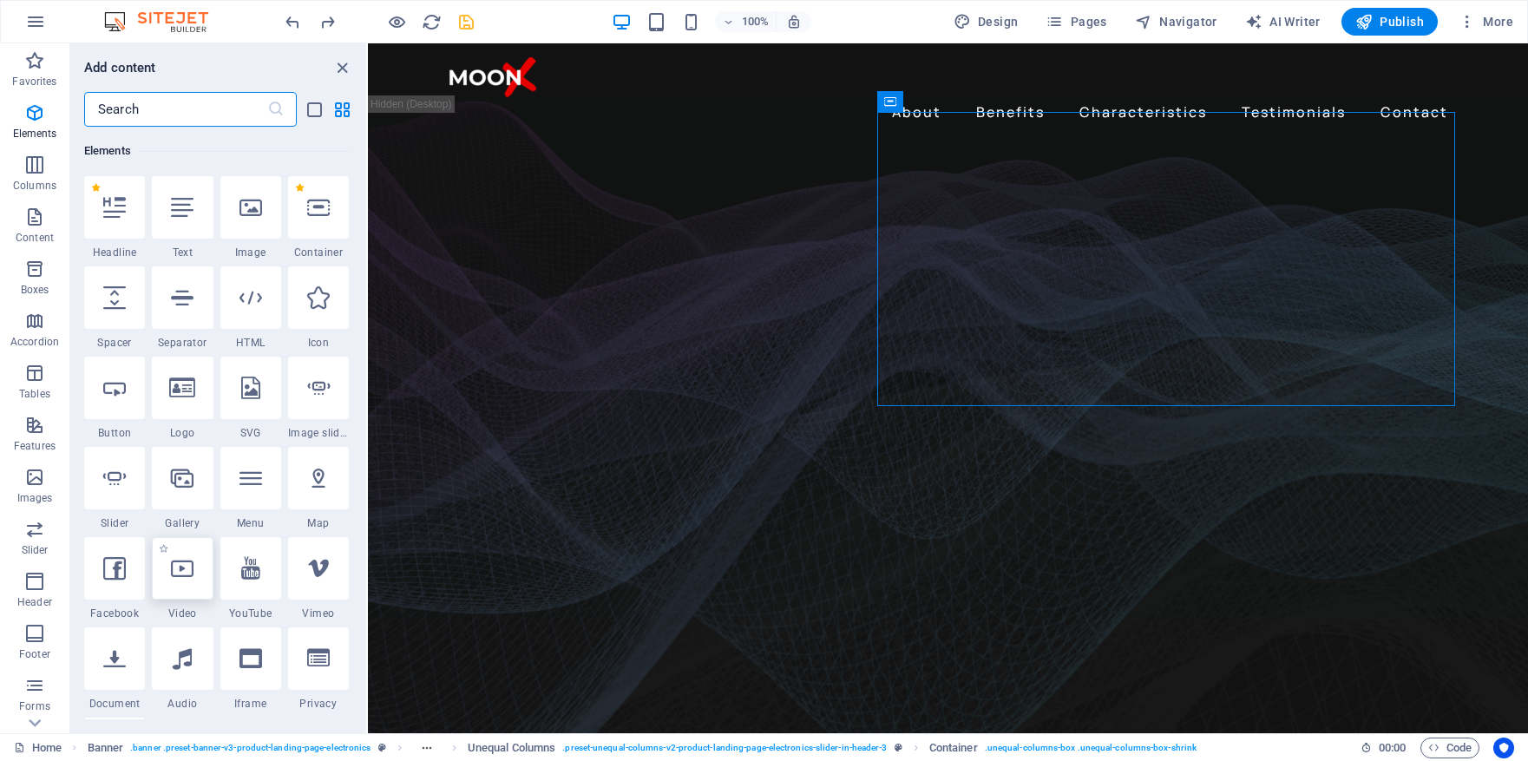
click at [194, 568] on div at bounding box center [182, 568] width 61 height 62
select select "%"
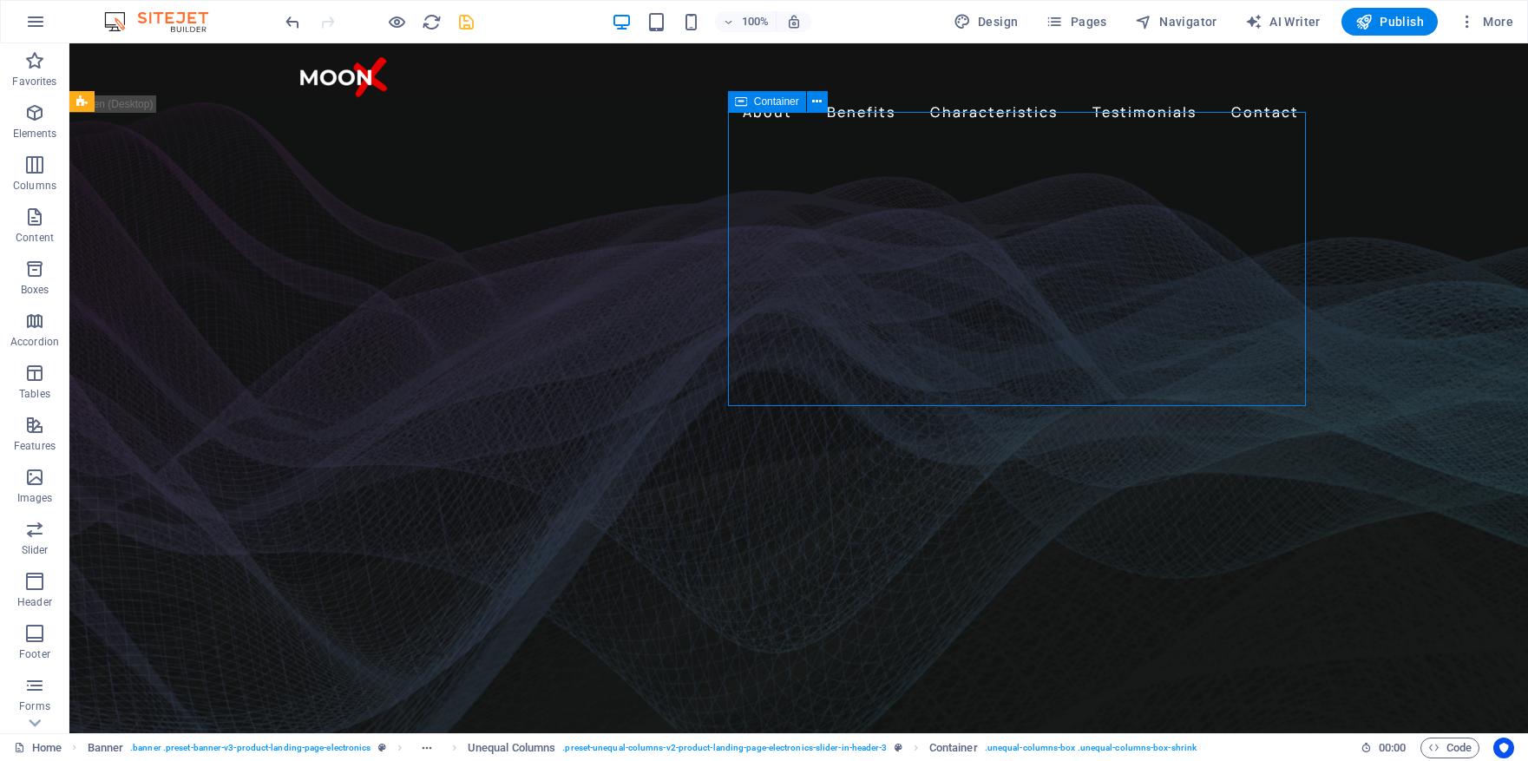
drag, startPoint x: 612, startPoint y: 198, endPoint x: 1055, endPoint y: 150, distance: 446.0
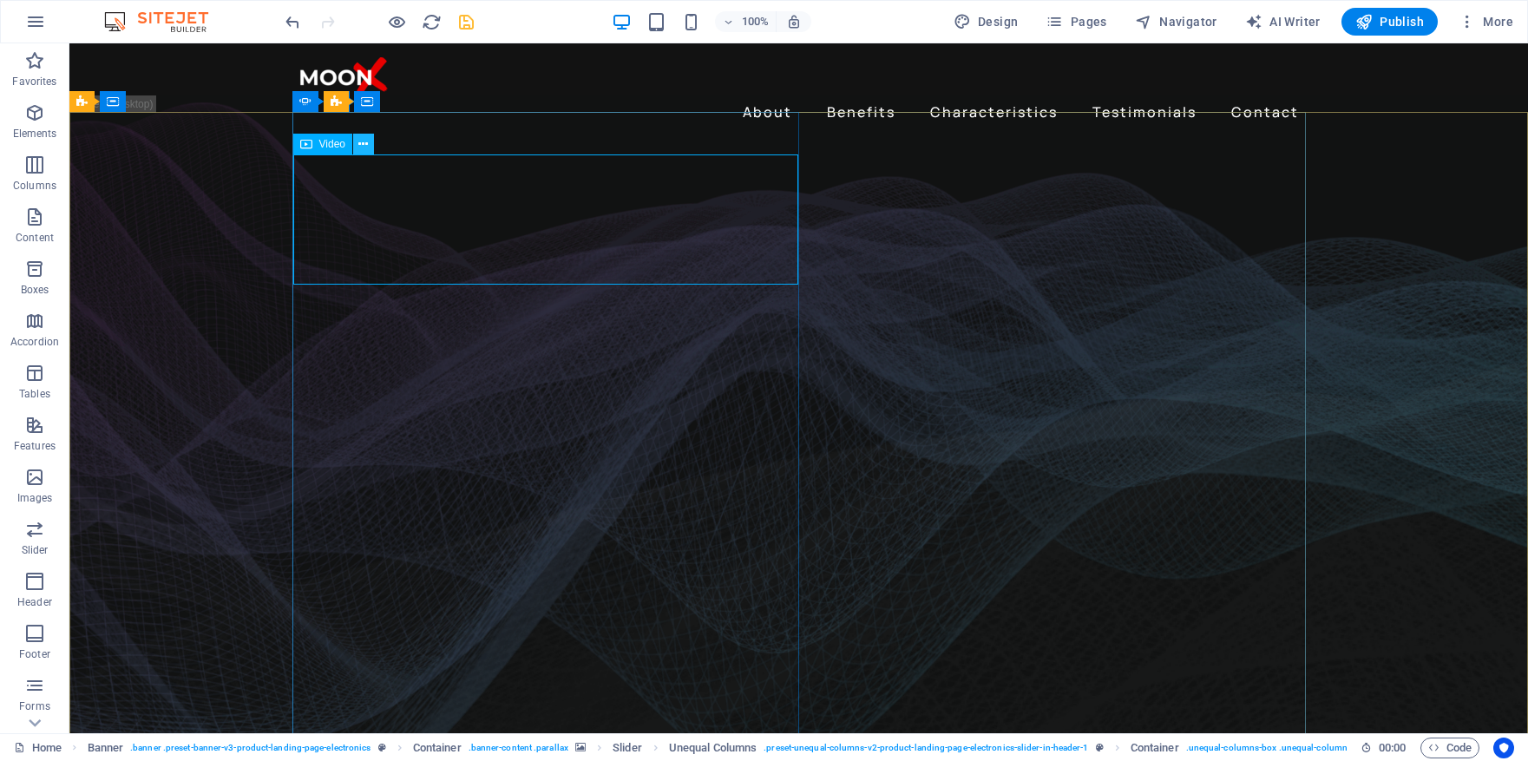
click at [364, 147] on icon at bounding box center [363, 144] width 10 height 18
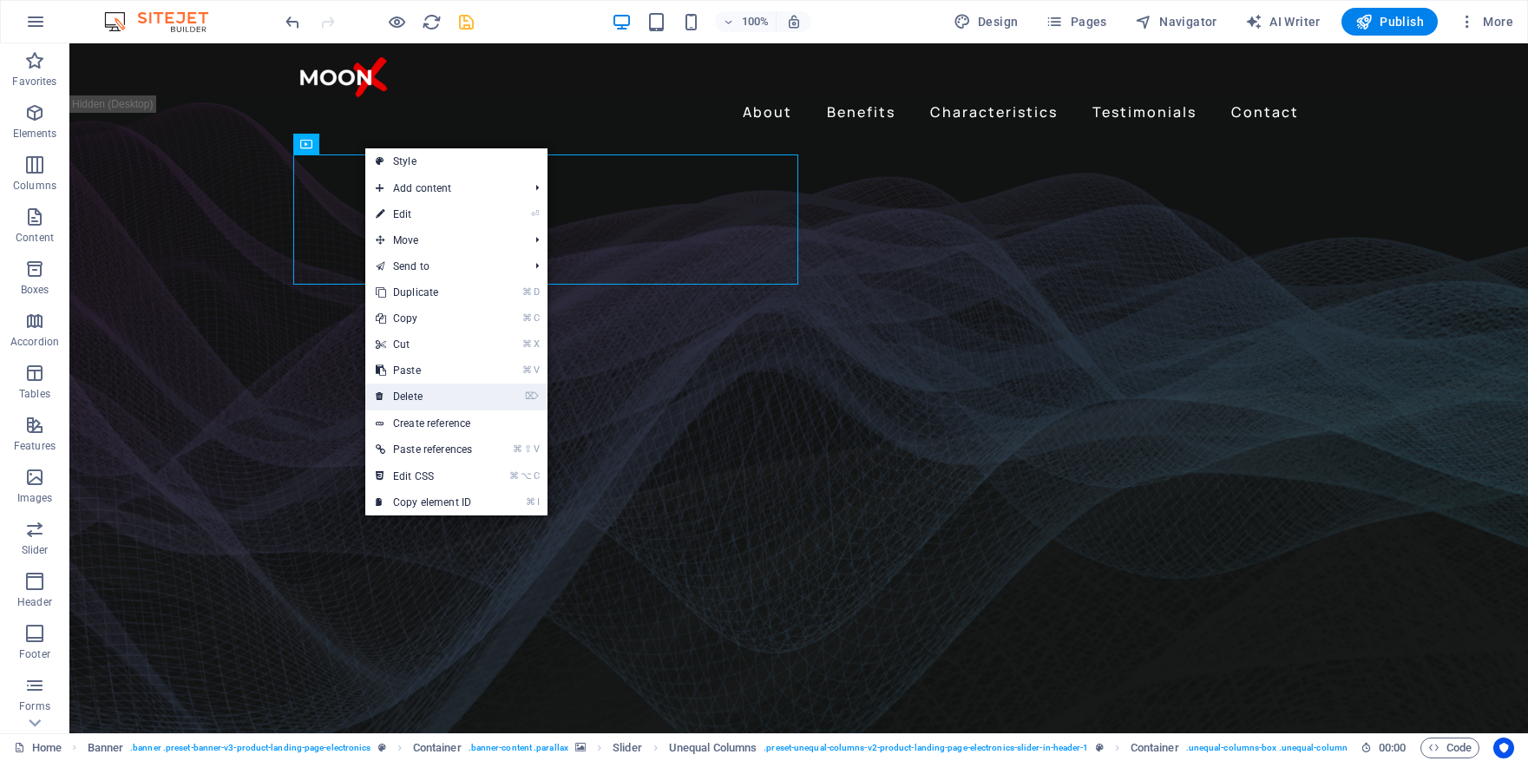
click at [444, 402] on link "⌦ Delete" at bounding box center [423, 397] width 117 height 26
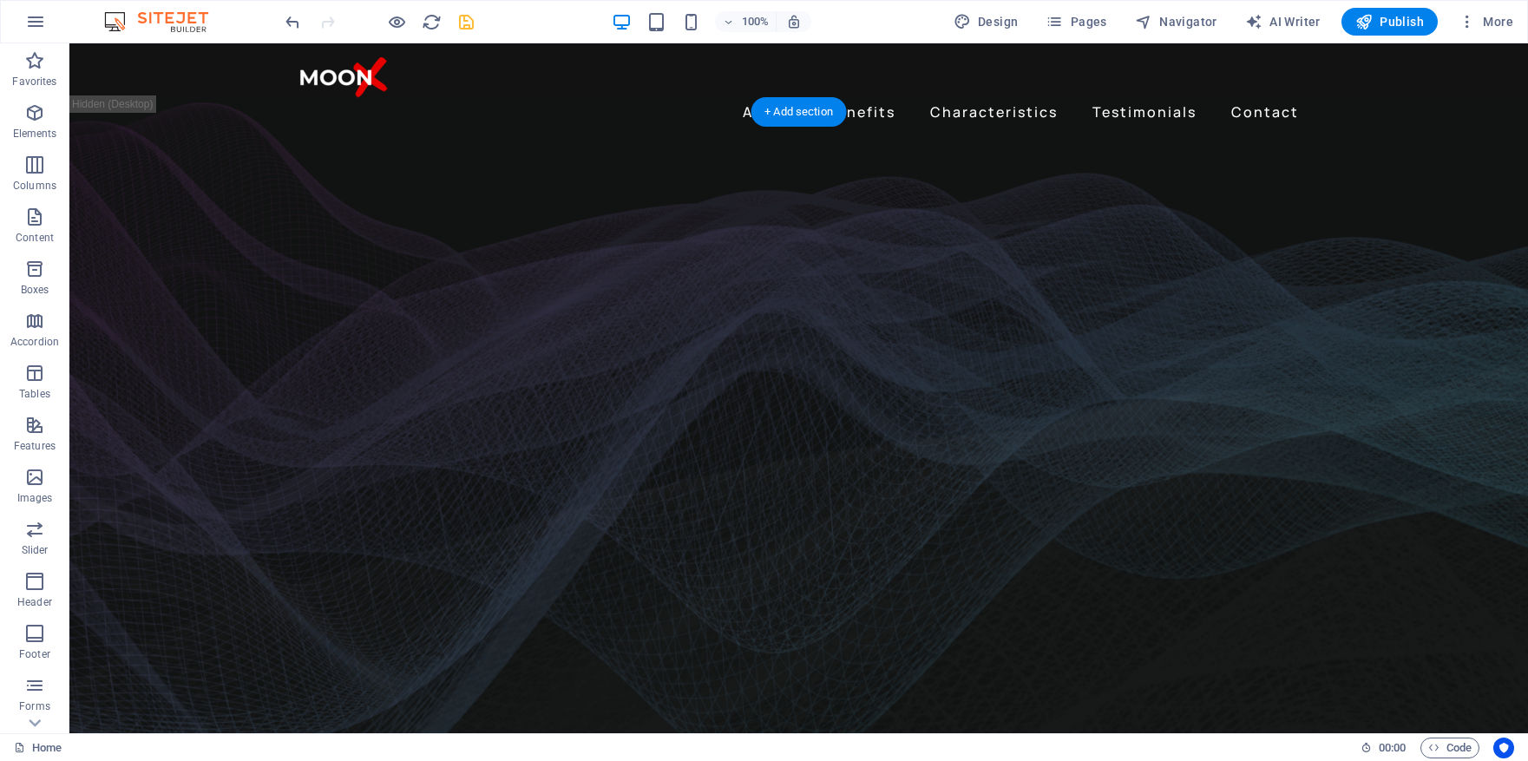
click at [1371, 213] on figure at bounding box center [798, 503] width 1459 height 783
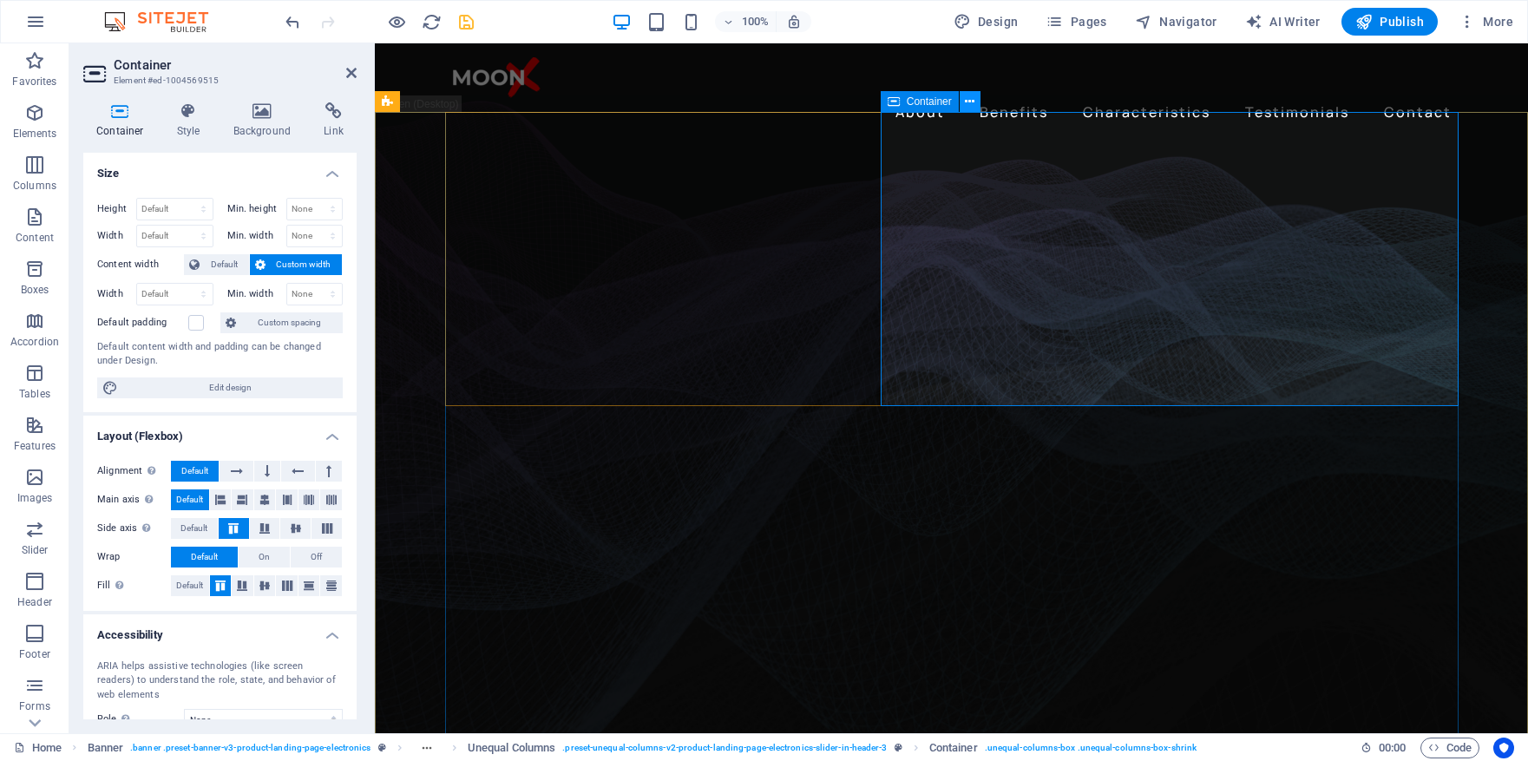
click at [970, 102] on icon at bounding box center [970, 102] width 10 height 18
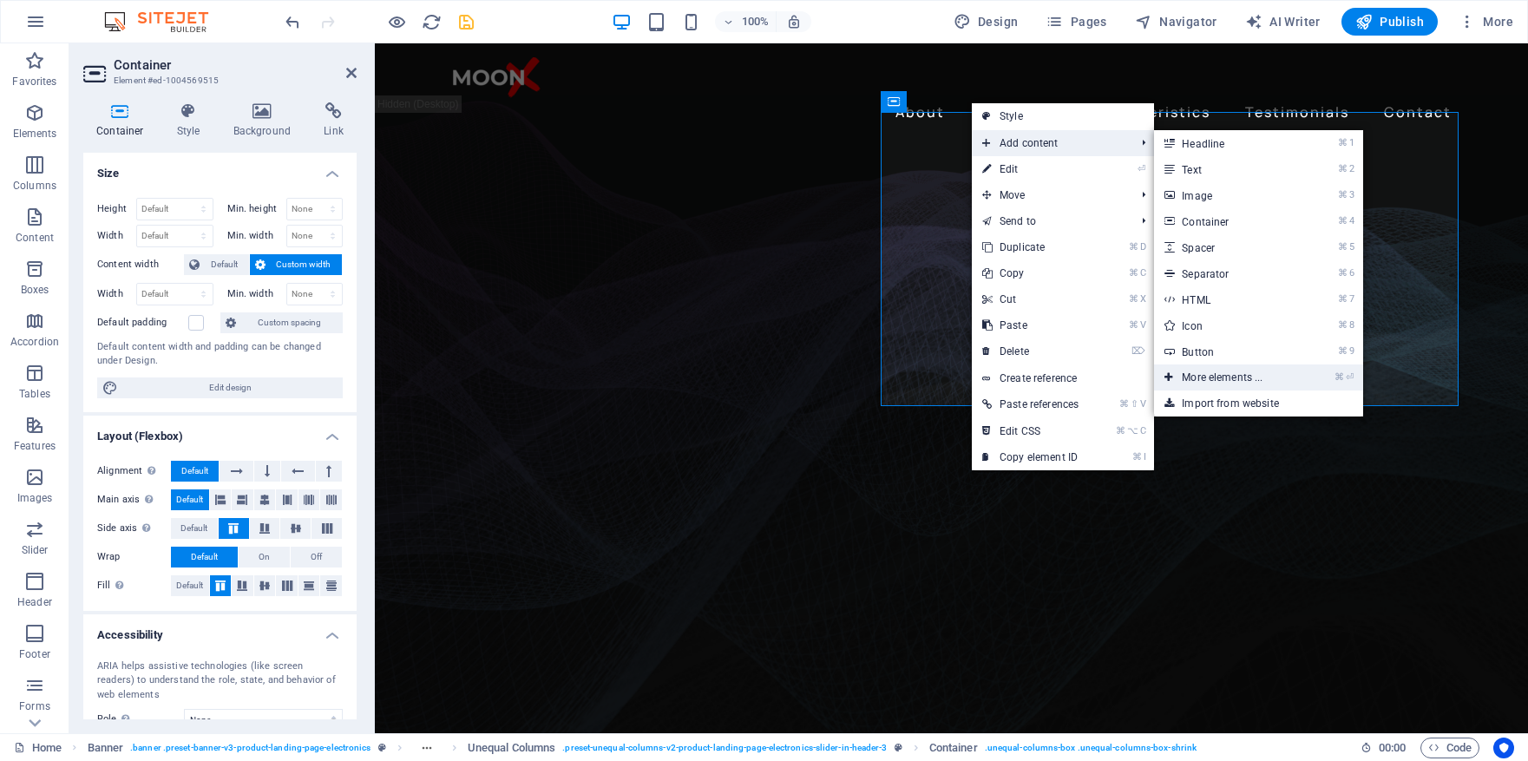
click at [1257, 373] on link "⌘ ⏎ More elements ..." at bounding box center [1225, 377] width 143 height 26
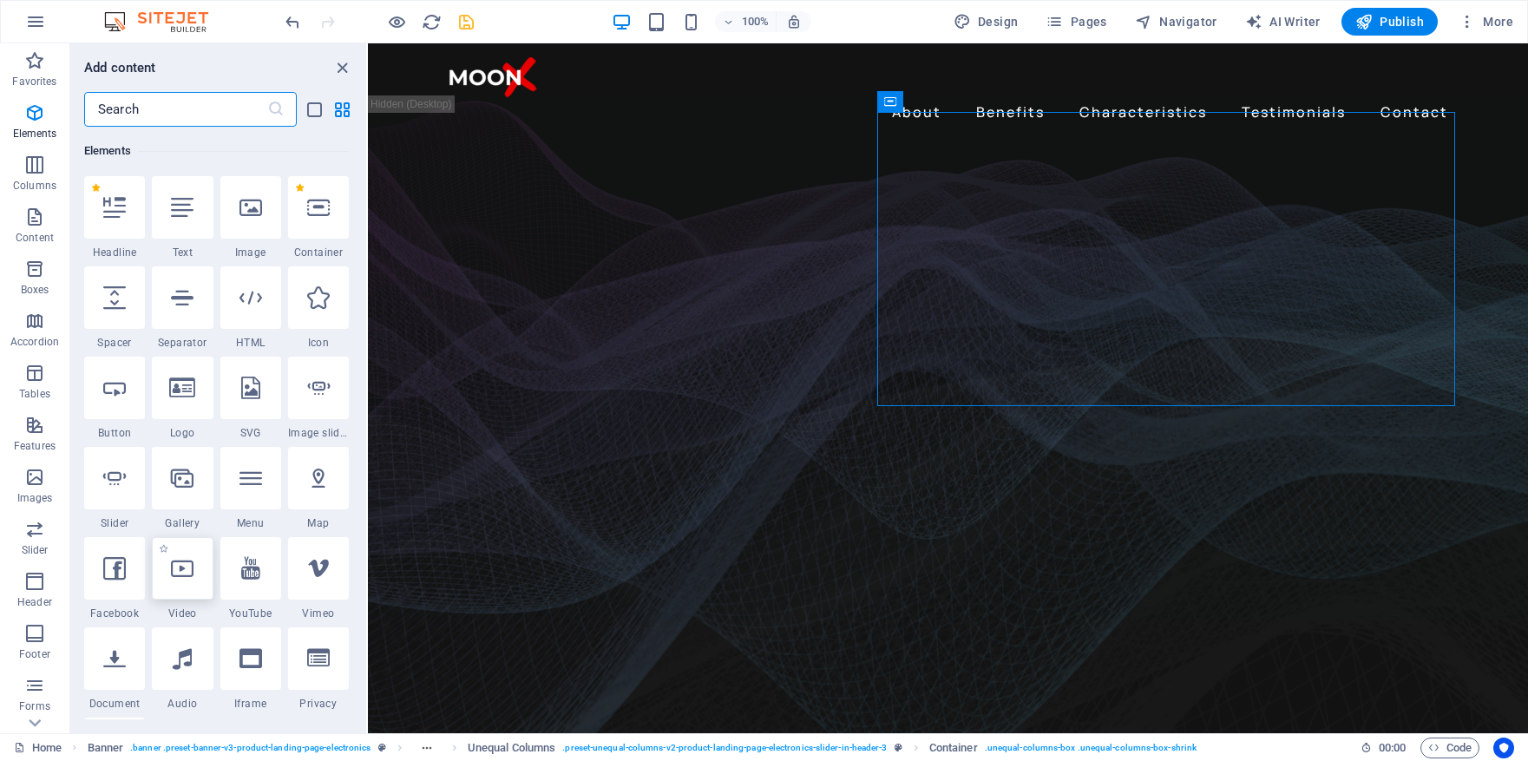
click at [189, 565] on icon at bounding box center [182, 568] width 23 height 23
select select "%"
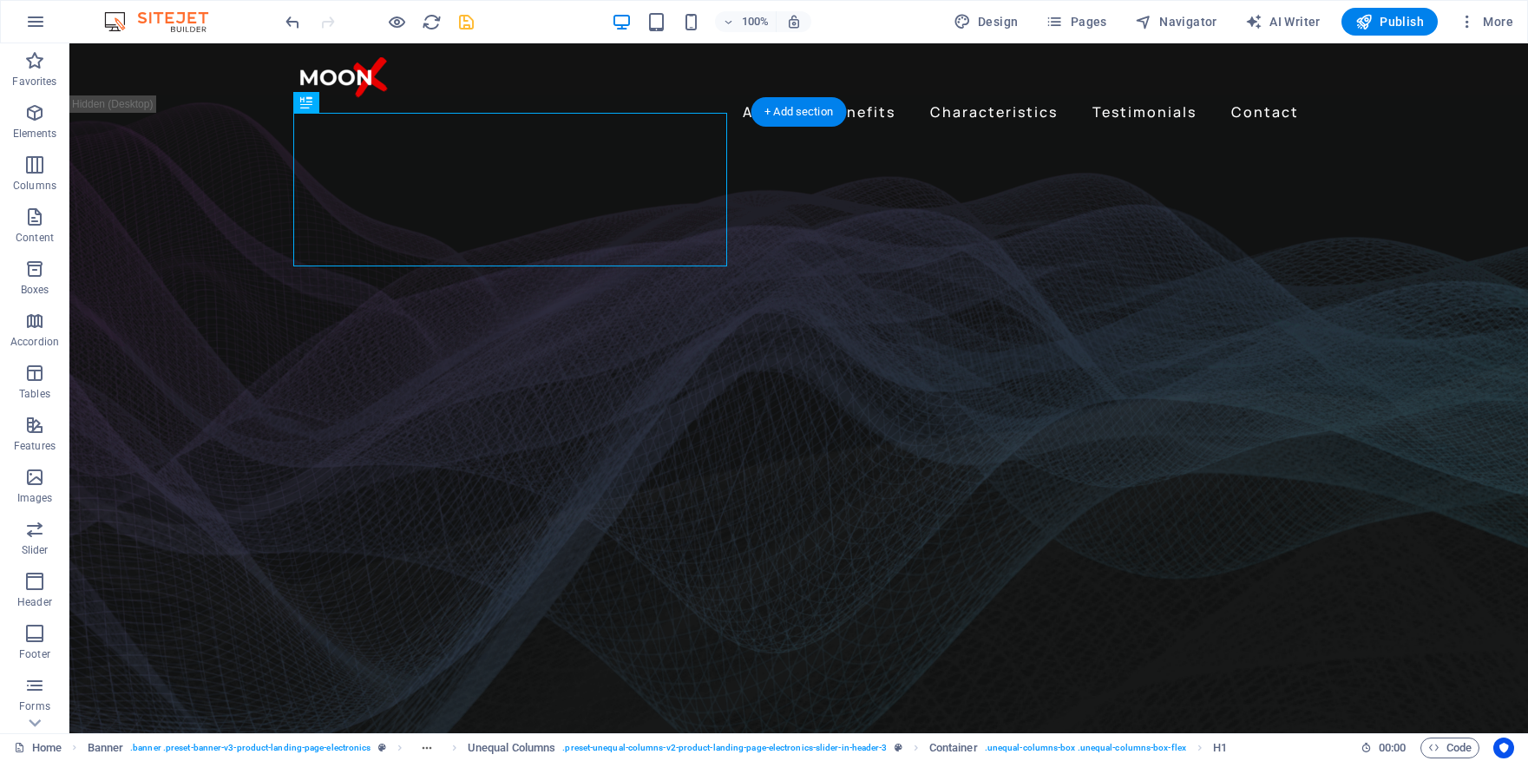
drag, startPoint x: 436, startPoint y: 232, endPoint x: 888, endPoint y: 205, distance: 452.9
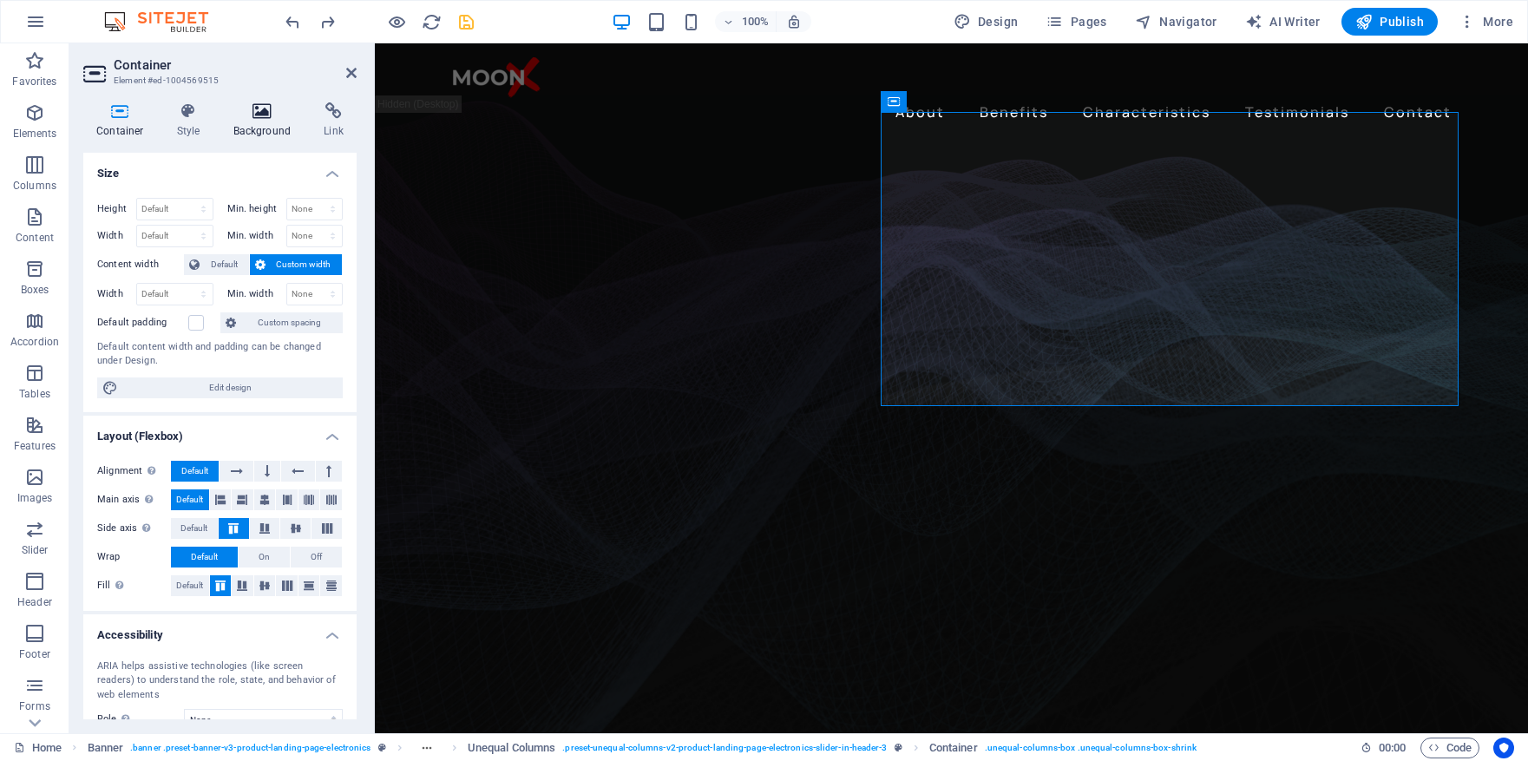
click at [268, 121] on h4 "Background" at bounding box center [265, 120] width 91 height 36
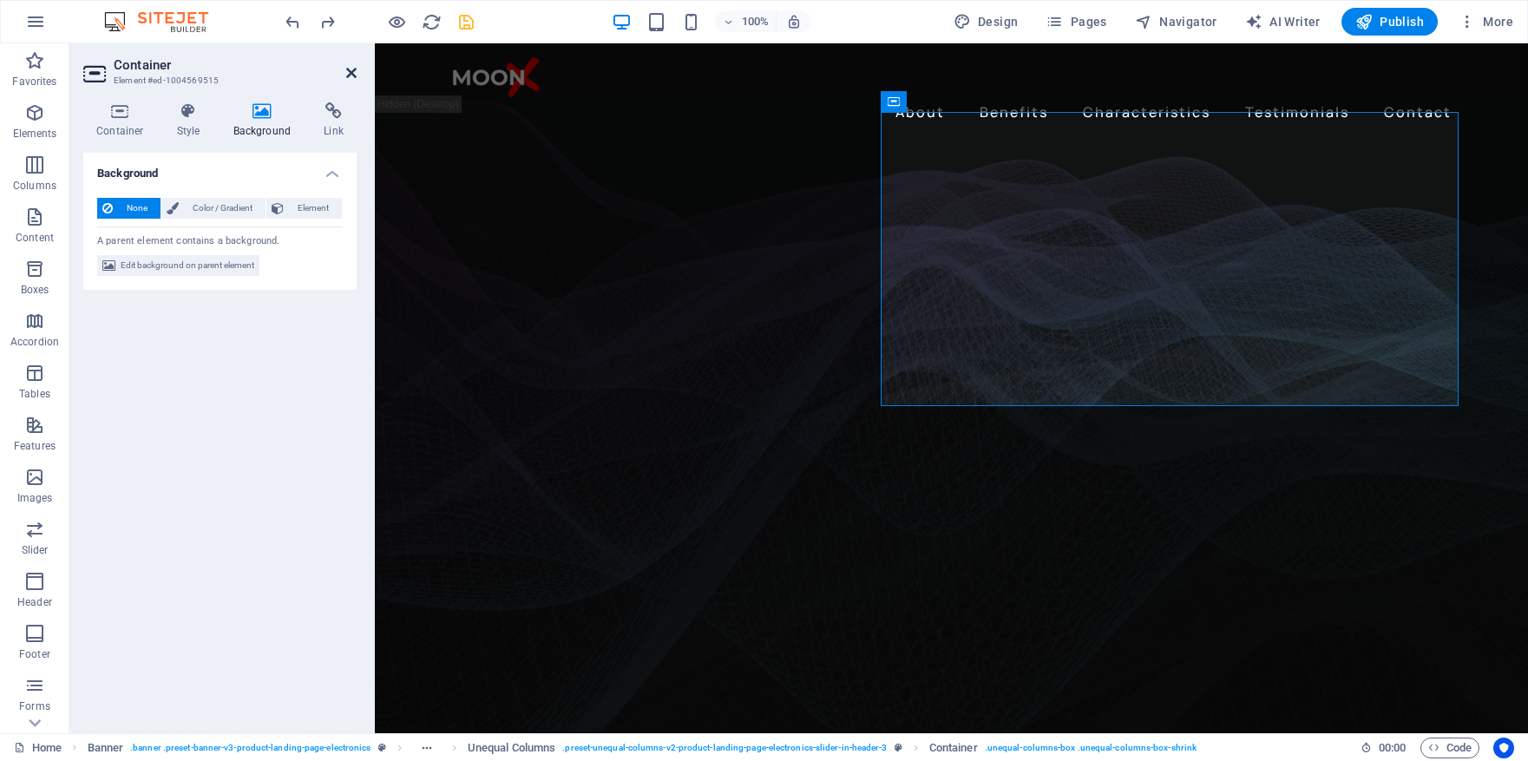
click at [355, 73] on icon at bounding box center [351, 73] width 10 height 14
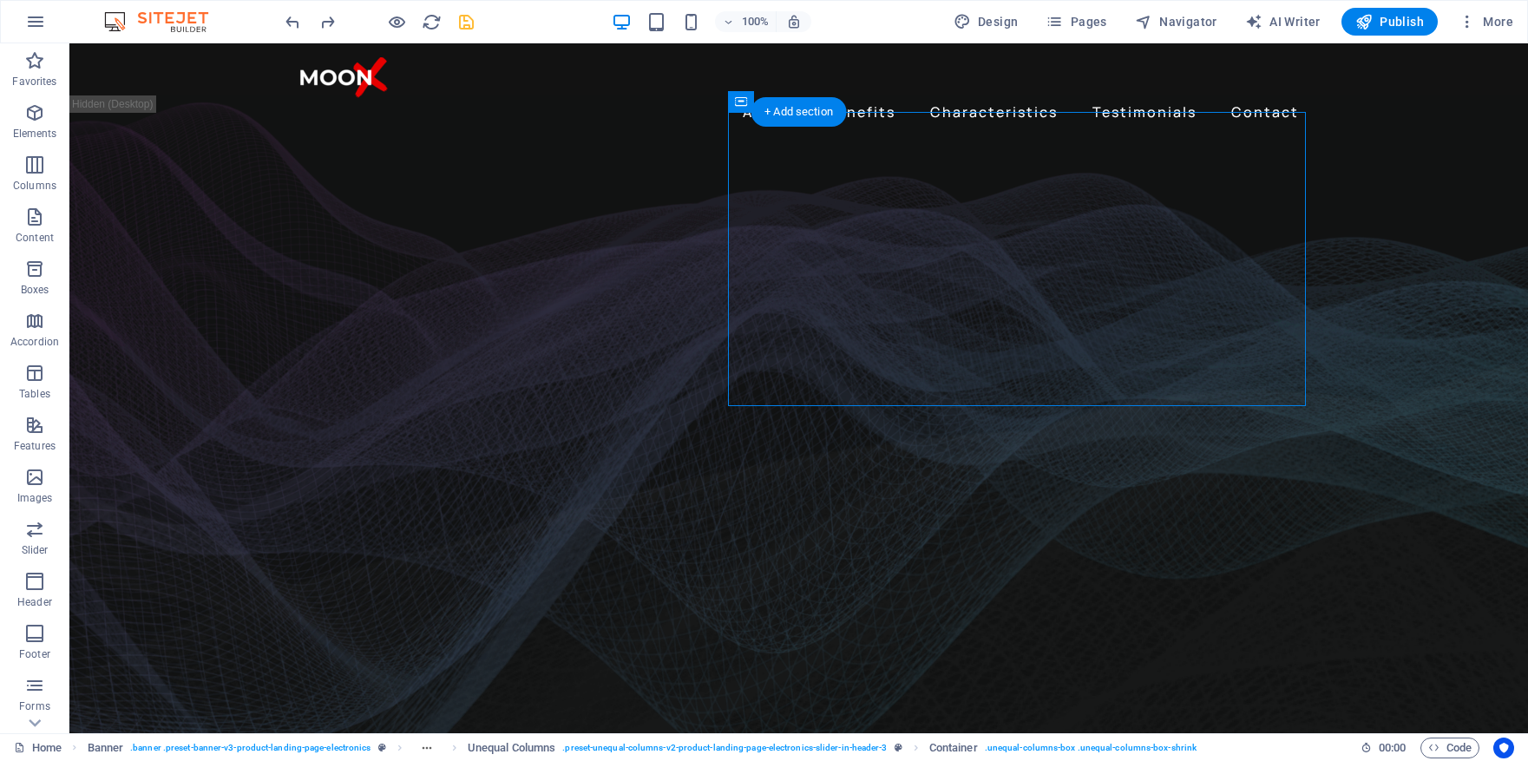
click at [1434, 313] on figure at bounding box center [798, 503] width 1459 height 783
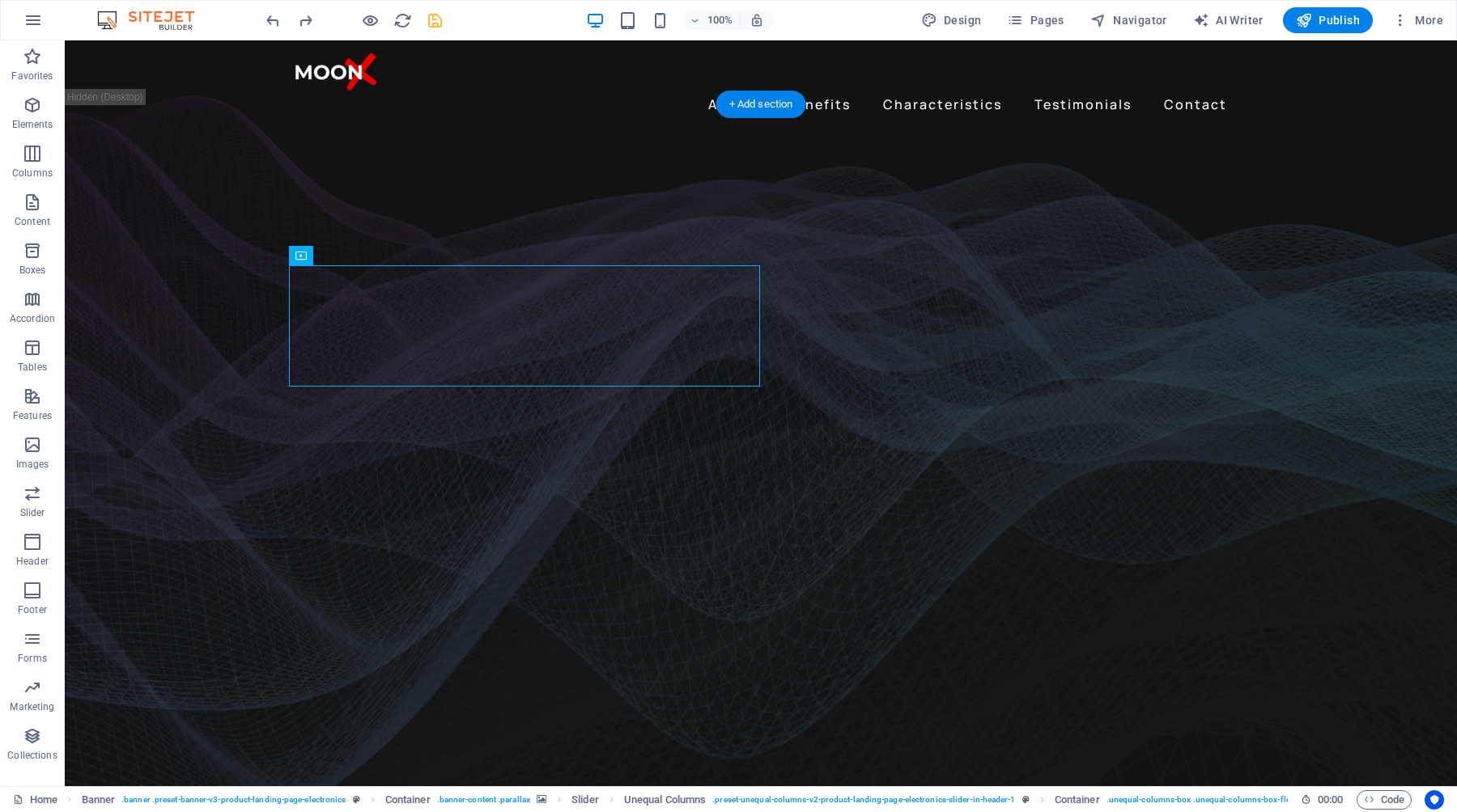
drag, startPoint x: 401, startPoint y: 300, endPoint x: 846, endPoint y: 181, distance: 460.6
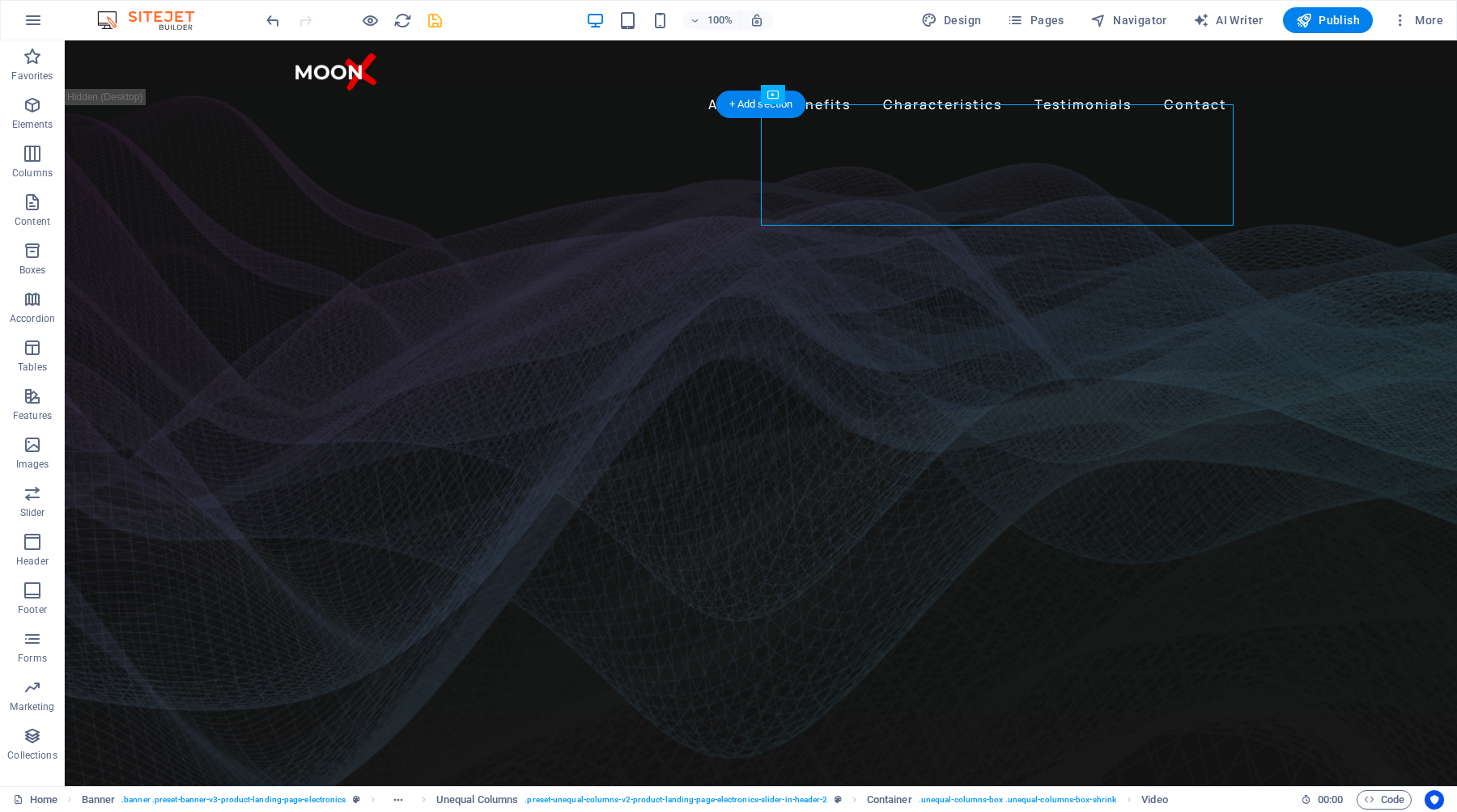
click at [1299, 341] on figure at bounding box center [760, 489] width 1393 height 771
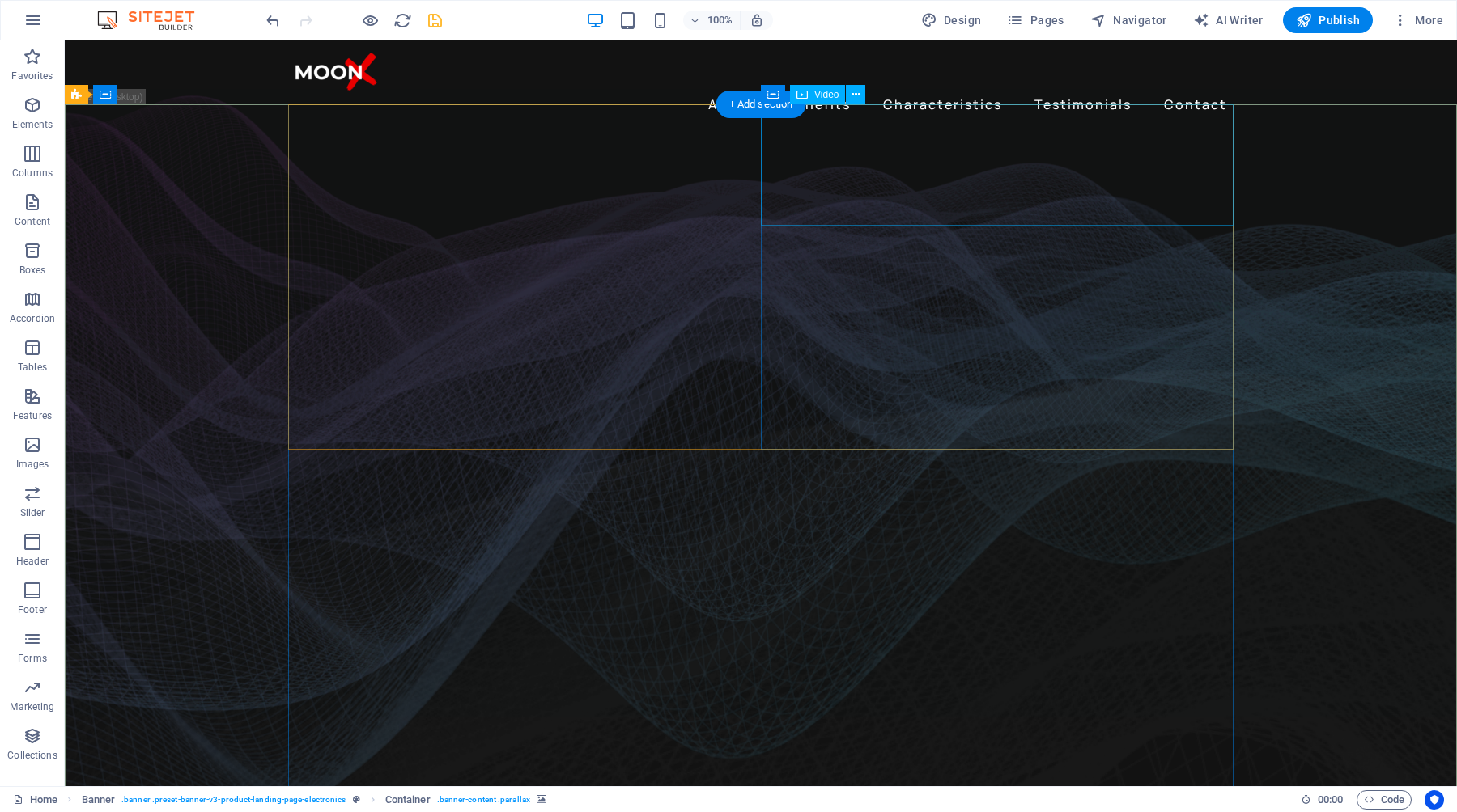
select select "%"
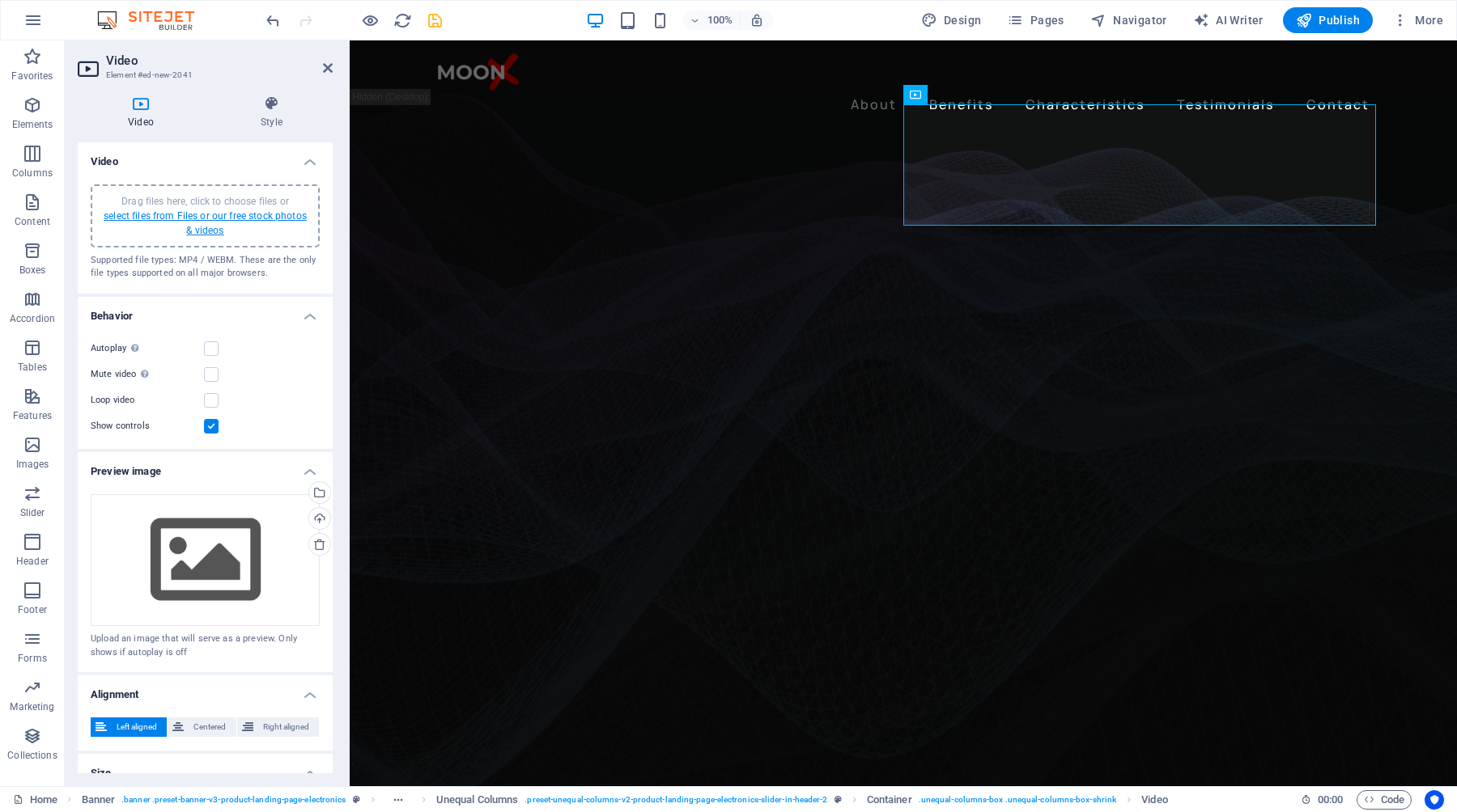
click at [210, 217] on link "select files from Files or our free stock photos & videos" at bounding box center [205, 224] width 203 height 26
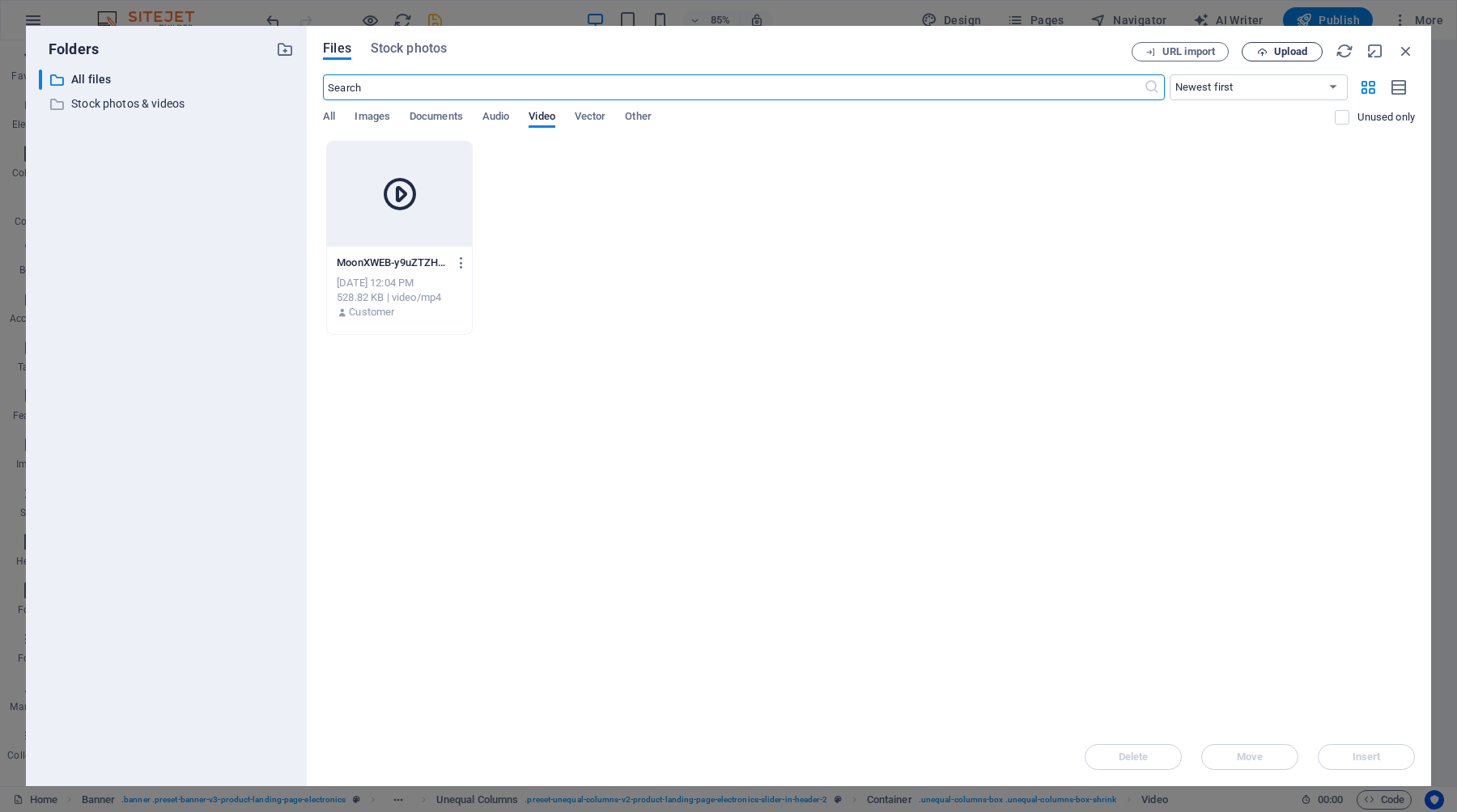
click at [1289, 53] on span "Upload" at bounding box center [1291, 51] width 34 height 9
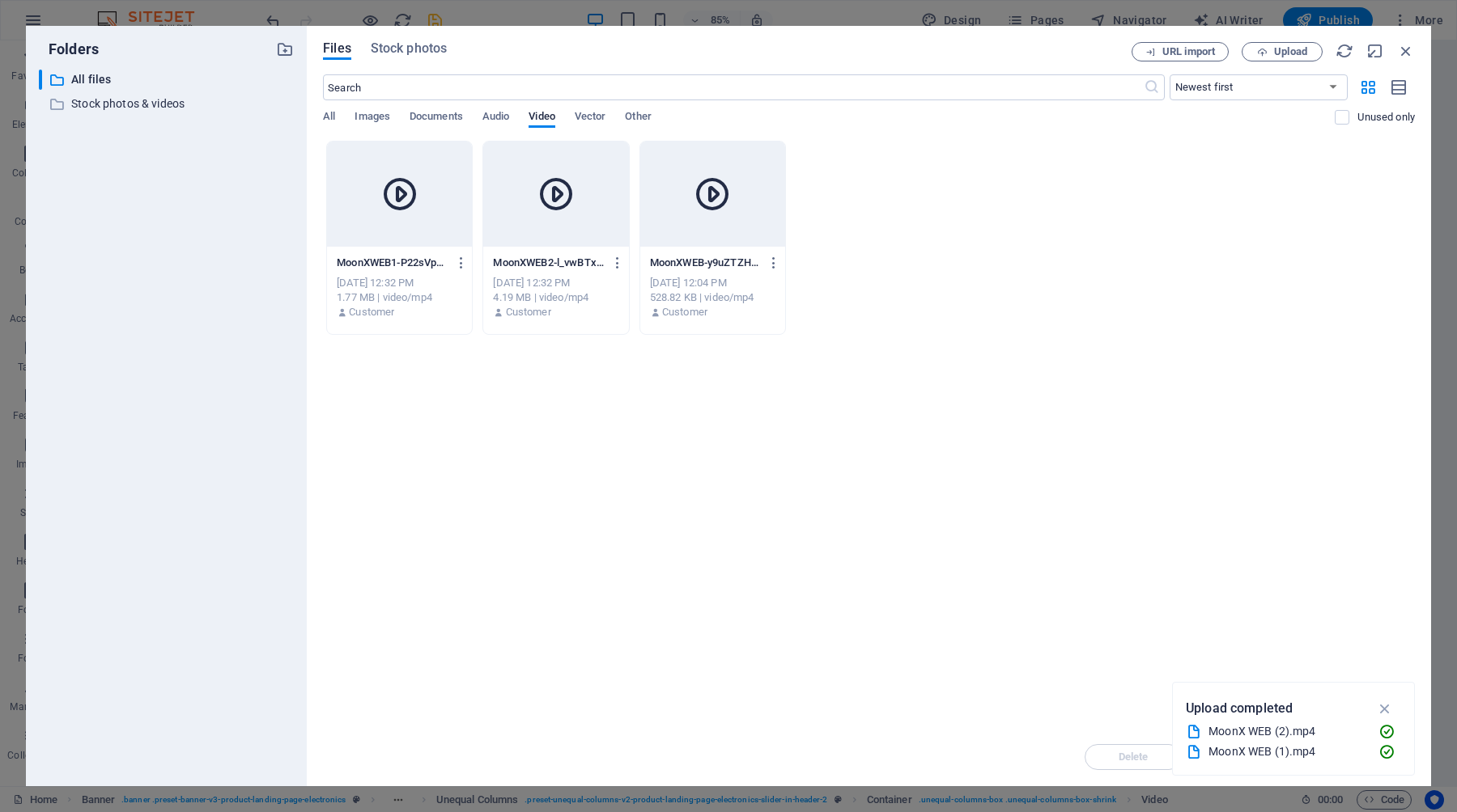
click at [589, 236] on div at bounding box center [555, 194] width 145 height 105
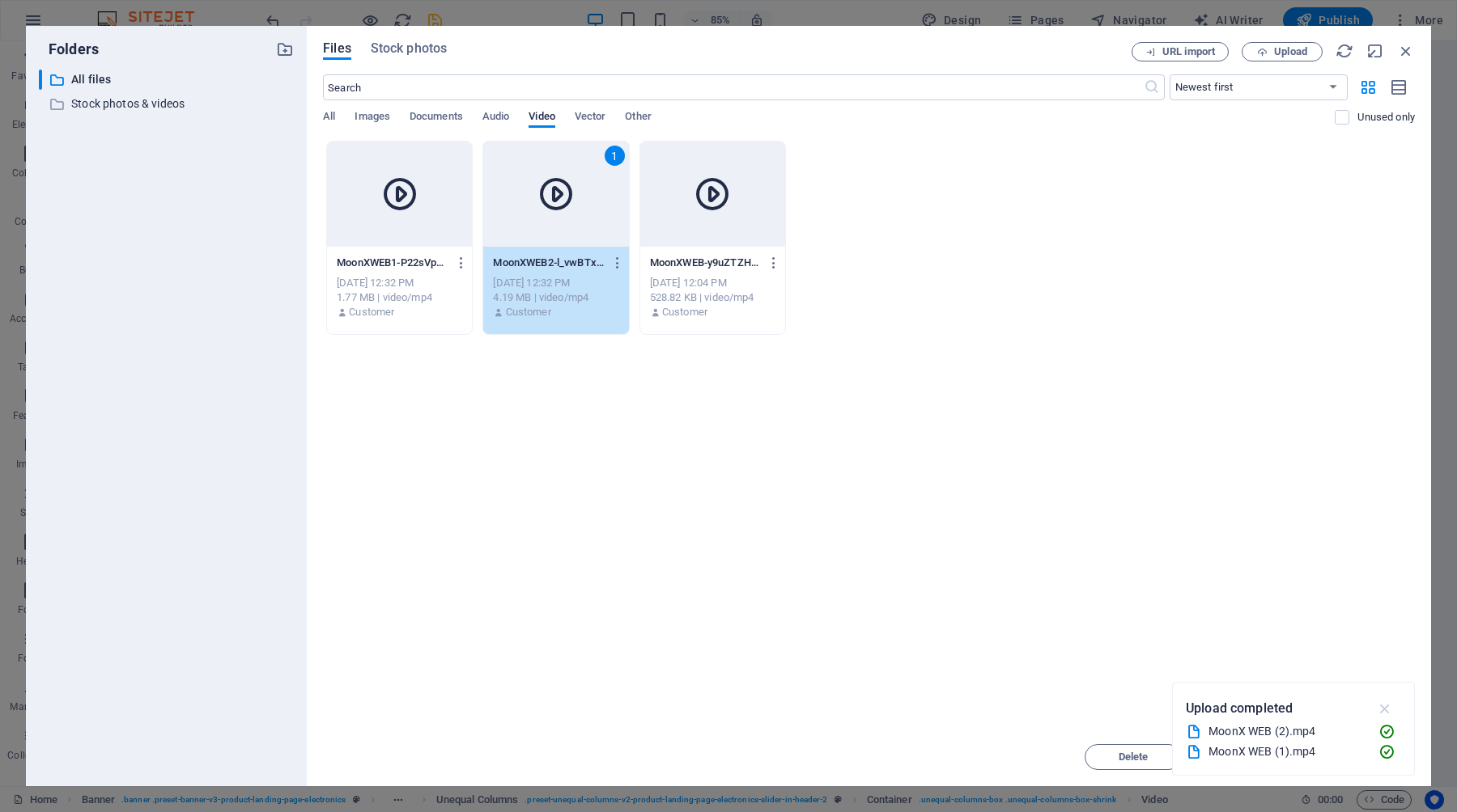
click at [1381, 709] on icon "button" at bounding box center [1385, 709] width 19 height 18
click at [1373, 709] on span "Insert" at bounding box center [1367, 757] width 28 height 9
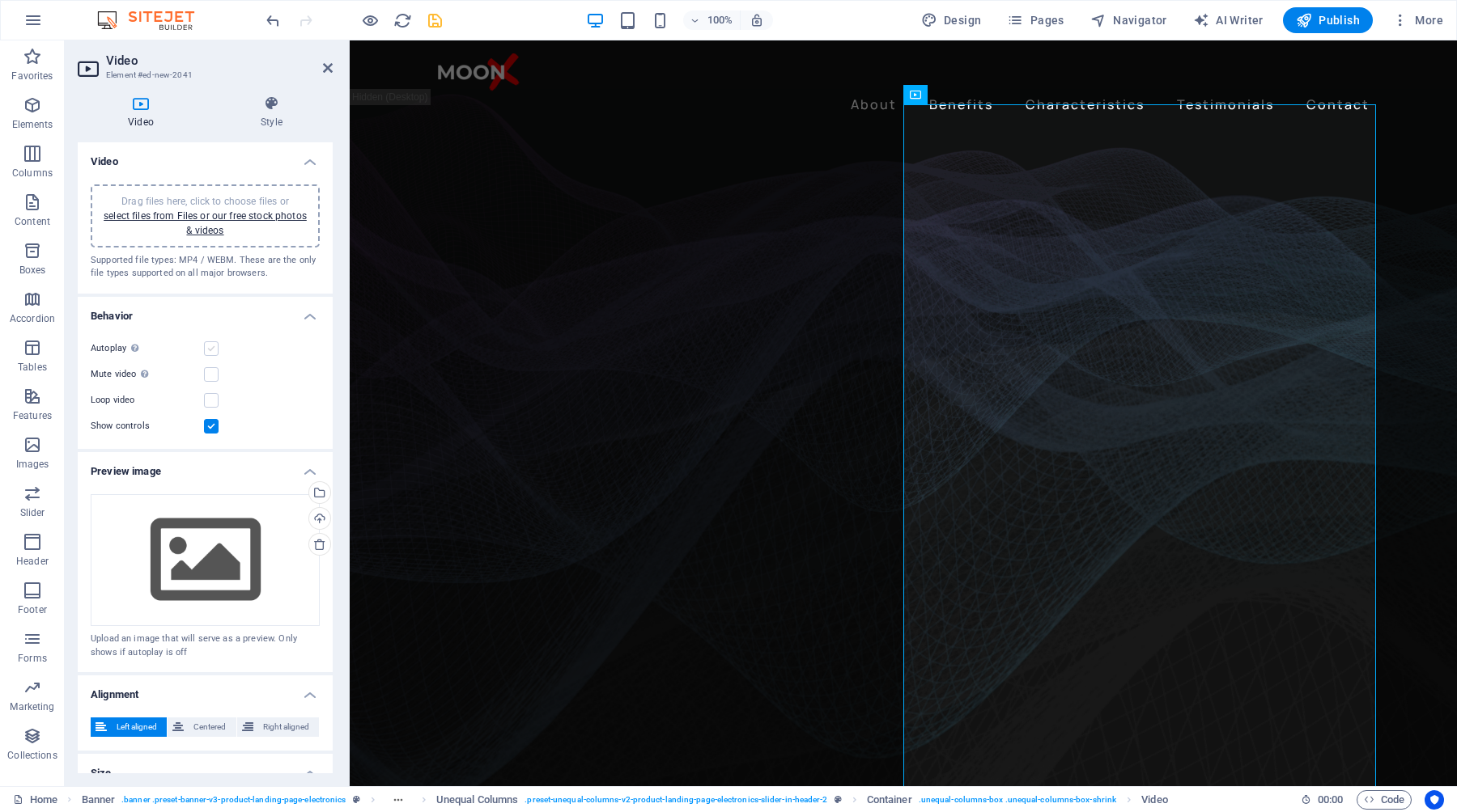
click at [213, 347] on label at bounding box center [212, 349] width 15 height 15
click at [0, 0] on input "Autoplay Autoplay is only available if muted is checked" at bounding box center [0, 0] width 0 height 0
click at [213, 371] on label at bounding box center [212, 375] width 15 height 15
click at [0, 0] on input "Mute video Autoplay will be available if muted is checked" at bounding box center [0, 0] width 0 height 0
click at [213, 346] on label at bounding box center [212, 349] width 15 height 15
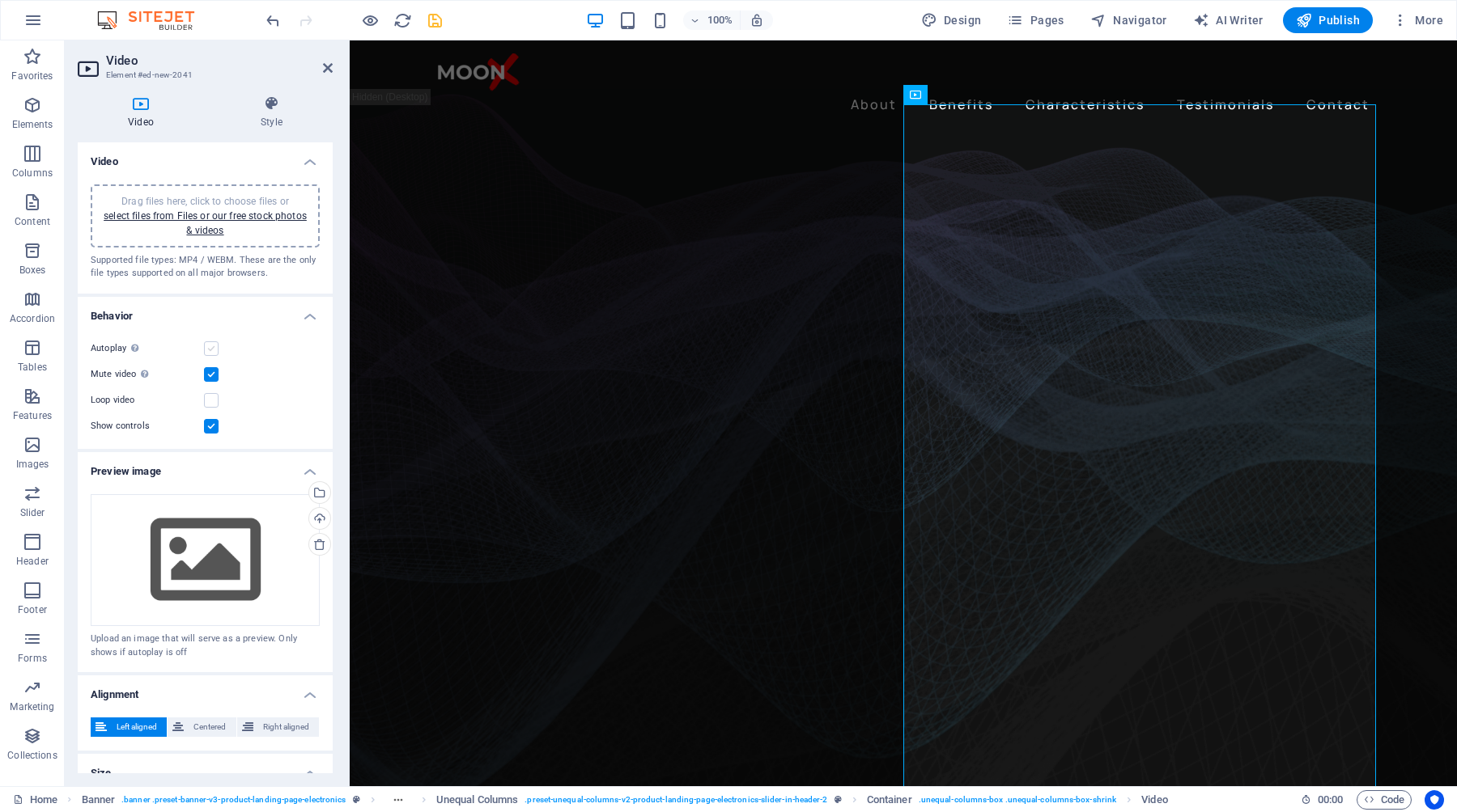
click at [0, 0] on input "Autoplay Autoplay is only available if muted is checked" at bounding box center [0, 0] width 0 height 0
click at [213, 429] on label at bounding box center [212, 427] width 15 height 15
click at [0, 0] on input "Show controls" at bounding box center [0, 0] width 0 height 0
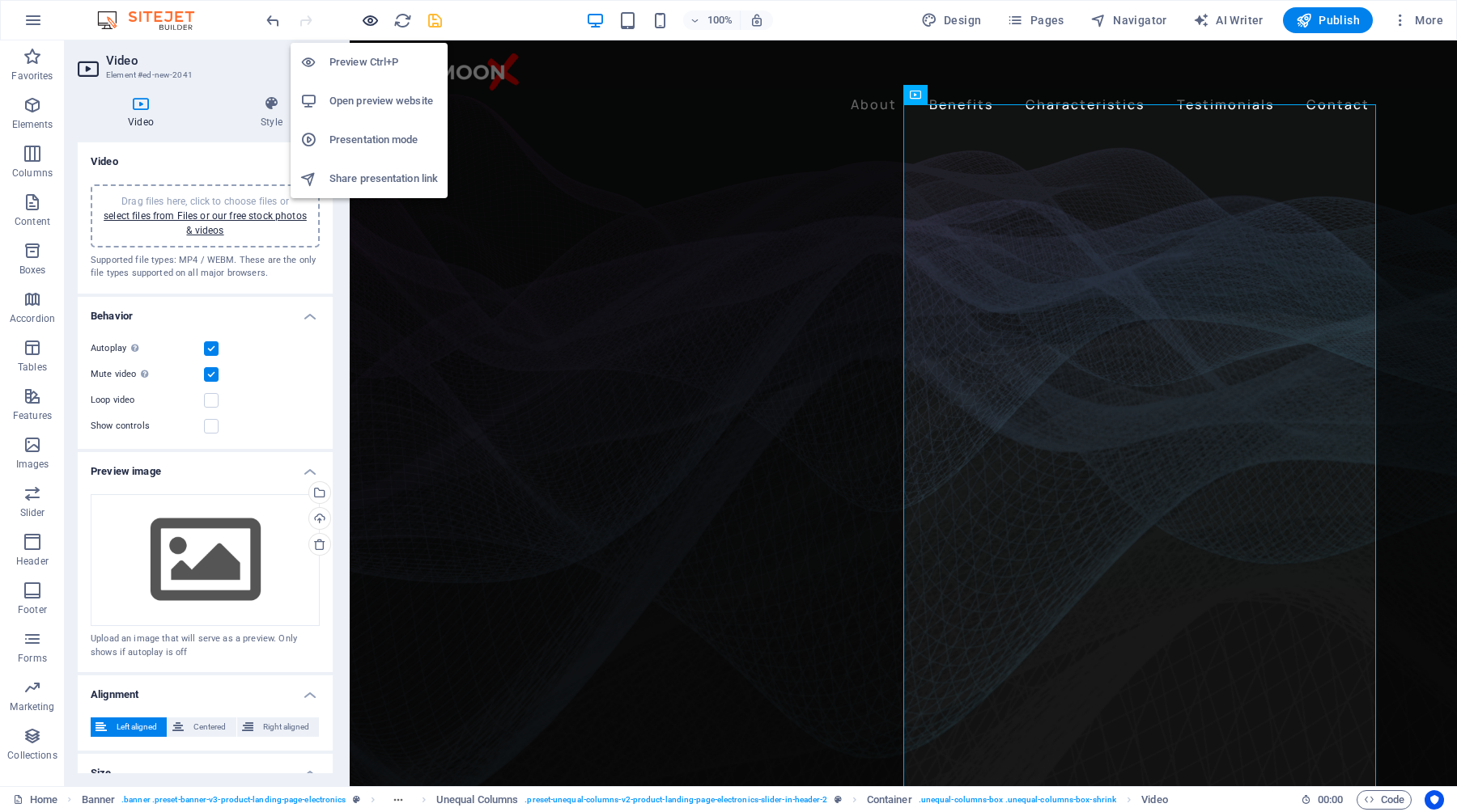
click at [370, 26] on icon "button" at bounding box center [370, 21] width 19 height 19
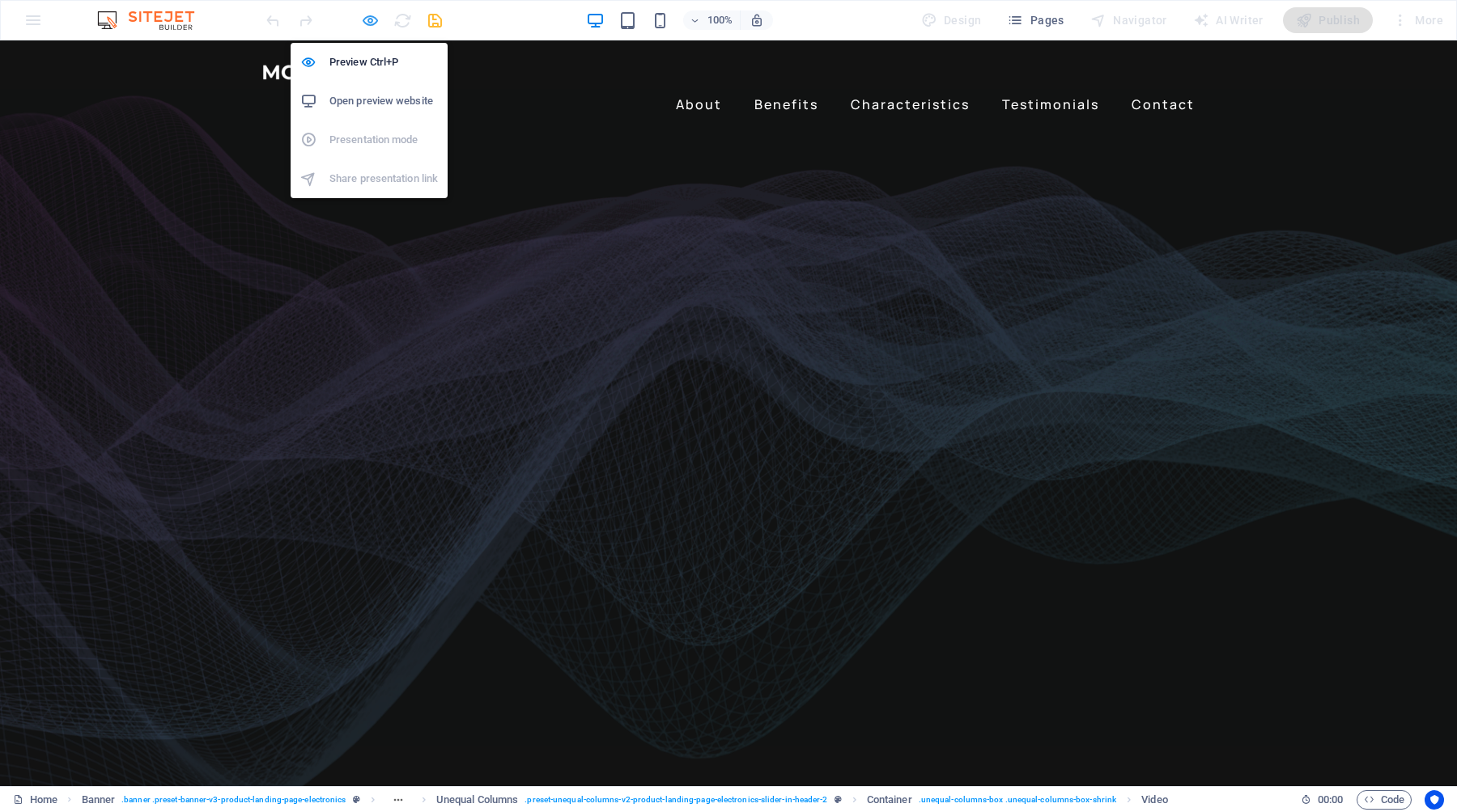
click at [370, 21] on icon "button" at bounding box center [370, 21] width 19 height 19
select select "%"
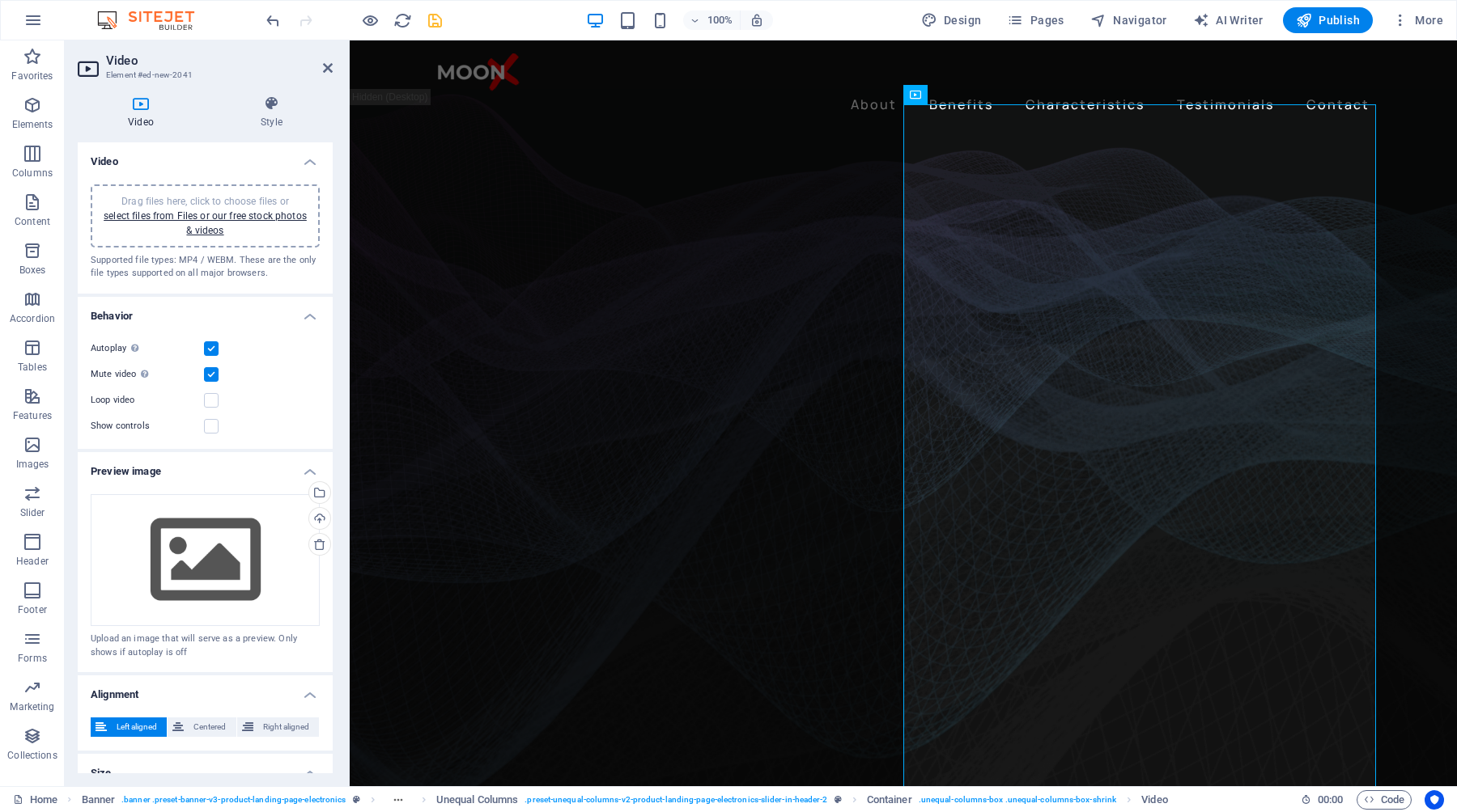
click at [1424, 305] on figure at bounding box center [903, 489] width 1107 height 771
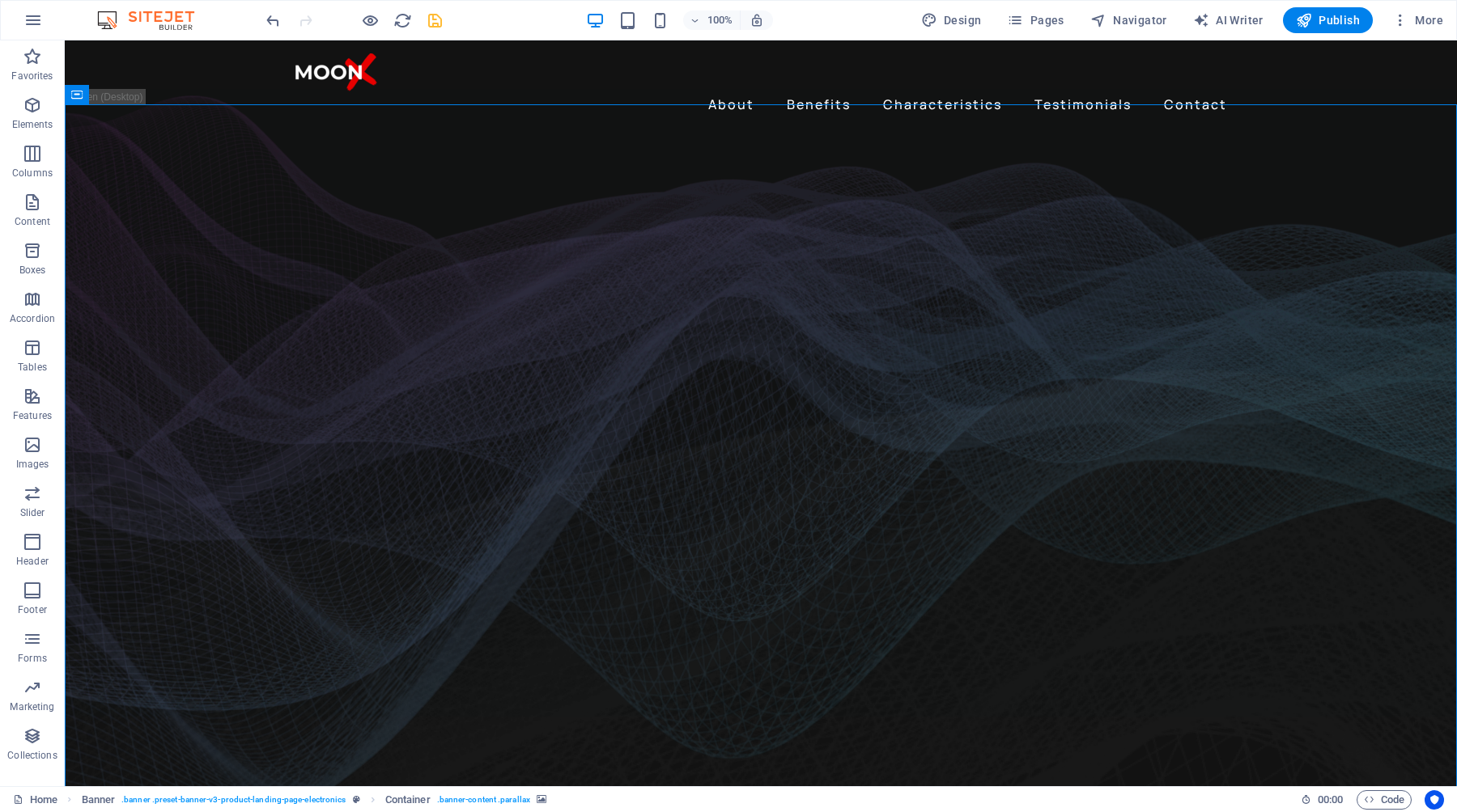
click at [1424, 371] on figure at bounding box center [760, 489] width 1393 height 771
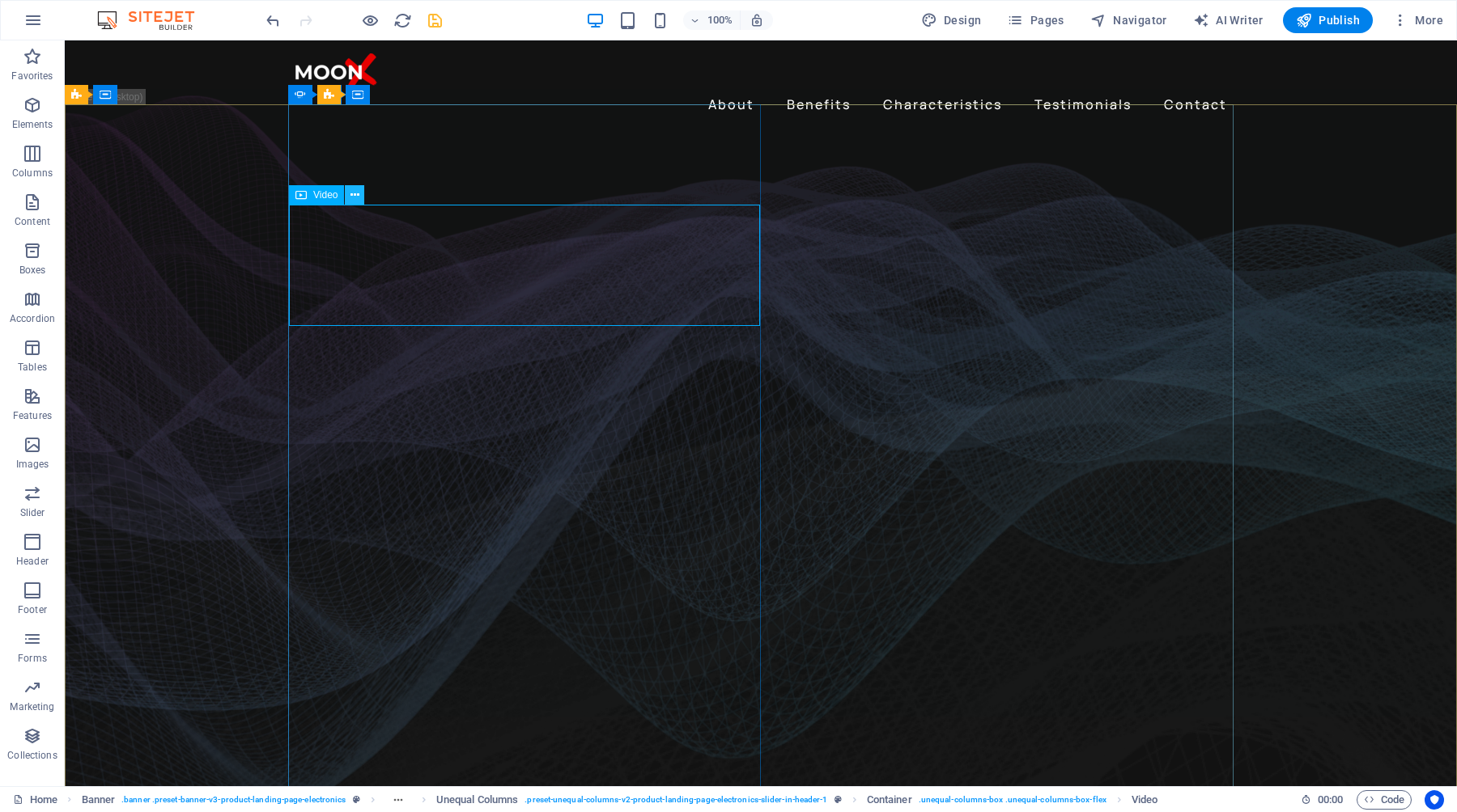
click at [354, 193] on icon at bounding box center [355, 195] width 9 height 17
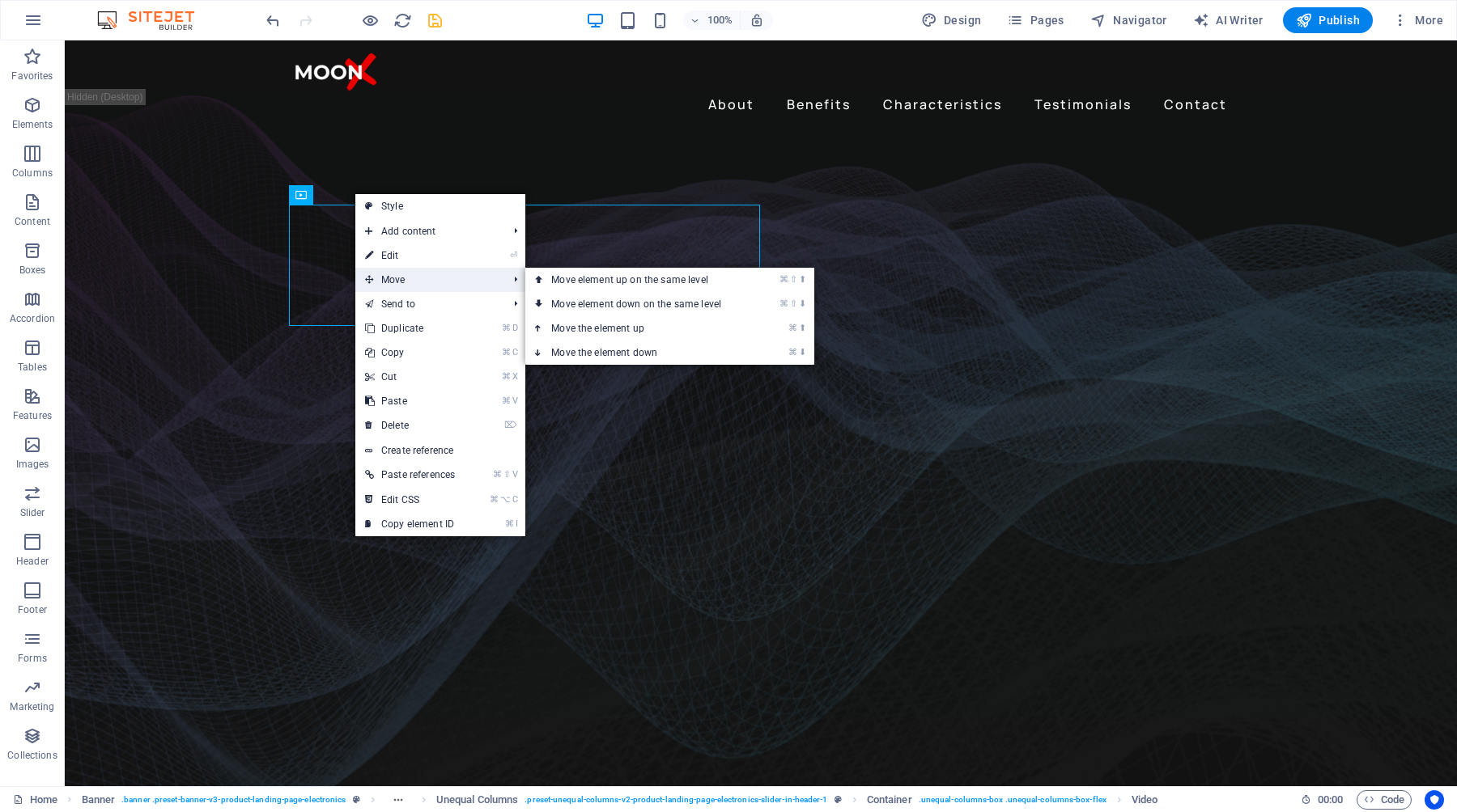
click at [410, 274] on span "Move" at bounding box center [428, 280] width 146 height 24
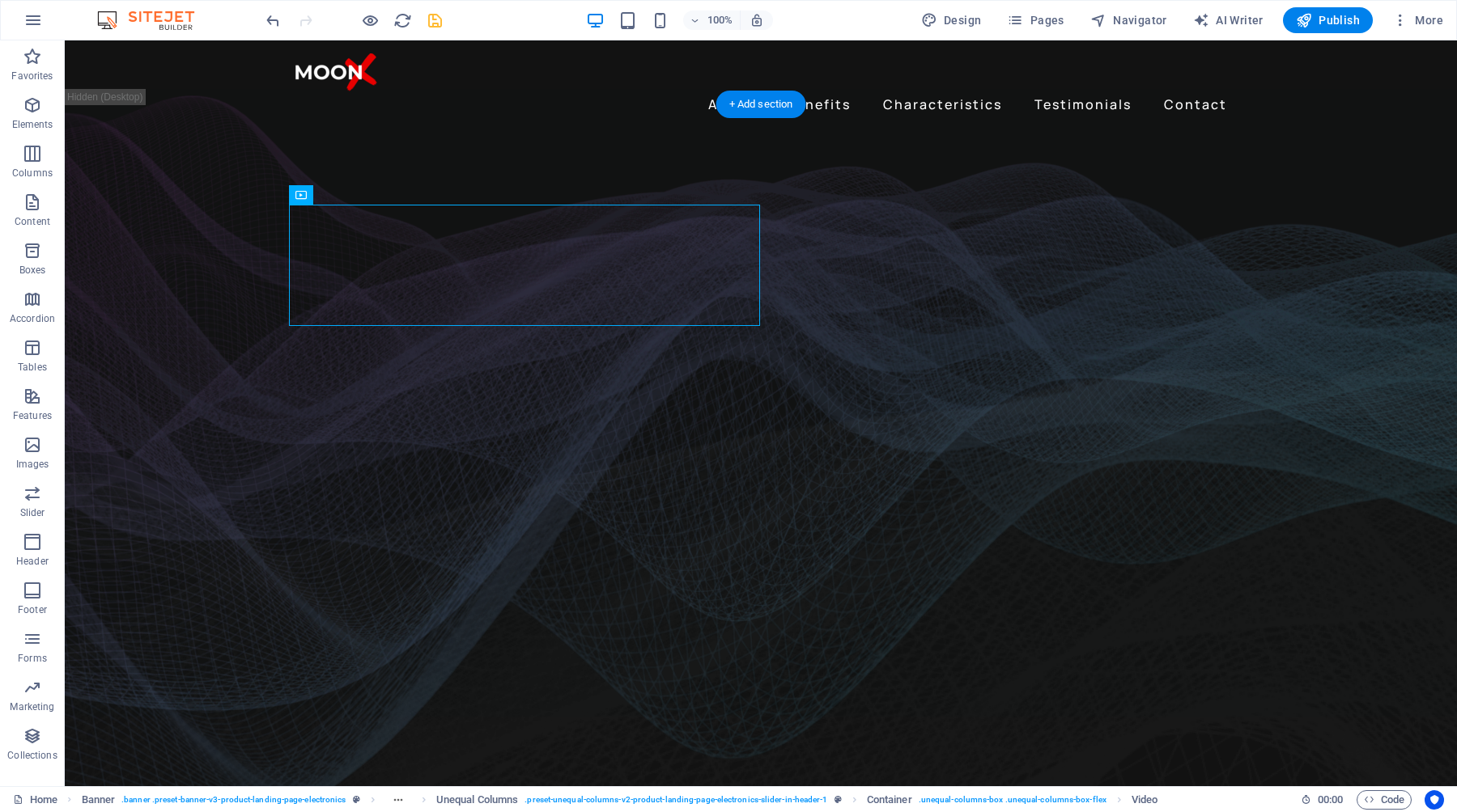
drag, startPoint x: 344, startPoint y: 254, endPoint x: 844, endPoint y: 158, distance: 509.1
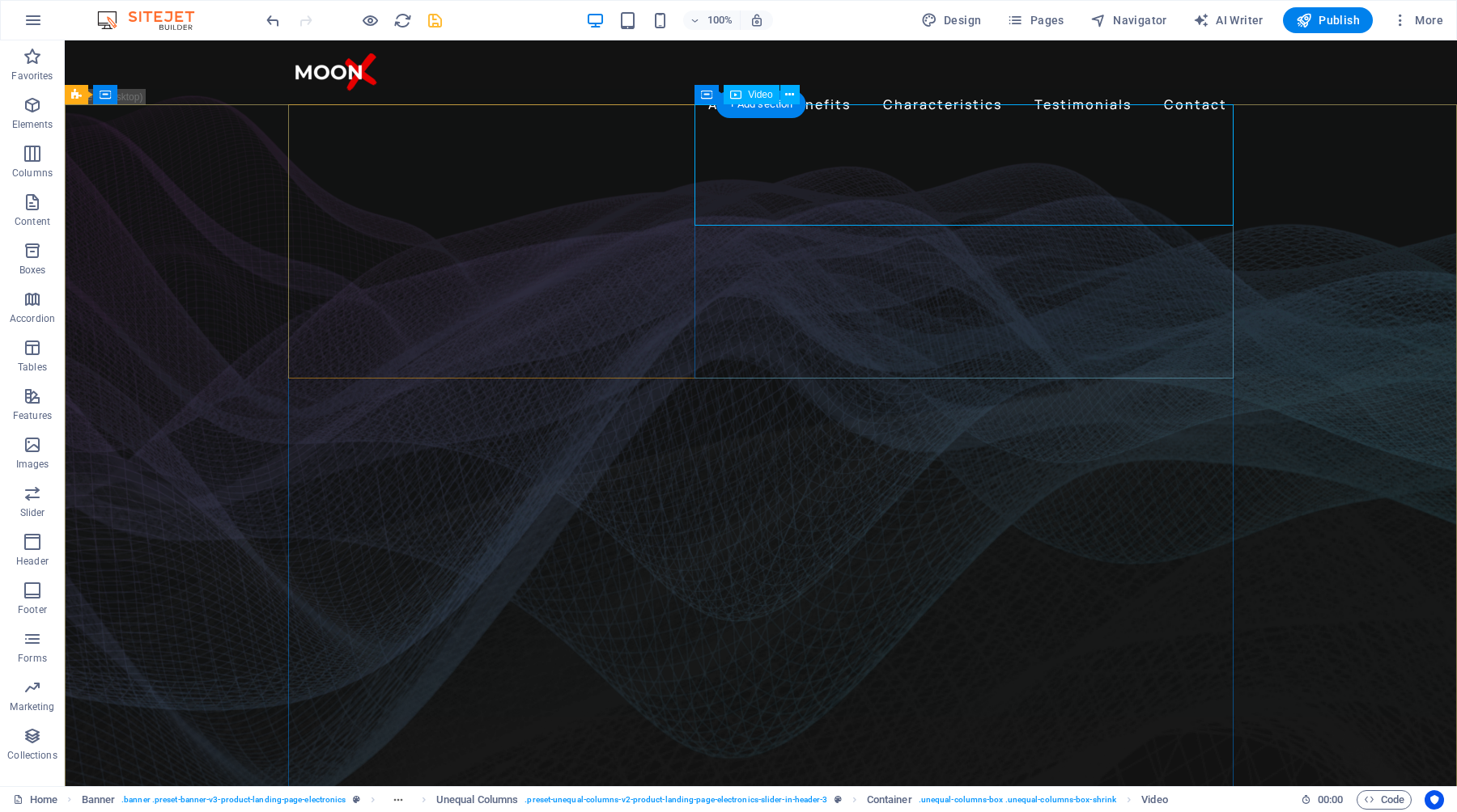
select select "%"
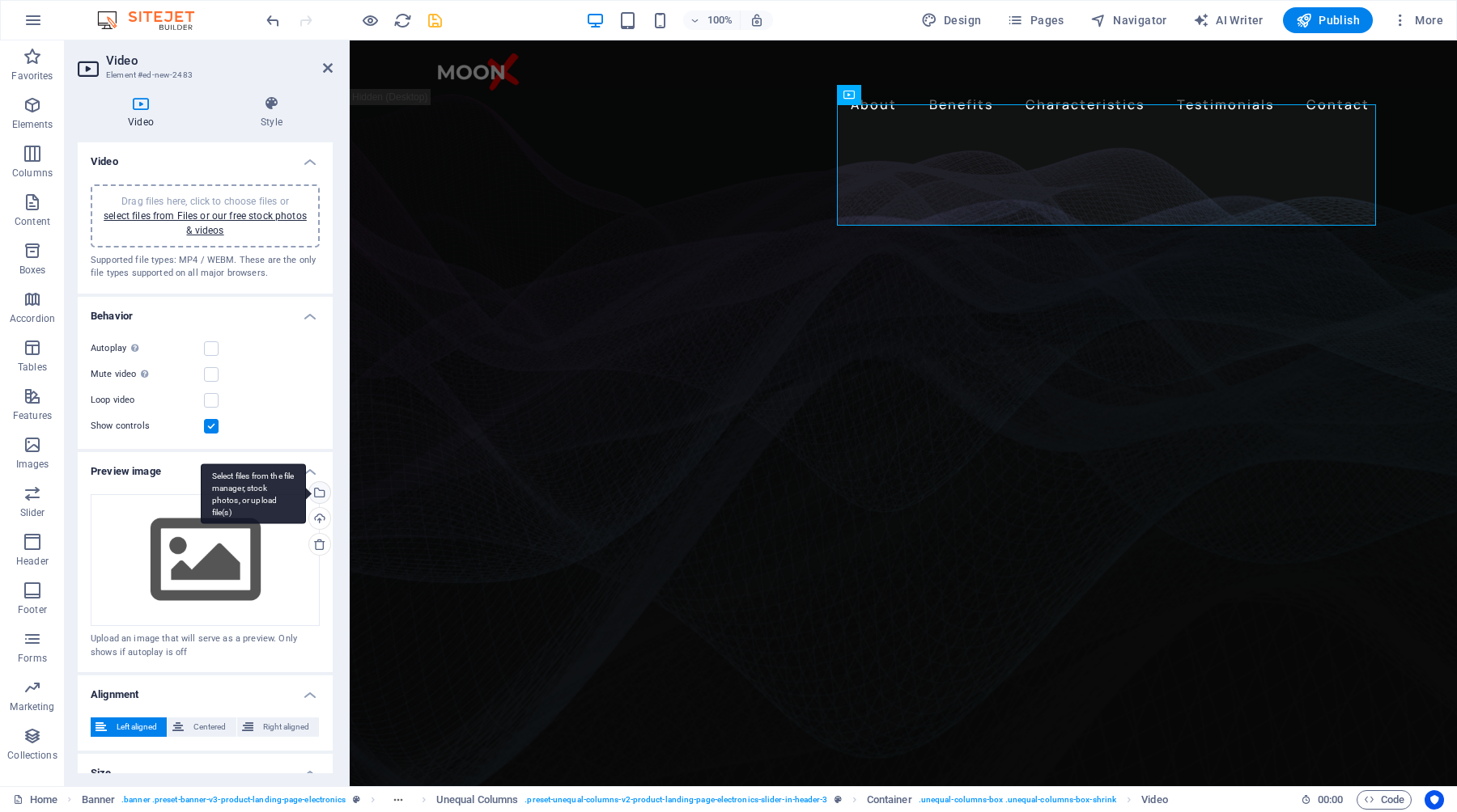
click at [317, 495] on div "Select files from the file manager, stock photos, or upload file(s)" at bounding box center [318, 494] width 24 height 24
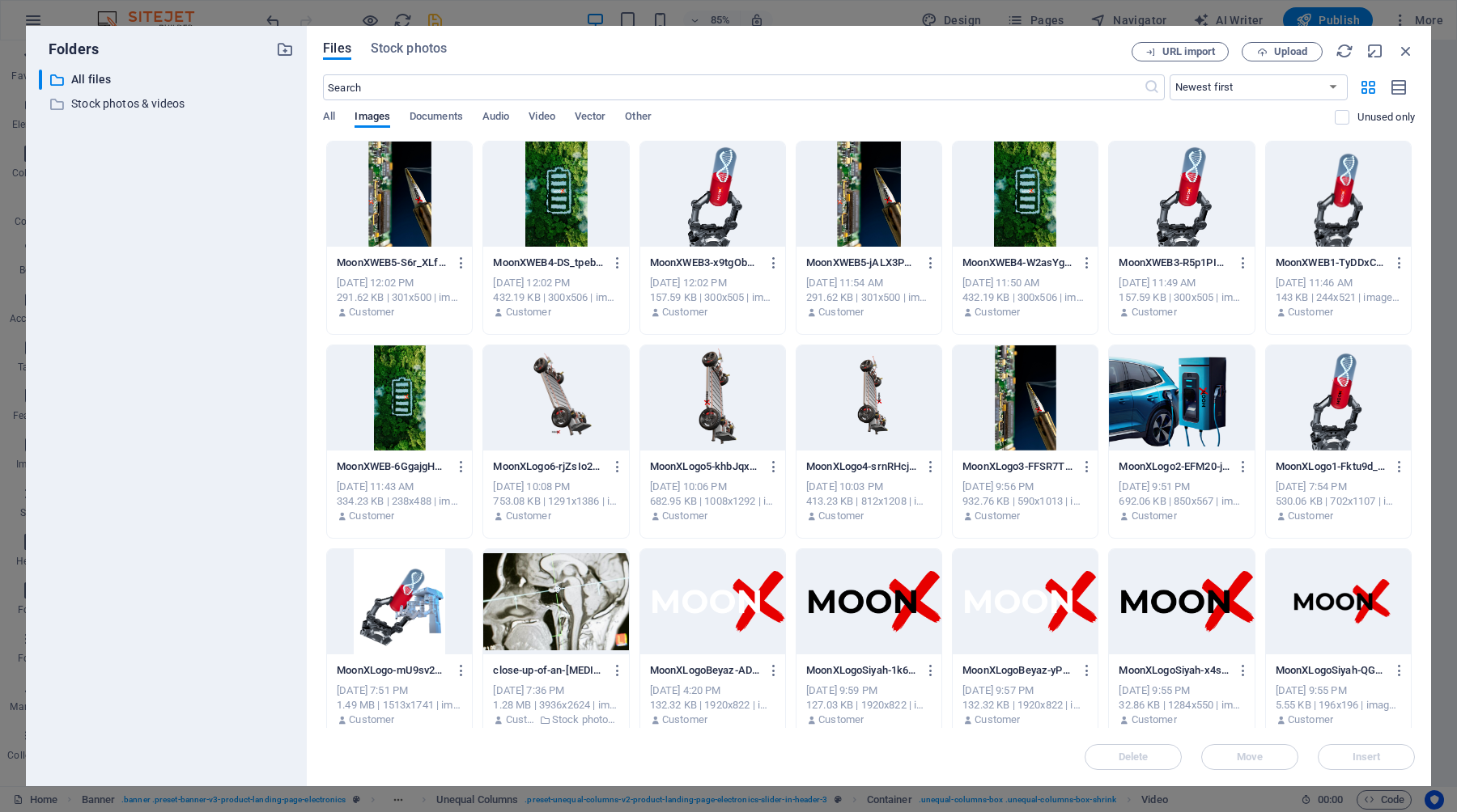
click at [569, 111] on div "All Images Documents Audio Video Vector Other" at bounding box center [828, 125] width 1012 height 31
click at [554, 112] on span "Video" at bounding box center [542, 118] width 26 height 22
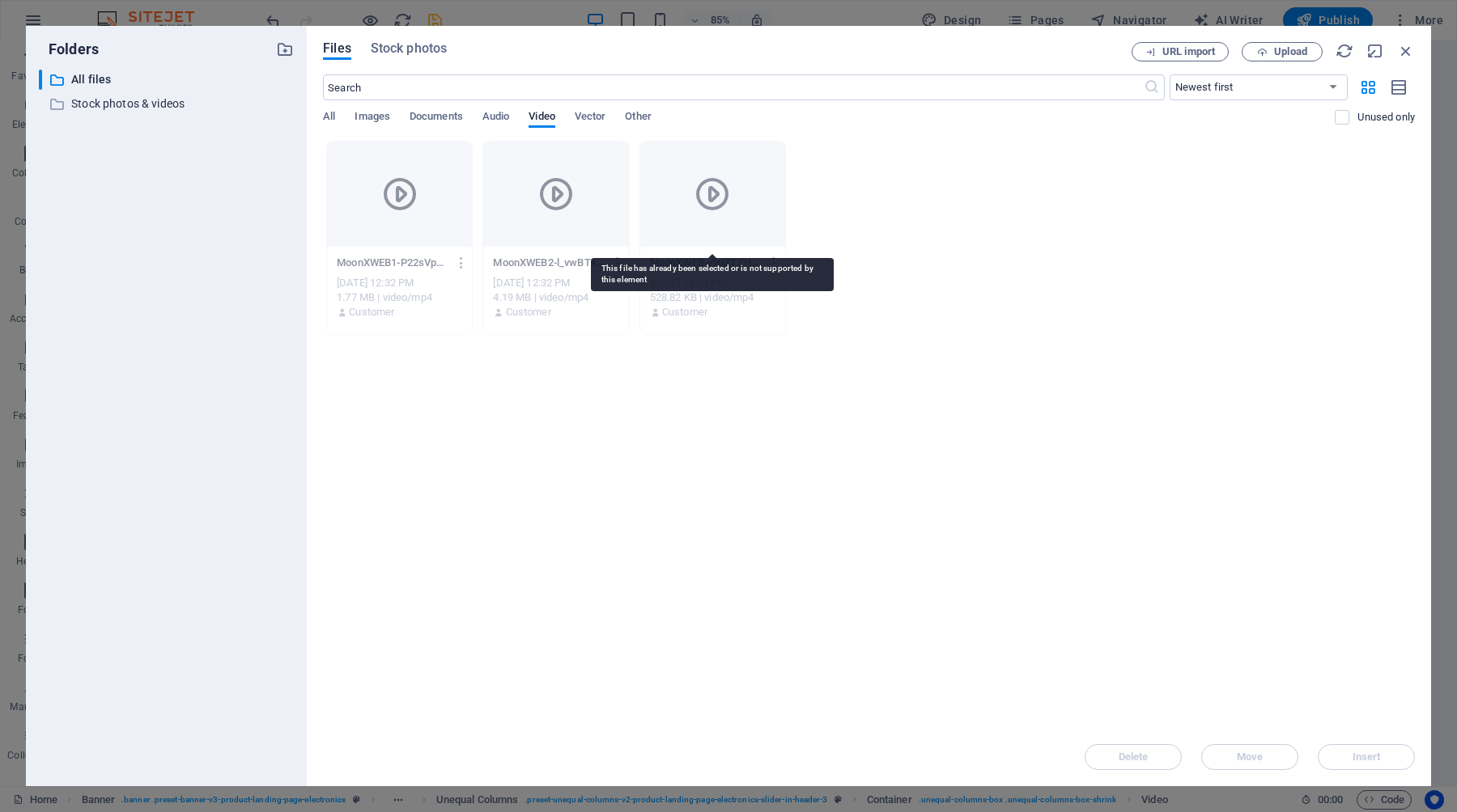
click at [708, 212] on icon at bounding box center [713, 194] width 39 height 39
click at [712, 200] on icon at bounding box center [713, 194] width 39 height 39
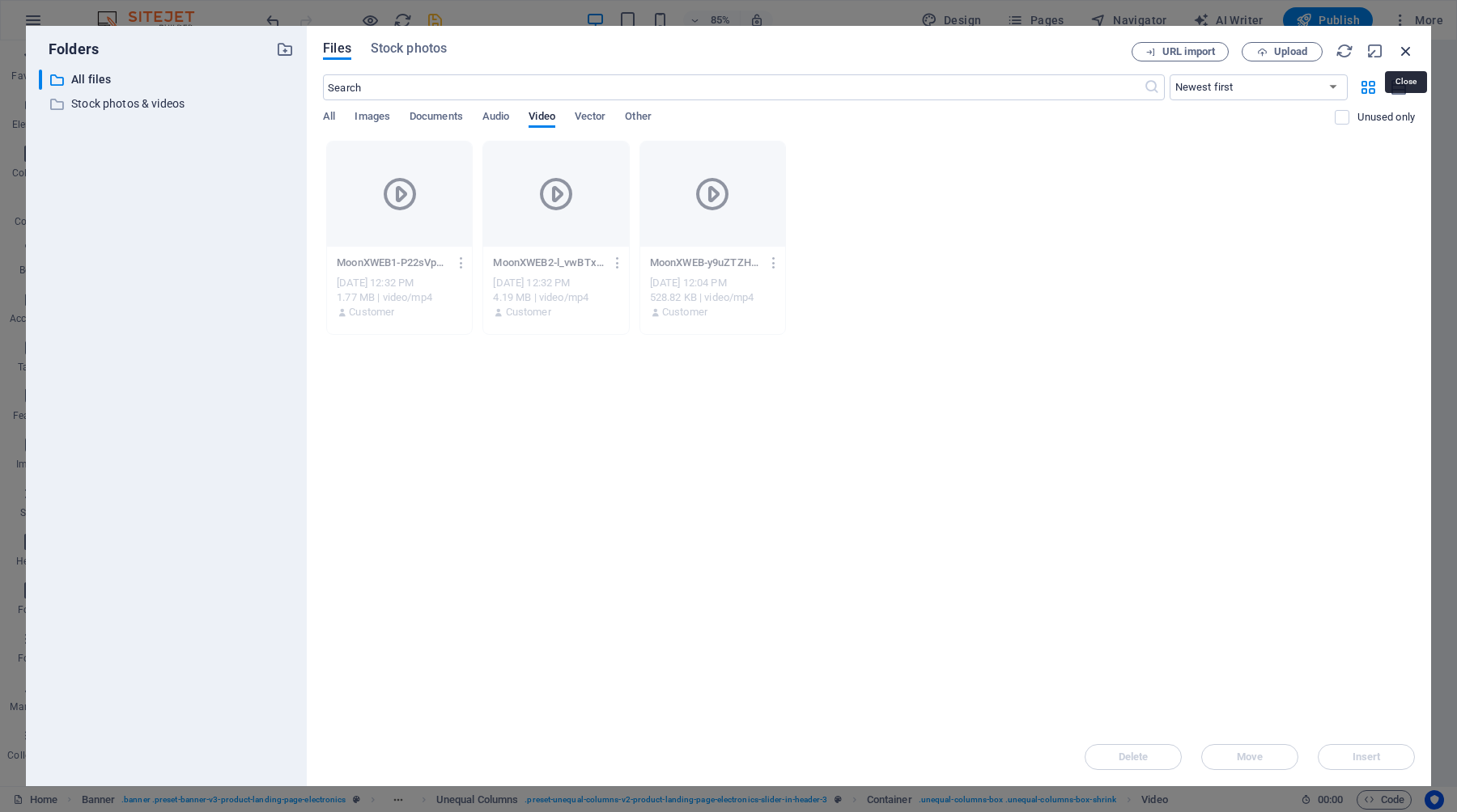
click at [1402, 46] on icon "button" at bounding box center [1406, 50] width 18 height 18
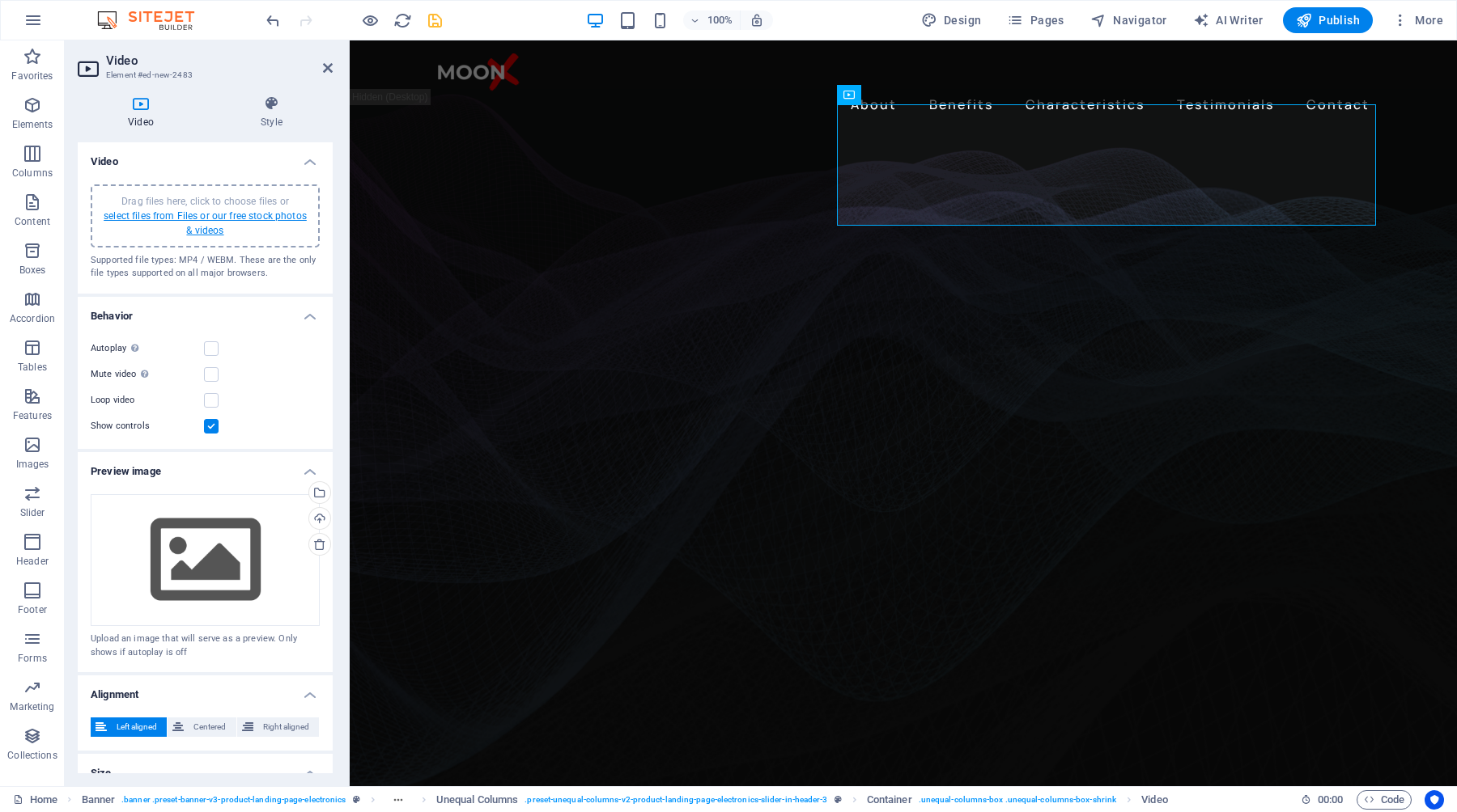
click at [248, 216] on link "select files from Files or our free stock photos & videos" at bounding box center [205, 224] width 203 height 26
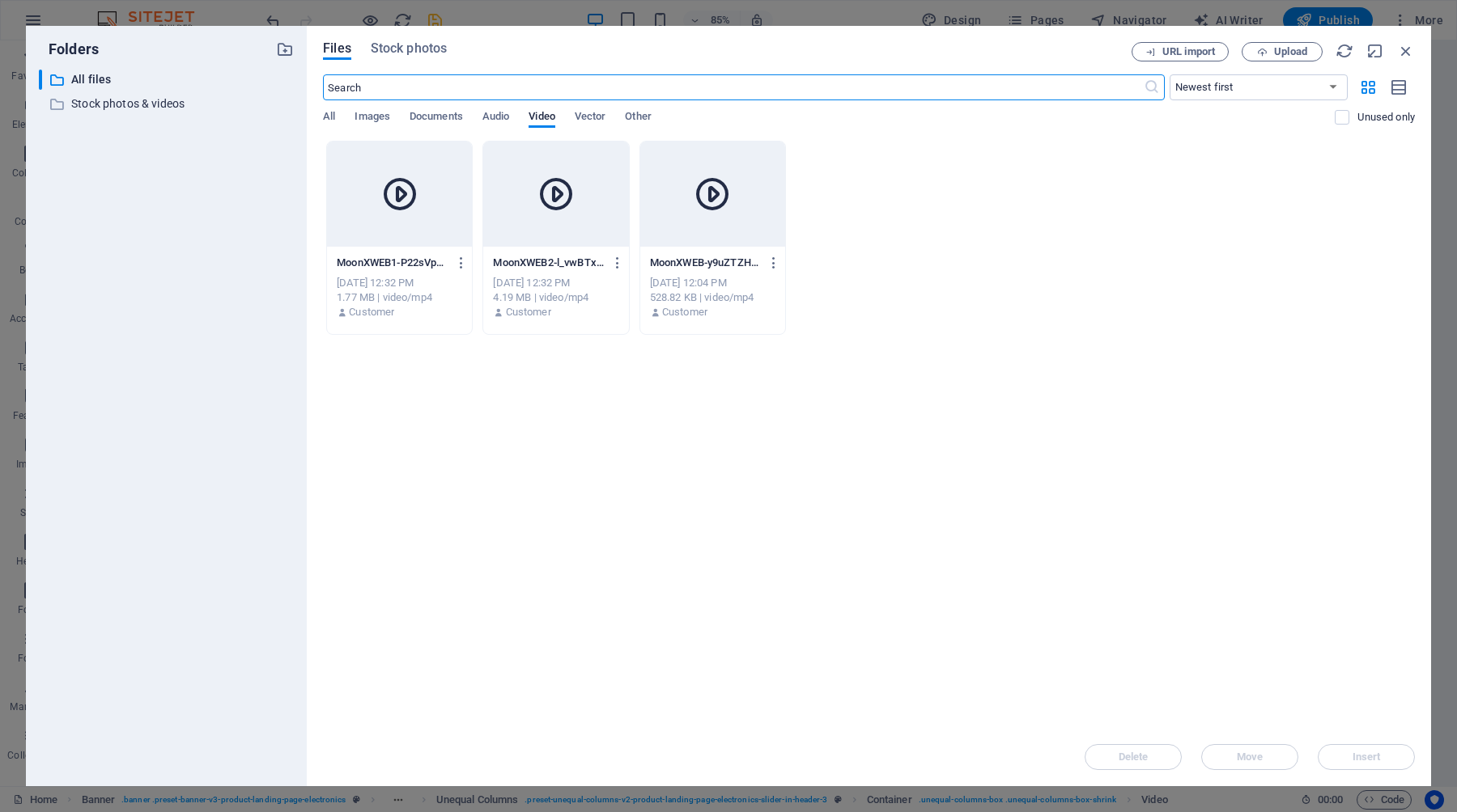
click at [726, 194] on icon at bounding box center [713, 194] width 39 height 39
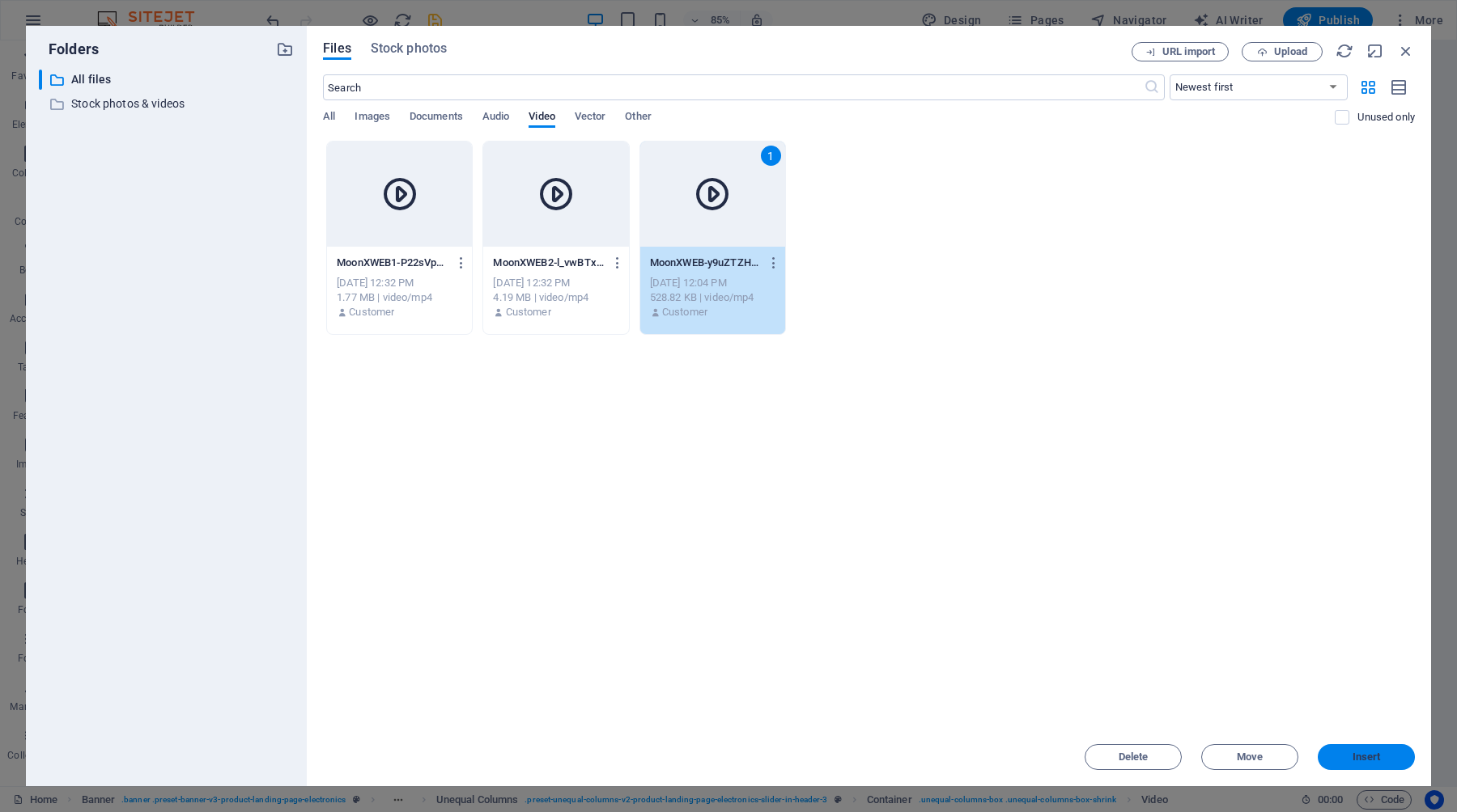
click at [1367, 709] on span "Insert" at bounding box center [1367, 757] width 28 height 9
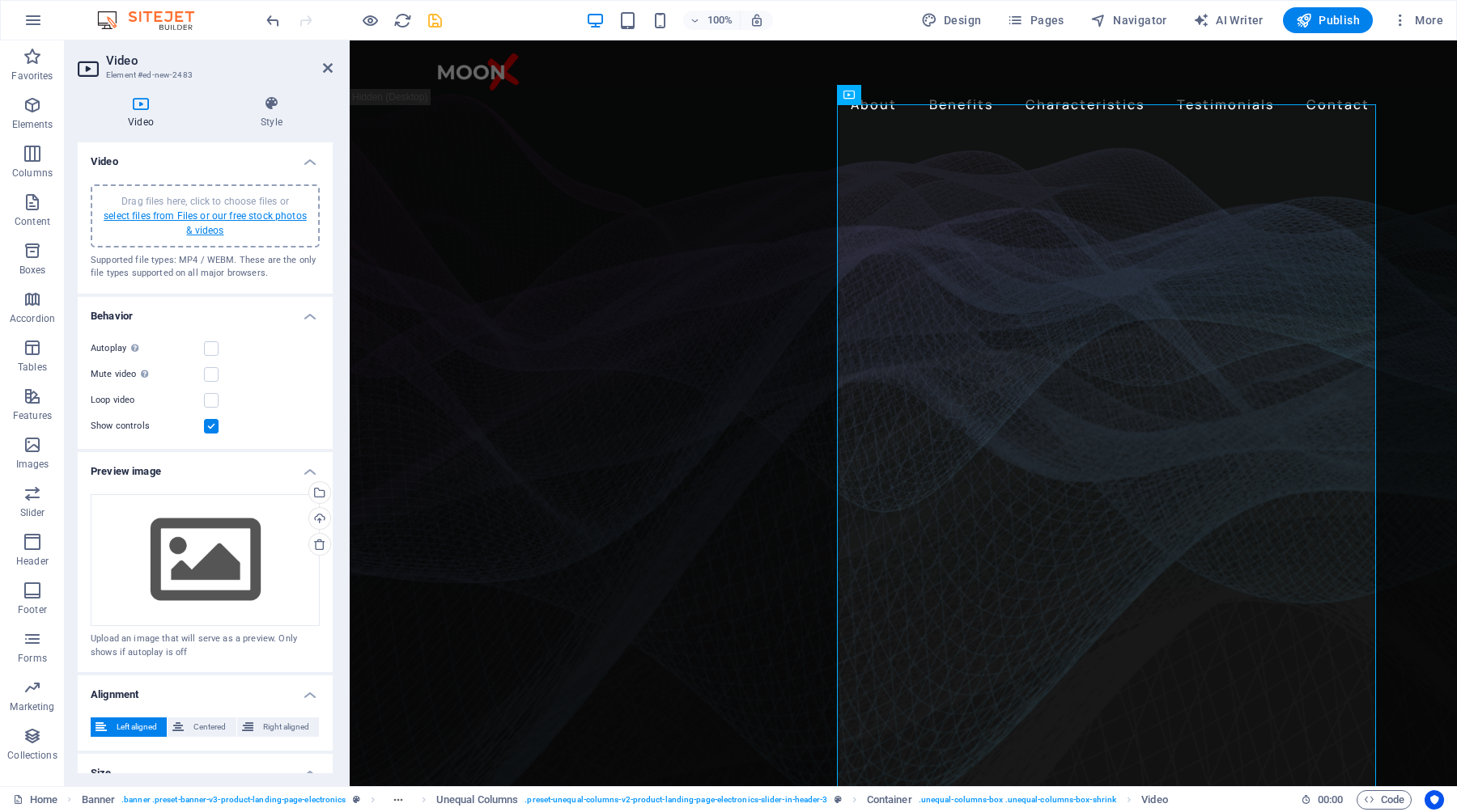
click at [234, 214] on link "select files from Files or our free stock photos & videos" at bounding box center [205, 224] width 203 height 26
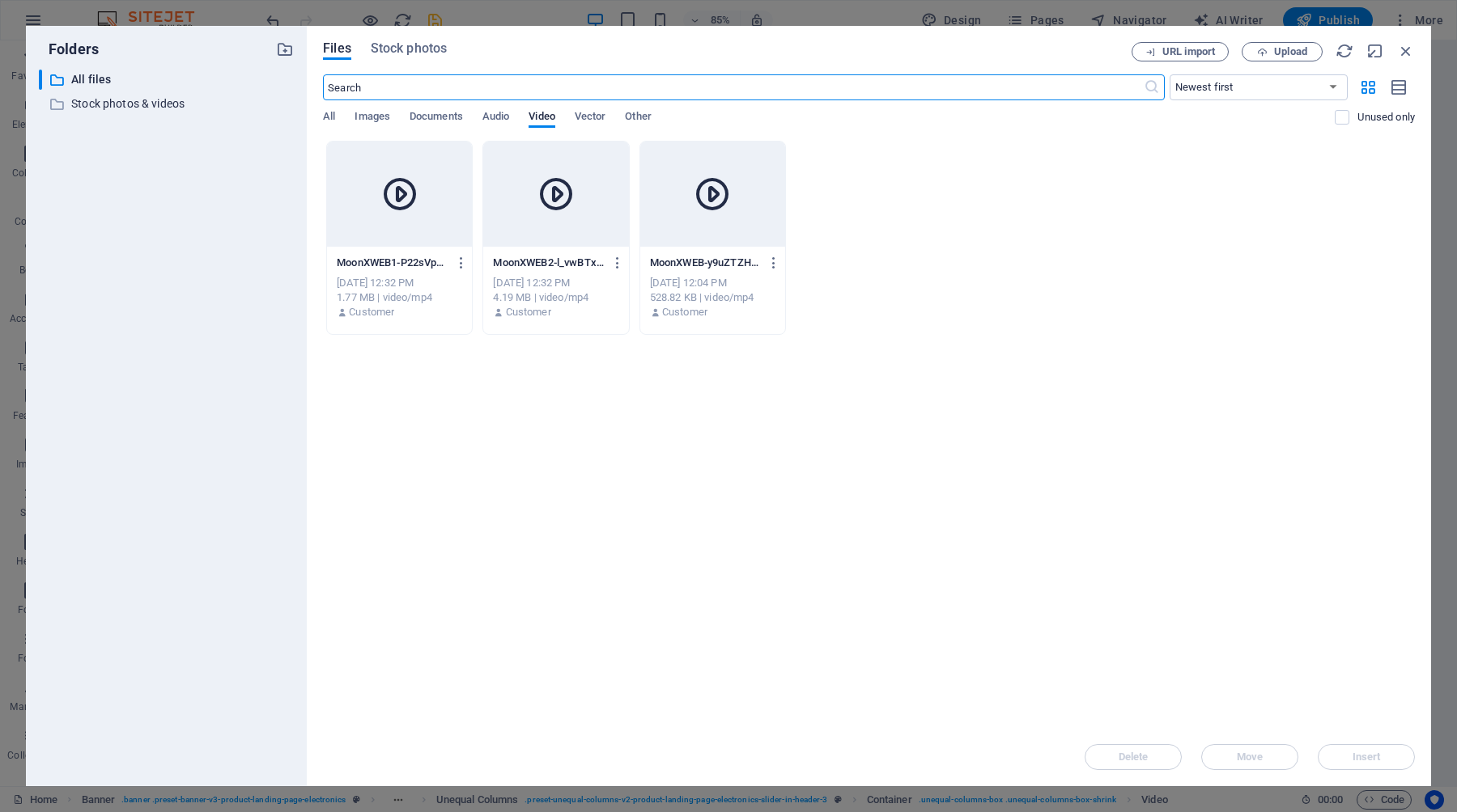
click at [415, 216] on div at bounding box center [399, 194] width 145 height 105
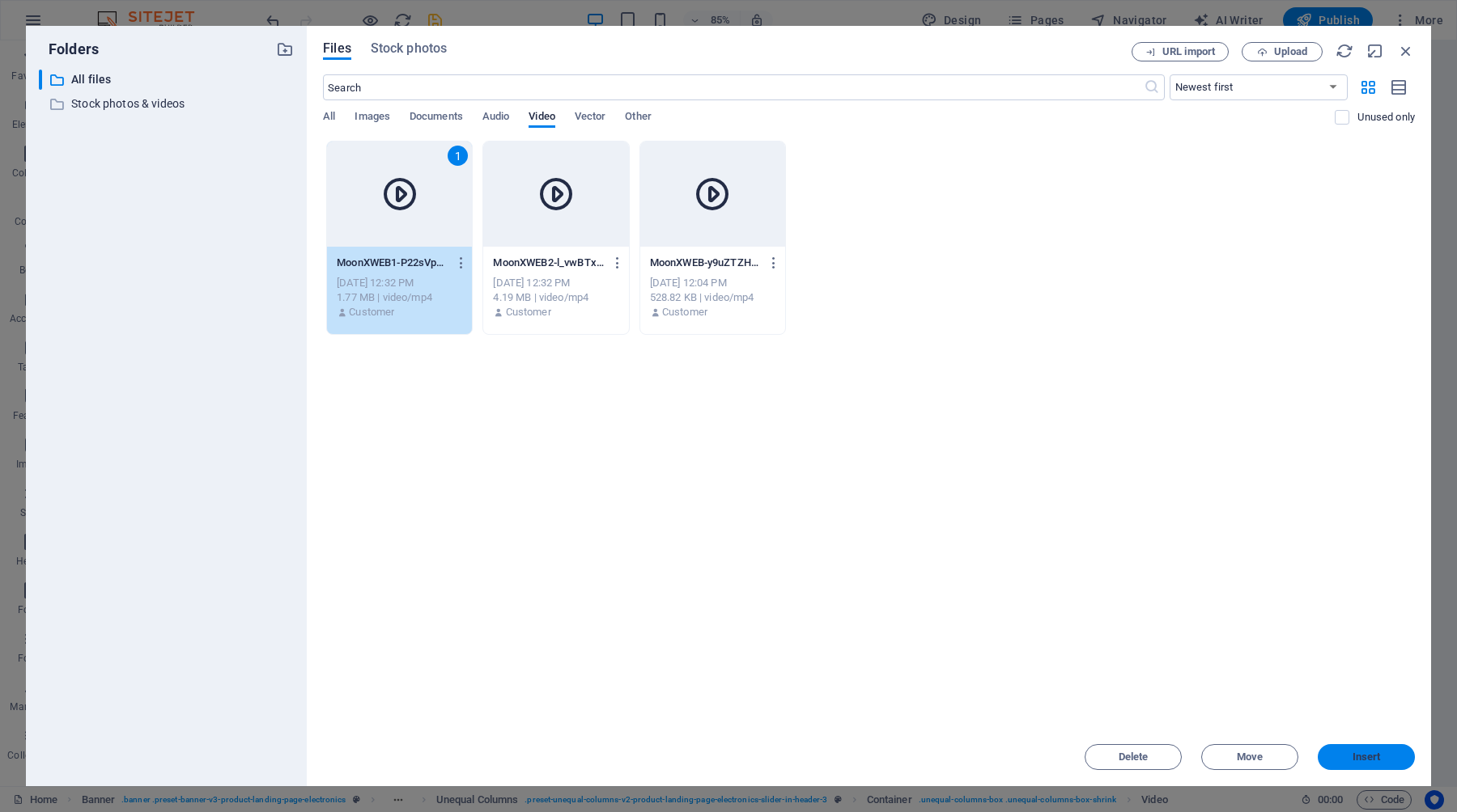
click at [1376, 709] on button "Insert" at bounding box center [1367, 757] width 97 height 26
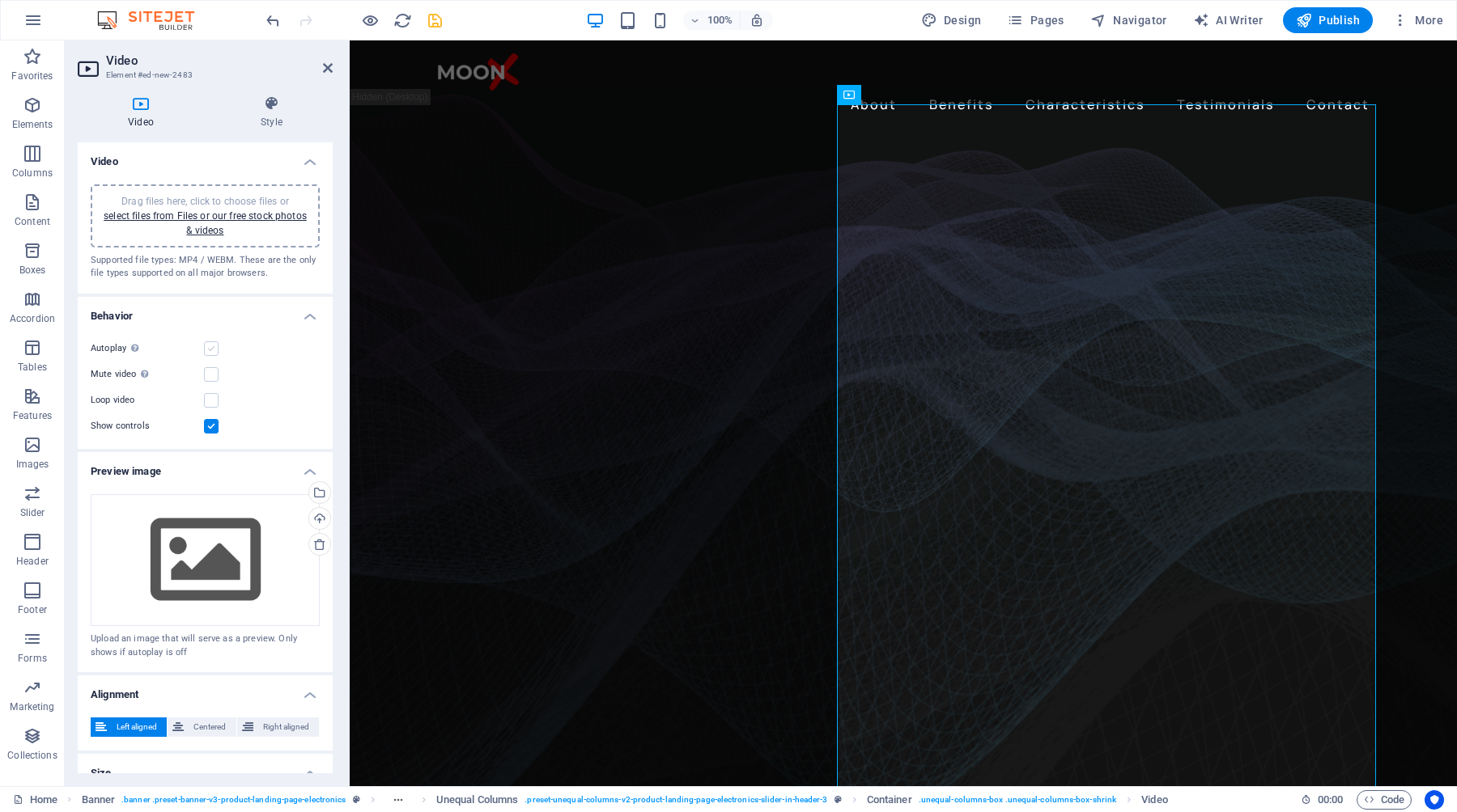
click at [211, 350] on label at bounding box center [212, 349] width 15 height 15
click at [0, 0] on input "Autoplay Autoplay is only available if muted is checked" at bounding box center [0, 0] width 0 height 0
click at [215, 372] on label at bounding box center [212, 375] width 15 height 15
click at [0, 0] on input "Mute video Autoplay will be available if muted is checked" at bounding box center [0, 0] width 0 height 0
click at [211, 353] on label at bounding box center [212, 349] width 15 height 15
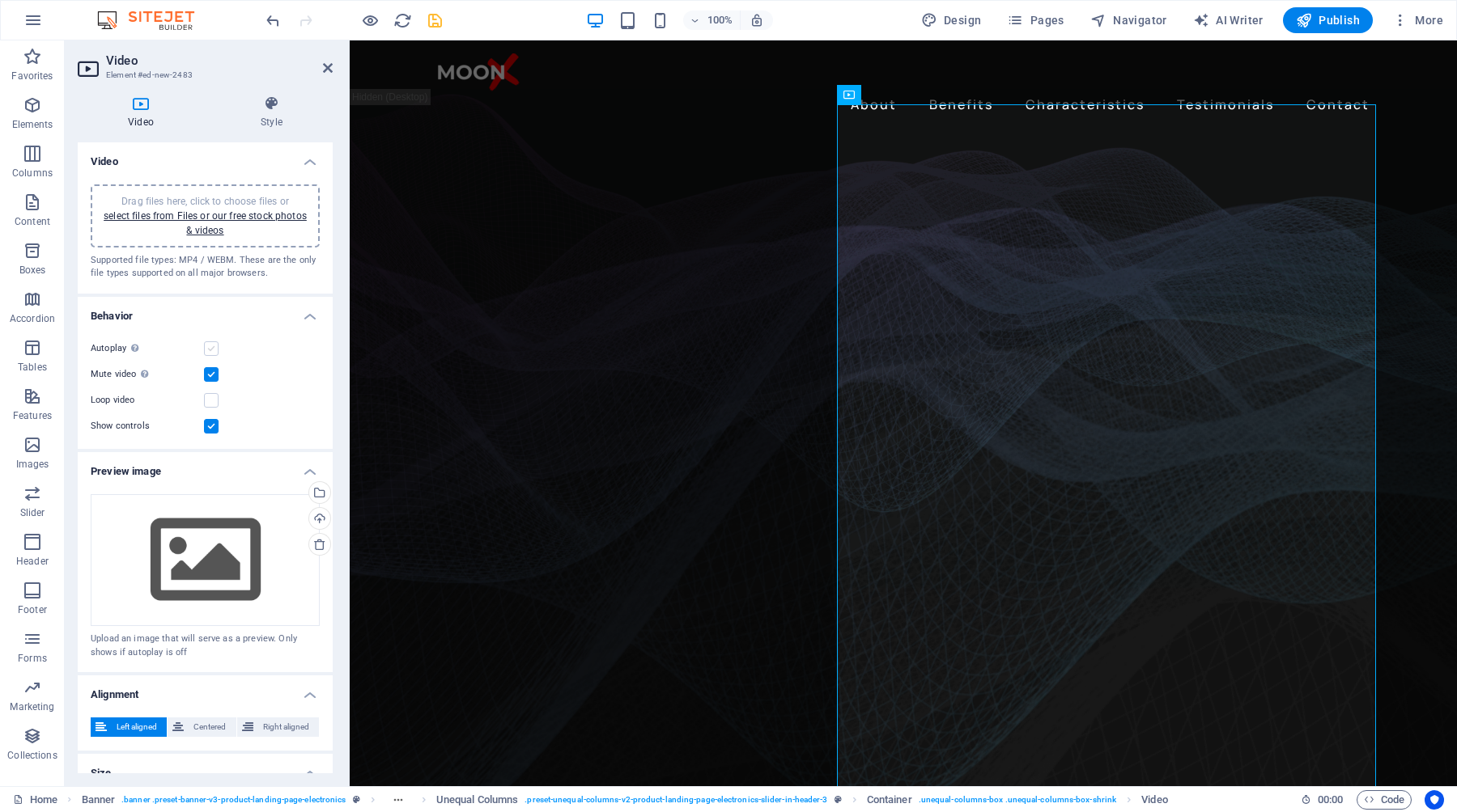
click at [0, 0] on input "Autoplay Autoplay is only available if muted is checked" at bounding box center [0, 0] width 0 height 0
click at [212, 424] on label at bounding box center [212, 427] width 15 height 15
click at [0, 0] on input "Show controls" at bounding box center [0, 0] width 0 height 0
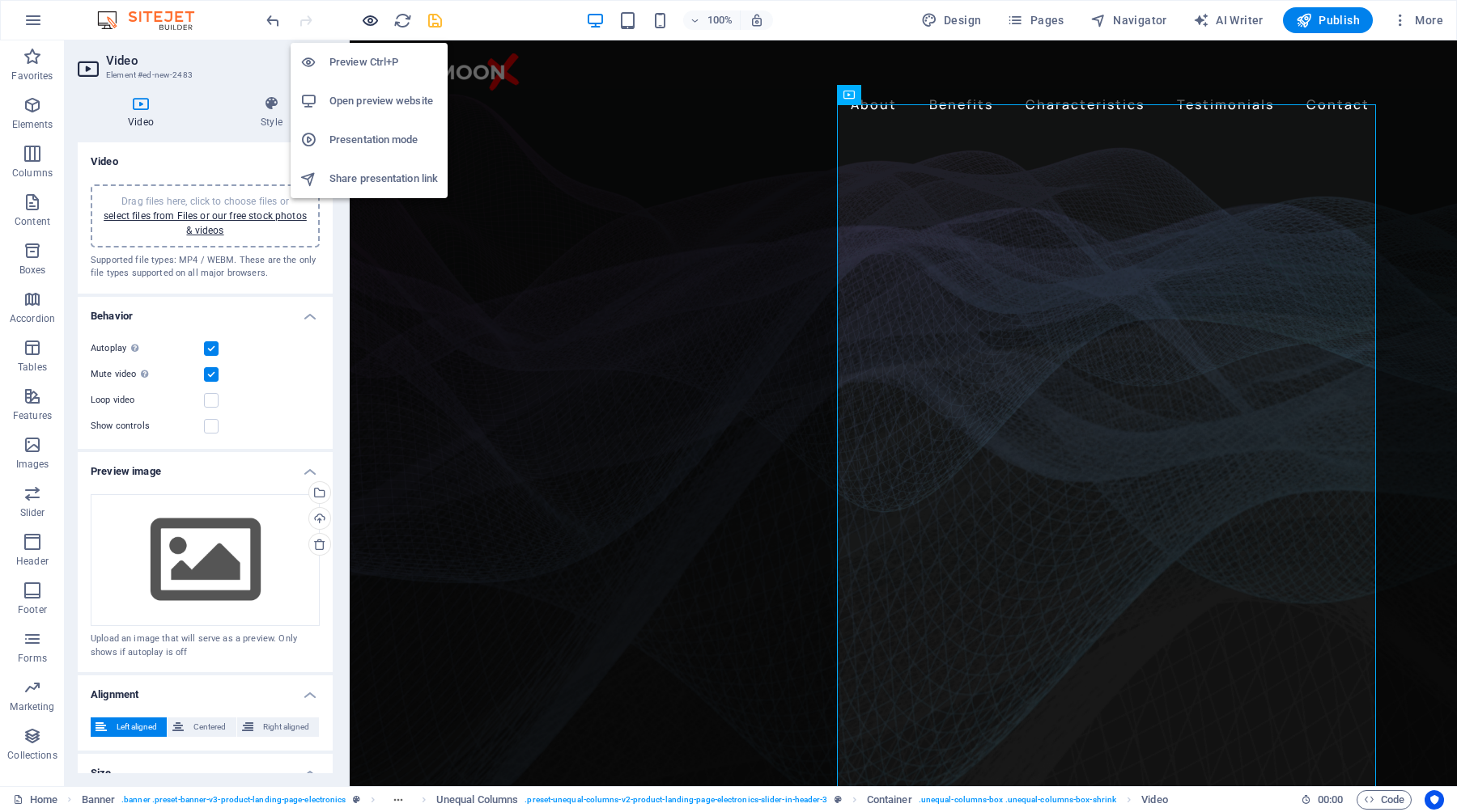
click at [370, 21] on icon "button" at bounding box center [370, 21] width 19 height 19
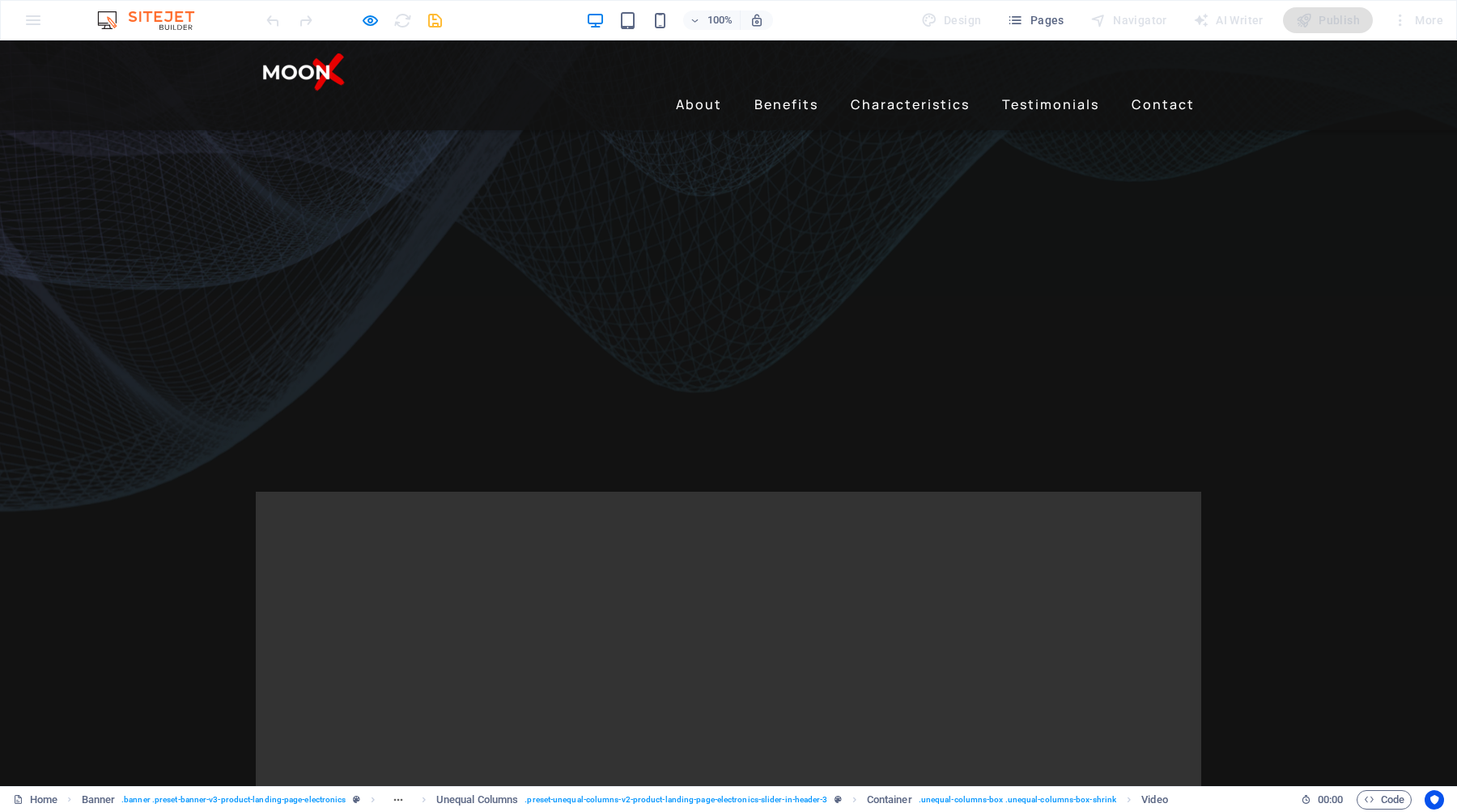
scroll to position [0, 0]
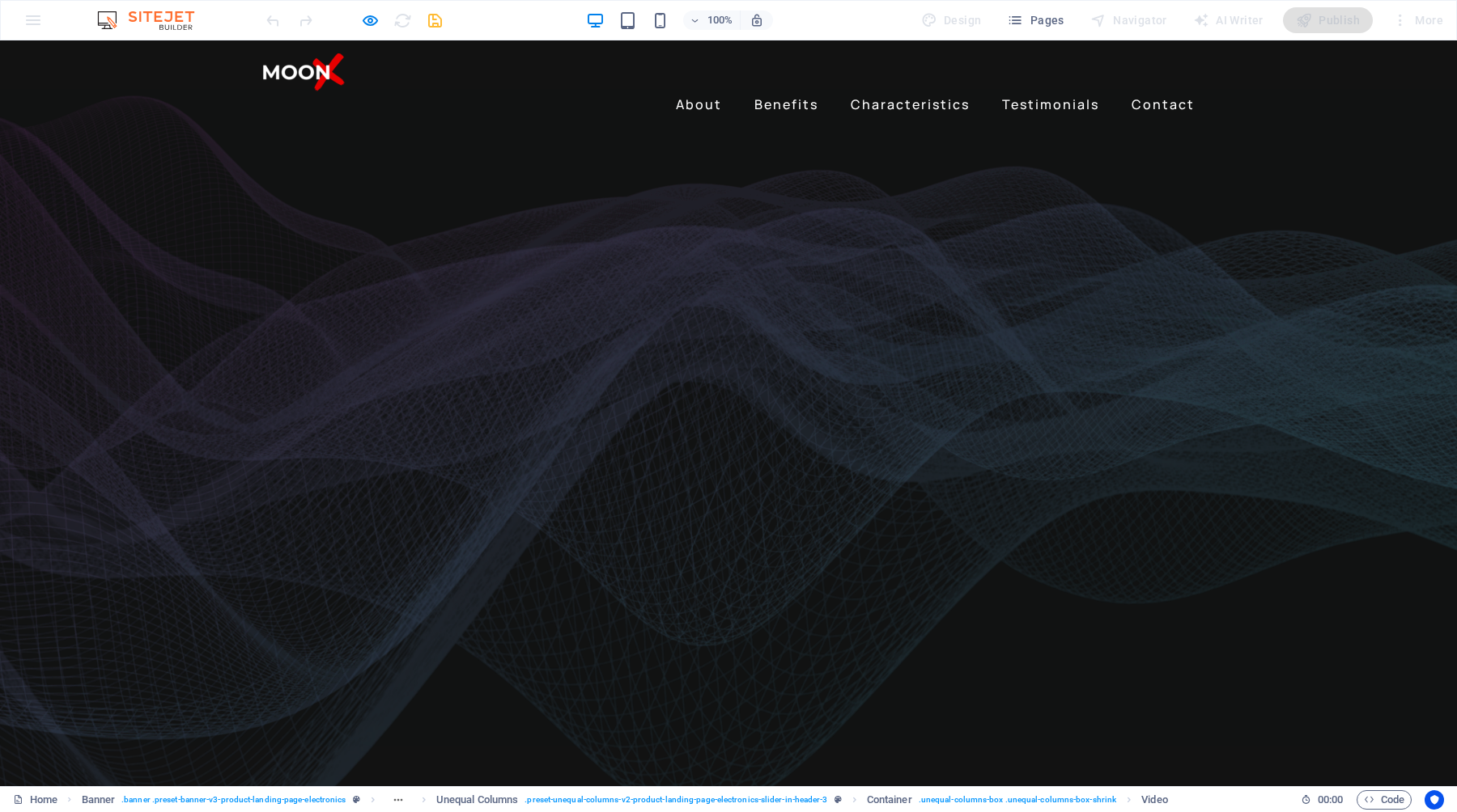
click at [21, 9] on div "100% Design Pages Navigator AI Writer Publish More" at bounding box center [728, 21] width 1455 height 39
click at [35, 16] on div "100% Design Pages Navigator AI Writer Publish More" at bounding box center [728, 21] width 1455 height 39
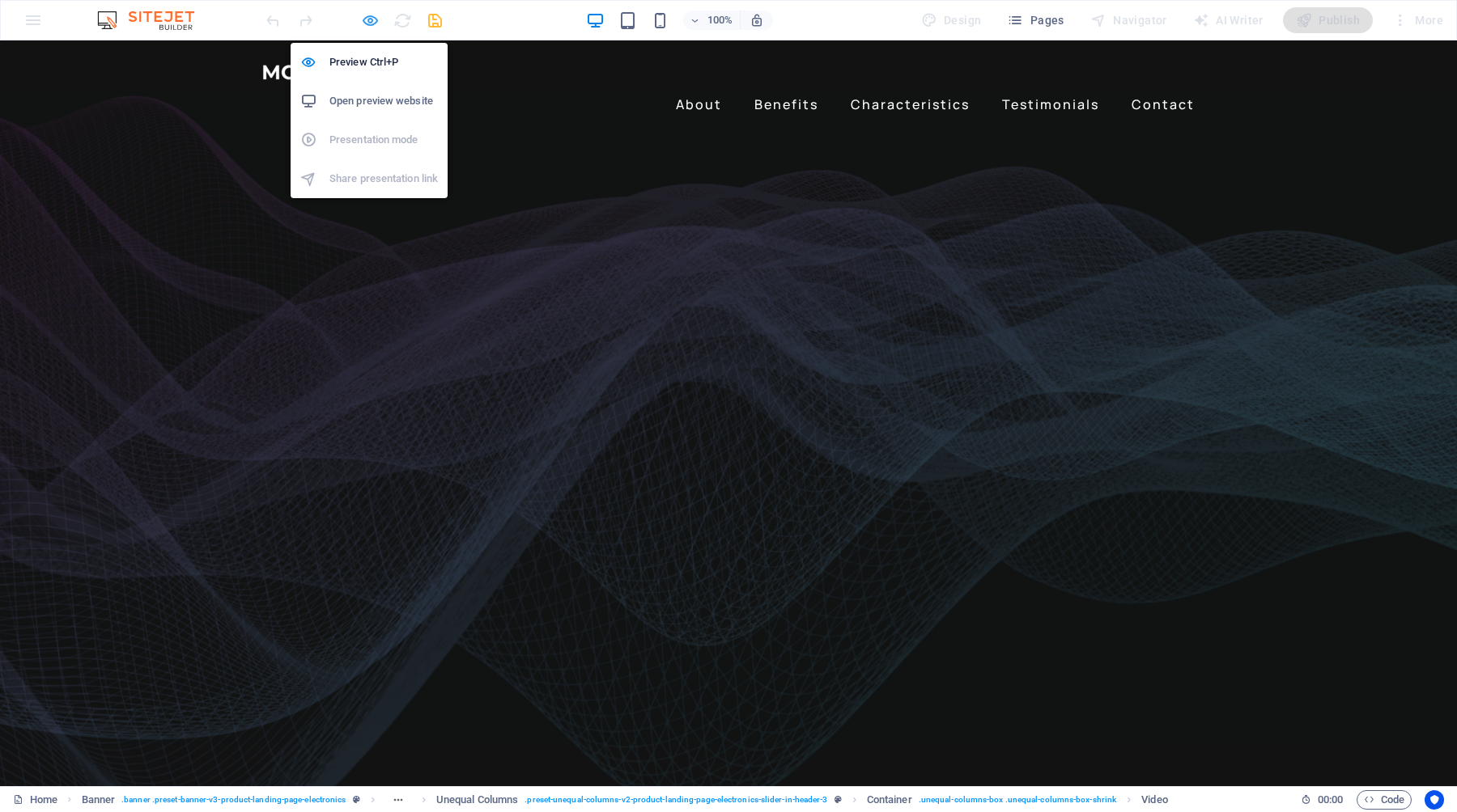
click at [370, 11] on icon "button" at bounding box center [370, 21] width 19 height 19
select select "%"
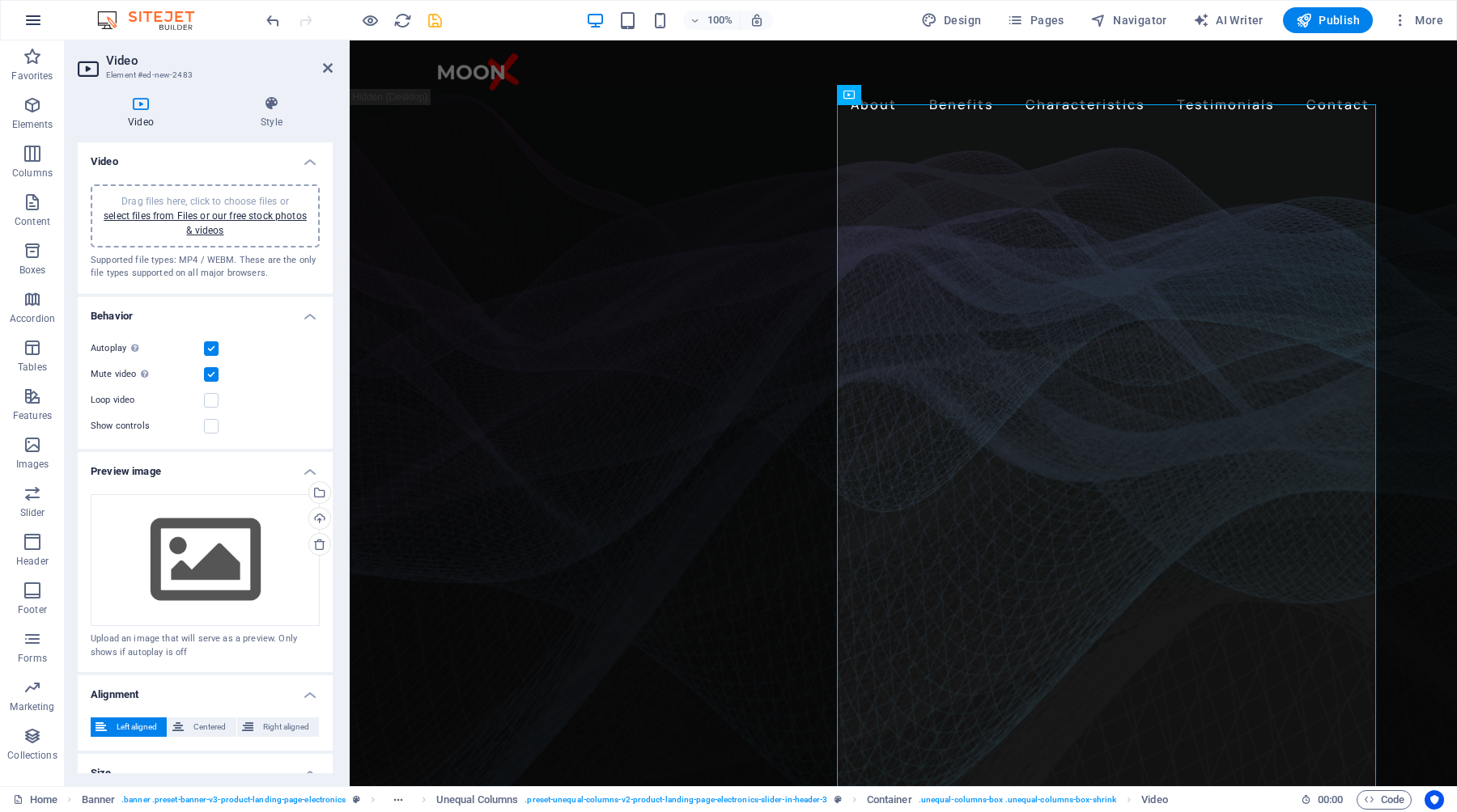
click at [38, 21] on icon "button" at bounding box center [33, 20] width 20 height 20
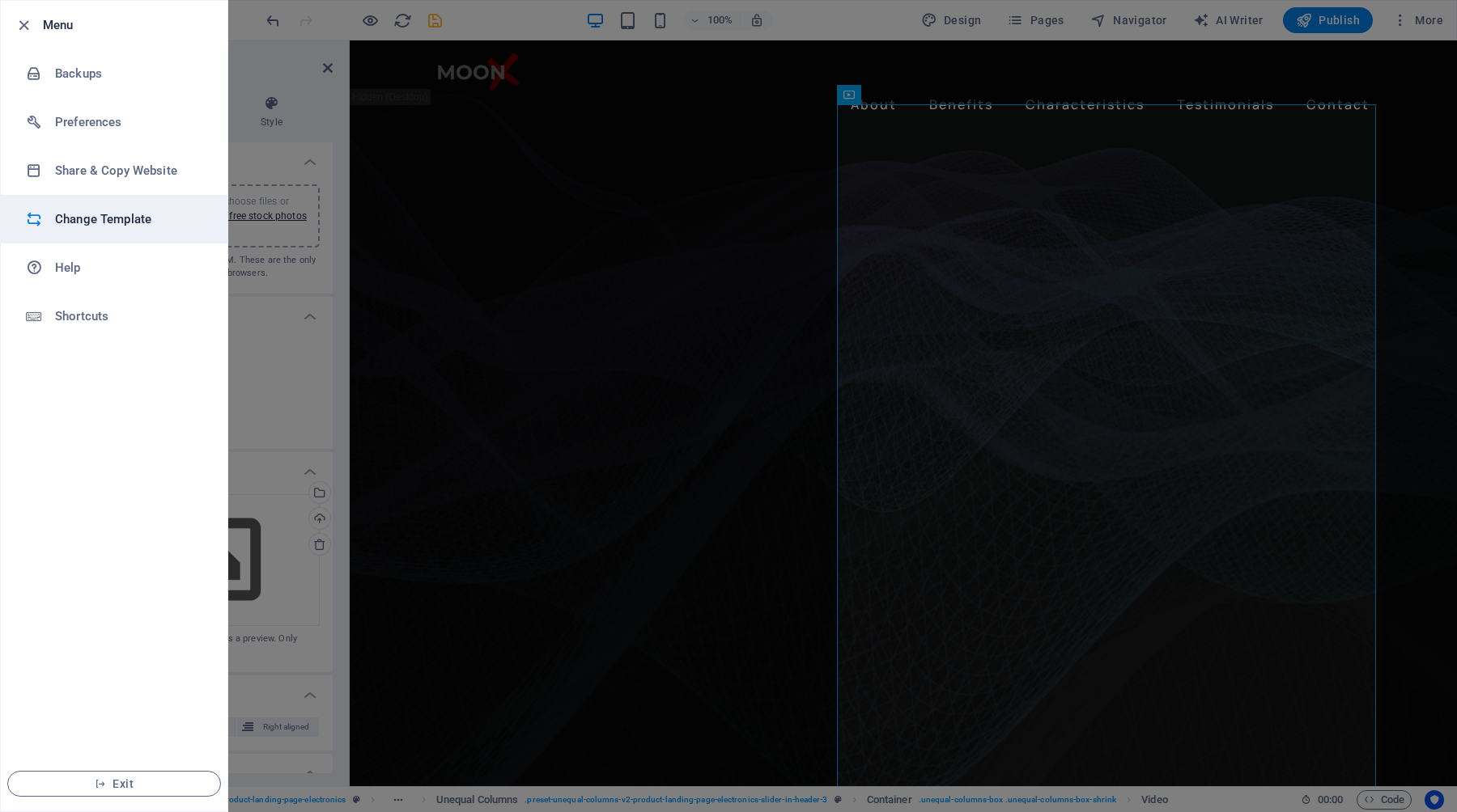
click at [103, 216] on h6 "Change Template" at bounding box center [130, 219] width 150 height 20
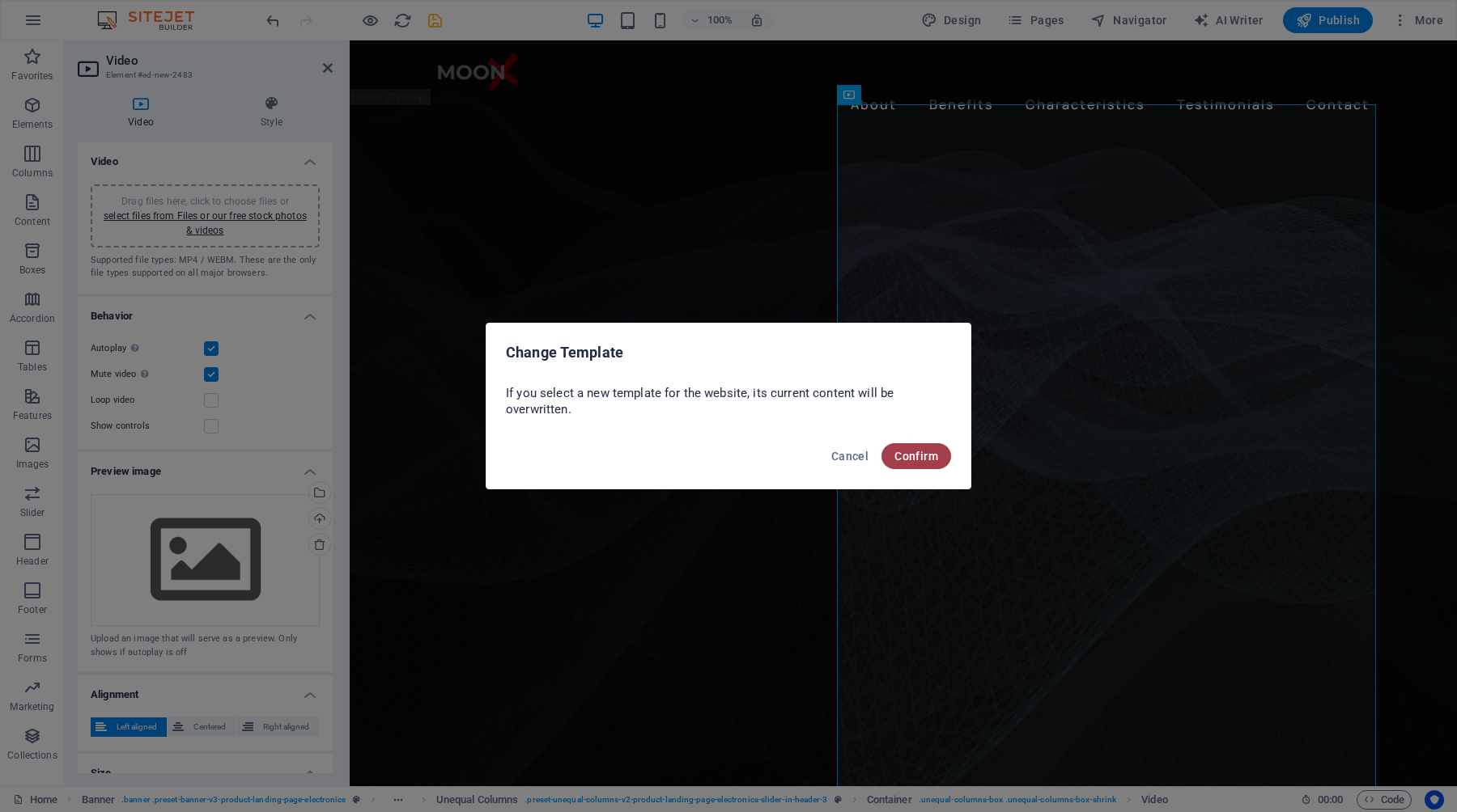
click at [917, 457] on span "Confirm" at bounding box center [916, 456] width 44 height 13
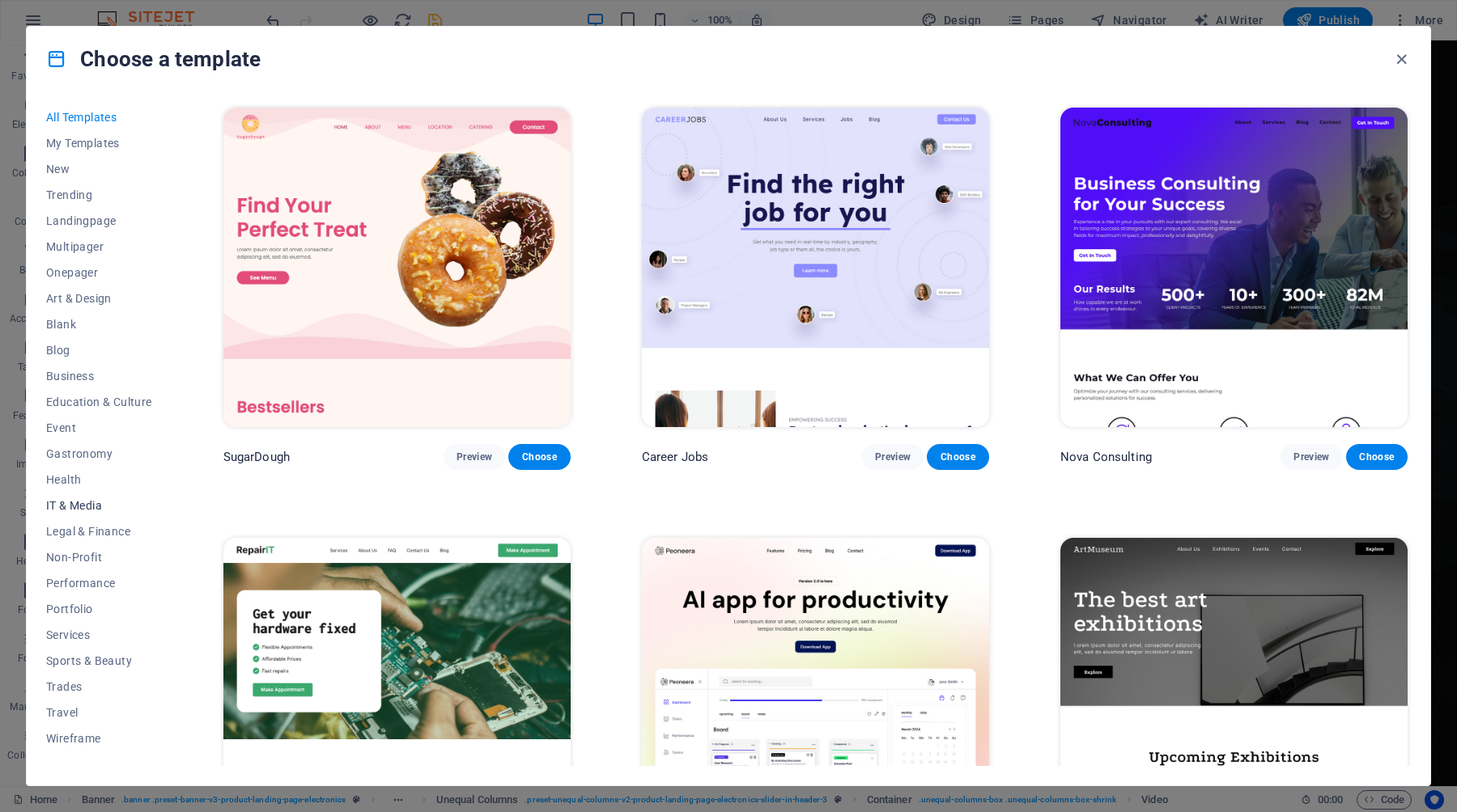
click at [79, 502] on span "IT & Media" at bounding box center [99, 505] width 106 height 13
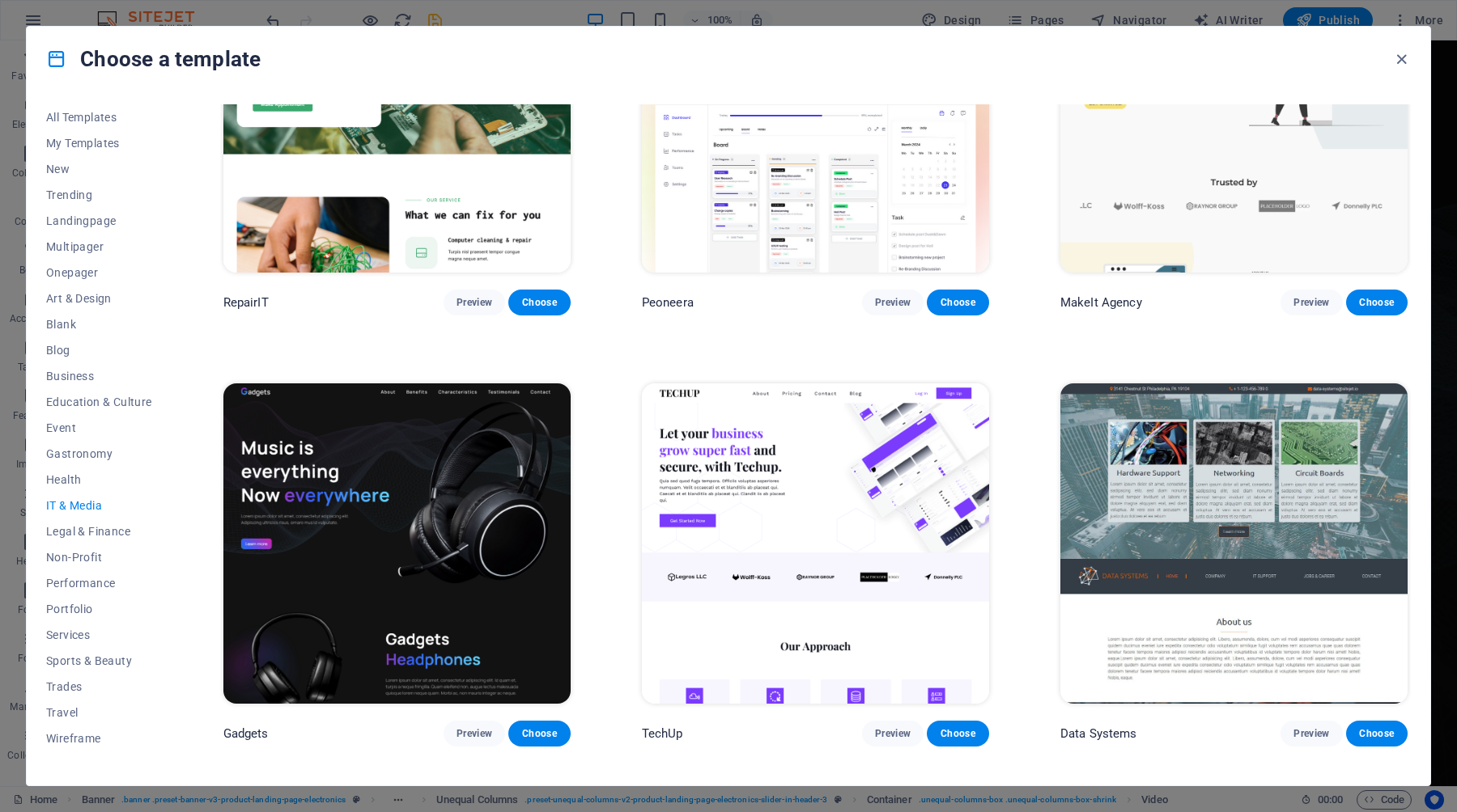
scroll to position [157, 0]
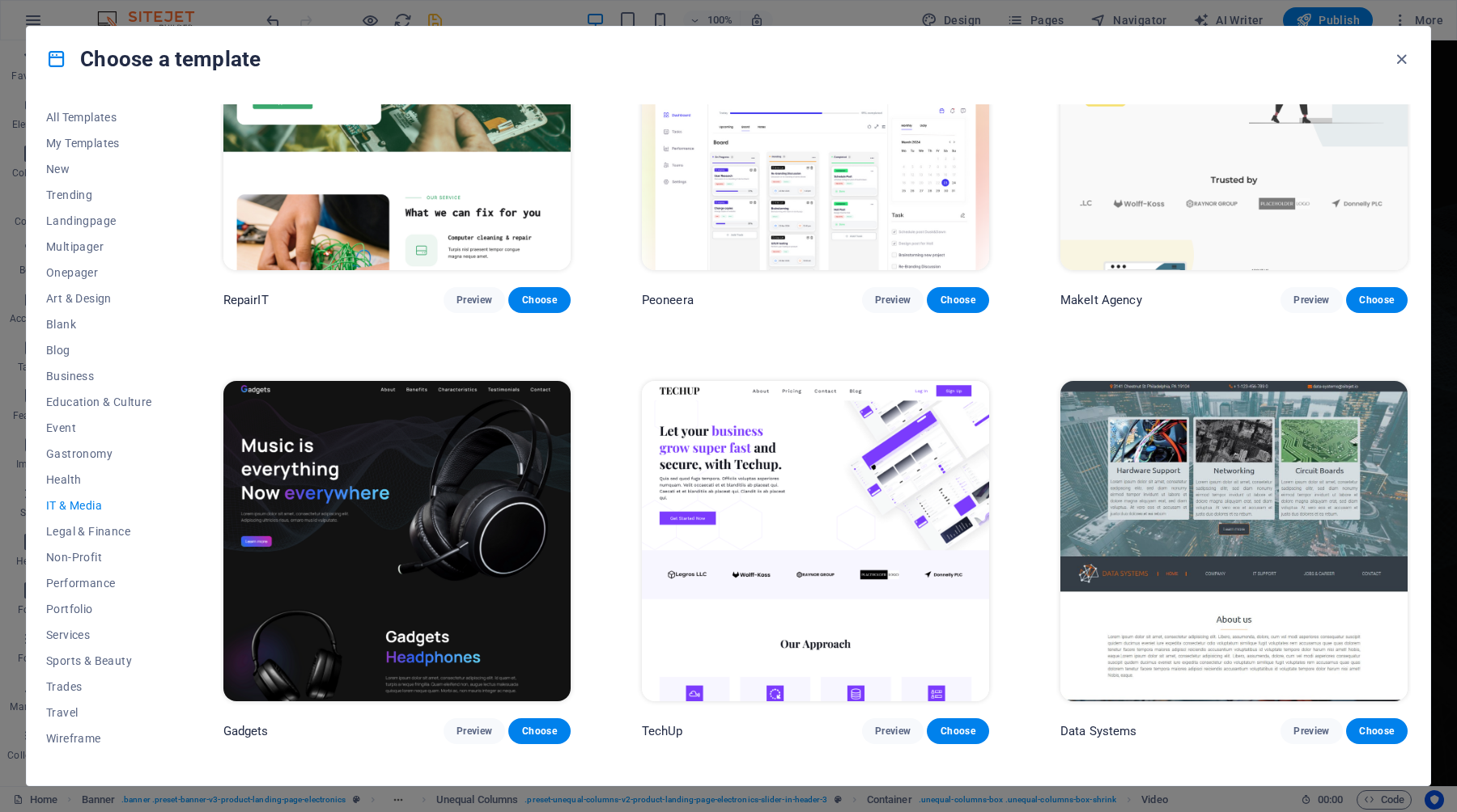
click at [490, 479] on img at bounding box center [397, 541] width 347 height 320
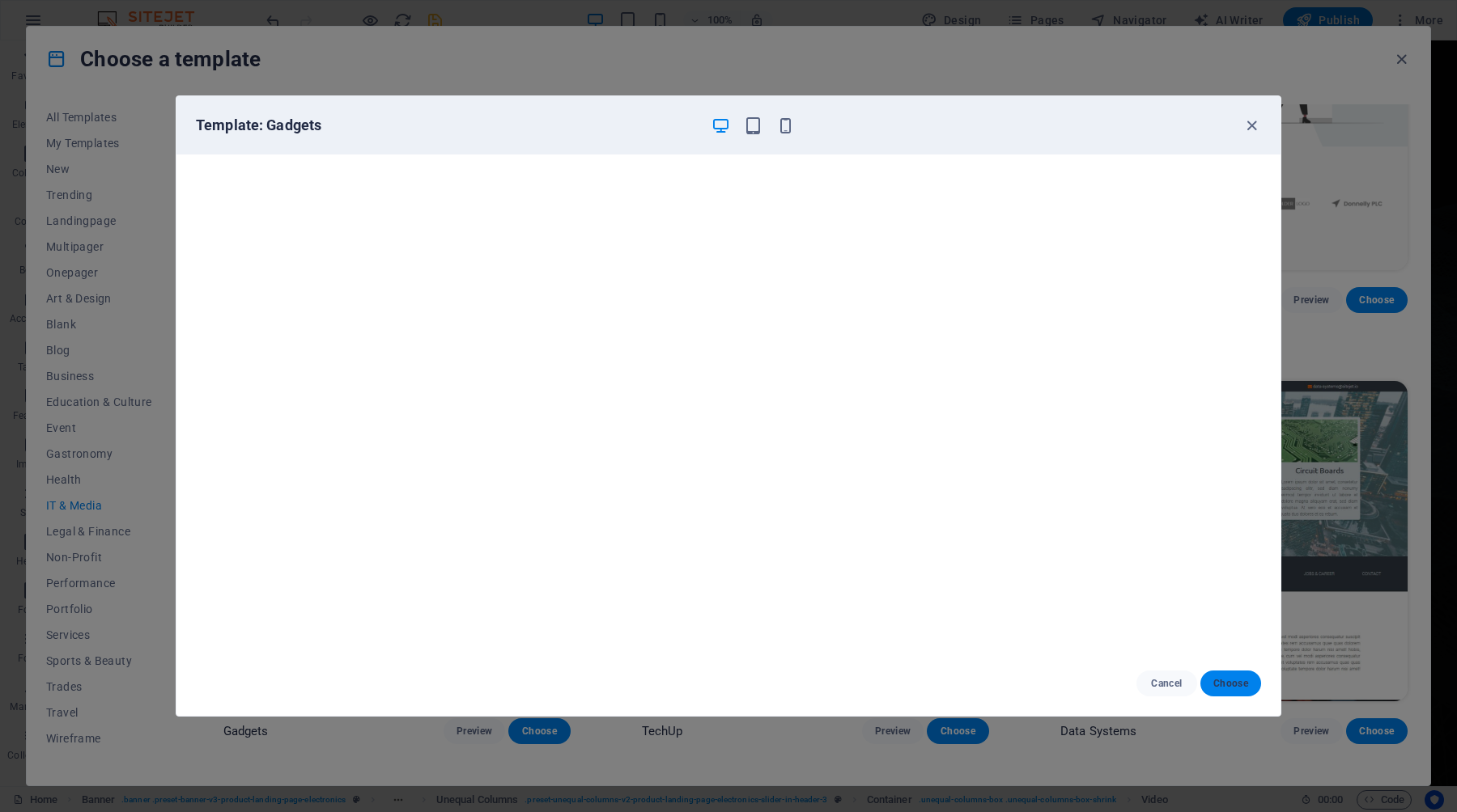
click at [1229, 681] on span "Choose" at bounding box center [1230, 683] width 35 height 13
checkbox input "false"
select select "%"
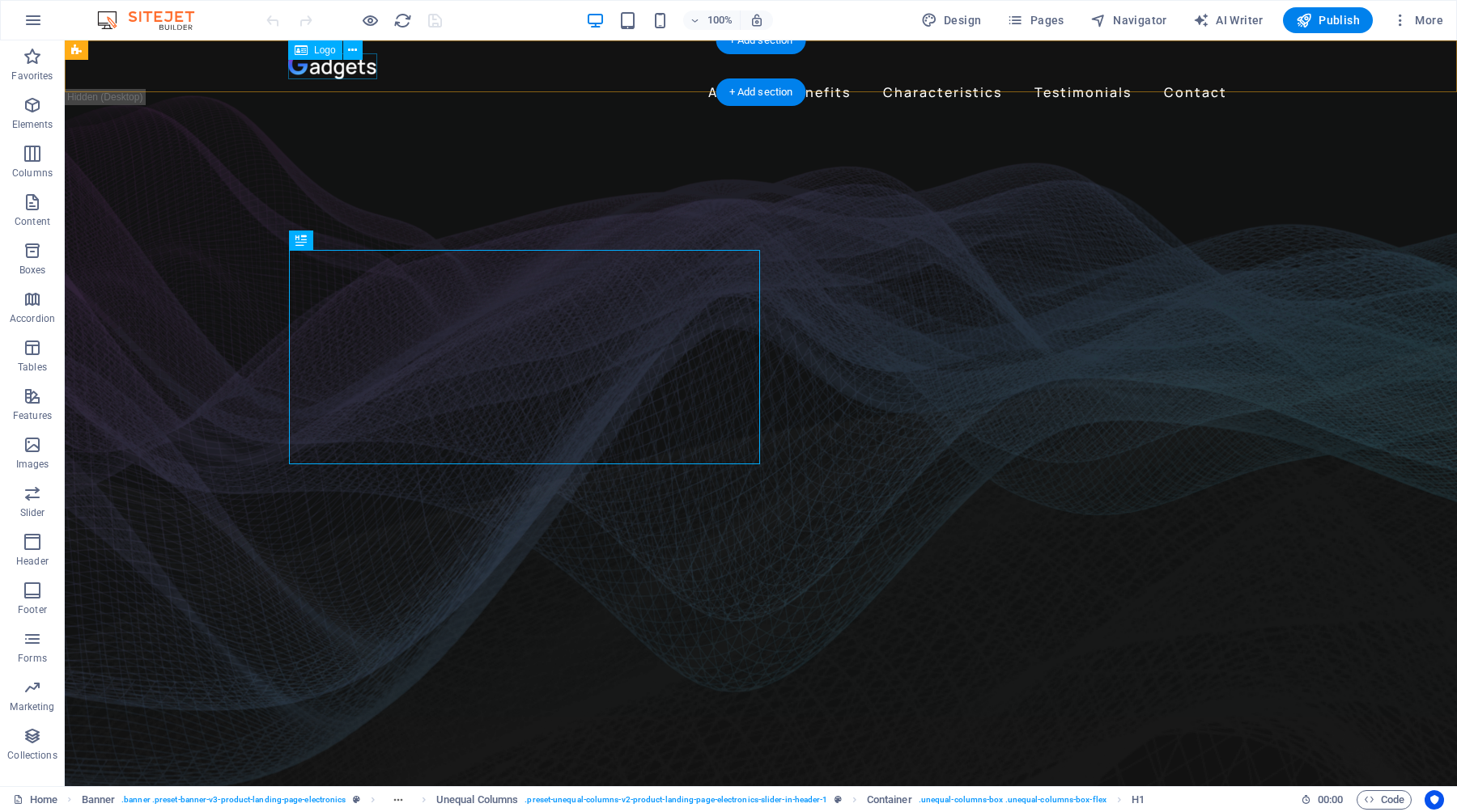
click at [349, 72] on div at bounding box center [761, 66] width 946 height 26
select select "px"
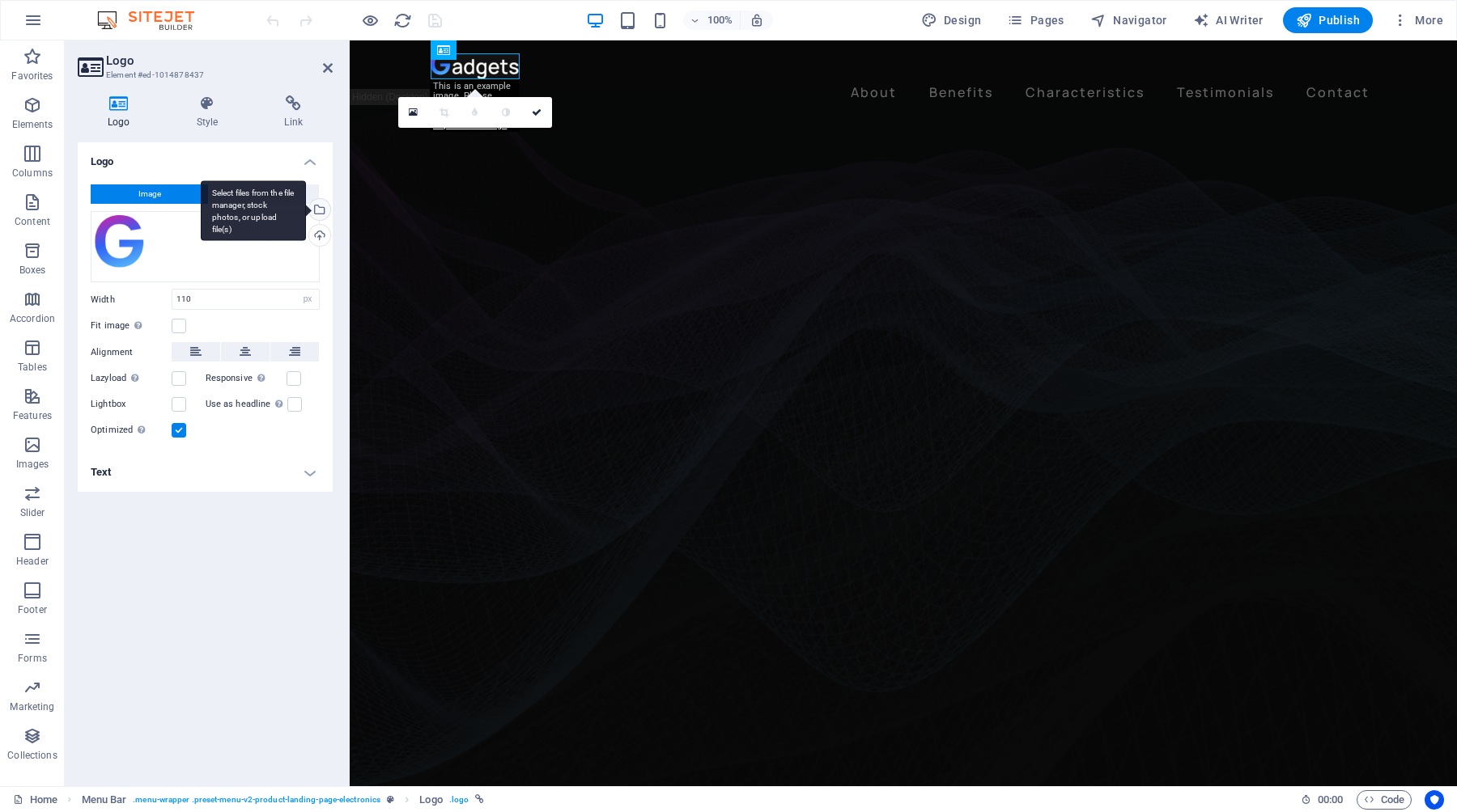
click at [323, 201] on div "Select files from the file manager, stock photos, or upload file(s)" at bounding box center [318, 211] width 24 height 24
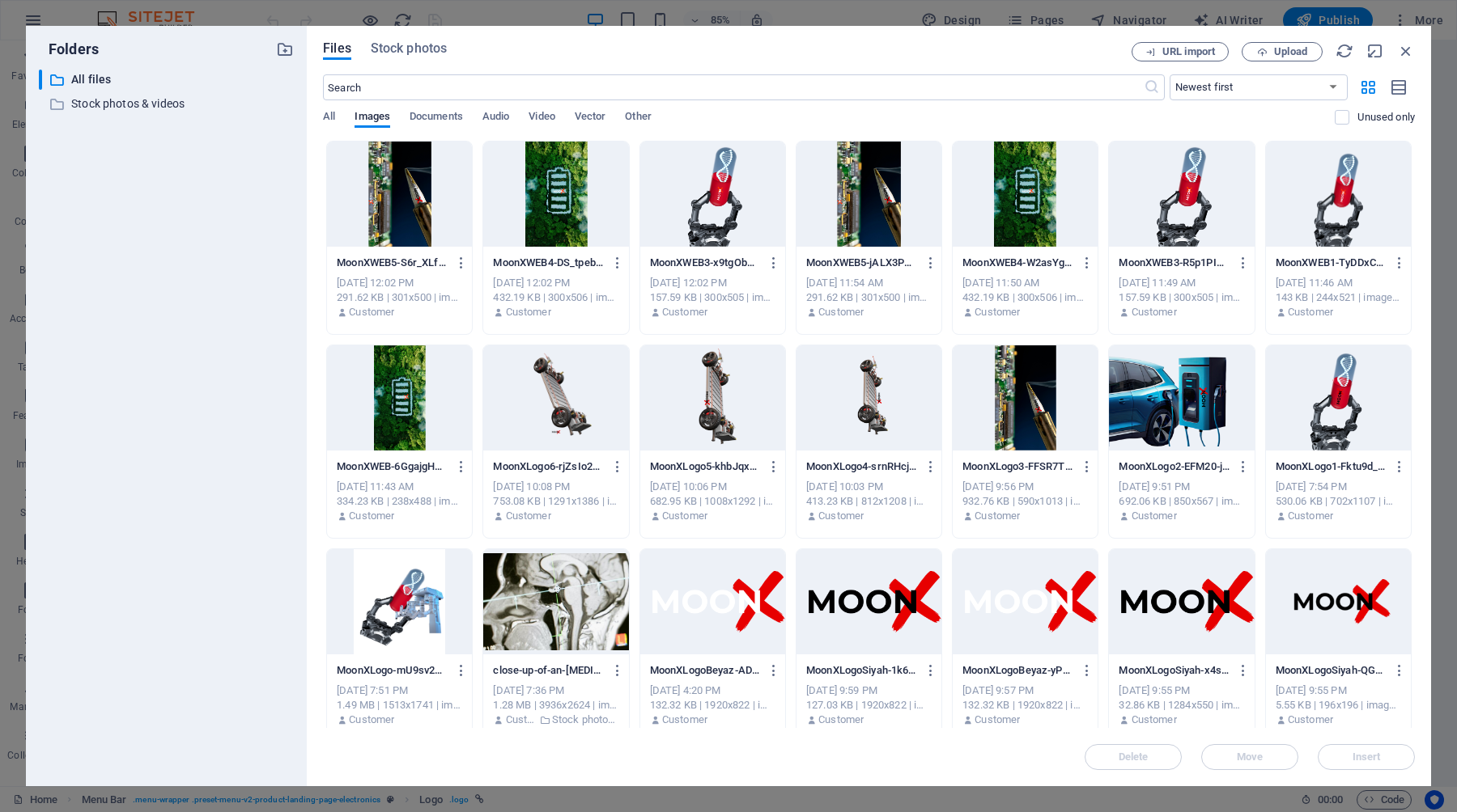
click at [761, 609] on div at bounding box center [712, 601] width 145 height 105
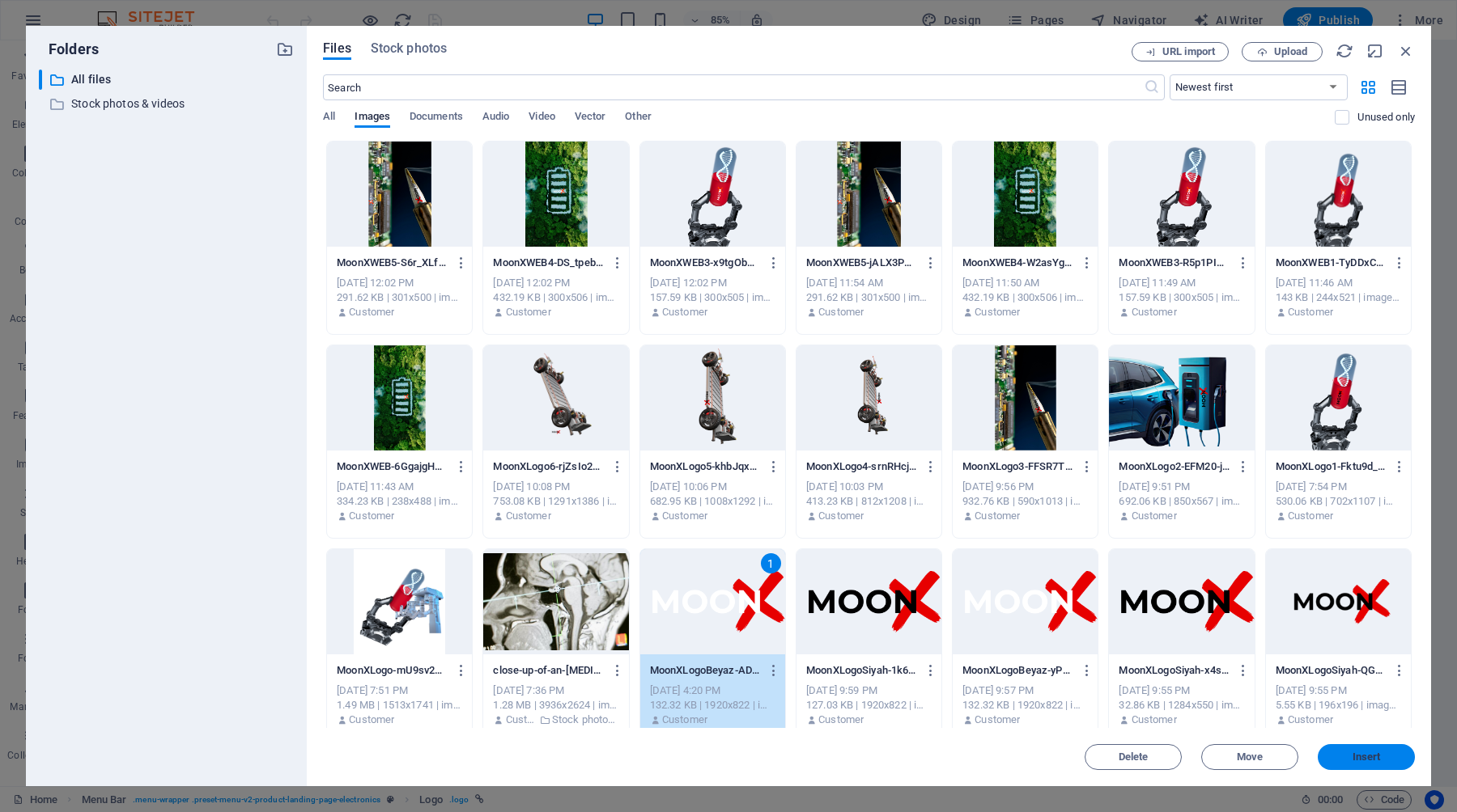
click at [1360, 758] on span "Insert" at bounding box center [1367, 757] width 28 height 9
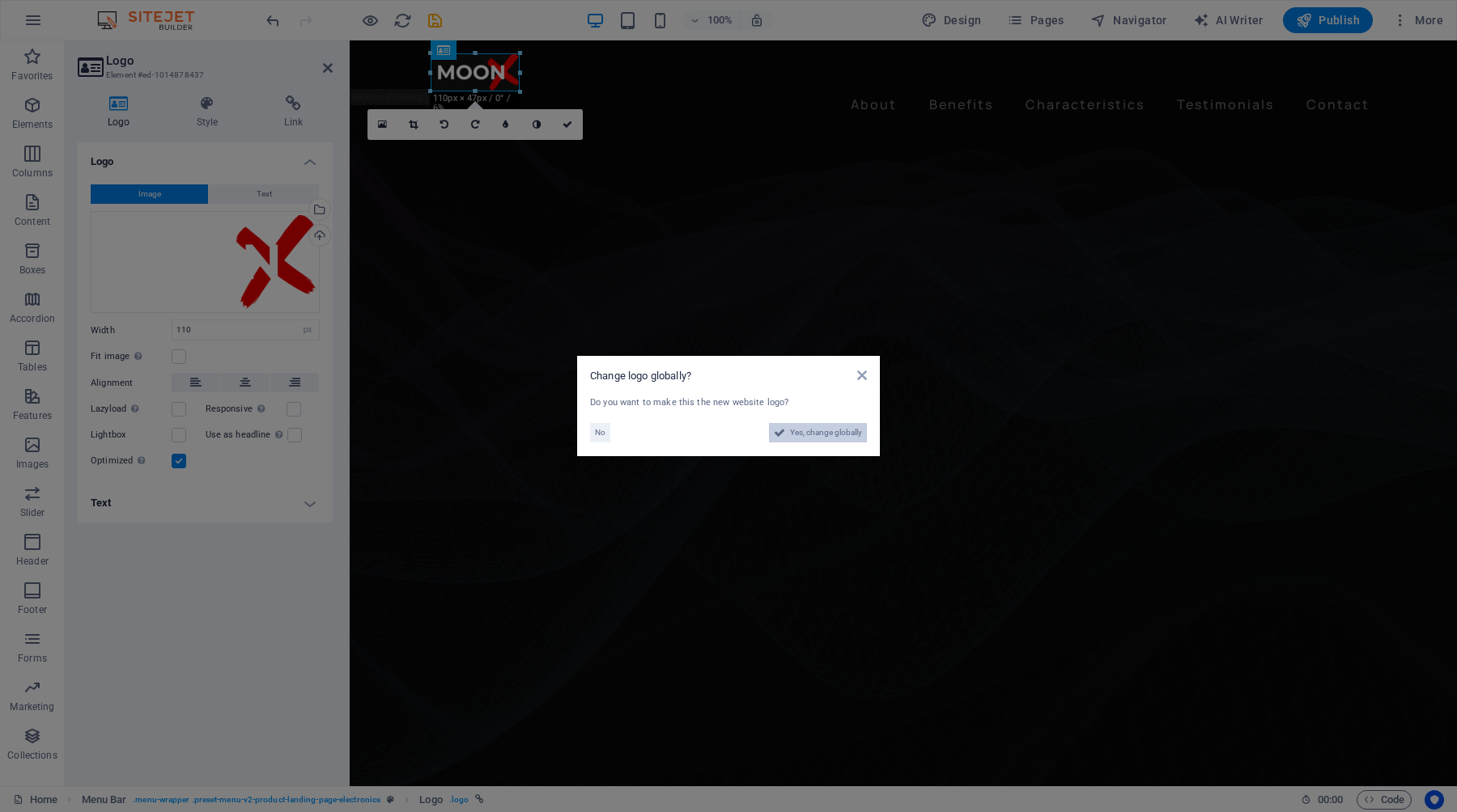
click at [840, 431] on span "Yes, change globally" at bounding box center [826, 433] width 72 height 20
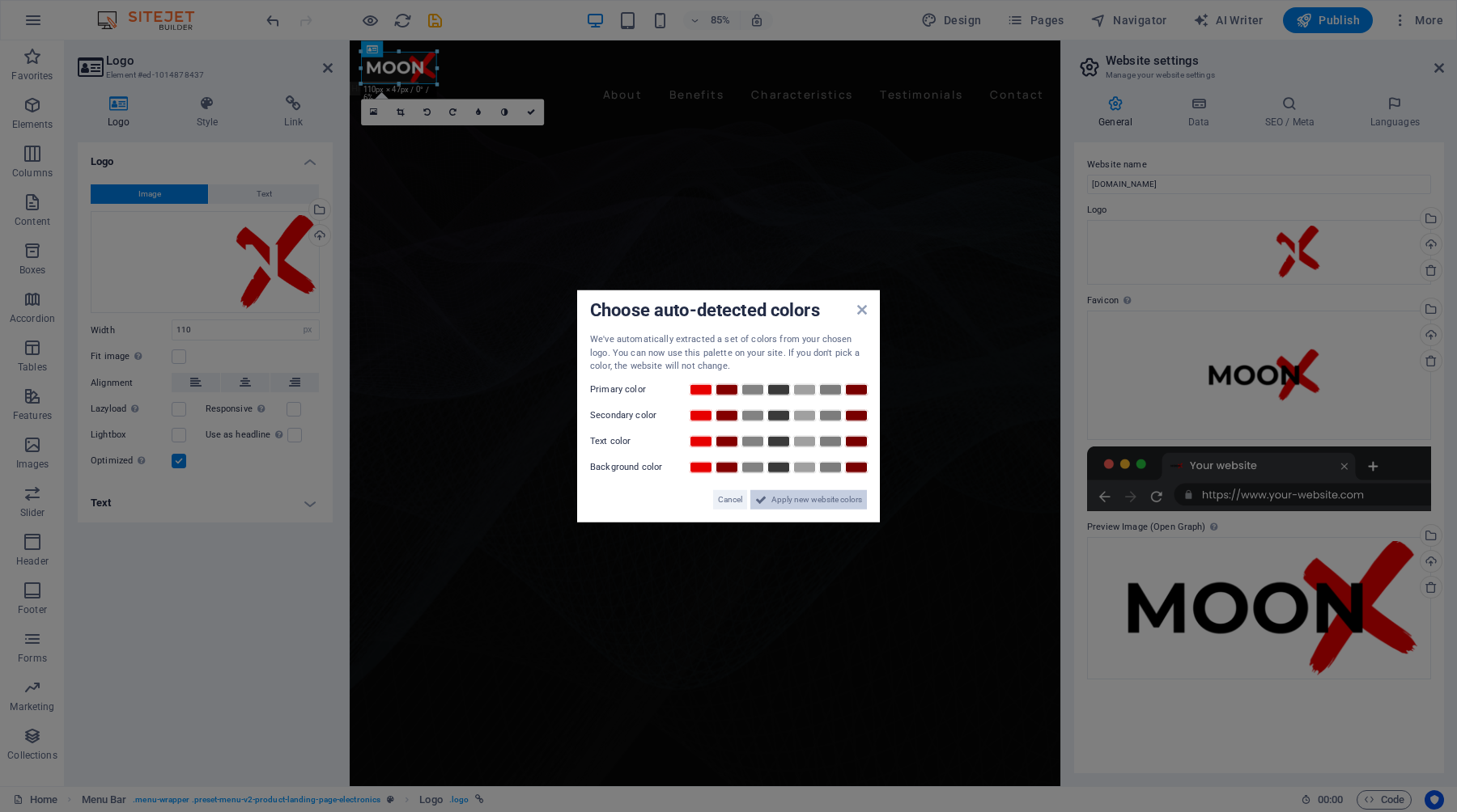
click at [805, 498] on span "Apply new website colors" at bounding box center [816, 499] width 90 height 20
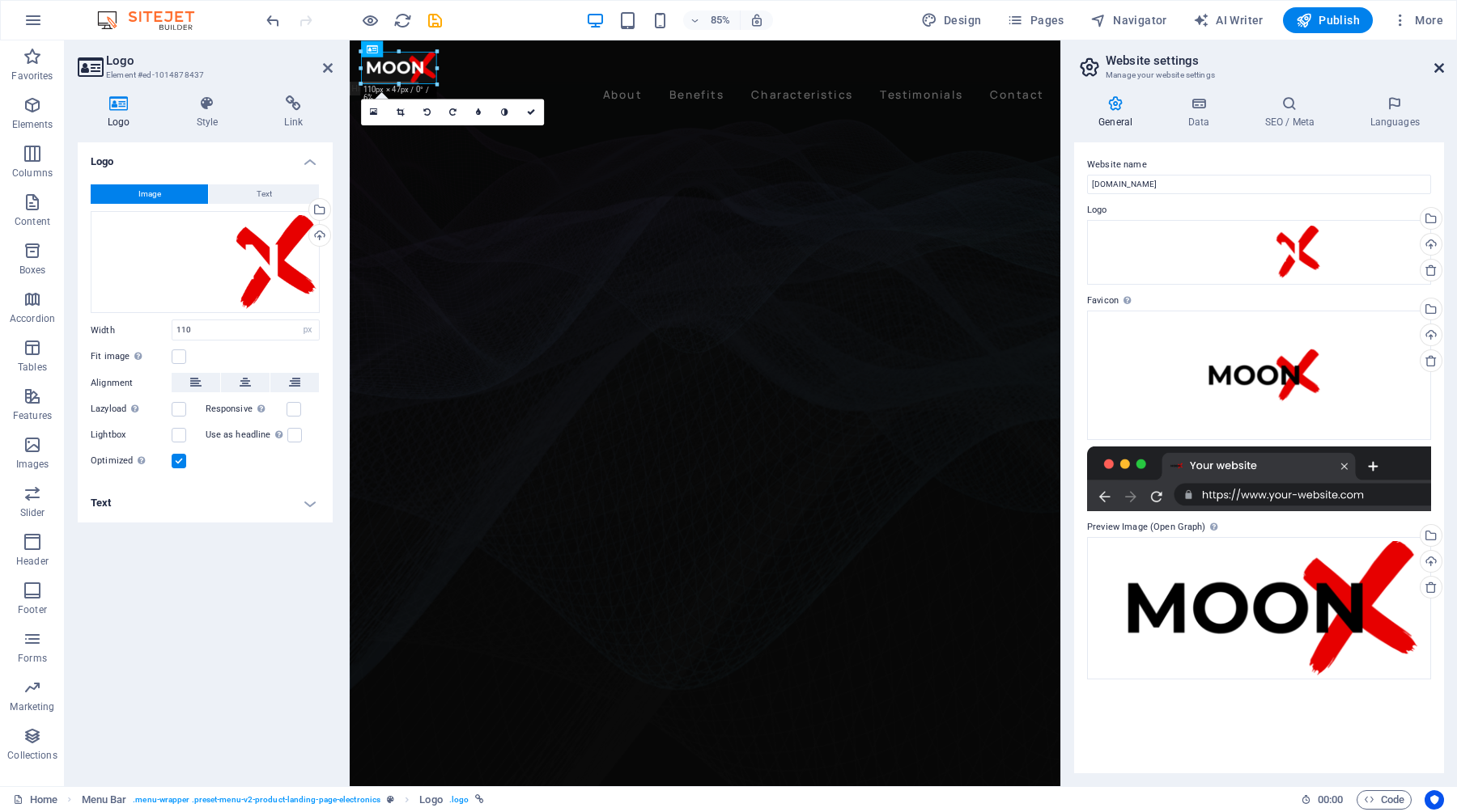
click at [1436, 67] on icon at bounding box center [1439, 68] width 9 height 13
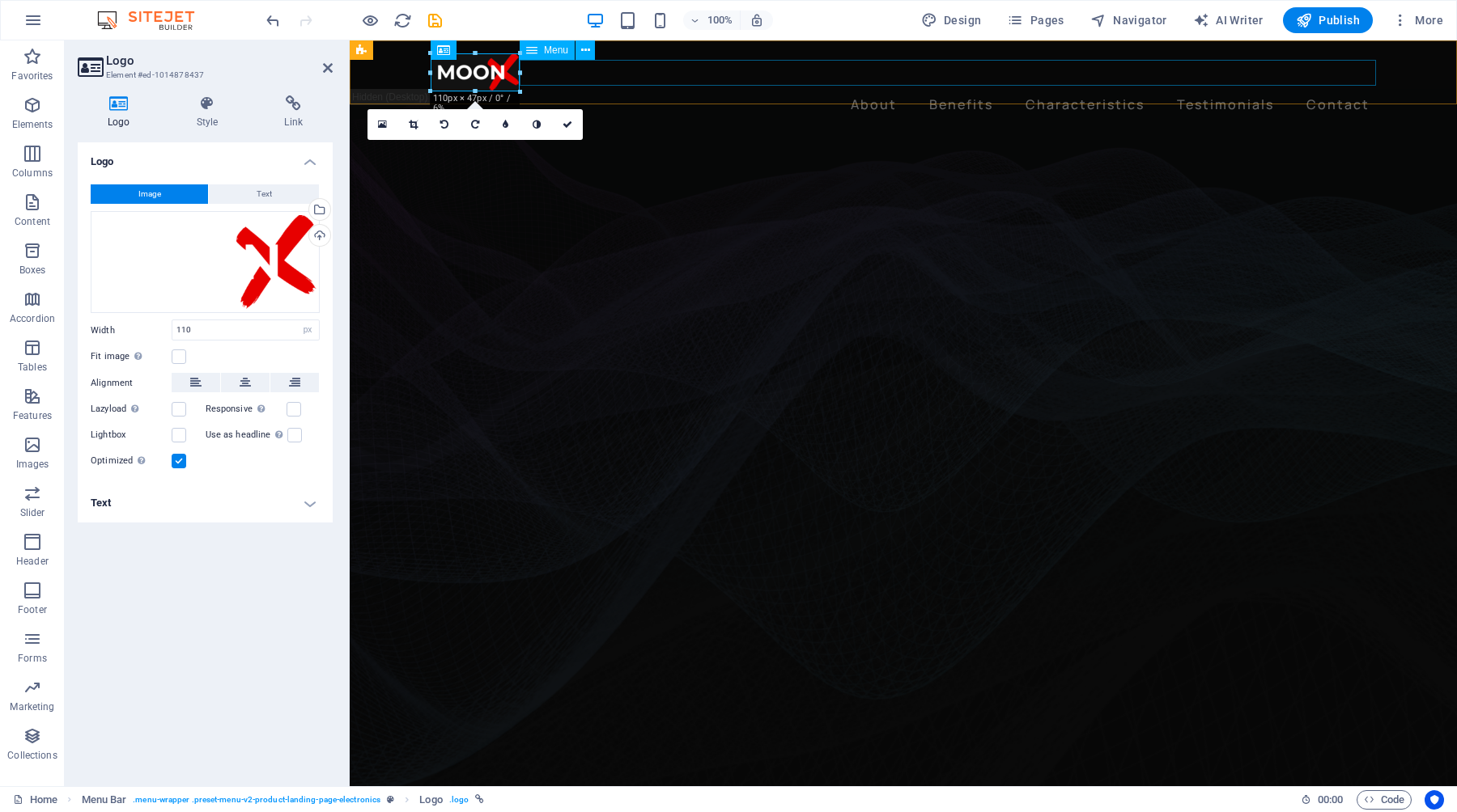
click at [750, 91] on nav "About Benefits Characteristics Testimonials Contact" at bounding box center [904, 104] width 946 height 26
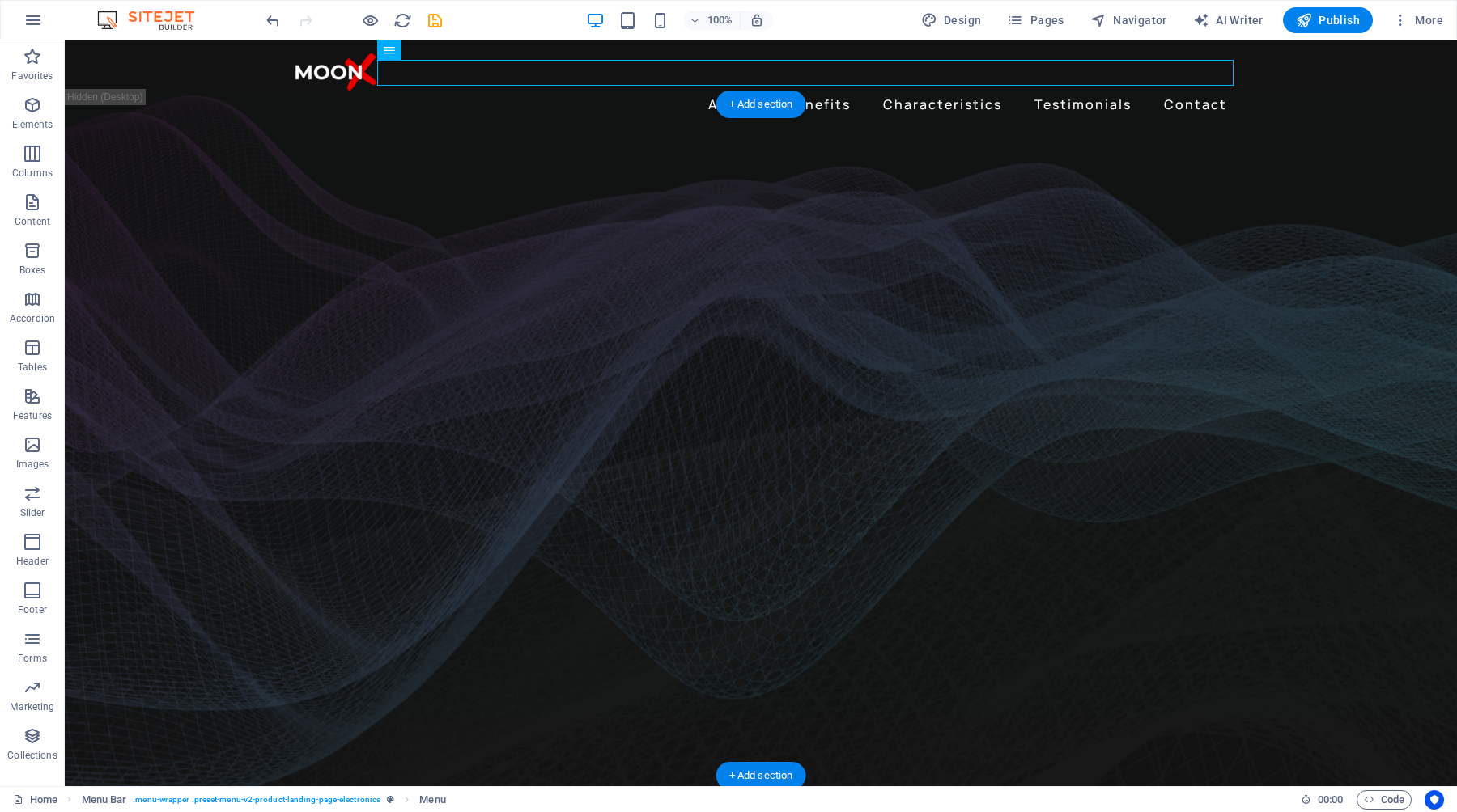
click at [1442, 354] on figure at bounding box center [760, 455] width 1393 height 701
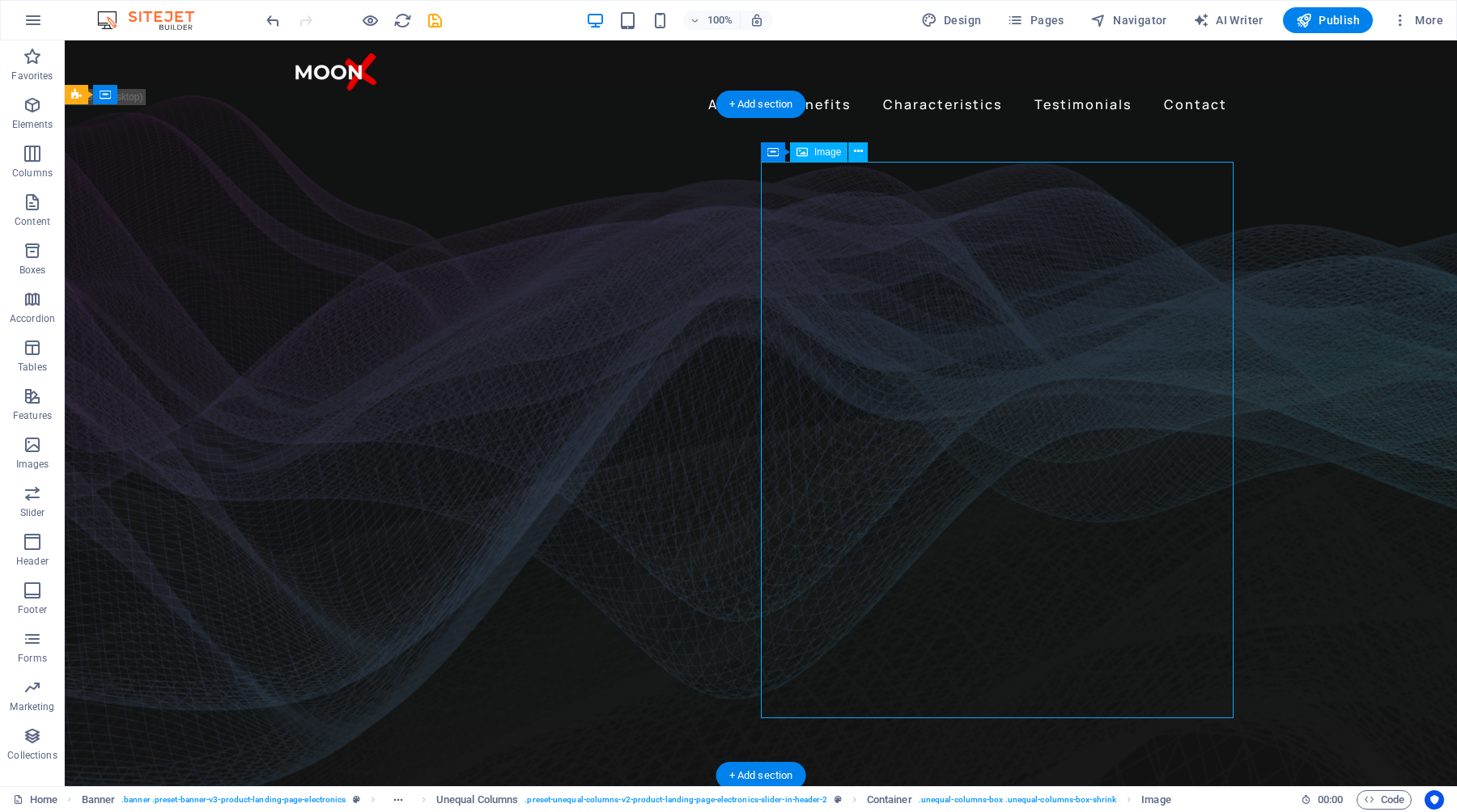
select select "%"
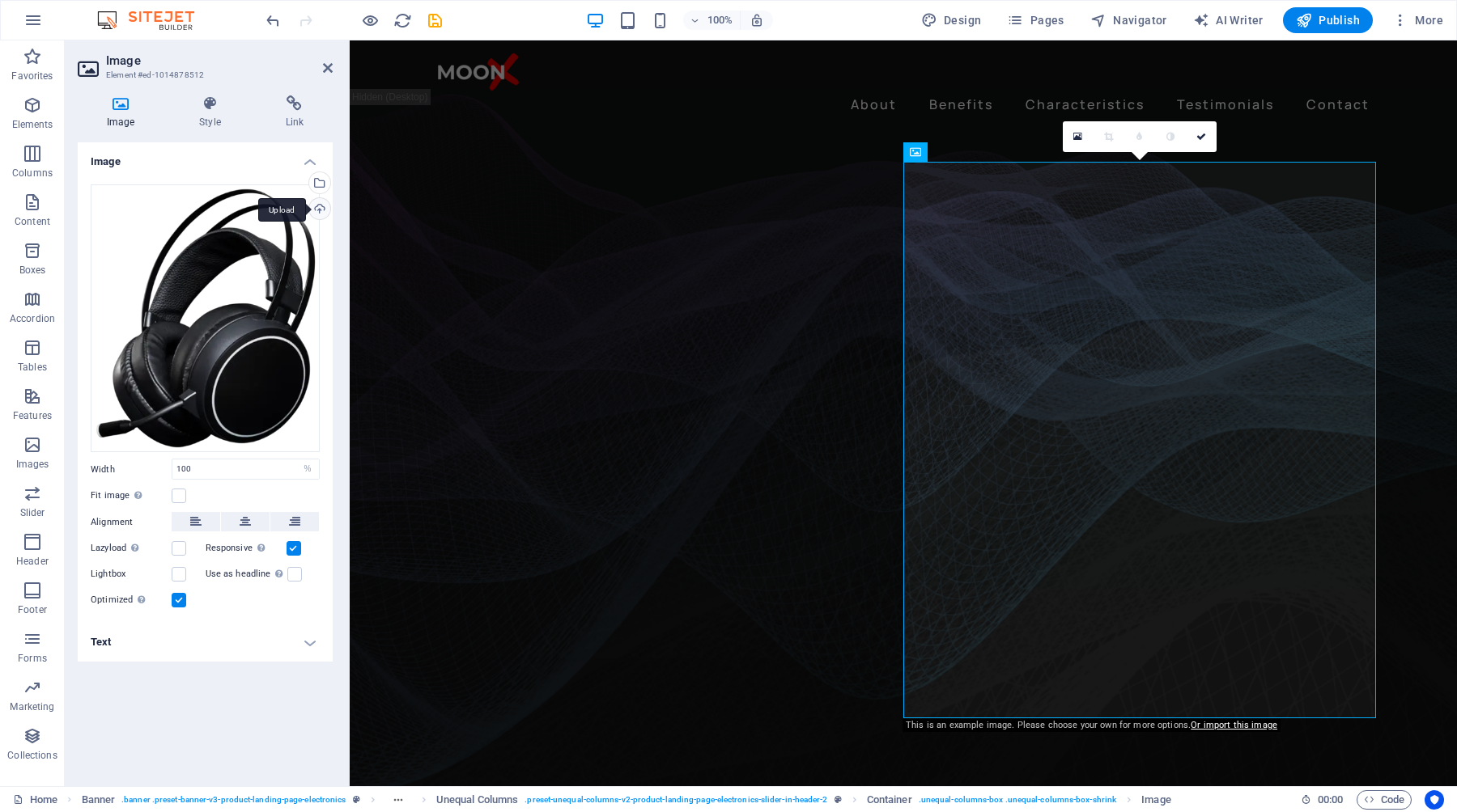
click at [320, 213] on div "Upload" at bounding box center [318, 211] width 24 height 24
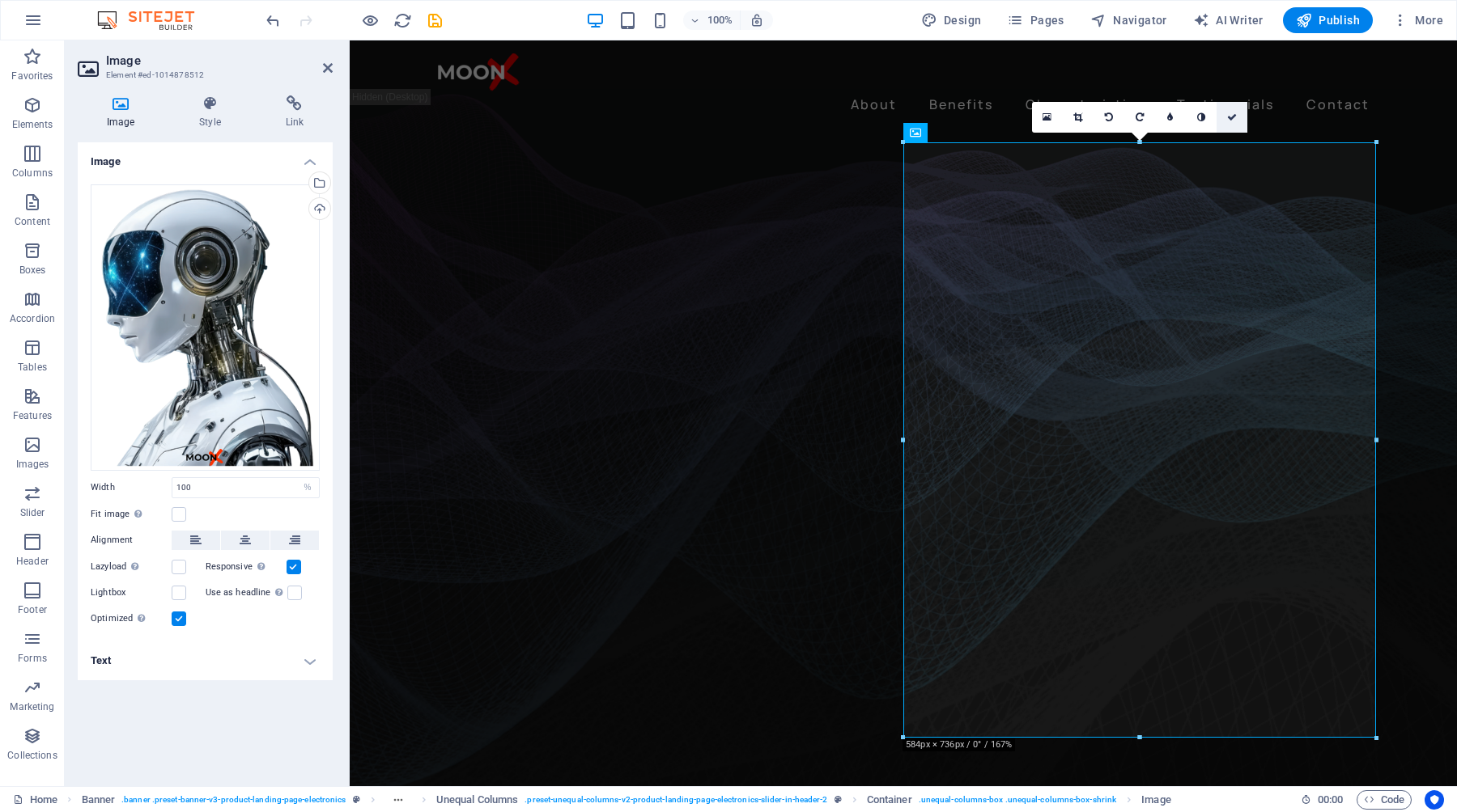
click at [1233, 119] on icon at bounding box center [1232, 117] width 9 height 9
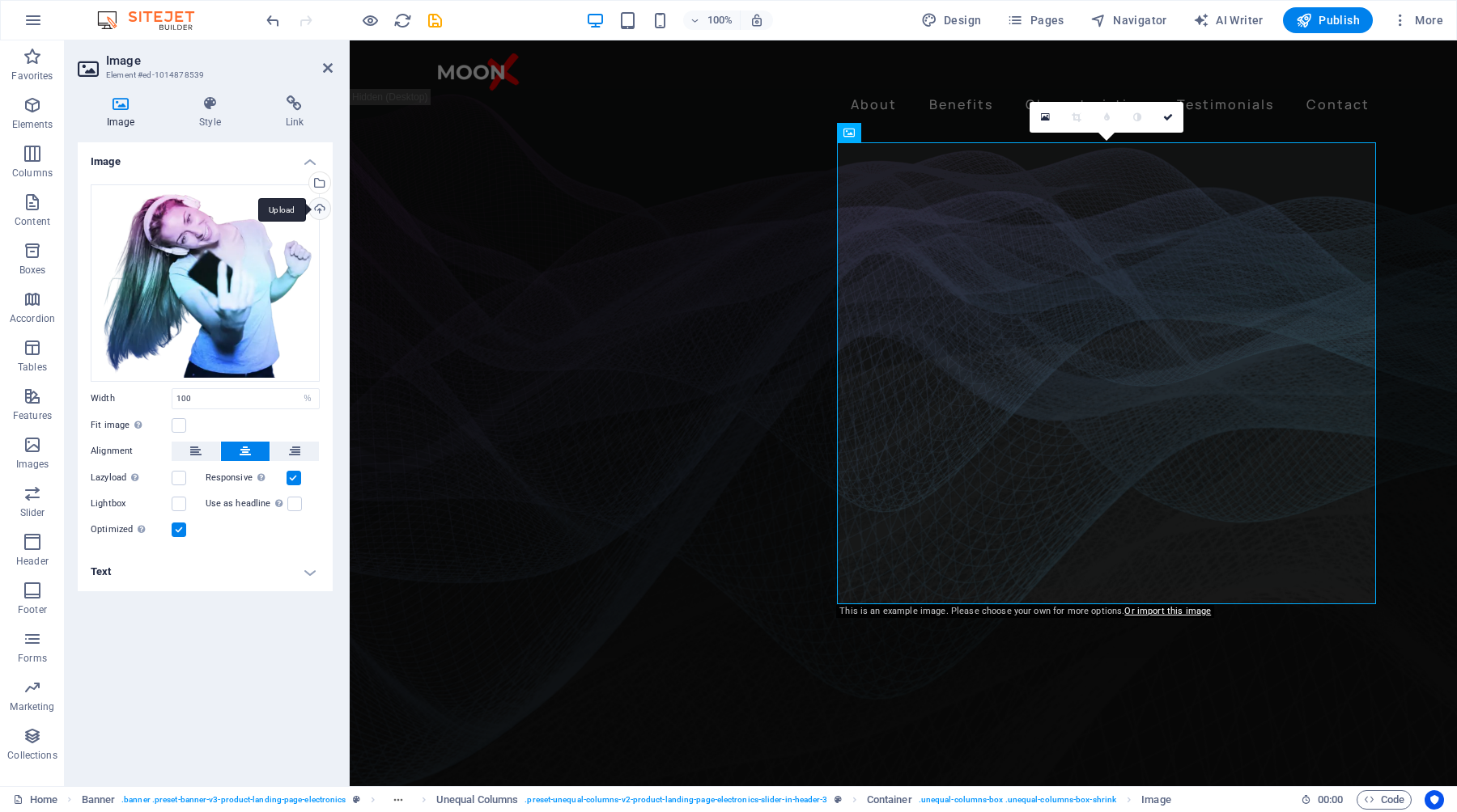
click at [316, 205] on div "Upload" at bounding box center [318, 211] width 24 height 24
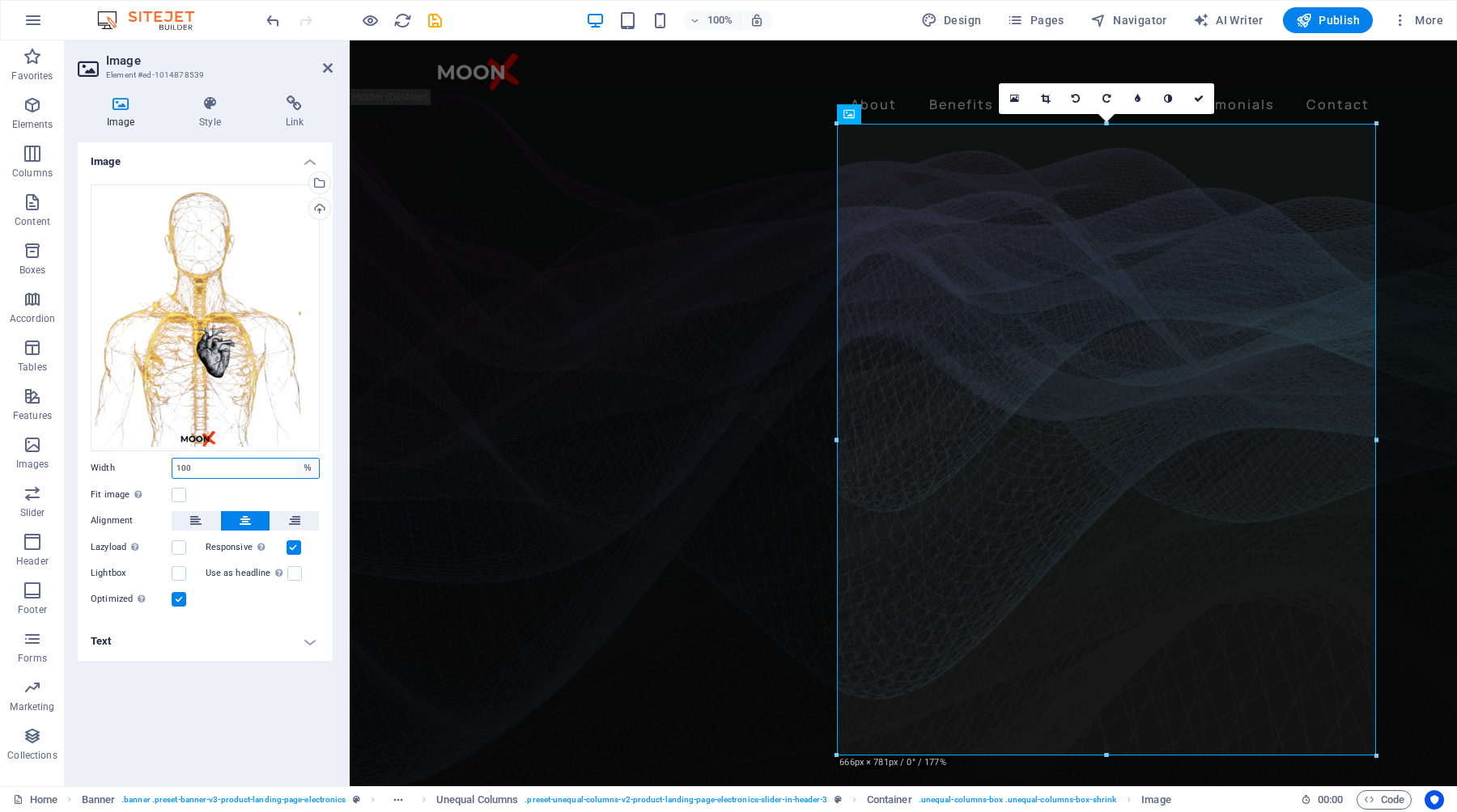
click at [306, 470] on select "Default auto px rem % em vh vw" at bounding box center [308, 468] width 22 height 20
select select "px"
click at [297, 459] on select "Default auto px rem % em vh vw" at bounding box center [308, 468] width 22 height 20
click at [227, 468] on input "666" at bounding box center [245, 468] width 146 height 20
drag, startPoint x: 227, startPoint y: 468, endPoint x: 157, endPoint y: 468, distance: 70.0
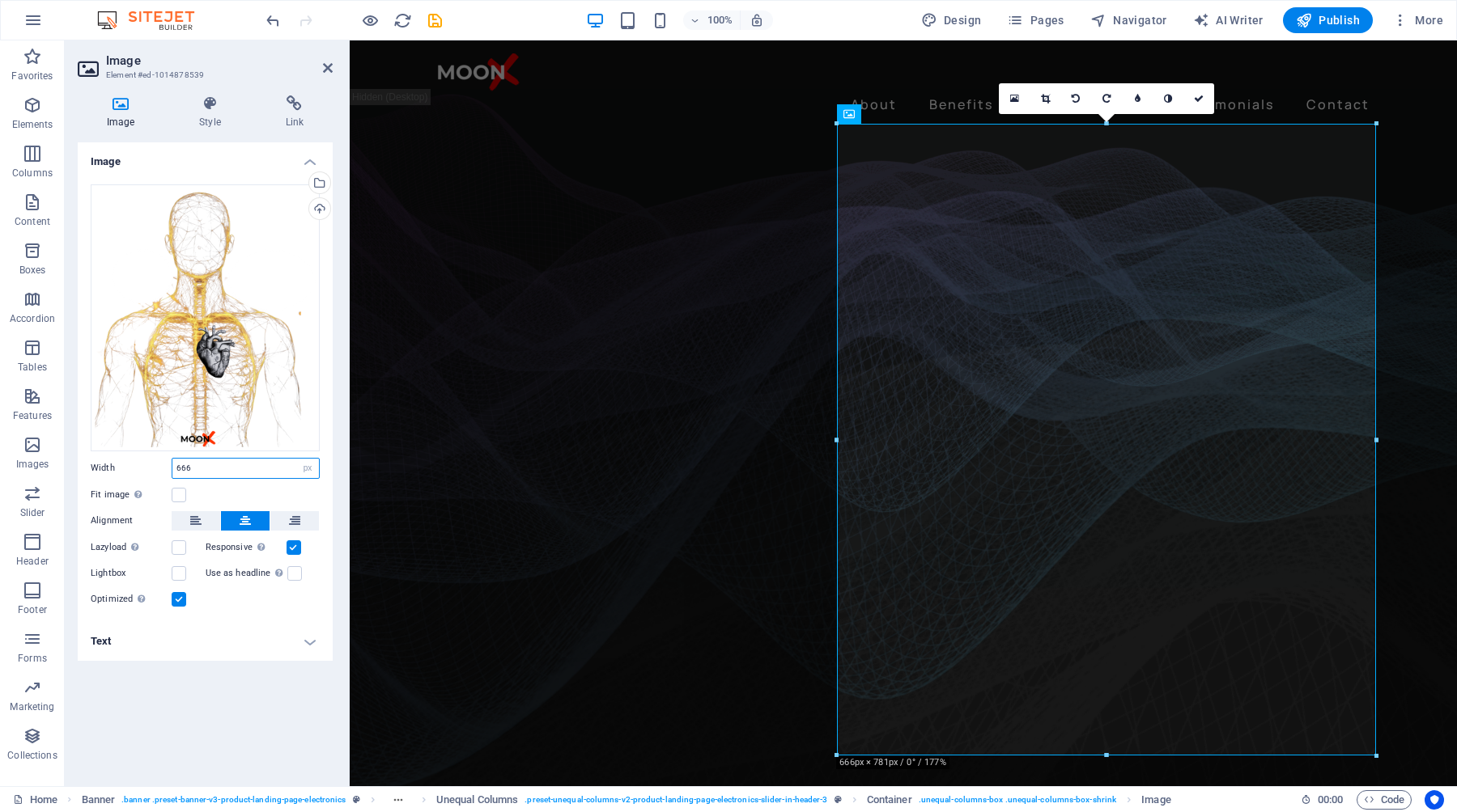
click at [157, 468] on div "Width 666 Default auto px rem % em vh vw" at bounding box center [205, 468] width 229 height 21
type input "500"
click at [201, 749] on div "Image Drag files here, click to choose files or select files from Files or our …" at bounding box center [204, 458] width 255 height 631
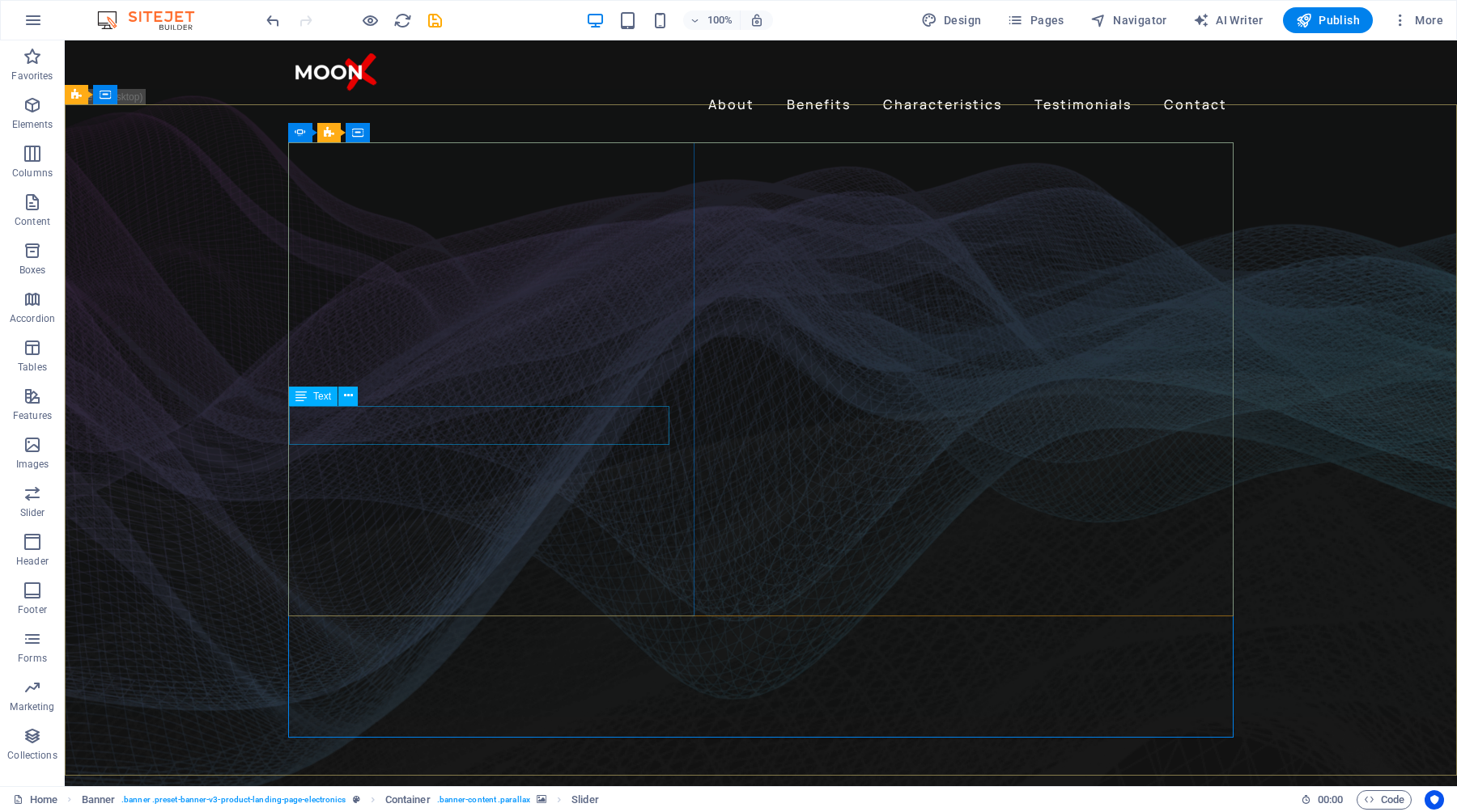
click at [307, 401] on div "Text" at bounding box center [313, 396] width 49 height 20
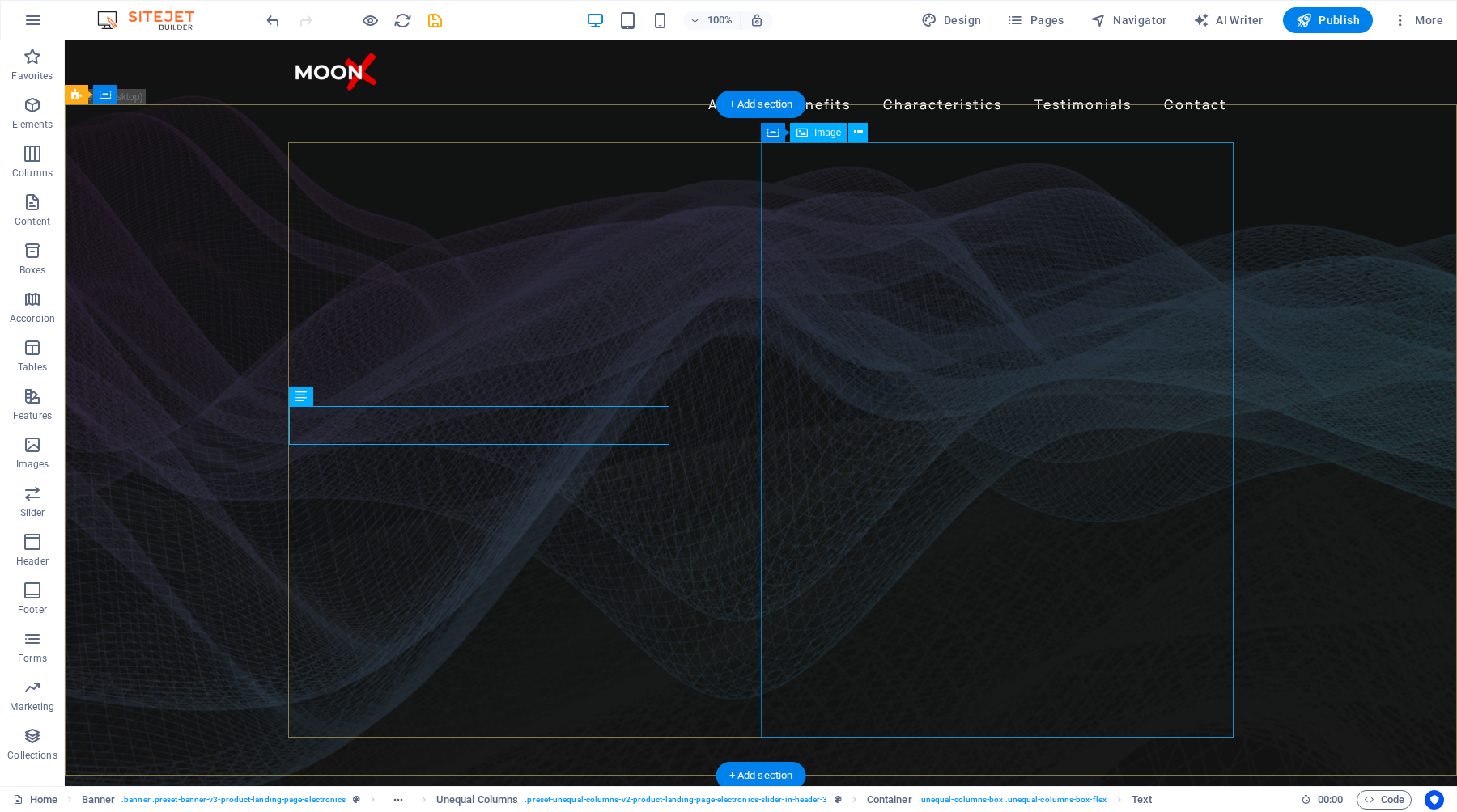
select select "%"
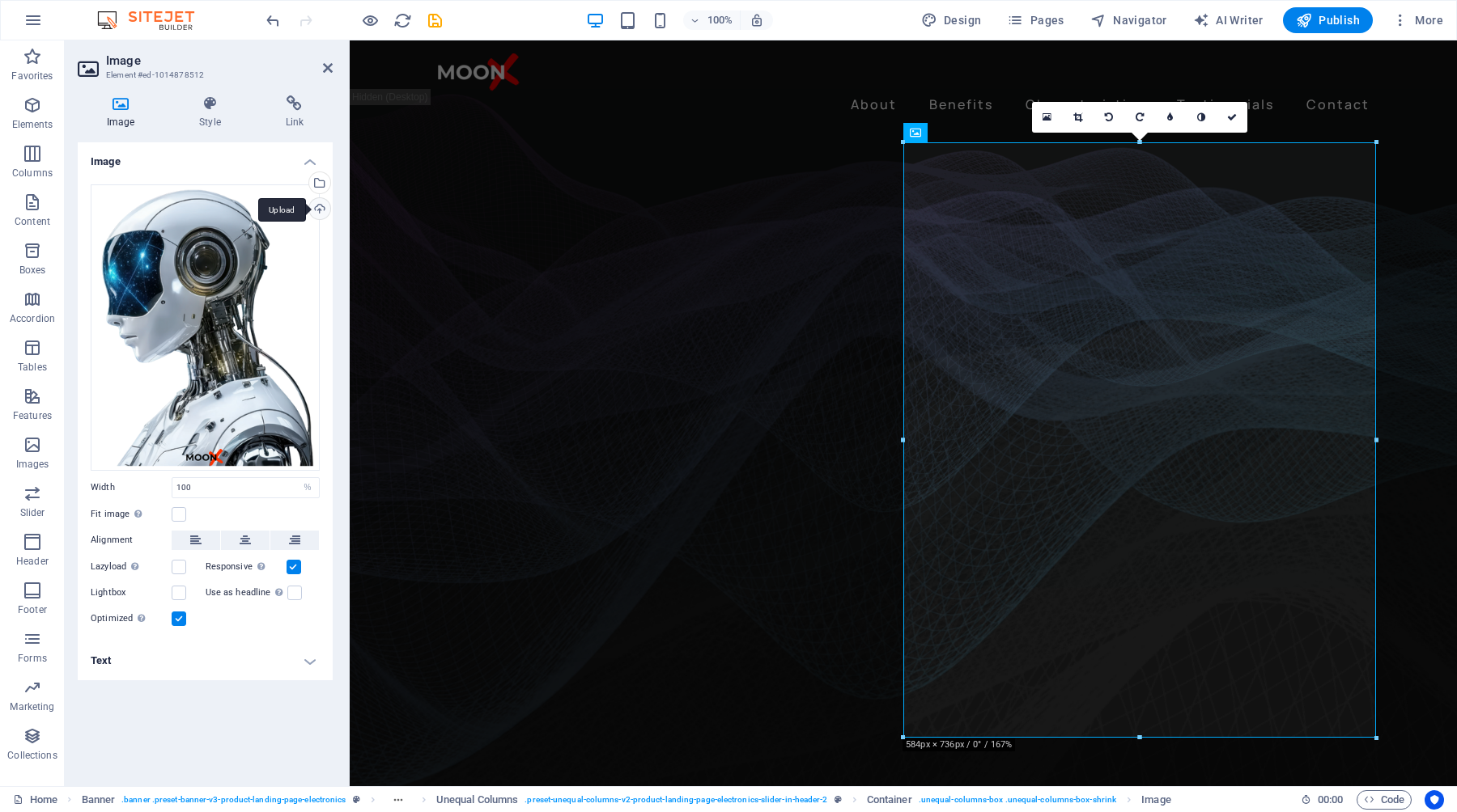
click at [321, 213] on div "Upload" at bounding box center [318, 211] width 24 height 24
